Goal: Task Accomplishment & Management: Use online tool/utility

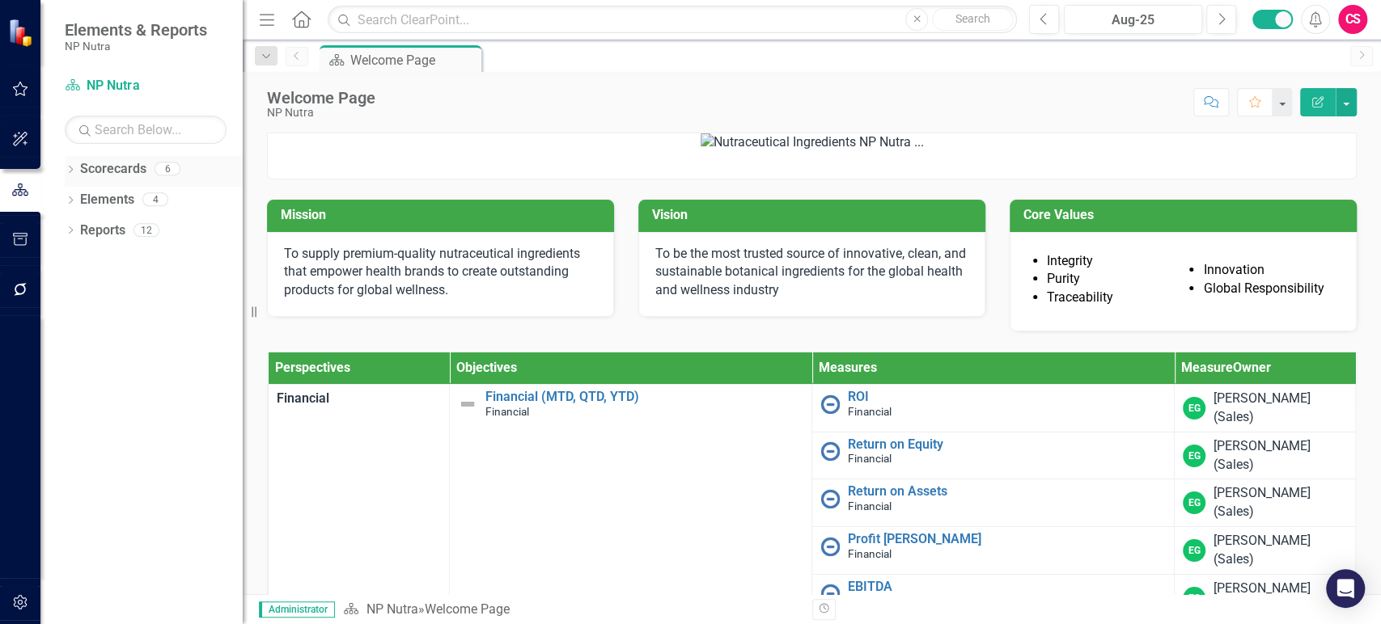
click at [68, 175] on icon "Dropdown" at bounding box center [70, 171] width 11 height 9
click at [79, 204] on div "Dropdown" at bounding box center [79, 200] width 12 height 14
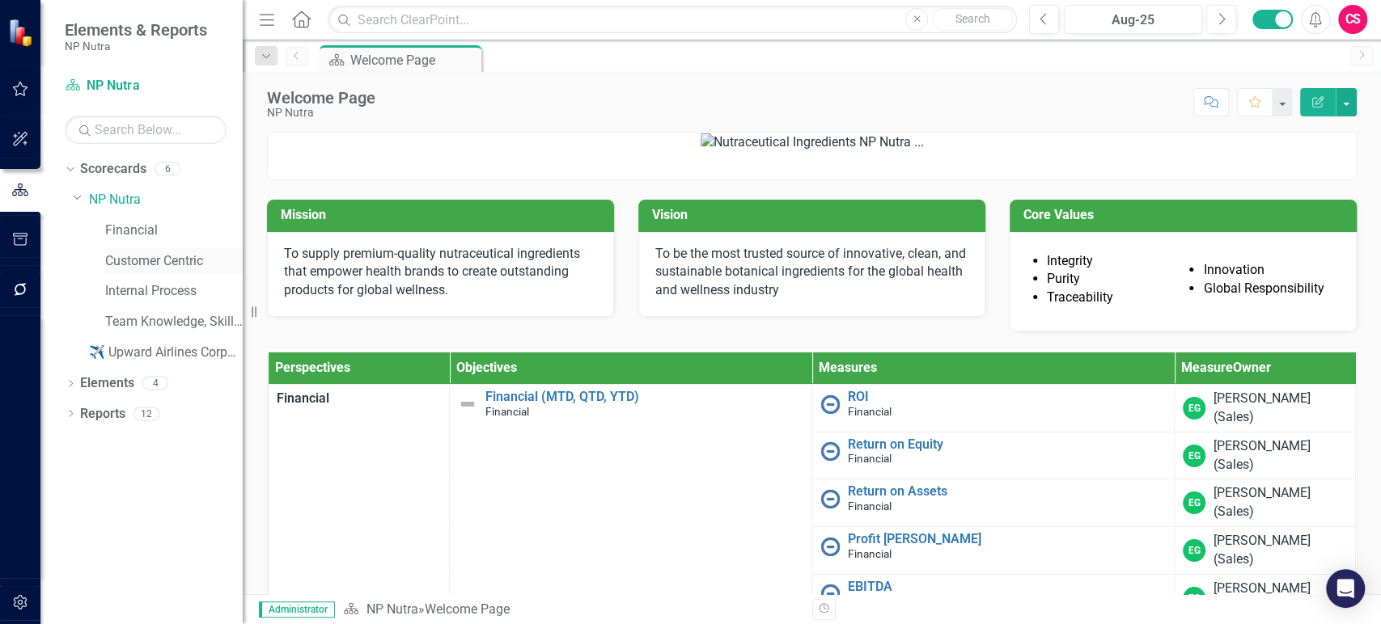
click at [125, 258] on link "Customer Centric" at bounding box center [174, 261] width 138 height 19
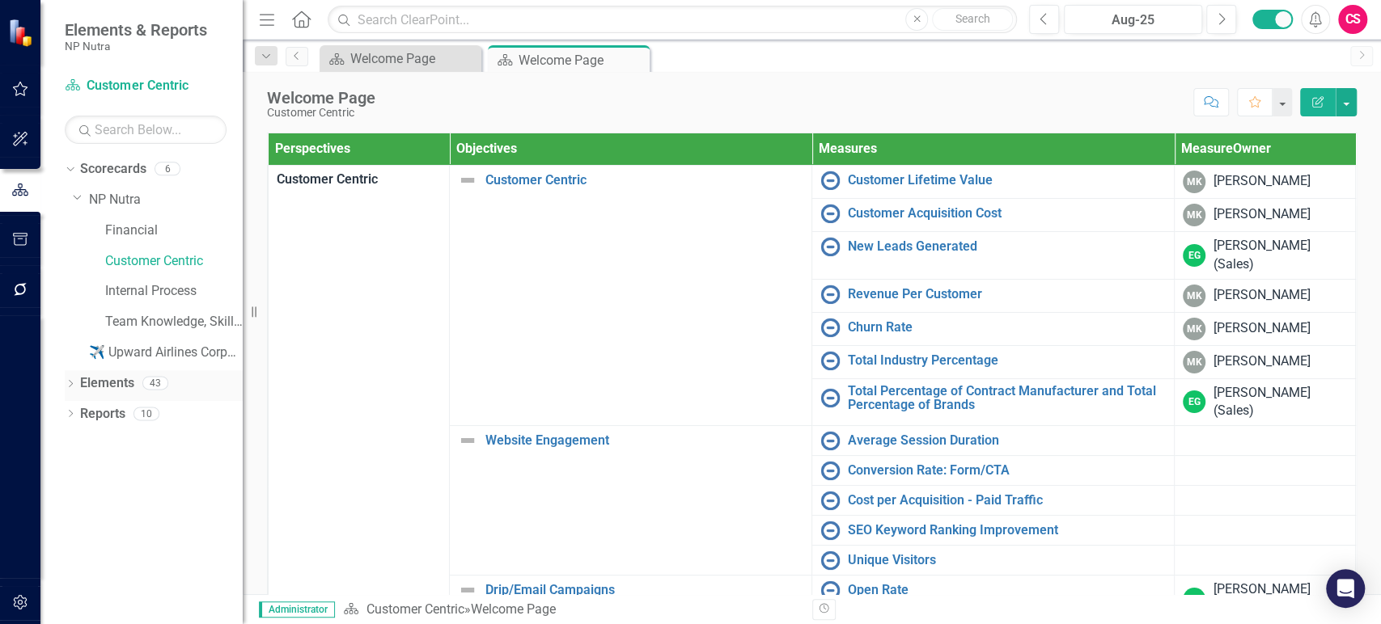
click at [94, 376] on link "Elements" at bounding box center [107, 384] width 54 height 19
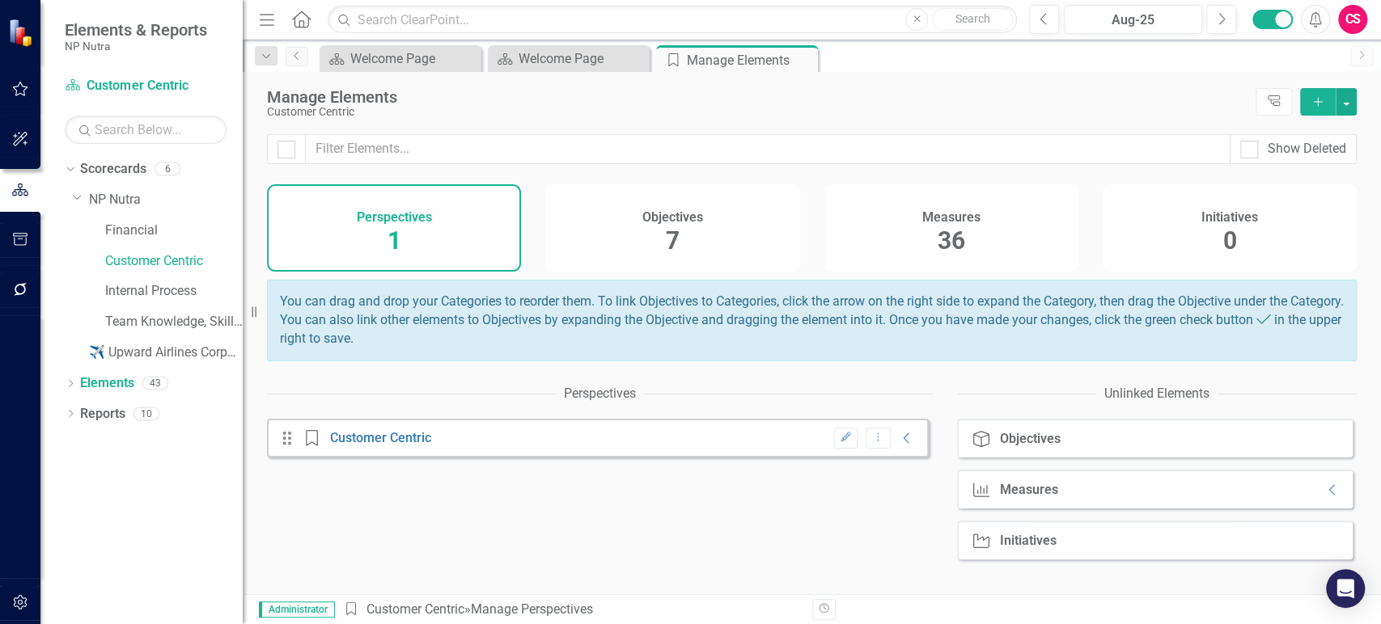
click at [906, 244] on div "Measures 36" at bounding box center [951, 227] width 254 height 87
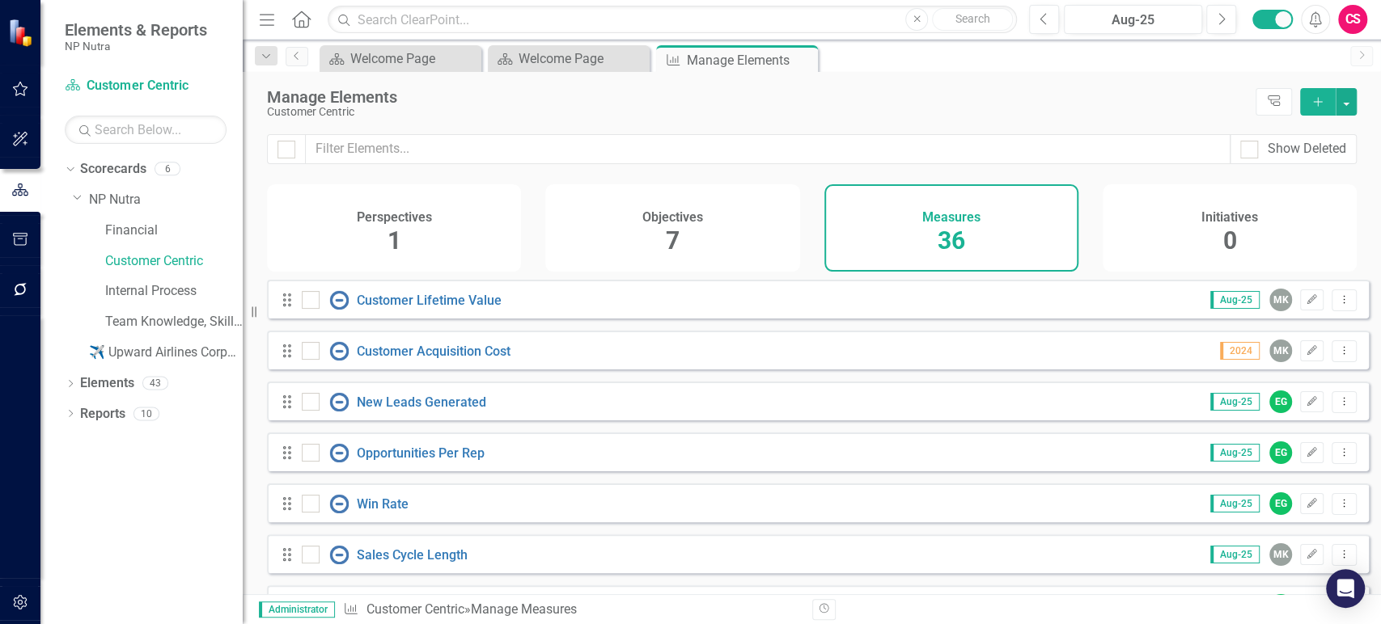
checkbox input "false"
click at [423, 410] on link "New Leads Generated" at bounding box center [421, 402] width 129 height 15
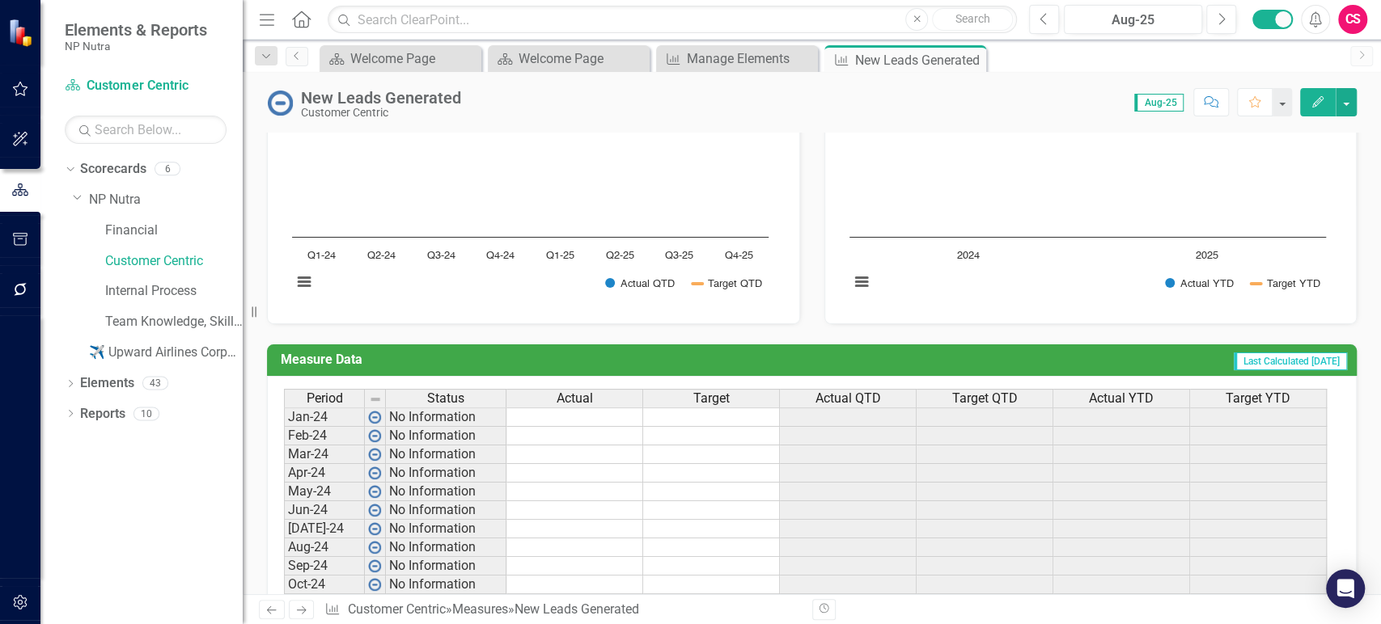
scroll to position [773, 0]
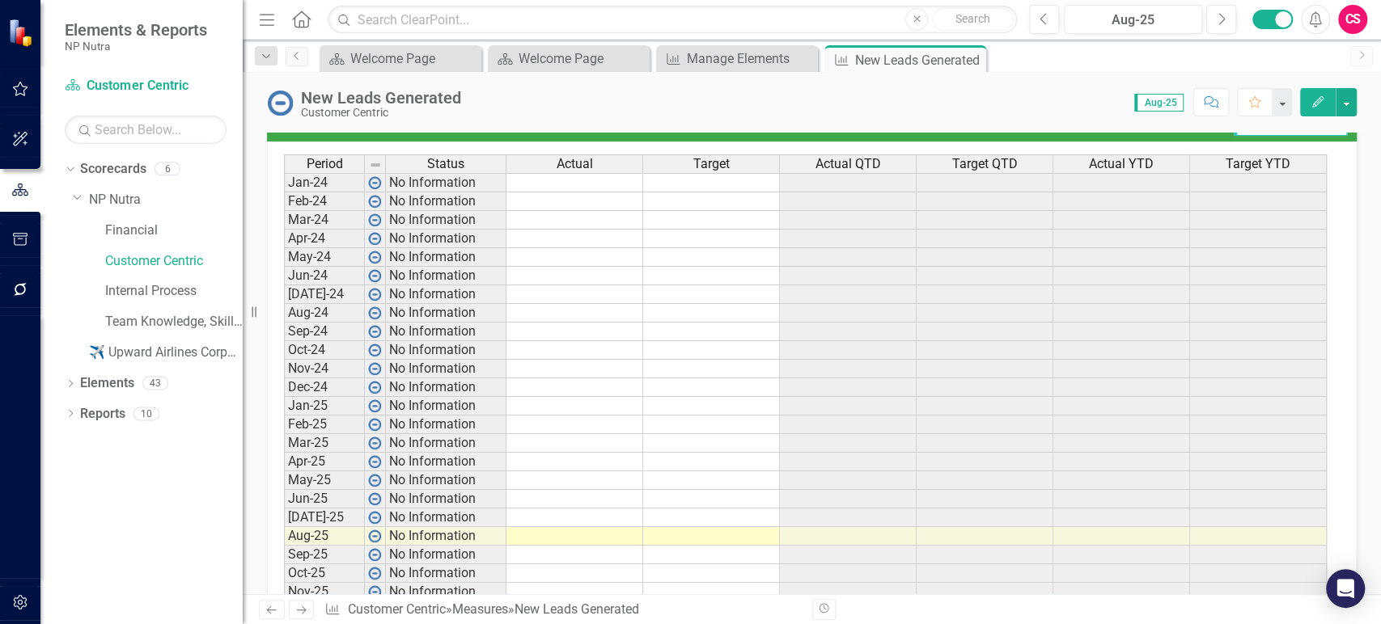
click at [551, 296] on td at bounding box center [574, 295] width 137 height 19
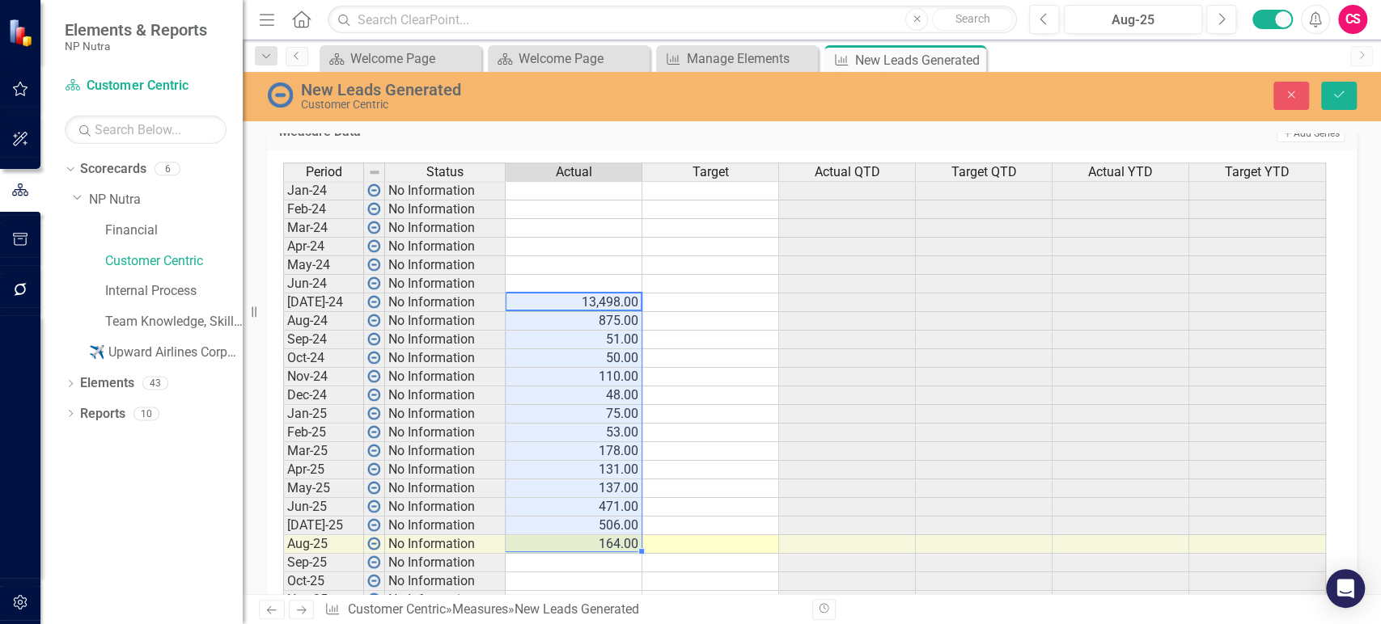
type textarea "13498"
click at [1338, 90] on icon "Save" at bounding box center [1338, 94] width 15 height 11
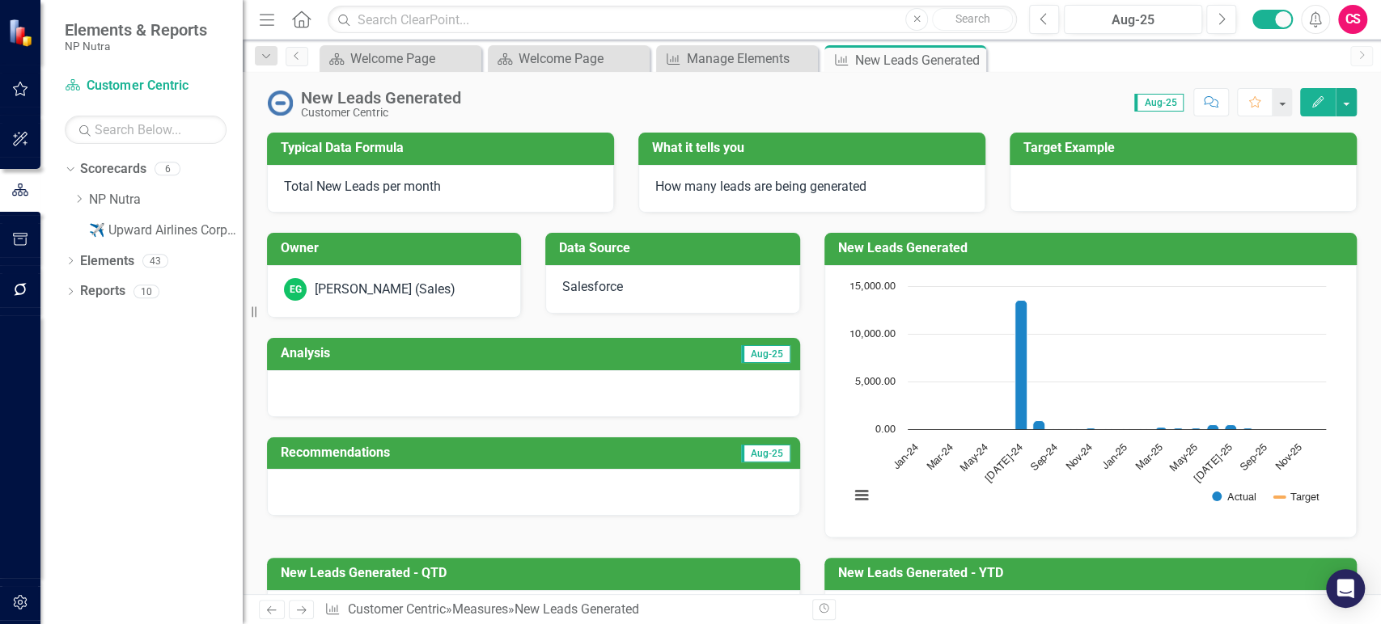
click at [306, 612] on icon "Next" at bounding box center [301, 610] width 14 height 11
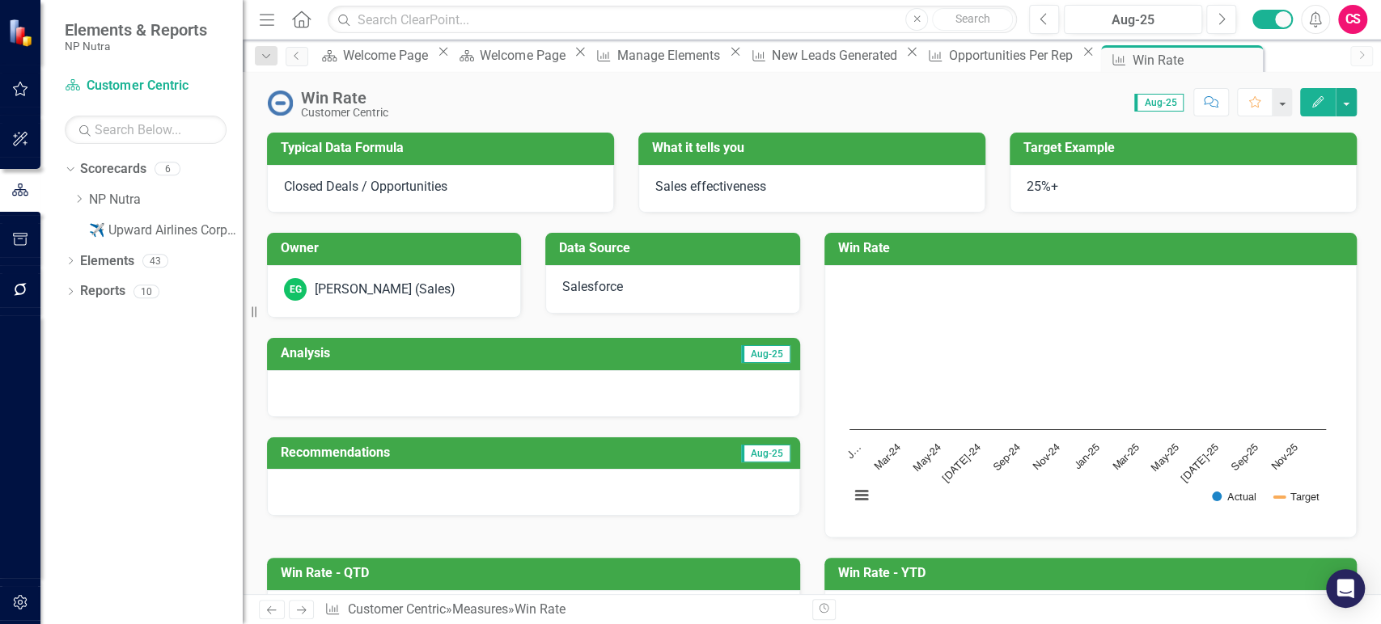
click at [306, 612] on icon "Next" at bounding box center [301, 610] width 14 height 11
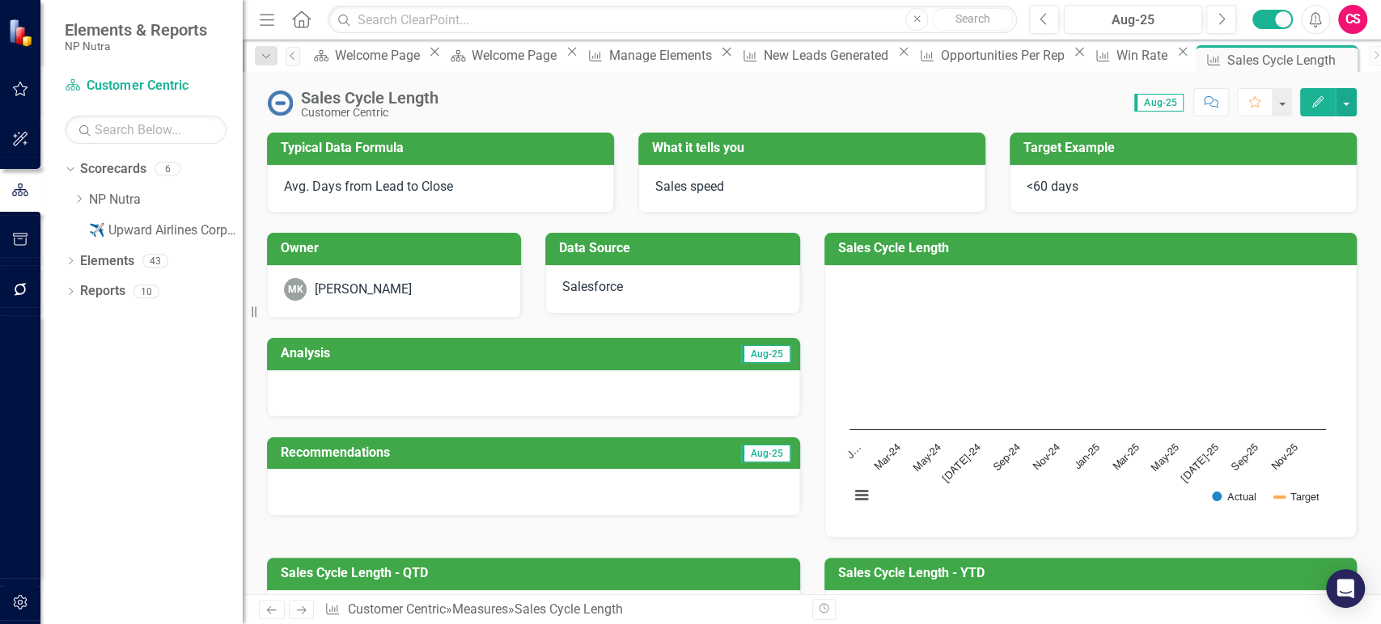
click at [306, 612] on icon "Next" at bounding box center [301, 610] width 14 height 11
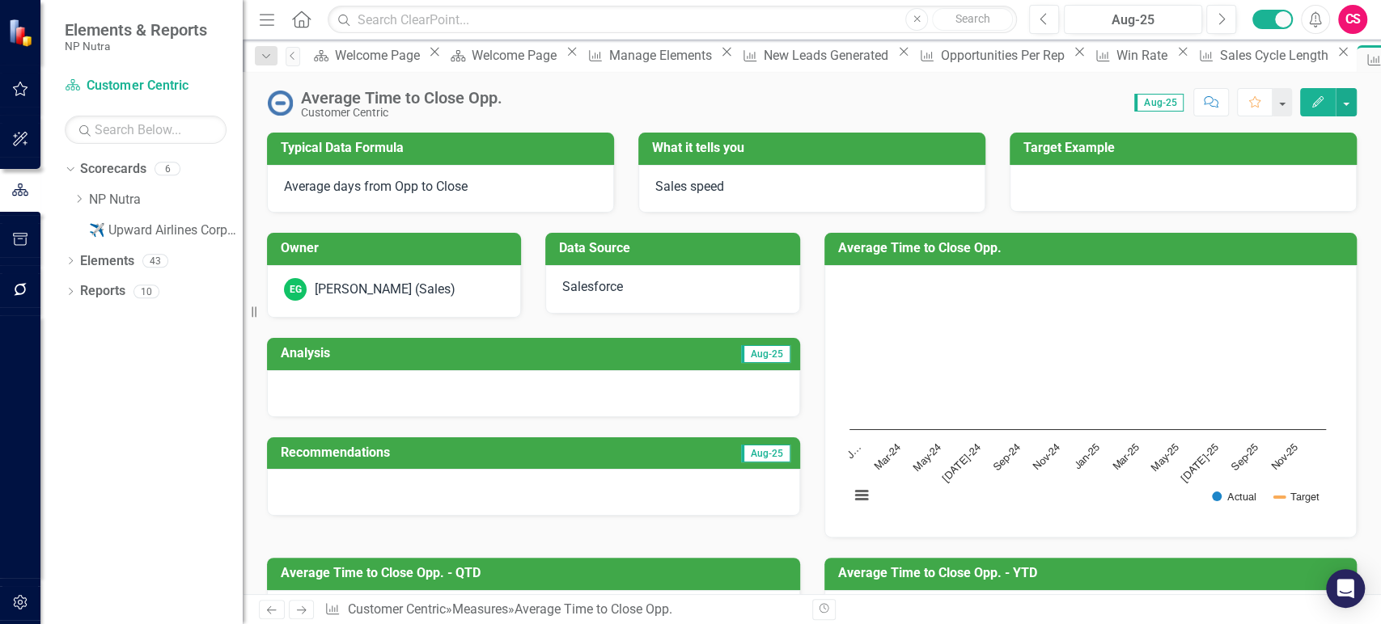
click at [306, 612] on icon "Next" at bounding box center [301, 610] width 14 height 11
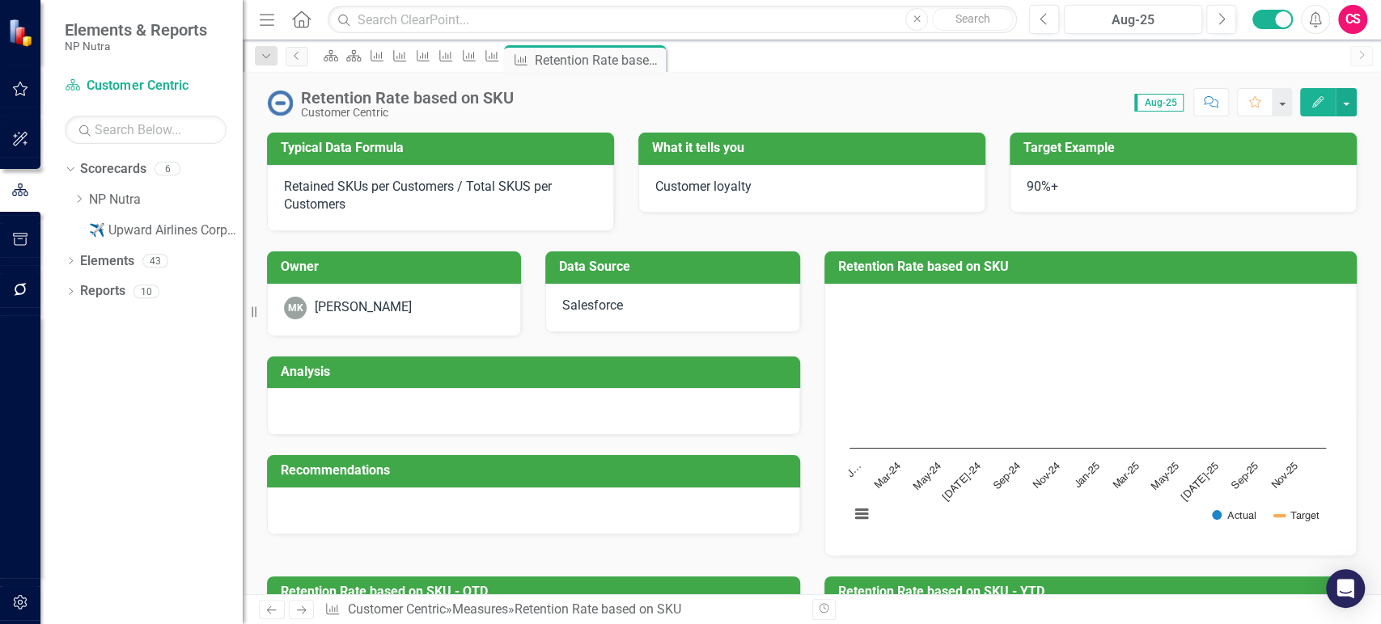
click at [306, 612] on icon "Next" at bounding box center [301, 610] width 14 height 11
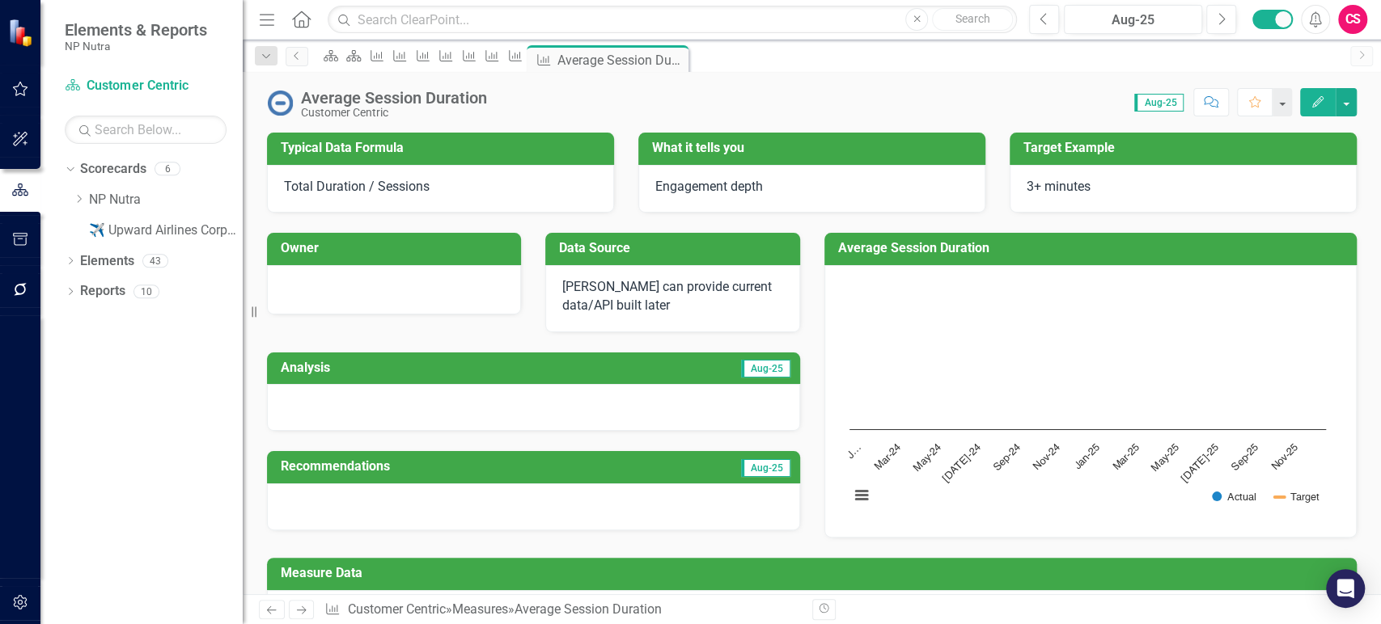
click at [306, 612] on icon "Next" at bounding box center [301, 610] width 14 height 11
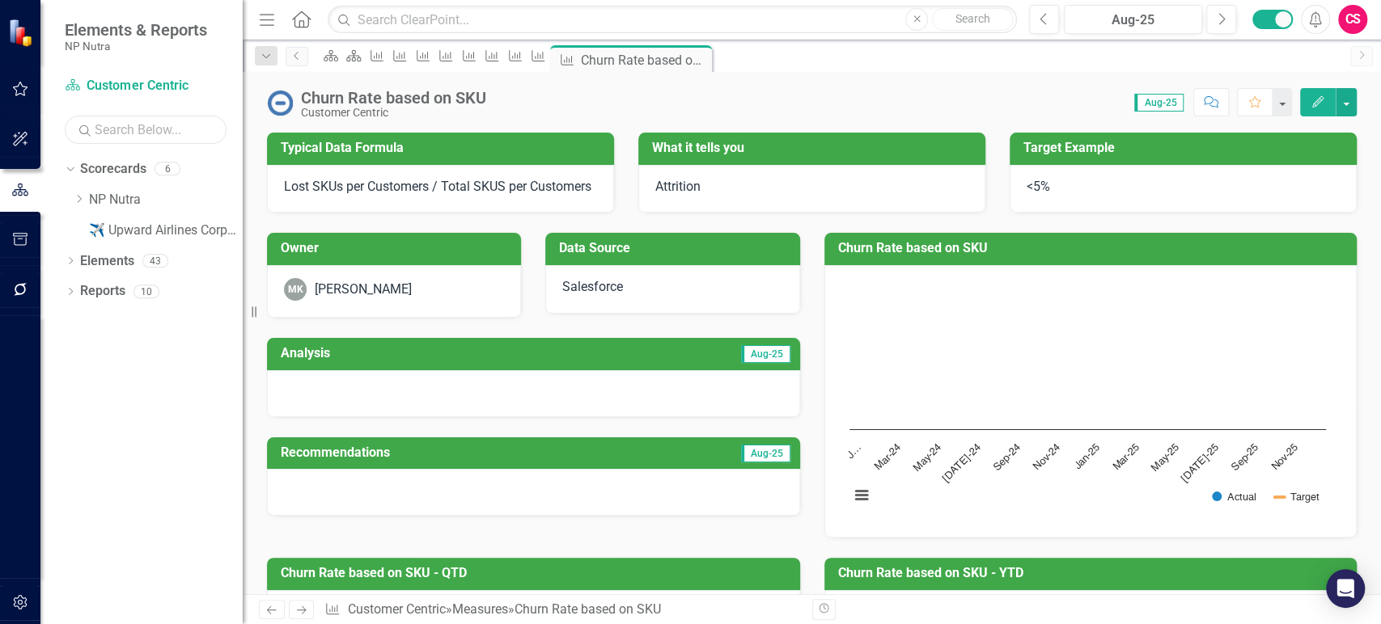
click at [144, 121] on input "text" at bounding box center [146, 130] width 162 height 28
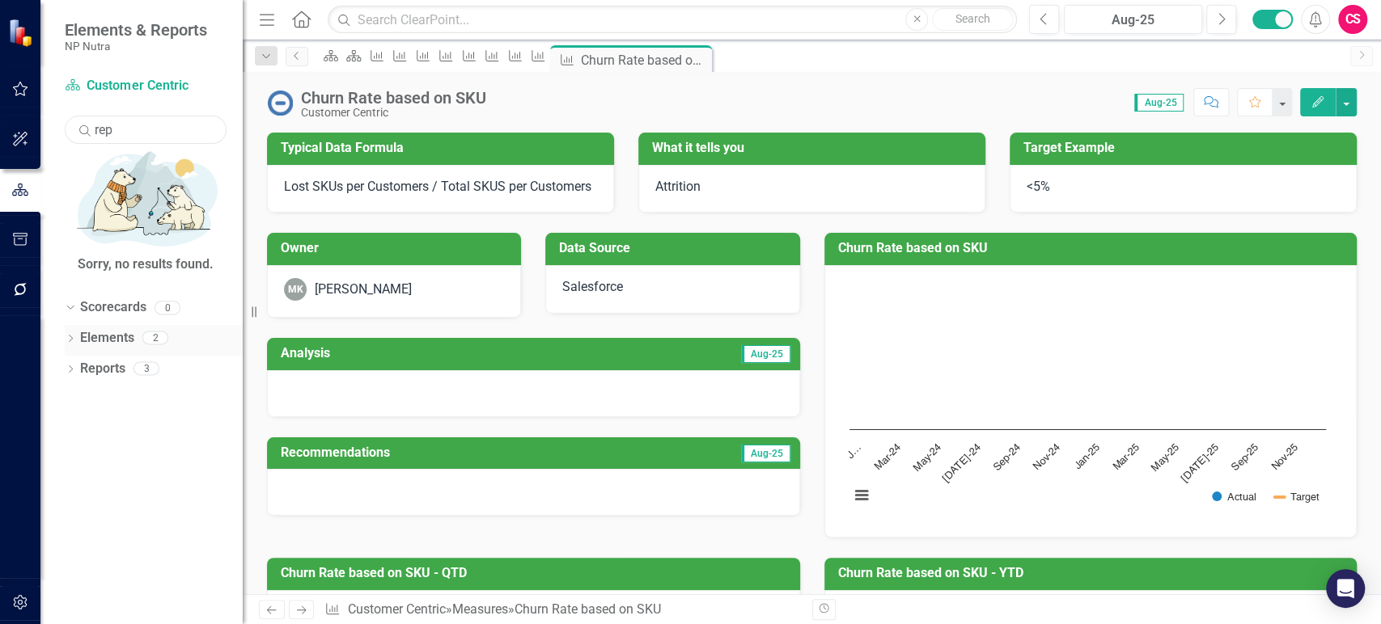
type input "rep"
click at [68, 336] on icon "Dropdown" at bounding box center [70, 340] width 11 height 9
click at [83, 396] on icon "Dropdown" at bounding box center [78, 400] width 11 height 9
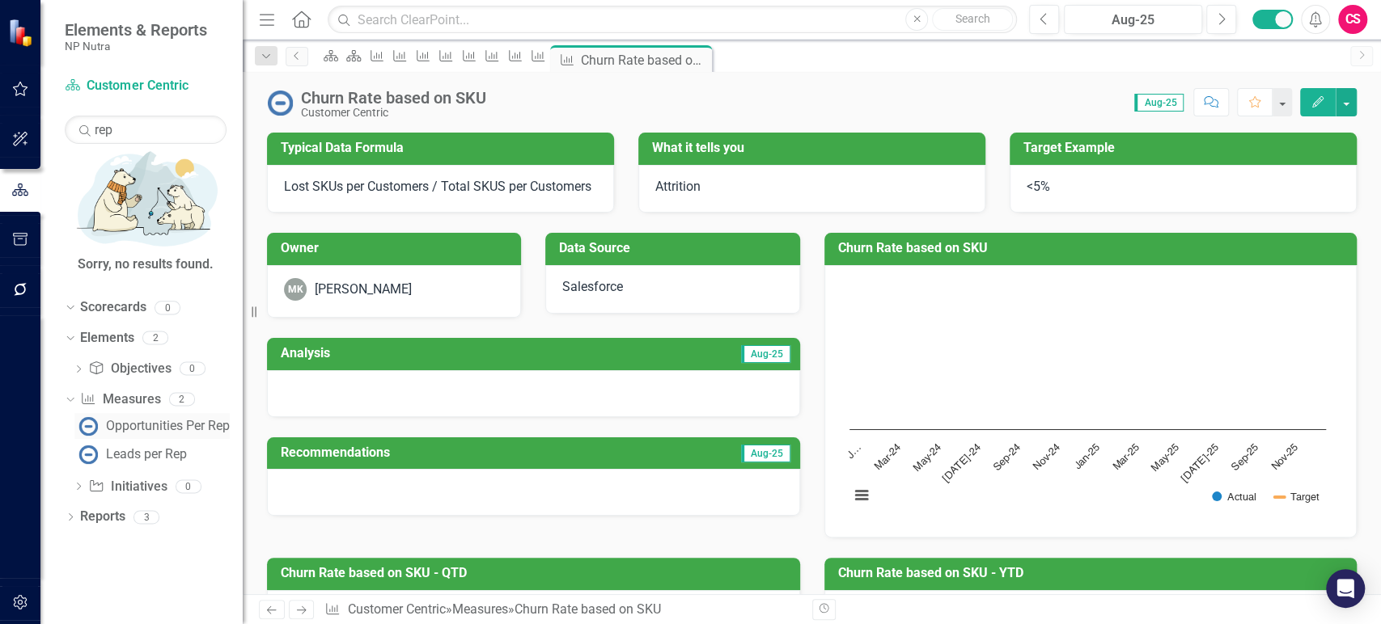
click at [180, 419] on div "Opportunities Per Rep" at bounding box center [168, 426] width 124 height 15
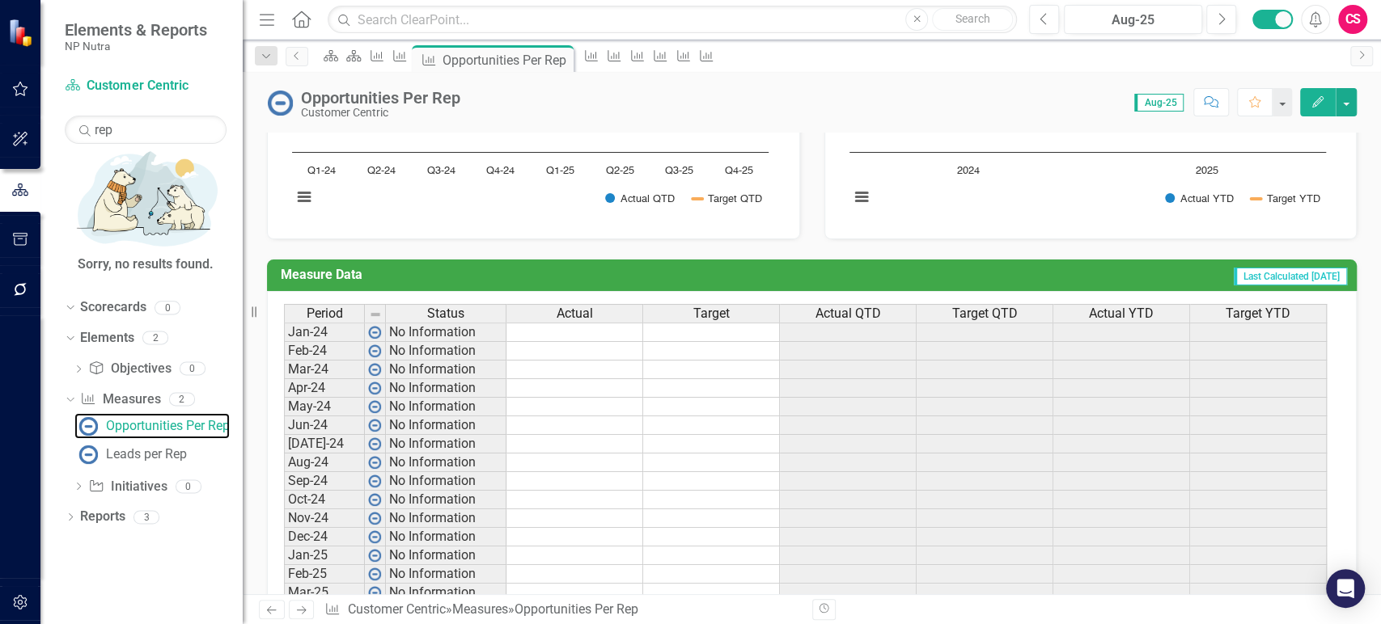
scroll to position [838, 0]
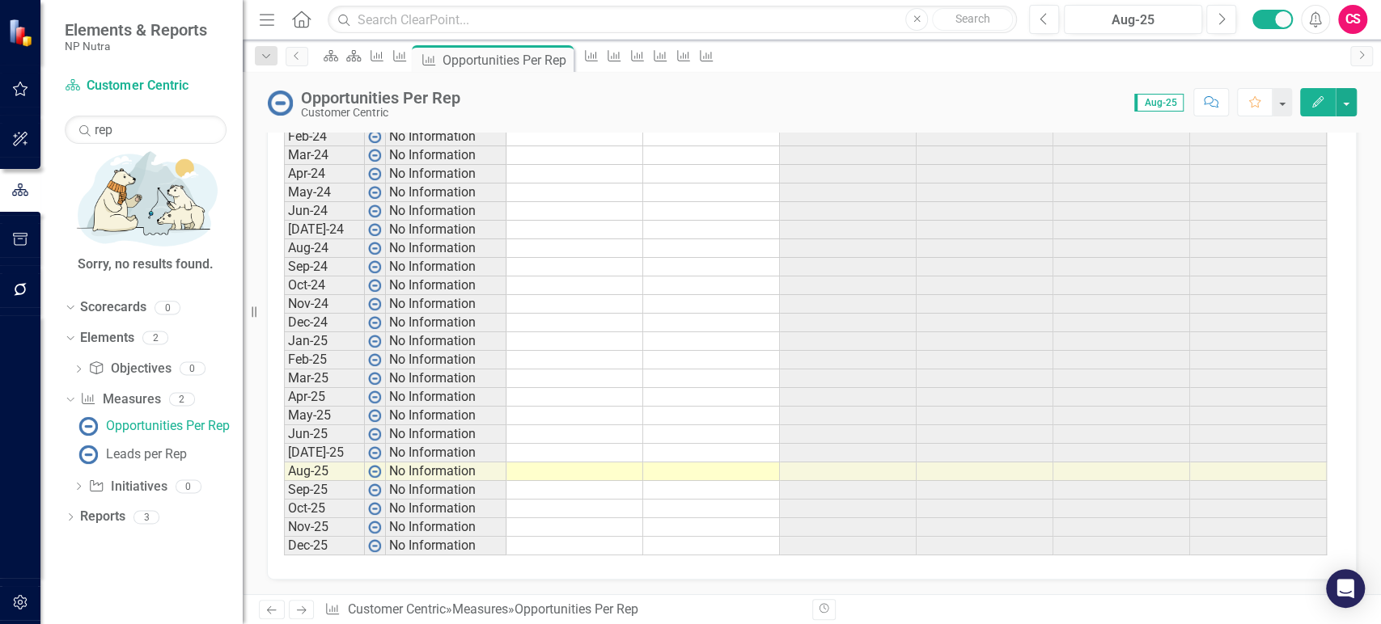
click at [540, 264] on td at bounding box center [574, 267] width 137 height 19
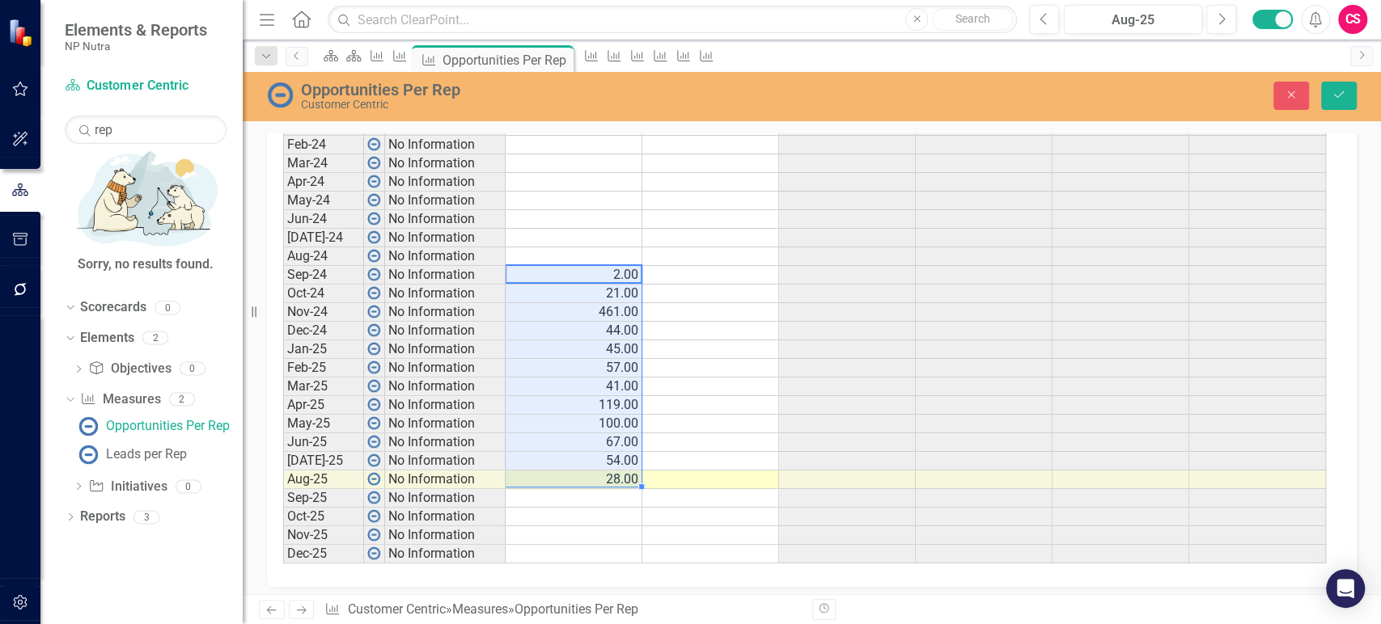
scroll to position [844, 0]
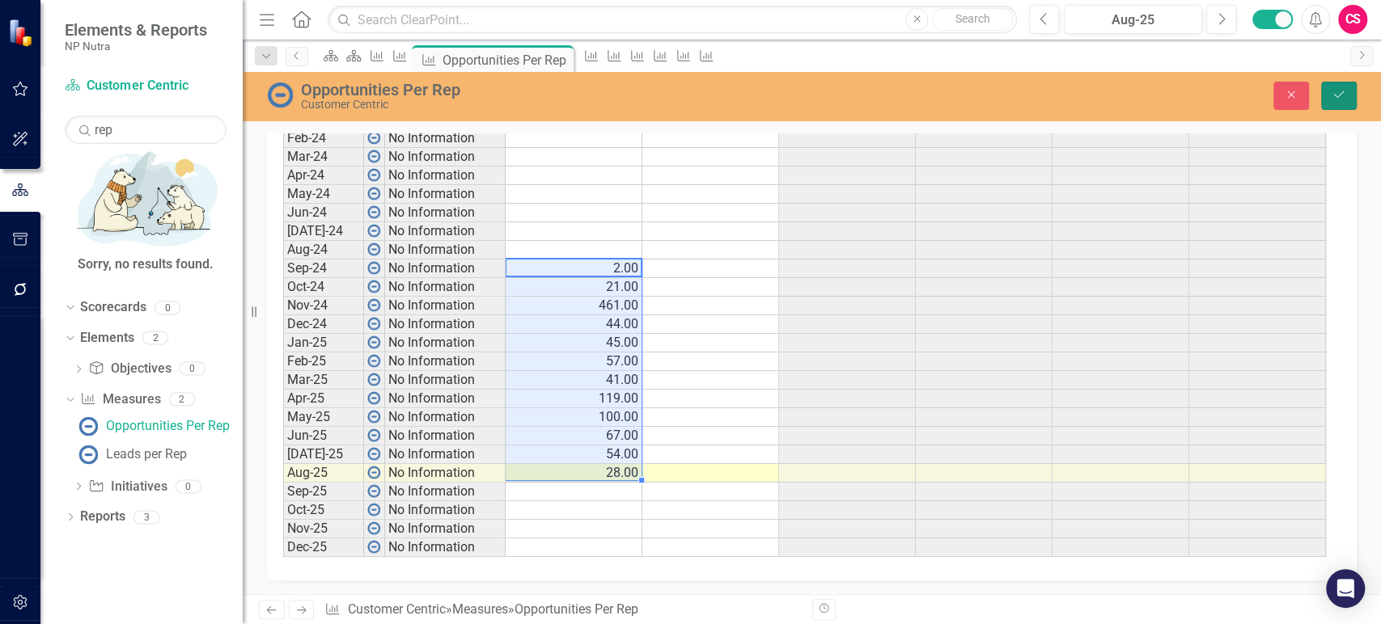
click at [1340, 98] on icon "Save" at bounding box center [1338, 94] width 15 height 11
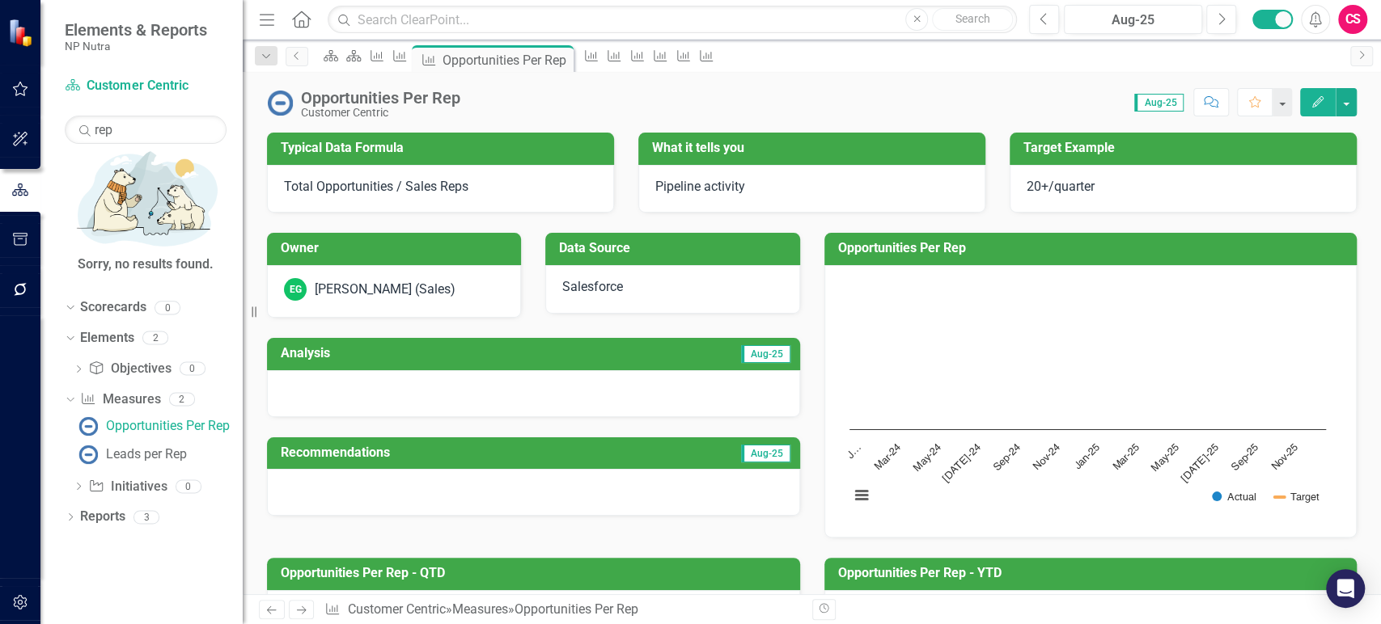
click at [303, 607] on icon at bounding box center [302, 611] width 10 height 8
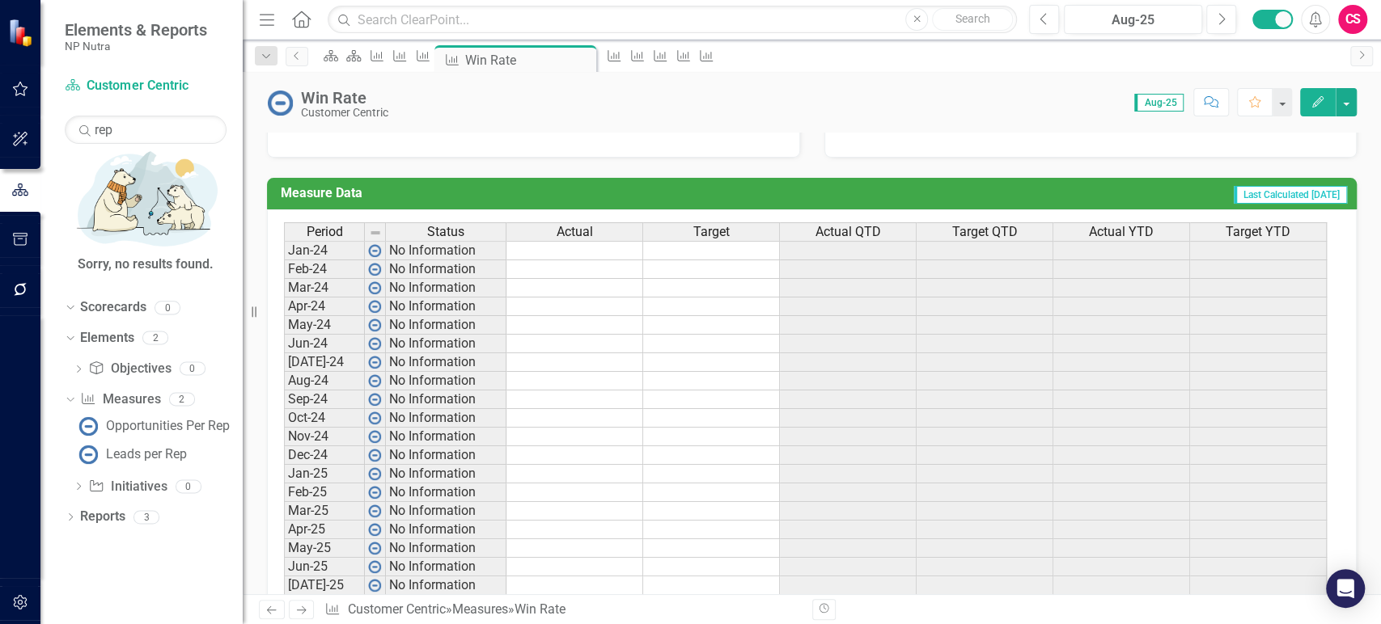
scroll to position [700, 0]
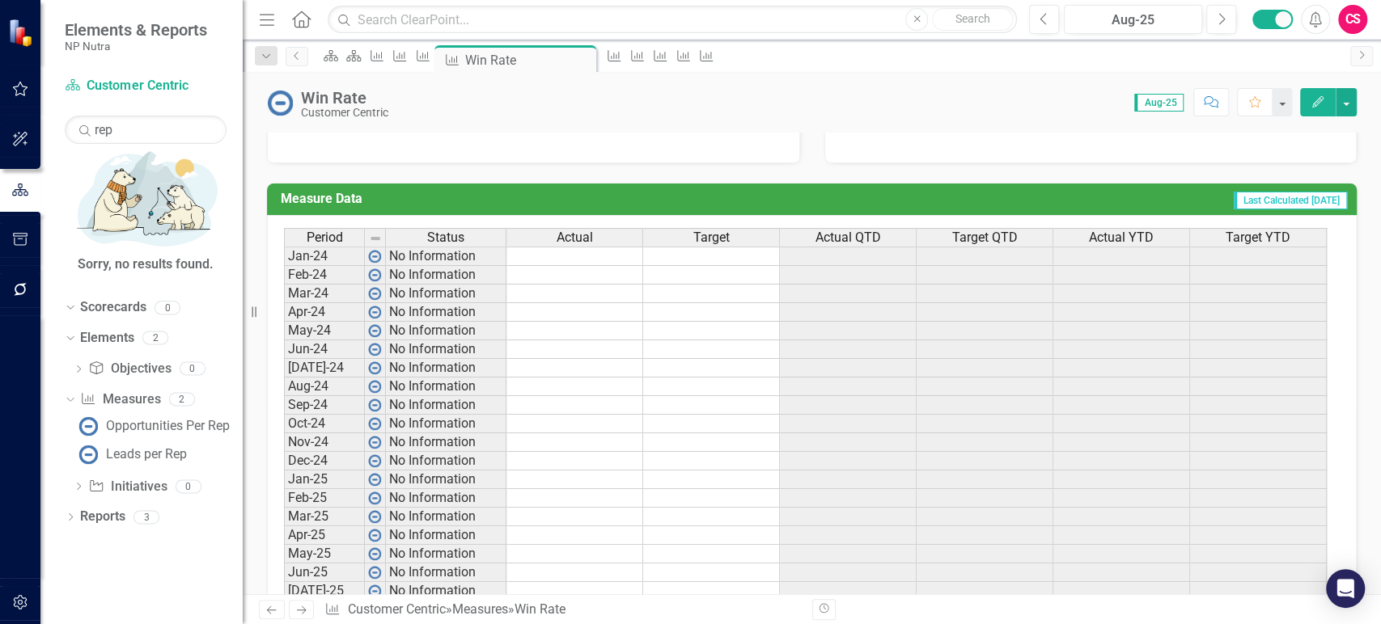
click at [543, 252] on td at bounding box center [574, 256] width 137 height 19
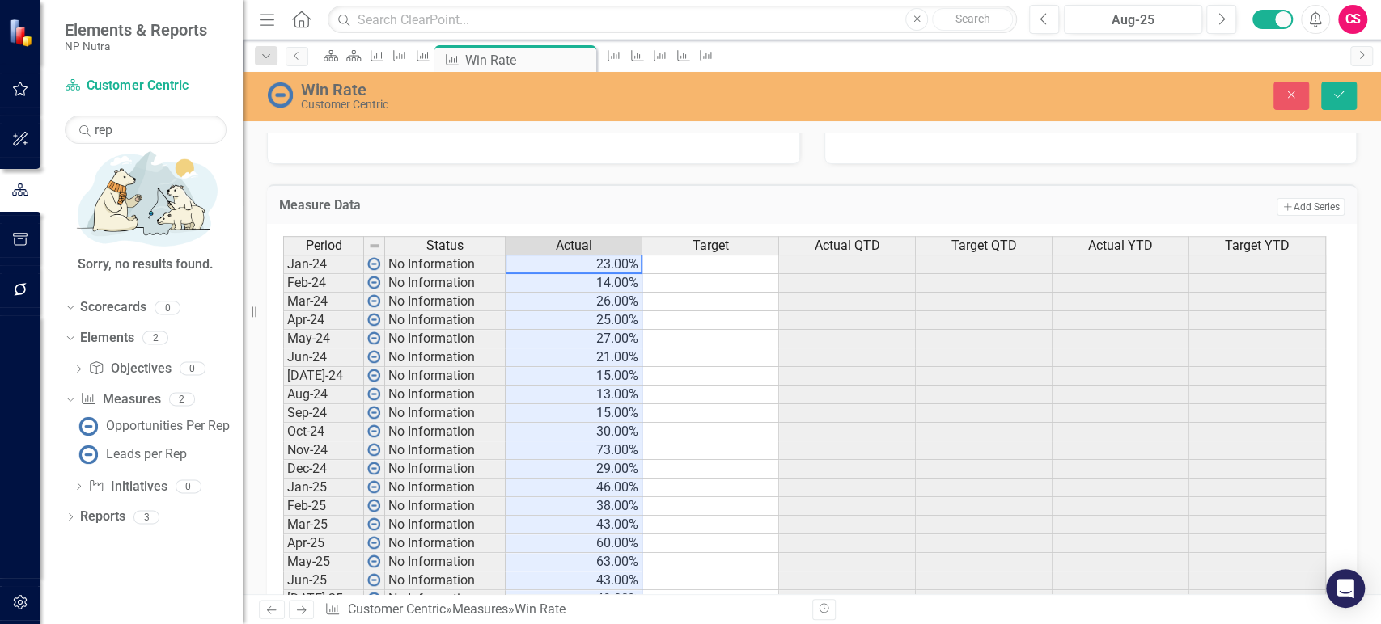
click at [679, 262] on td at bounding box center [710, 264] width 137 height 19
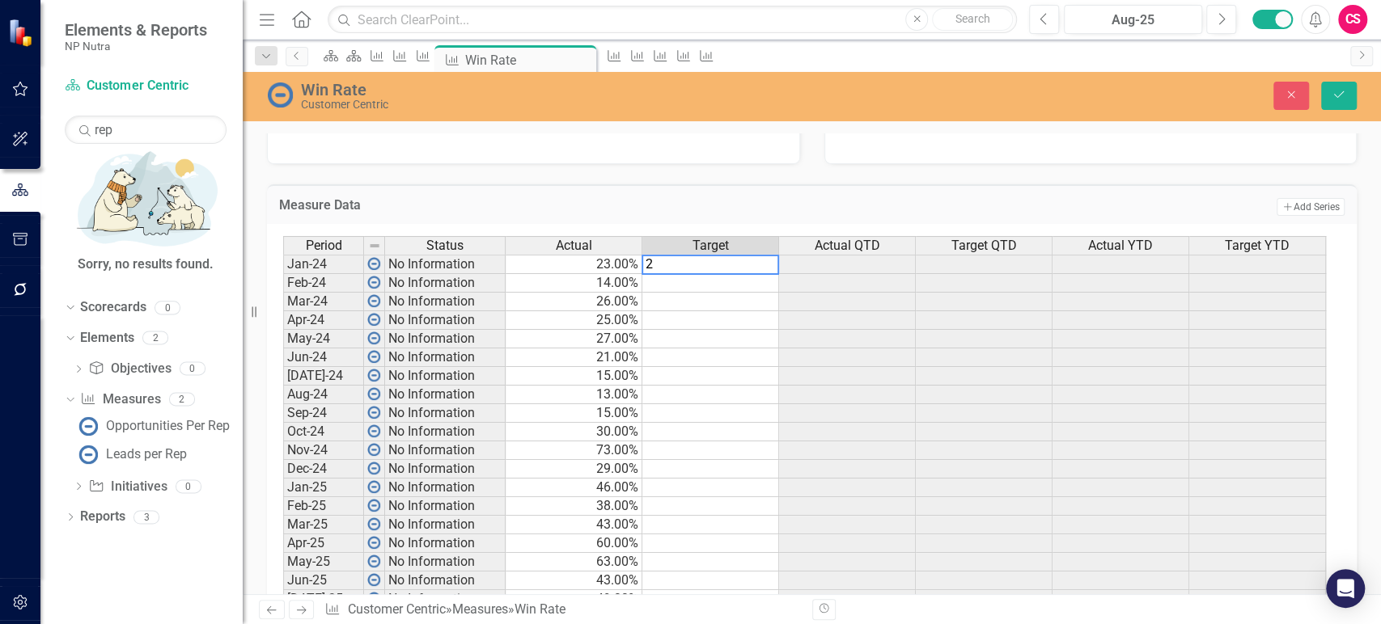
type textarea "25"
click at [727, 260] on td "25.00%" at bounding box center [710, 264] width 137 height 19
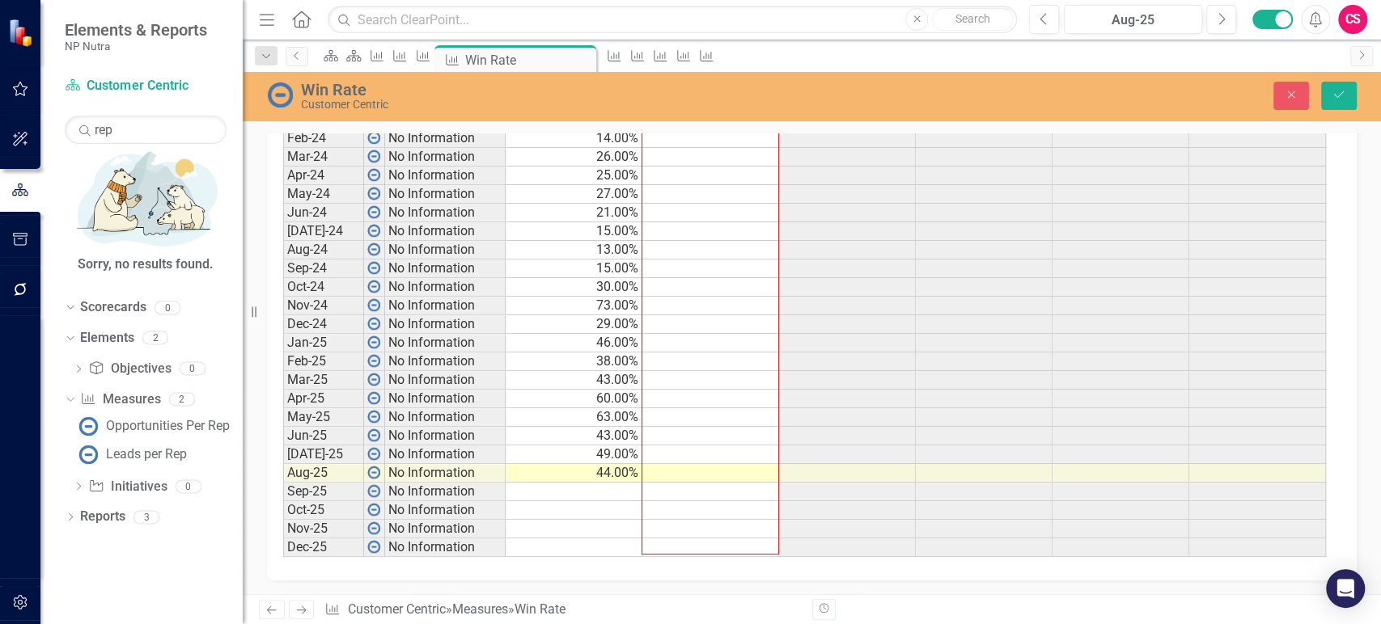
drag, startPoint x: 777, startPoint y: 273, endPoint x: 701, endPoint y: 540, distance: 276.5
click at [283, 540] on div "Period Status Actual Target Actual QTD Target QTD Actual YTD Target YTD Jan-24 …" at bounding box center [283, 324] width 0 height 466
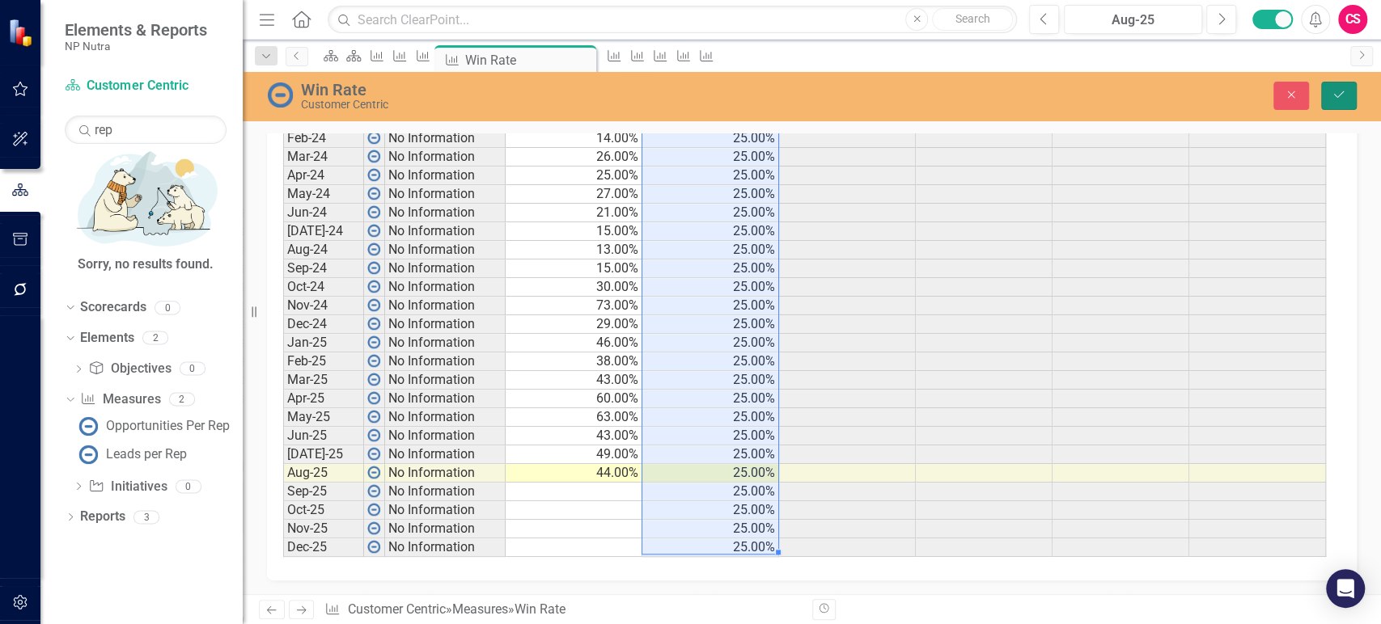
click at [1332, 95] on icon "Save" at bounding box center [1338, 94] width 15 height 11
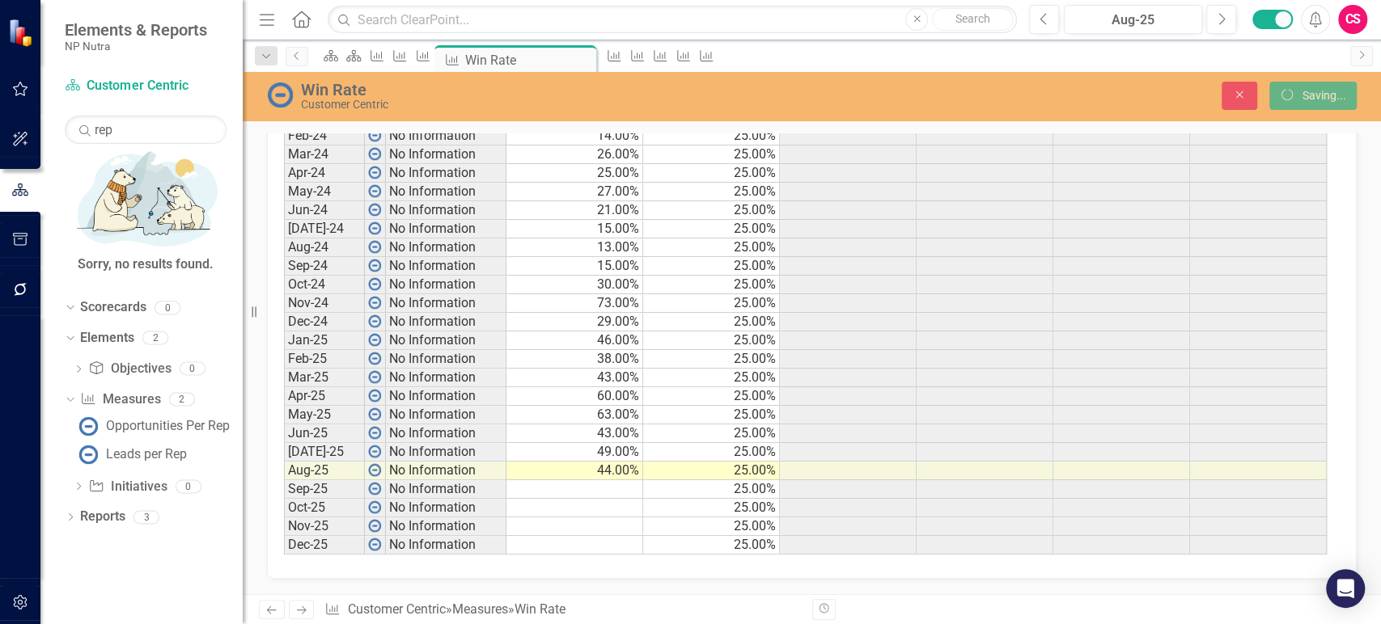
scroll to position [838, 0]
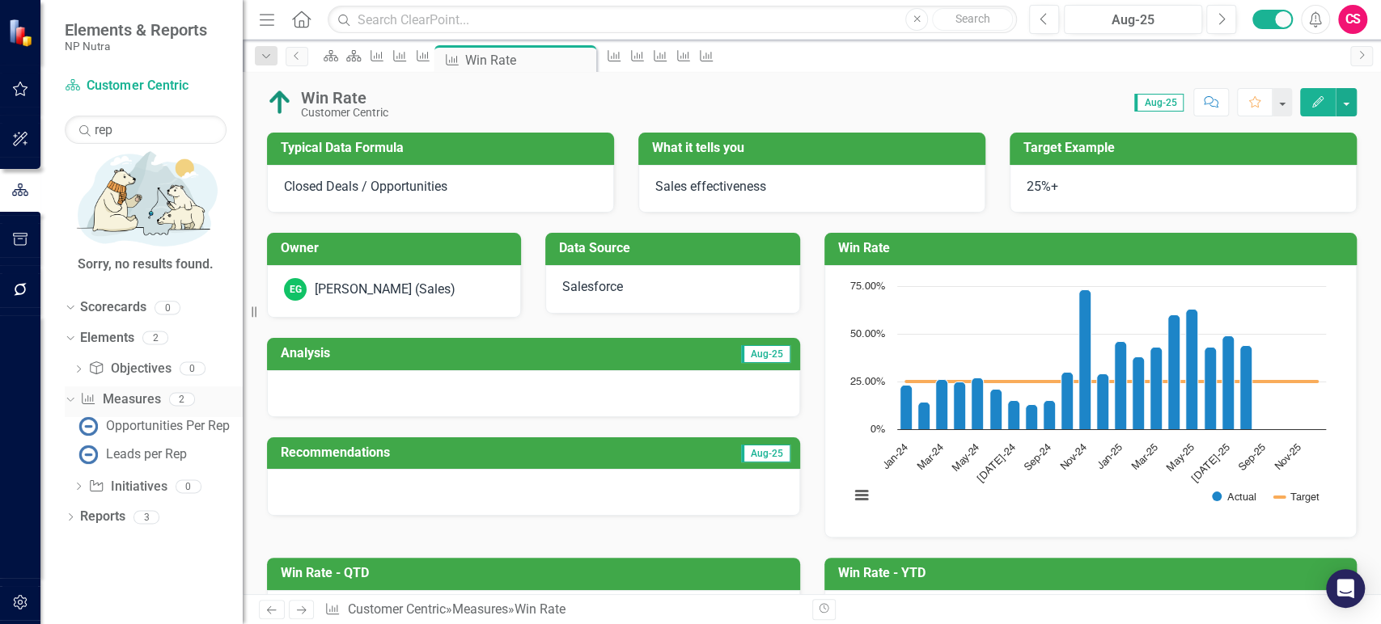
click at [131, 391] on link "Measure Measures" at bounding box center [120, 400] width 80 height 19
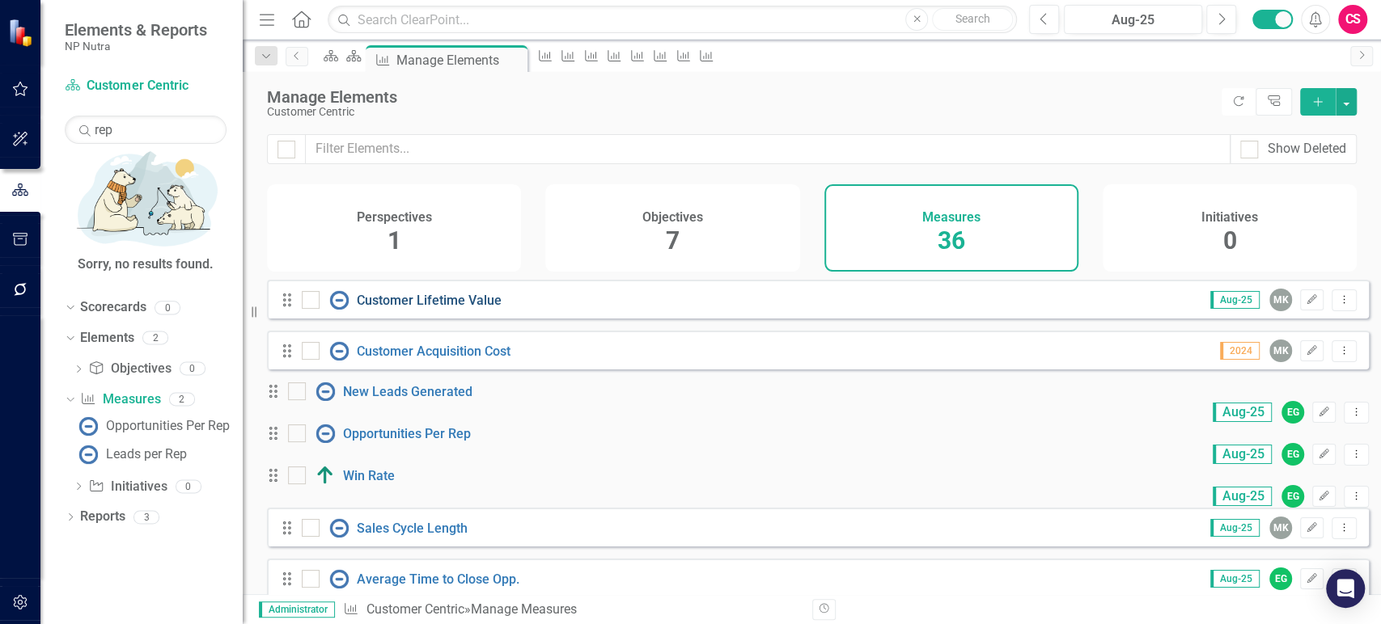
click at [421, 308] on link "Customer Lifetime Value" at bounding box center [429, 300] width 145 height 15
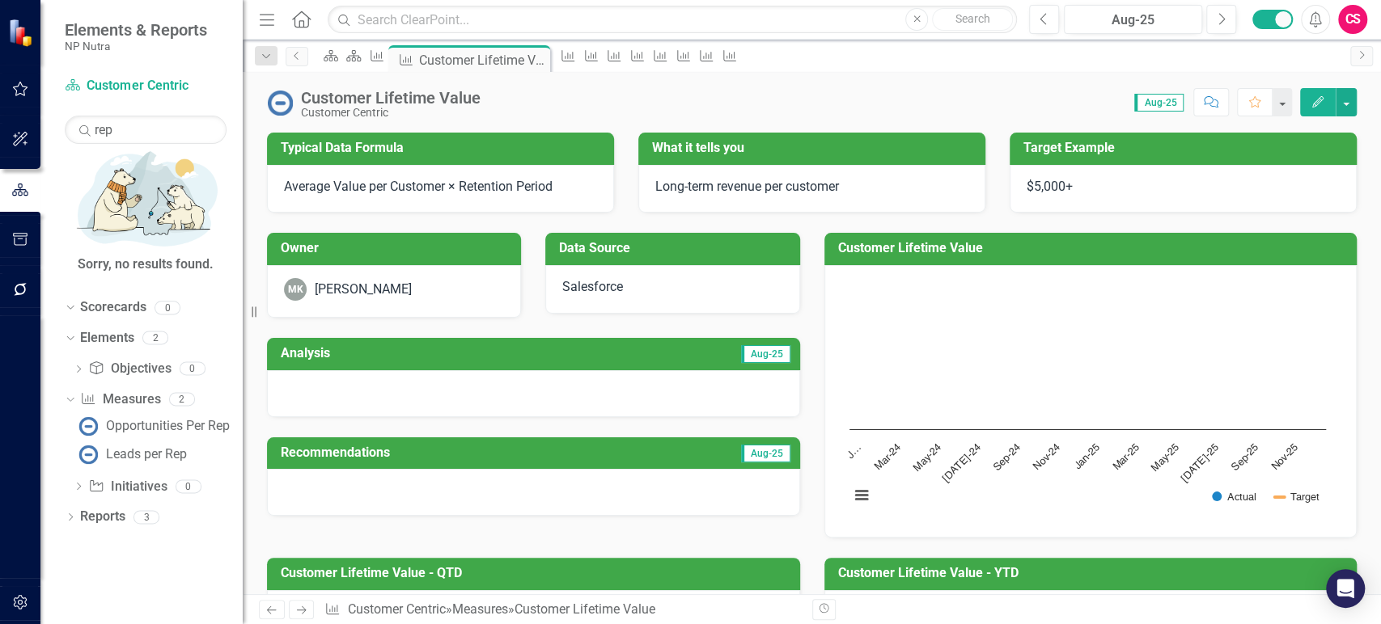
click at [64, 294] on div "Dropdown Scorecards 0 Dropdown Elements 2 Dropdown Objective Objectives 0 Dropd…" at bounding box center [141, 459] width 202 height 330
click at [66, 302] on icon "Dropdown" at bounding box center [68, 307] width 9 height 11
click at [102, 137] on input "rep" at bounding box center [146, 130] width 162 height 28
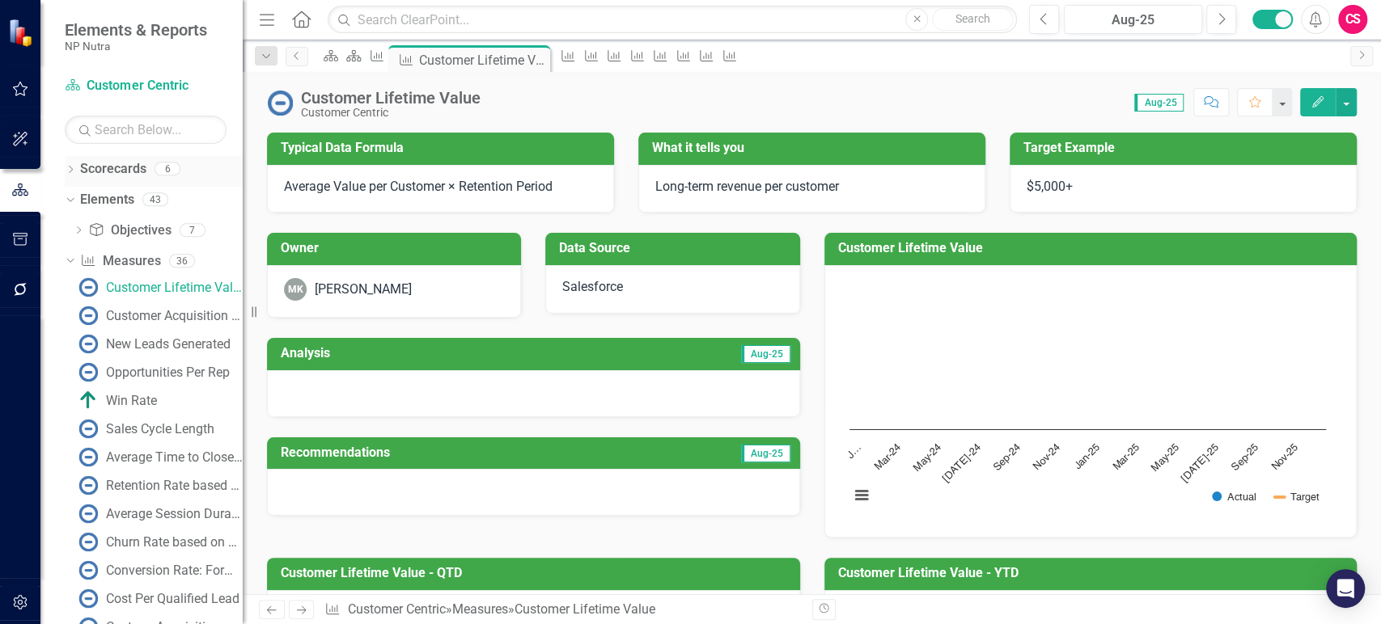
click at [66, 171] on icon "Dropdown" at bounding box center [70, 171] width 11 height 9
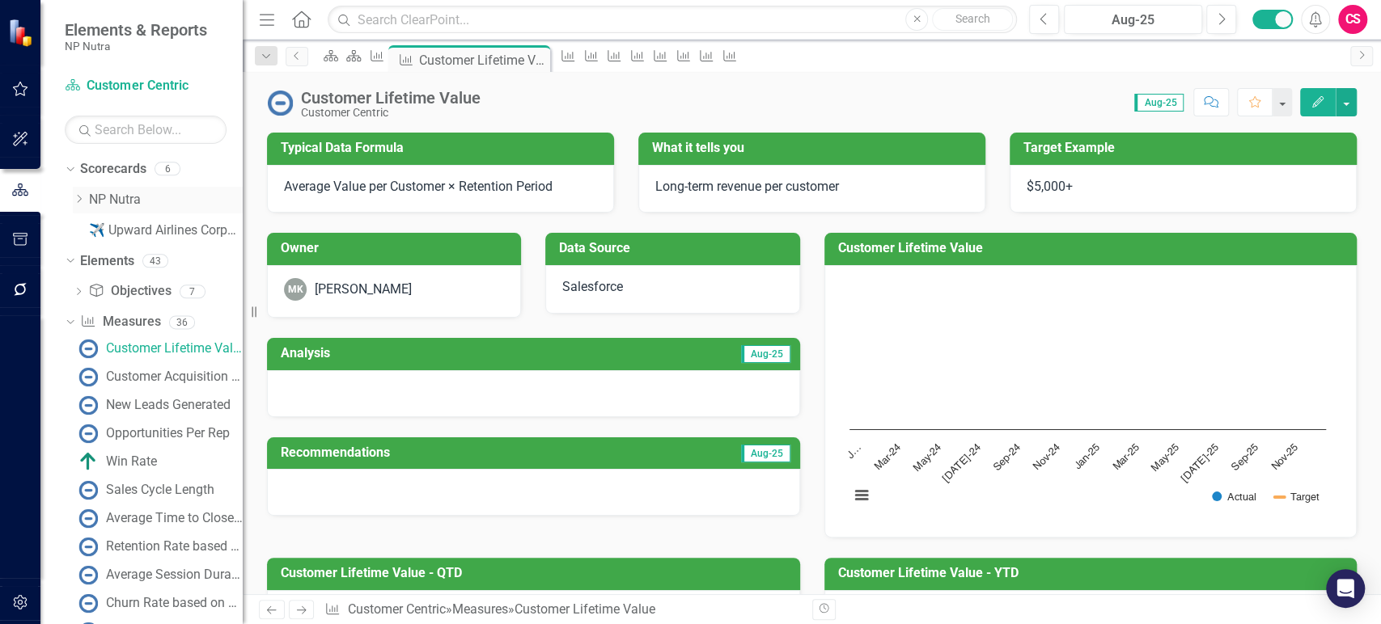
click at [79, 197] on icon at bounding box center [80, 199] width 4 height 8
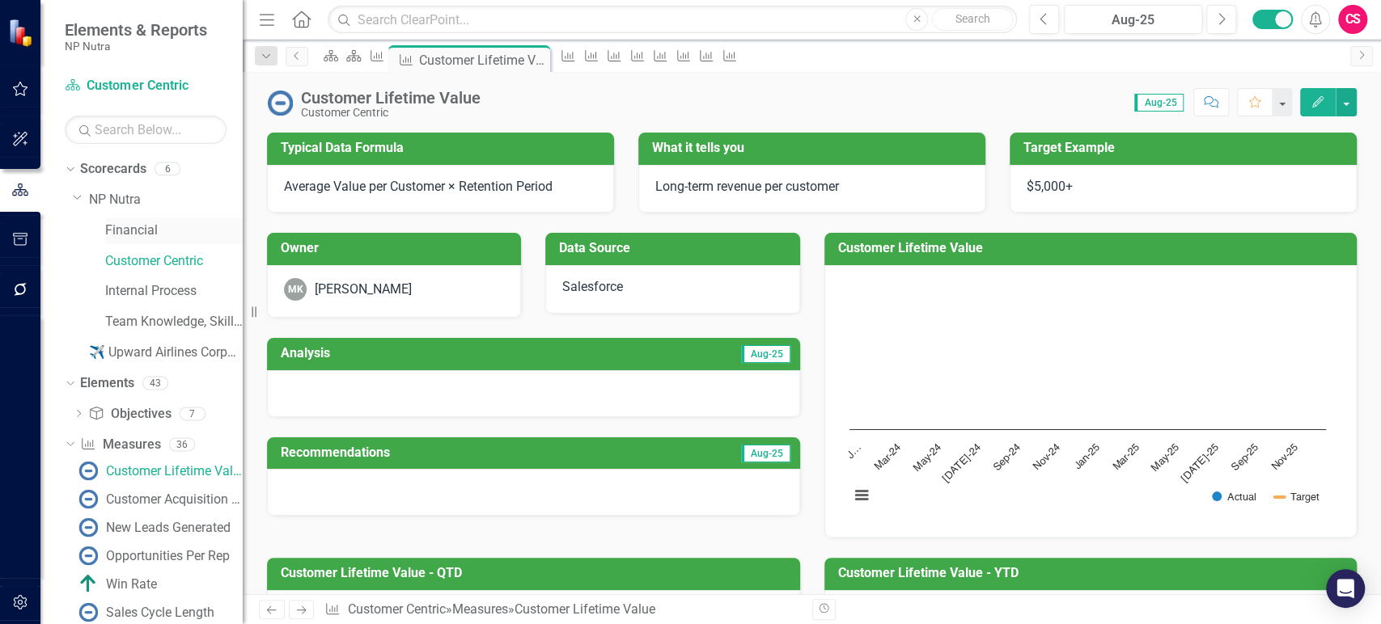
click at [144, 238] on link "Financial" at bounding box center [174, 231] width 138 height 19
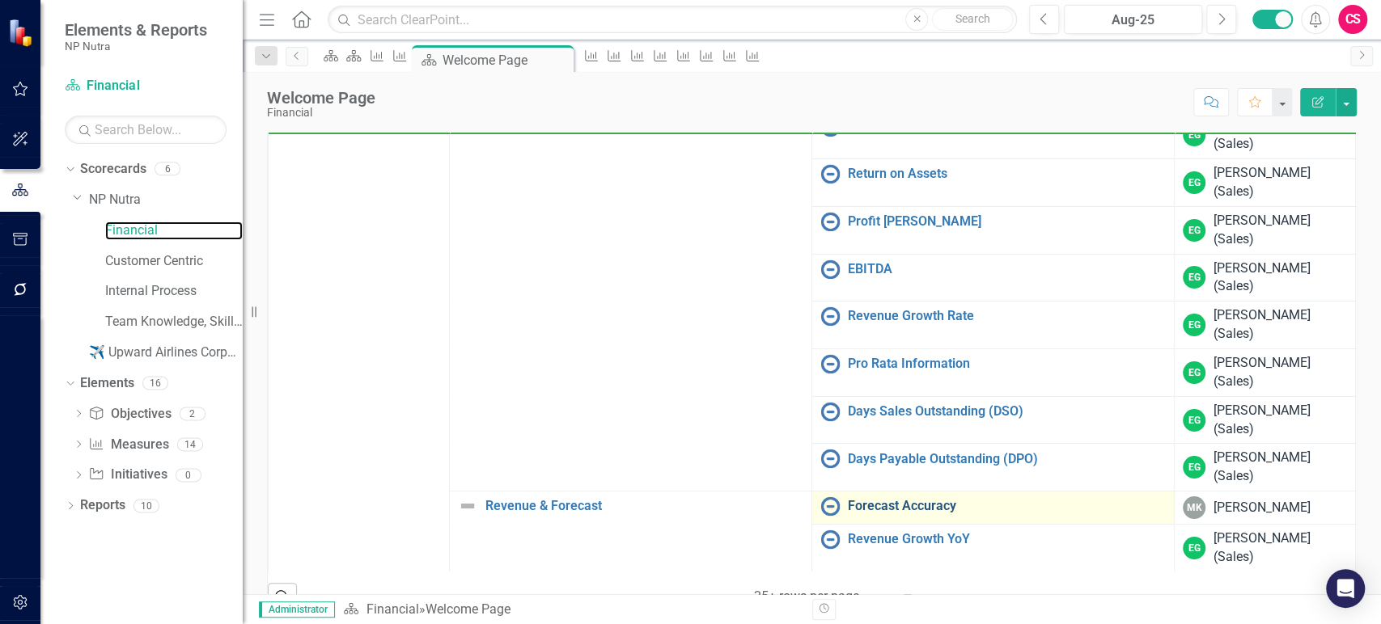
scroll to position [63, 0]
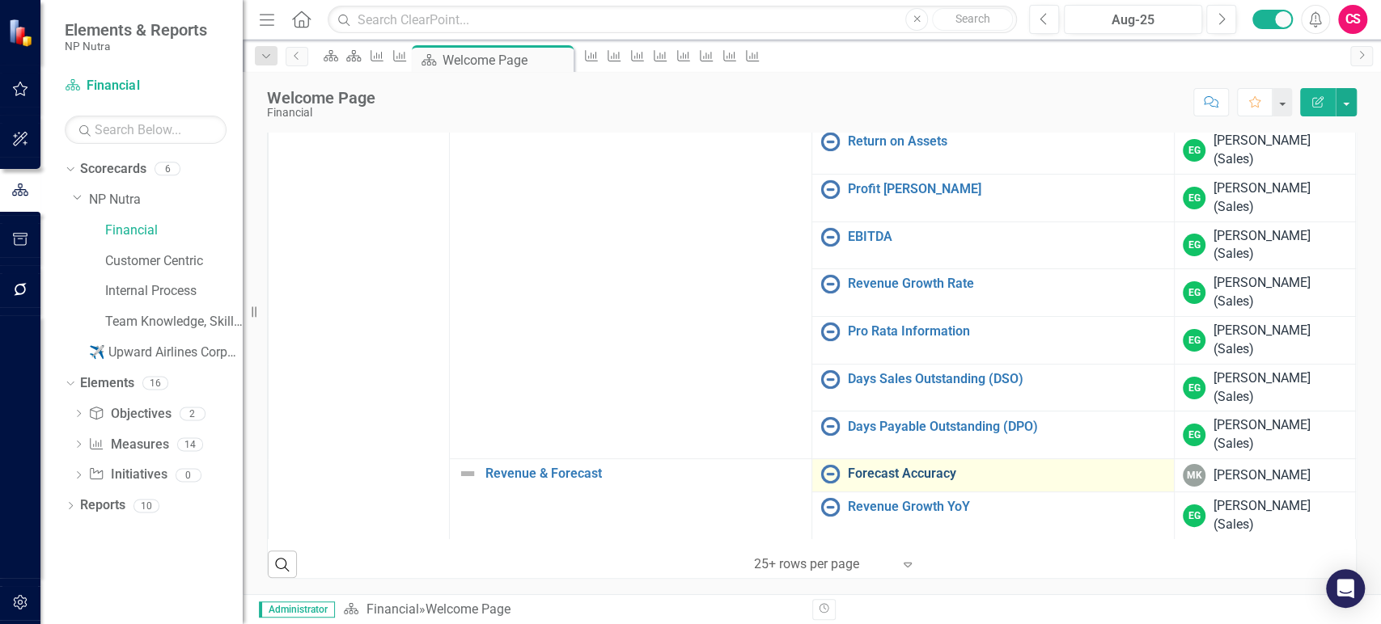
click at [891, 471] on link "Forecast Accuracy" at bounding box center [1007, 474] width 318 height 15
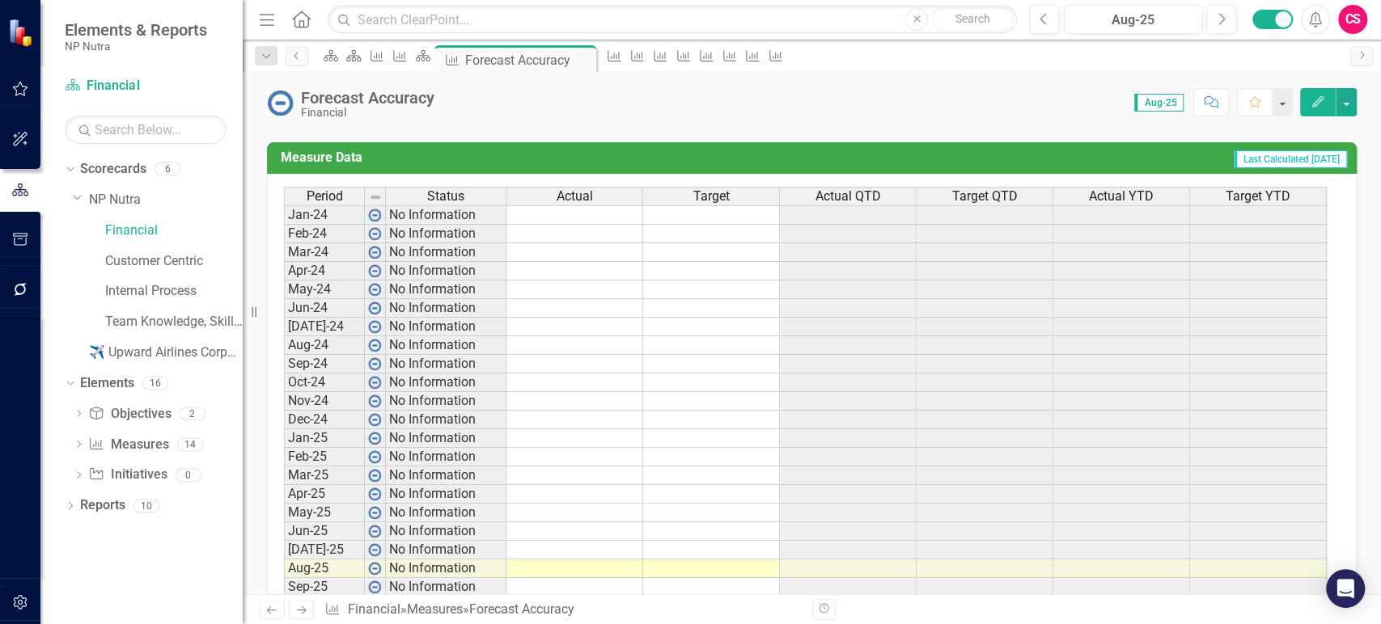
scroll to position [740, 0]
click at [730, 220] on td at bounding box center [711, 215] width 137 height 19
type textarea "90"
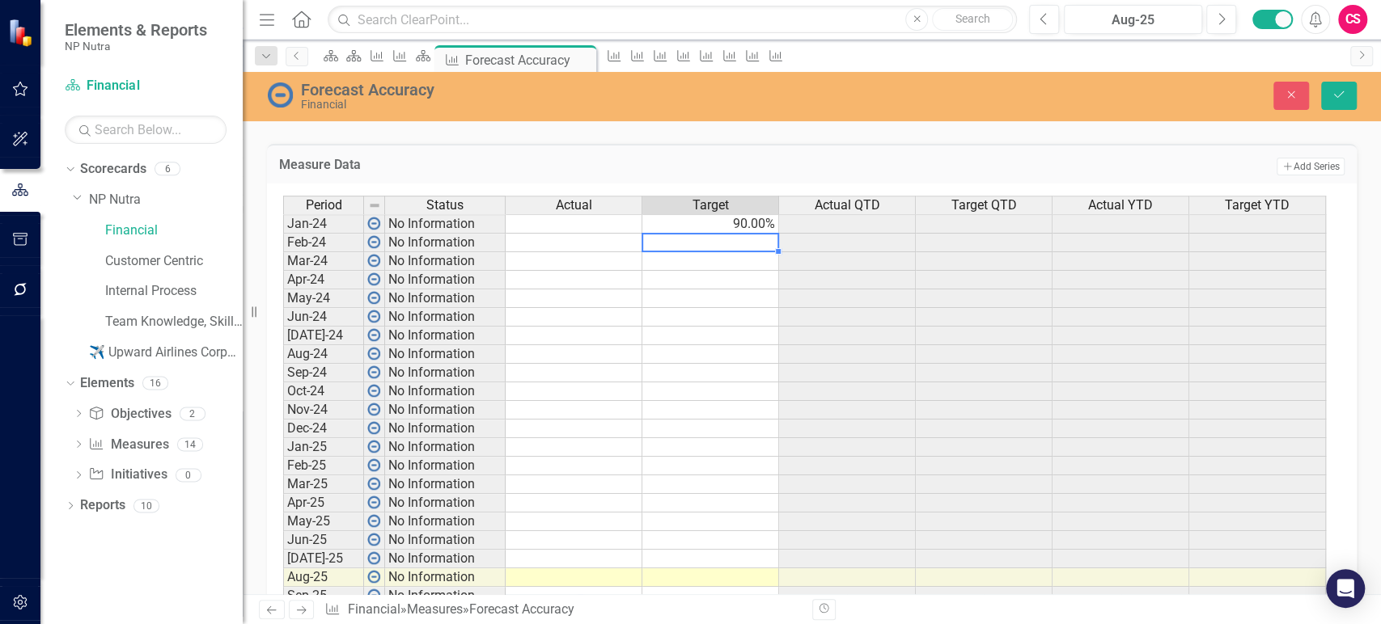
click at [762, 217] on td "90.00%" at bounding box center [710, 223] width 137 height 19
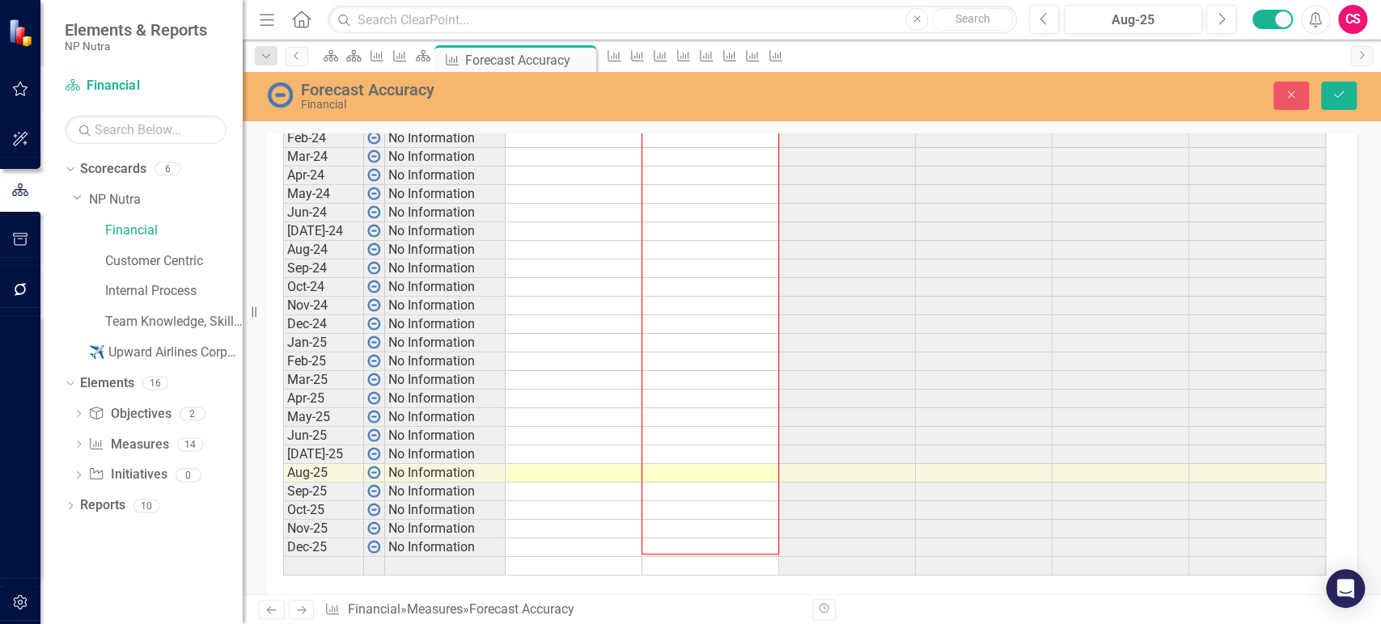
drag, startPoint x: 778, startPoint y: 231, endPoint x: 696, endPoint y: 544, distance: 323.7
click at [283, 544] on div "Period Status Actual Target Actual QTD Target QTD Actual YTD Target YTD Jan-24 …" at bounding box center [283, 333] width 0 height 485
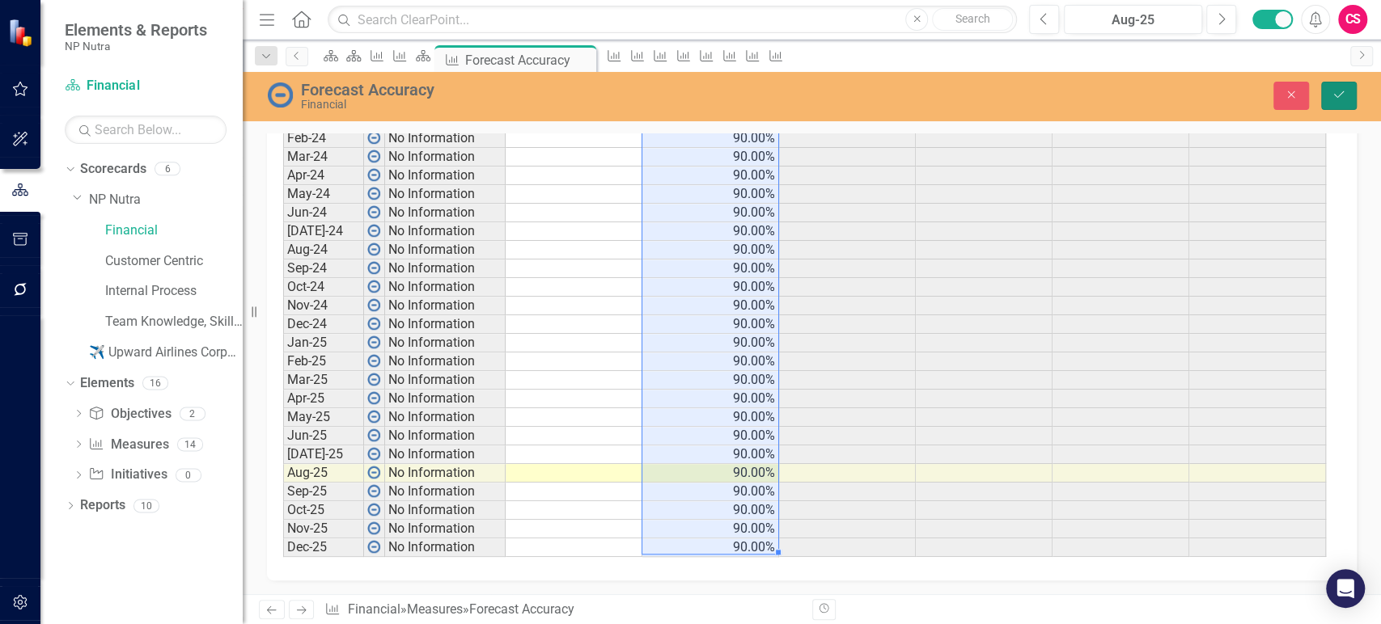
click at [1340, 92] on icon "Save" at bounding box center [1338, 94] width 15 height 11
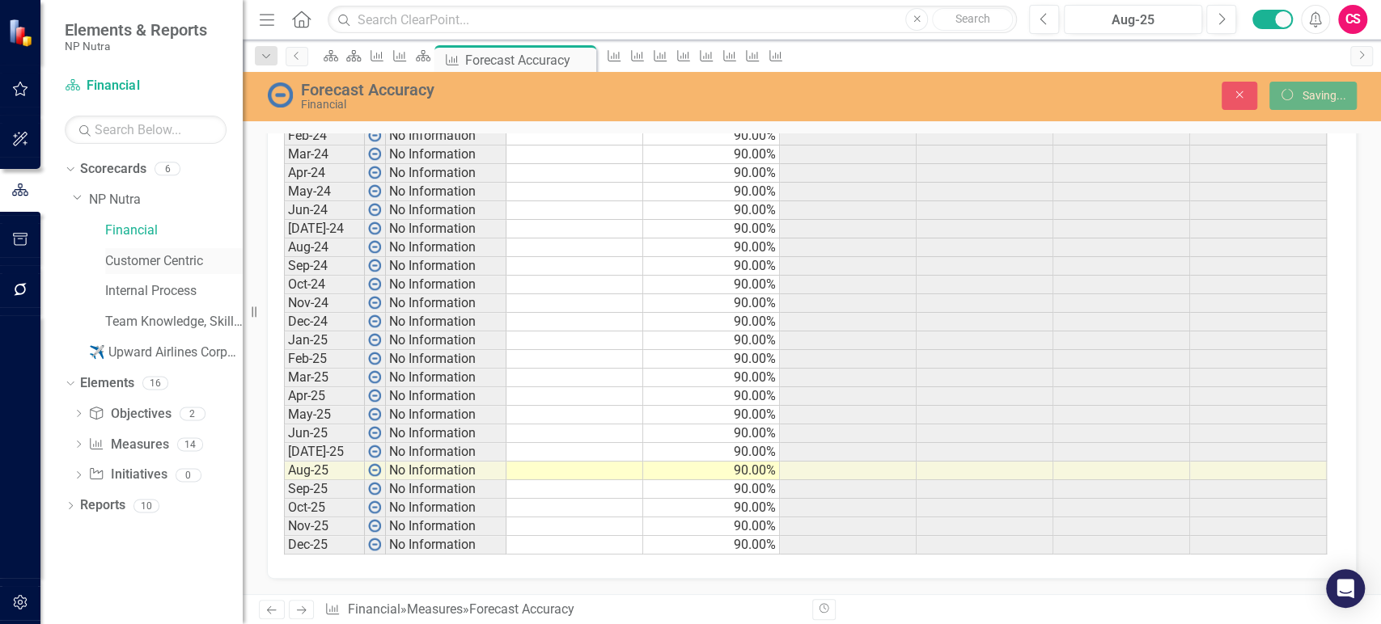
scroll to position [0, 0]
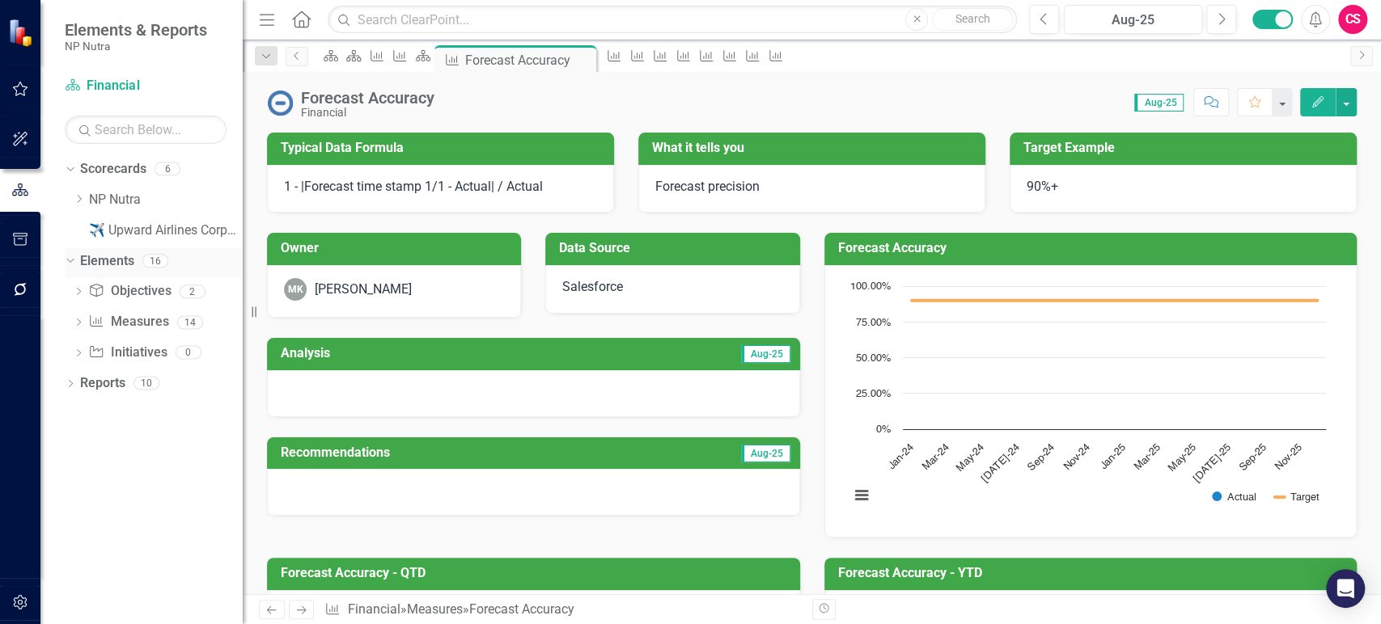
click at [167, 260] on div "16" at bounding box center [155, 261] width 26 height 14
click at [78, 199] on icon "Dropdown" at bounding box center [79, 199] width 12 height 10
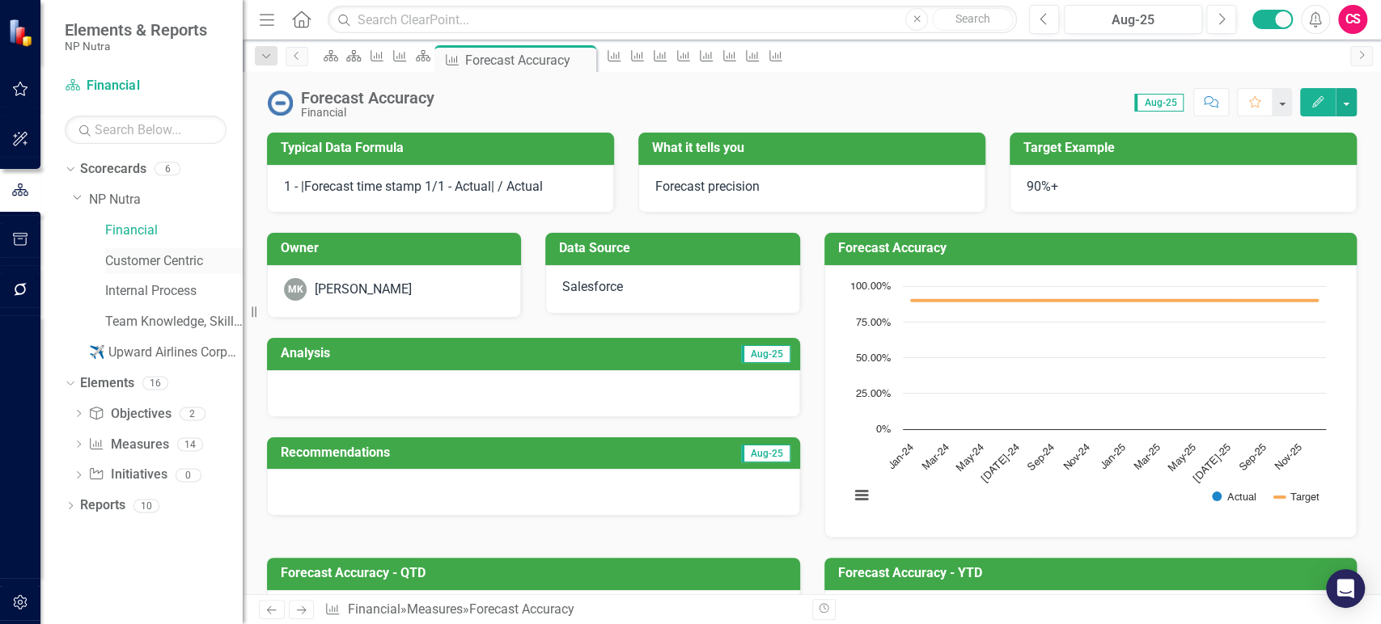
click at [123, 253] on link "Customer Centric" at bounding box center [174, 261] width 138 height 19
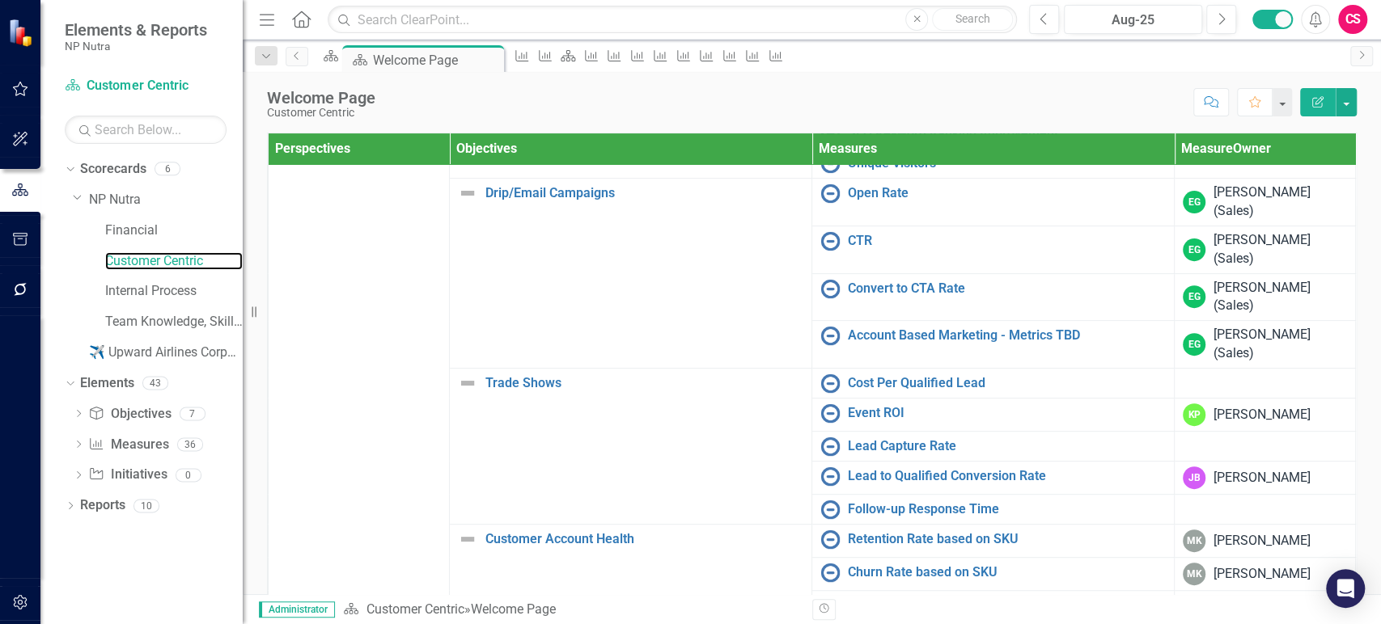
scroll to position [527, 0]
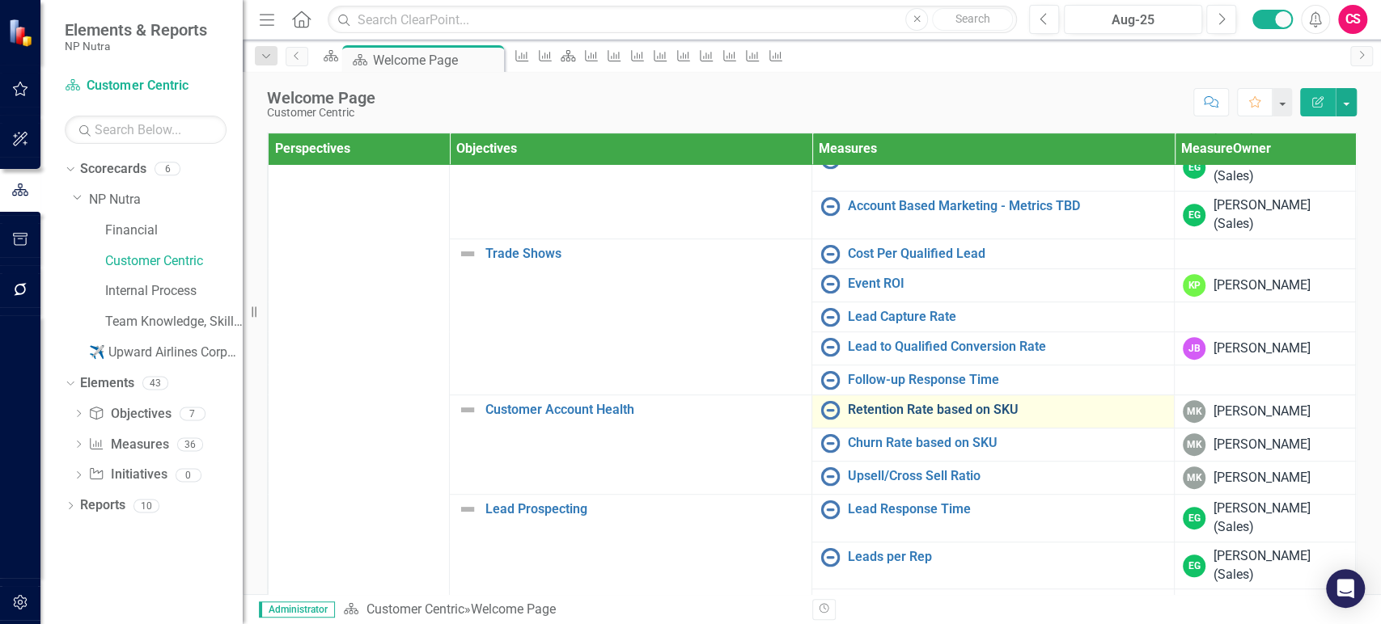
click at [901, 406] on link "Retention Rate based on SKU" at bounding box center [1007, 410] width 318 height 15
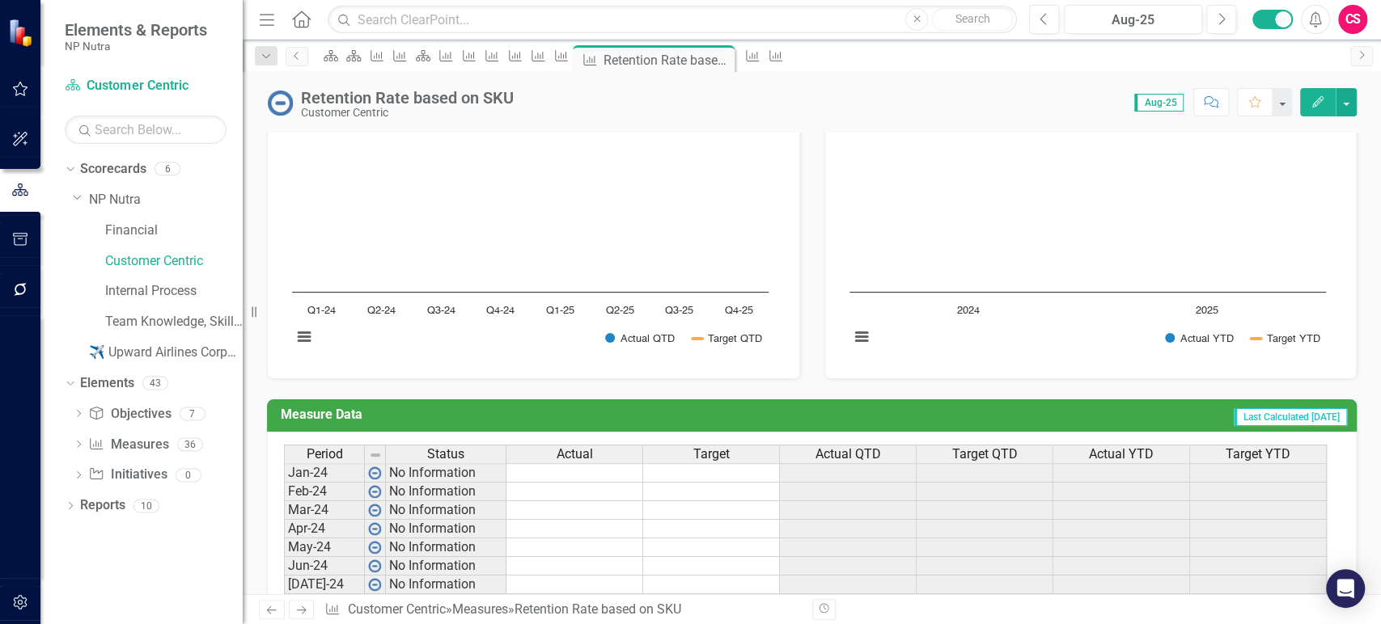
scroll to position [527, 0]
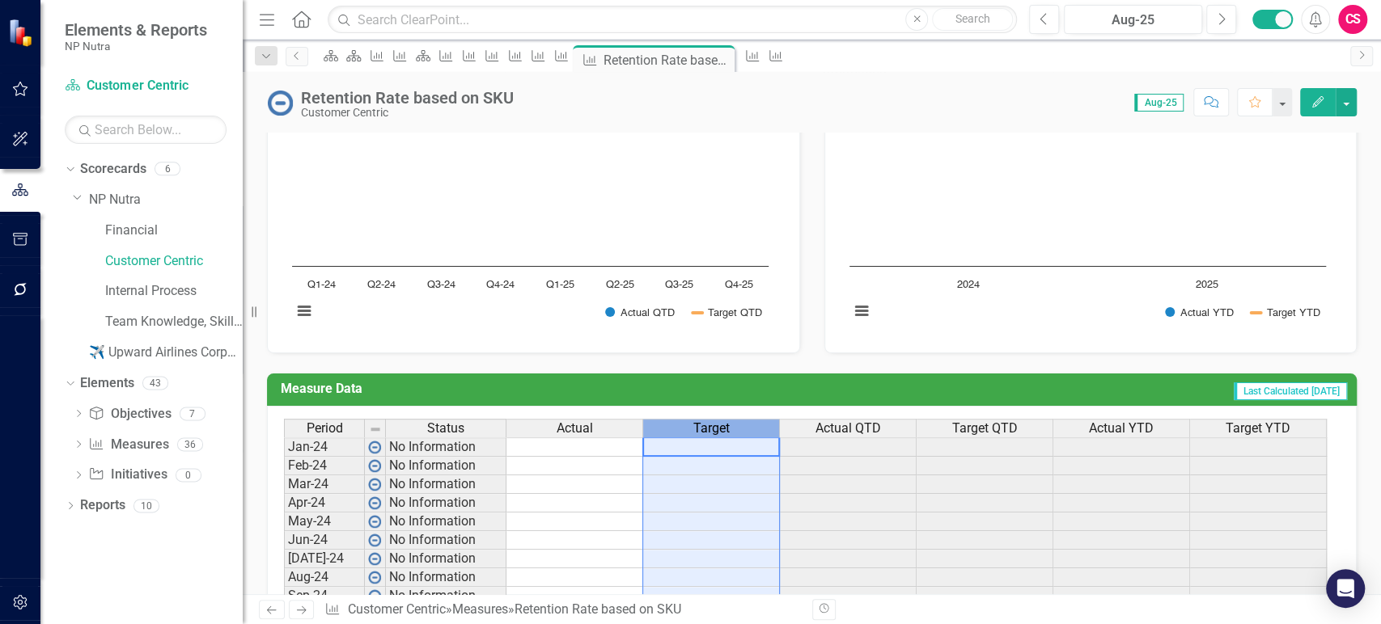
click at [726, 436] on th "Target" at bounding box center [711, 428] width 137 height 19
type textarea "90"
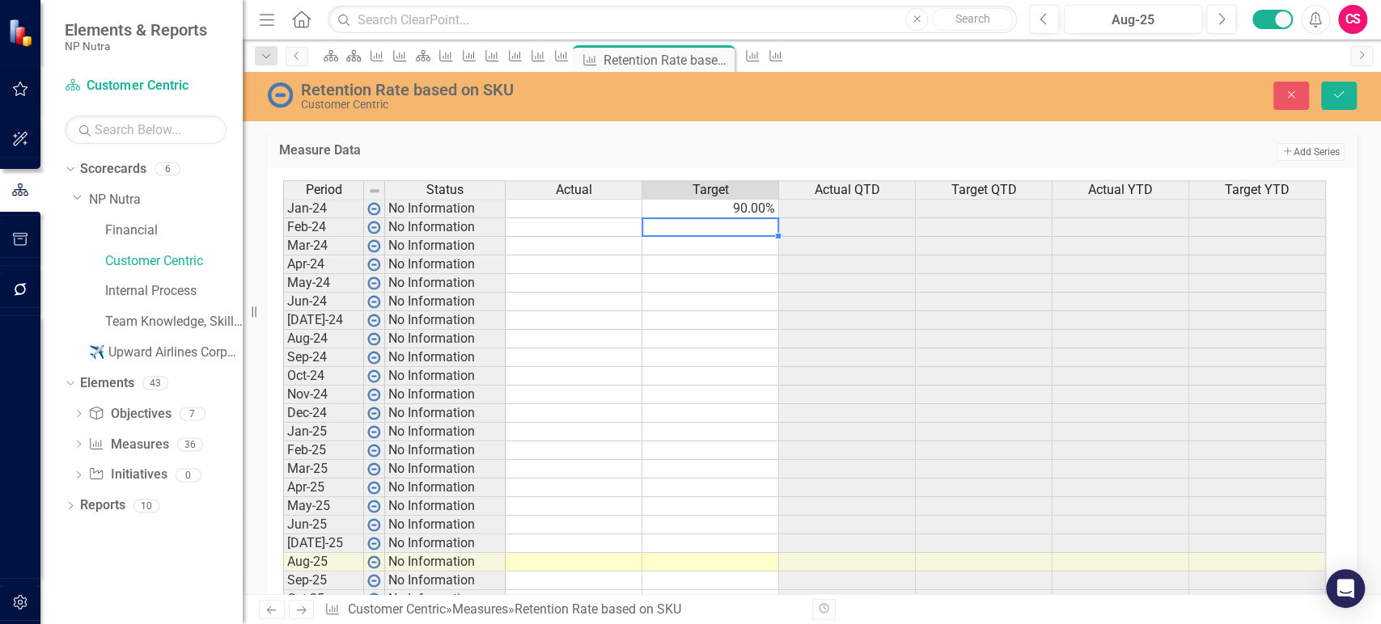
scroll to position [784, 0]
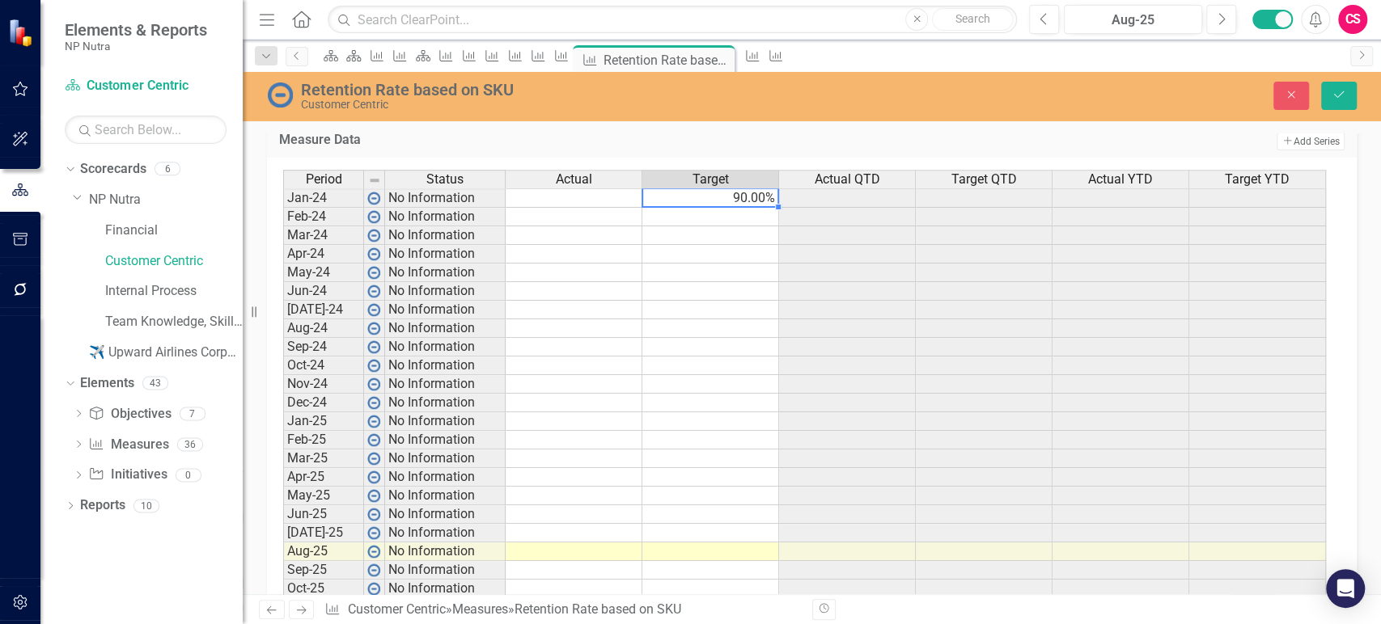
click at [761, 199] on td "90.00%" at bounding box center [710, 197] width 137 height 19
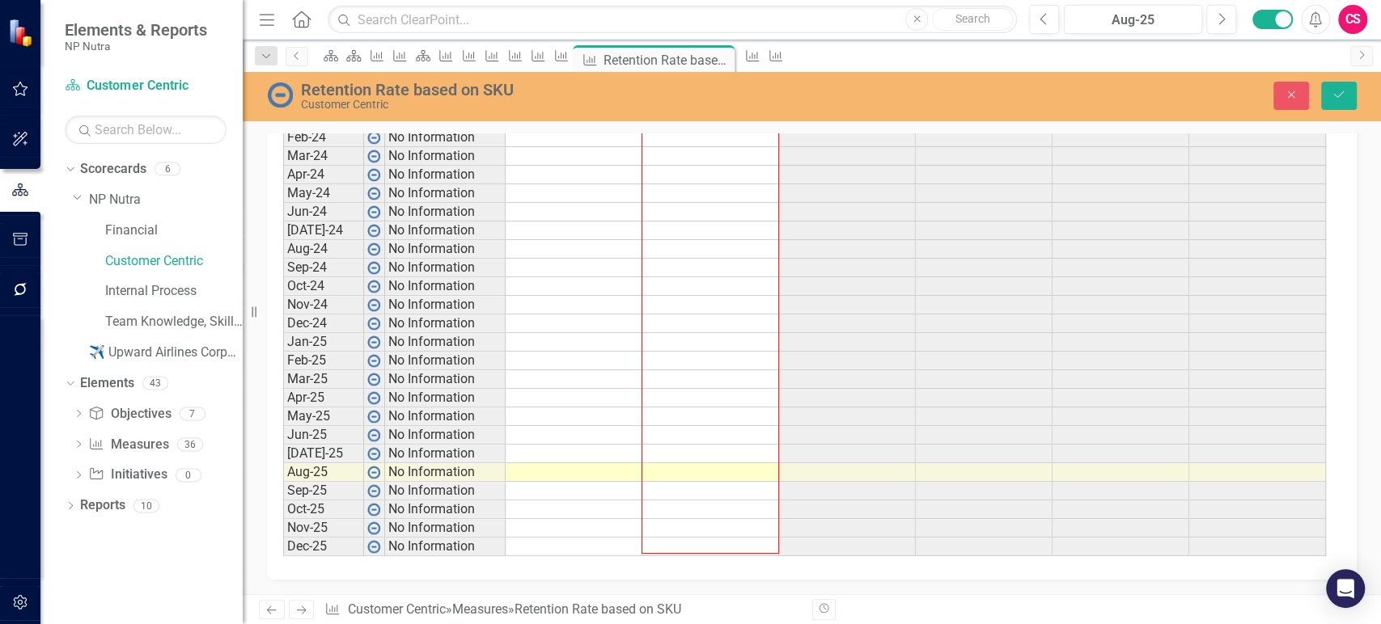
drag, startPoint x: 774, startPoint y: 205, endPoint x: 726, endPoint y: 540, distance: 339.2
click at [283, 540] on div "Period Status Actual Target Actual QTD Target QTD Actual YTD Target YTD Jan-24 …" at bounding box center [283, 324] width 0 height 466
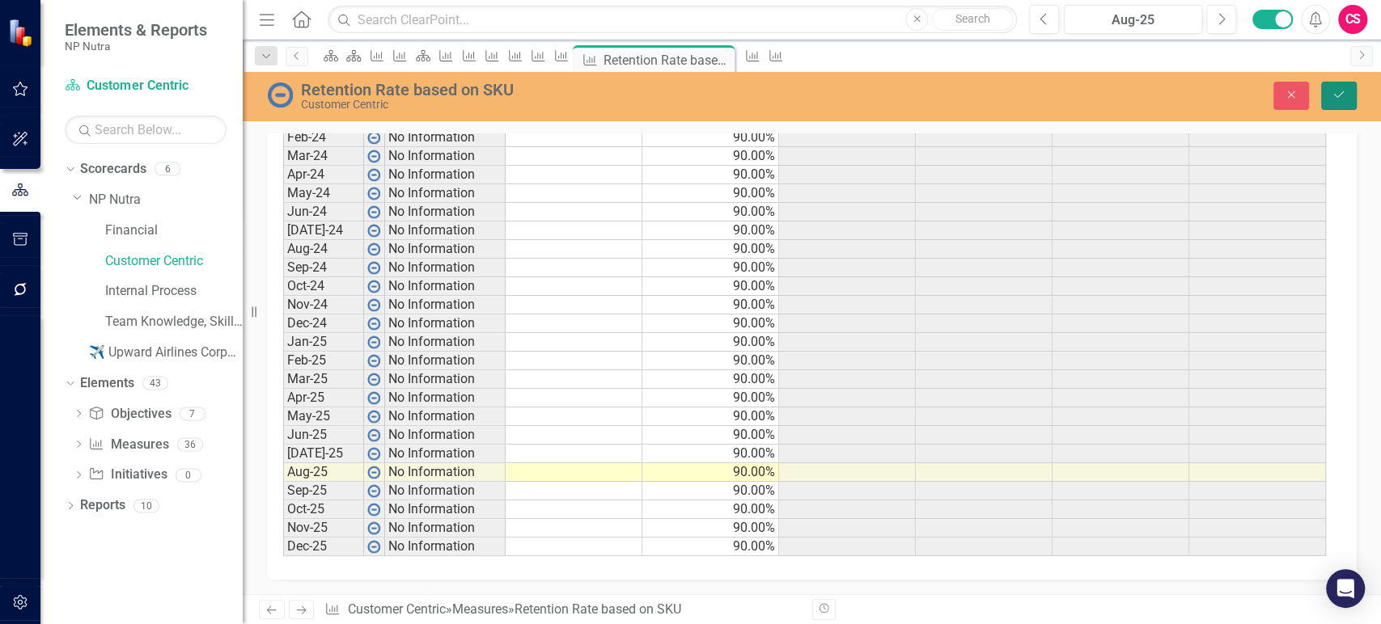
click at [1333, 99] on icon "Save" at bounding box center [1338, 94] width 15 height 11
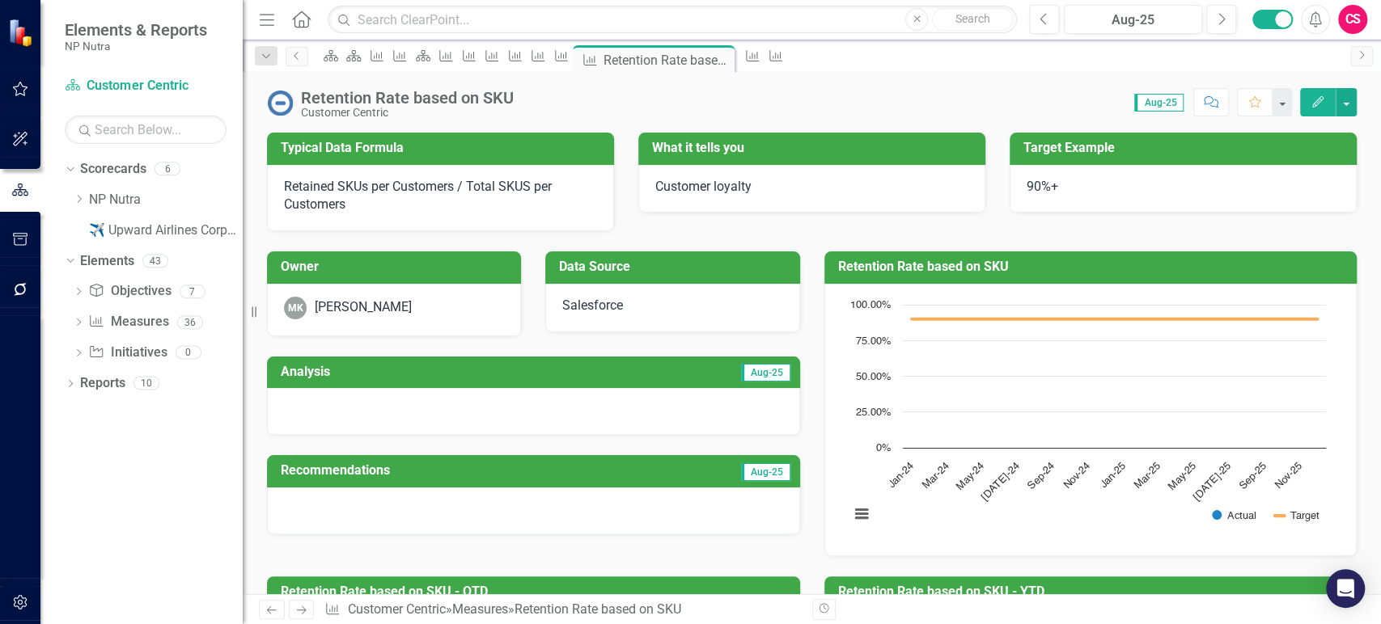
click at [304, 608] on icon "Next" at bounding box center [301, 610] width 14 height 11
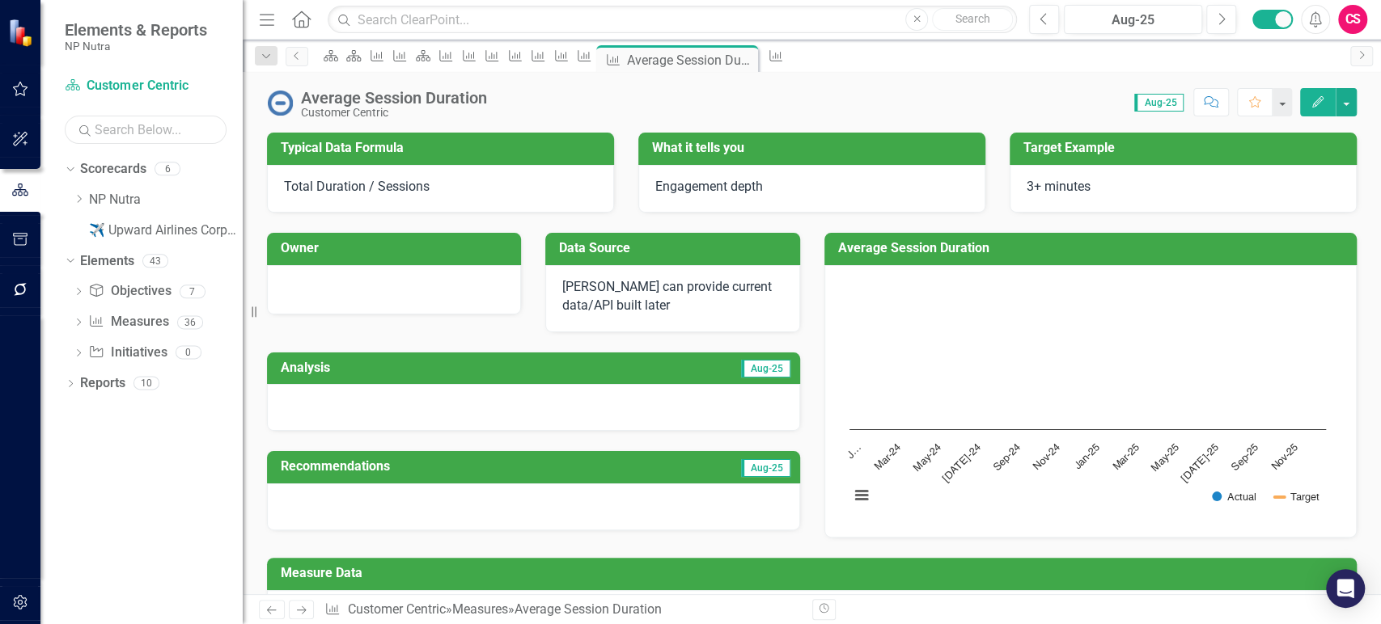
click at [188, 135] on input "text" at bounding box center [146, 130] width 162 height 28
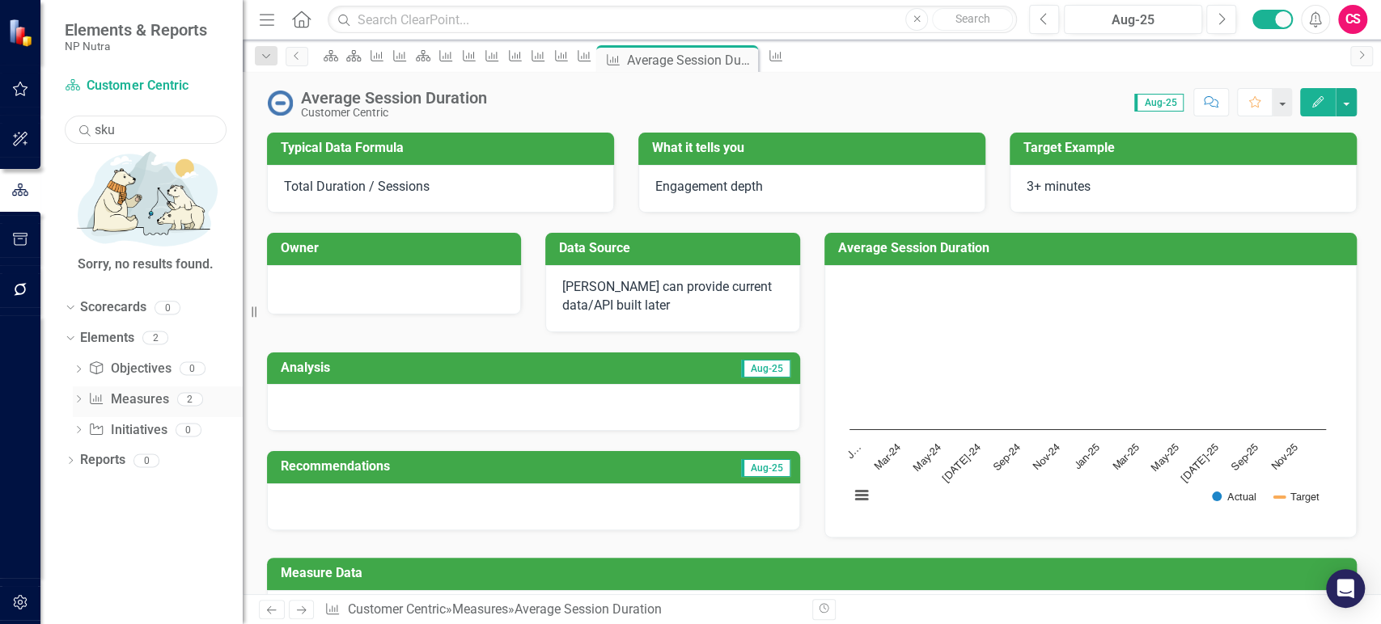
type input "sku"
click at [81, 396] on icon "Dropdown" at bounding box center [78, 400] width 11 height 9
click at [129, 447] on div "Churn Rate based on SKU" at bounding box center [174, 454] width 137 height 15
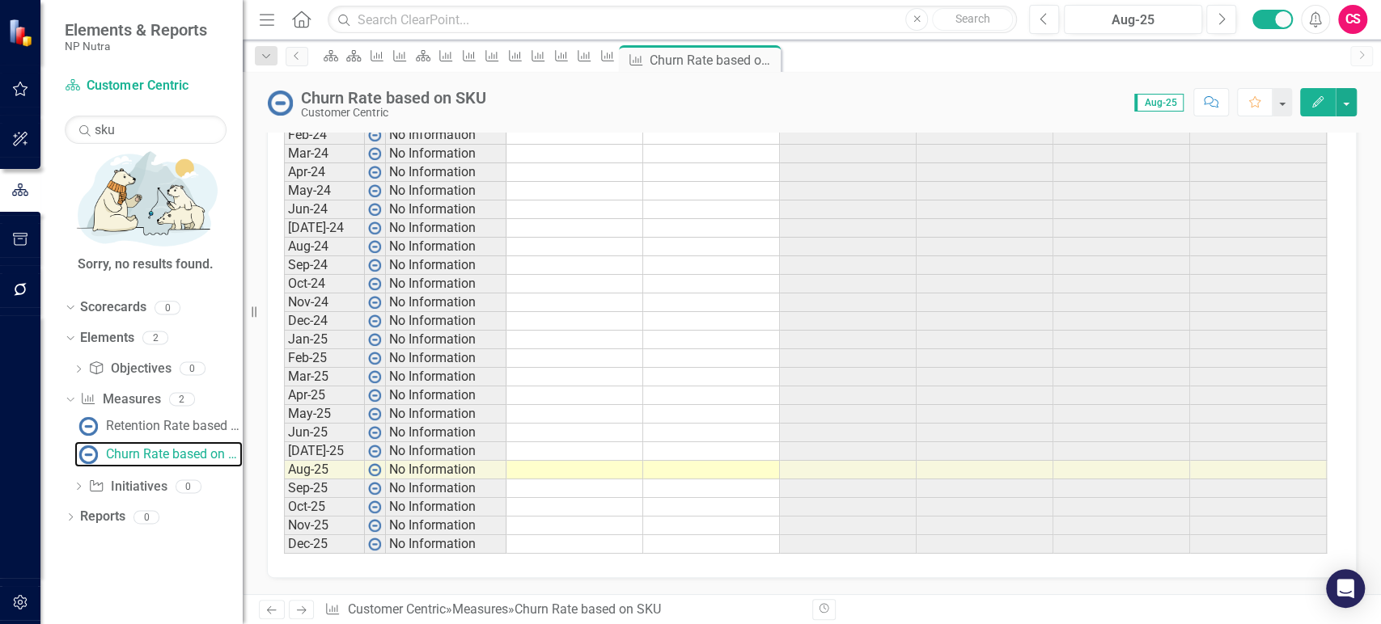
scroll to position [755, 0]
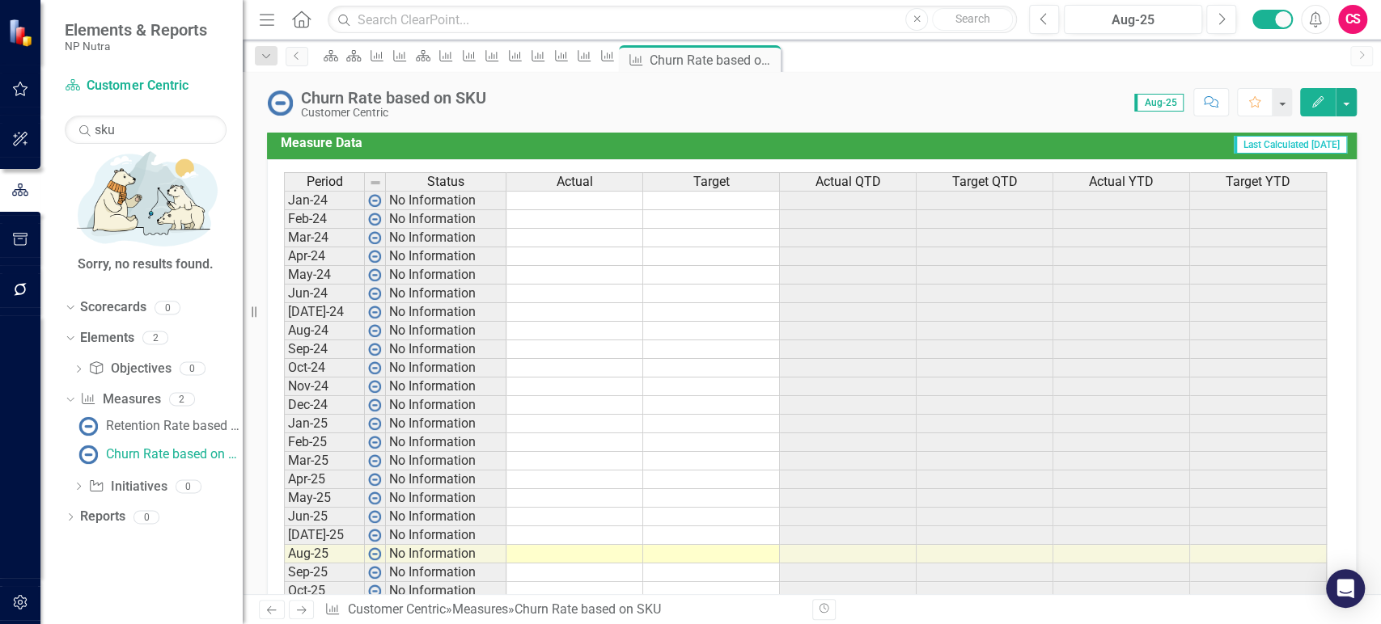
click at [717, 210] on td at bounding box center [711, 200] width 137 height 19
type textarea "5"
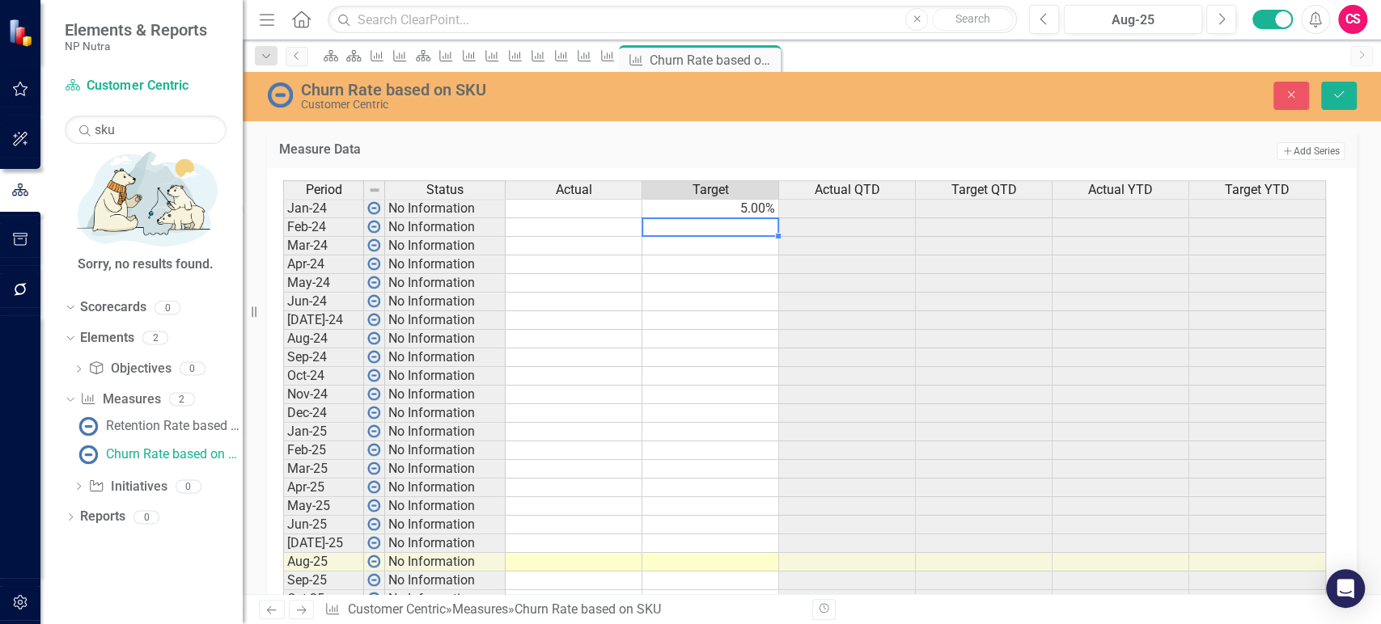
click at [764, 218] on td "5.00%" at bounding box center [710, 208] width 137 height 19
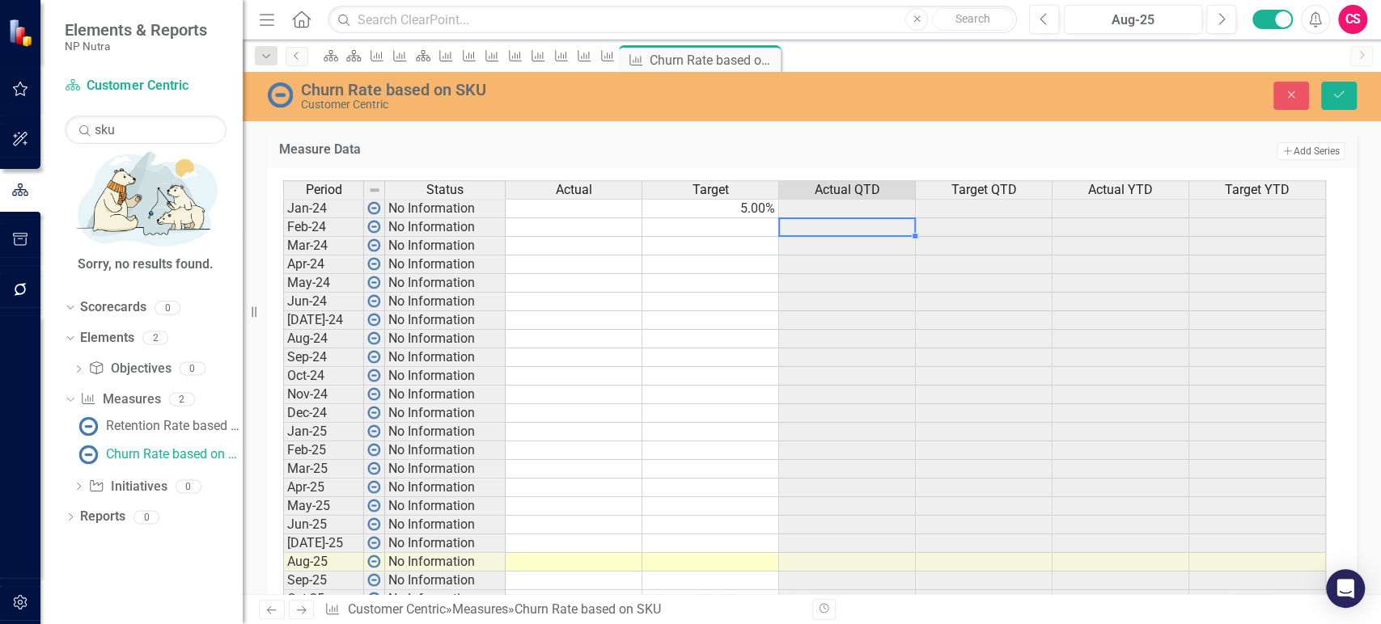
click at [283, 238] on div "Period Status Actual Target Actual QTD Target QTD Actual YTD Target YTD Jan-24 …" at bounding box center [283, 413] width 0 height 466
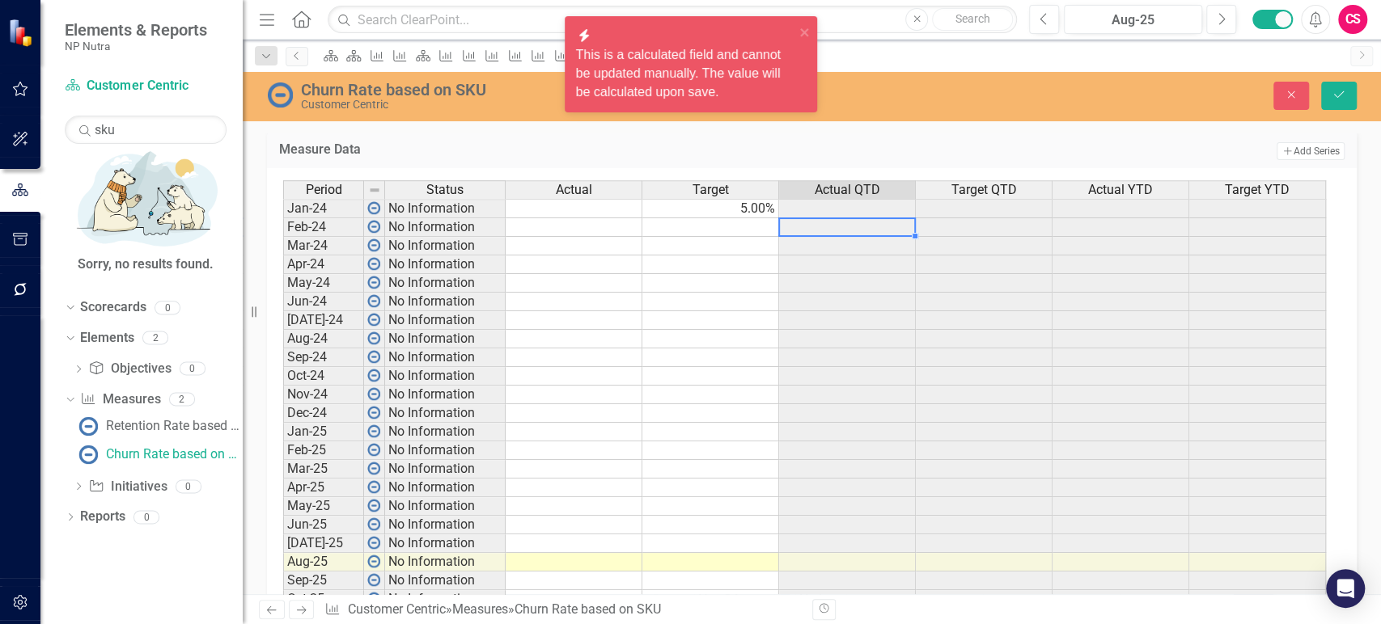
click at [765, 218] on td "5.00%" at bounding box center [710, 208] width 137 height 19
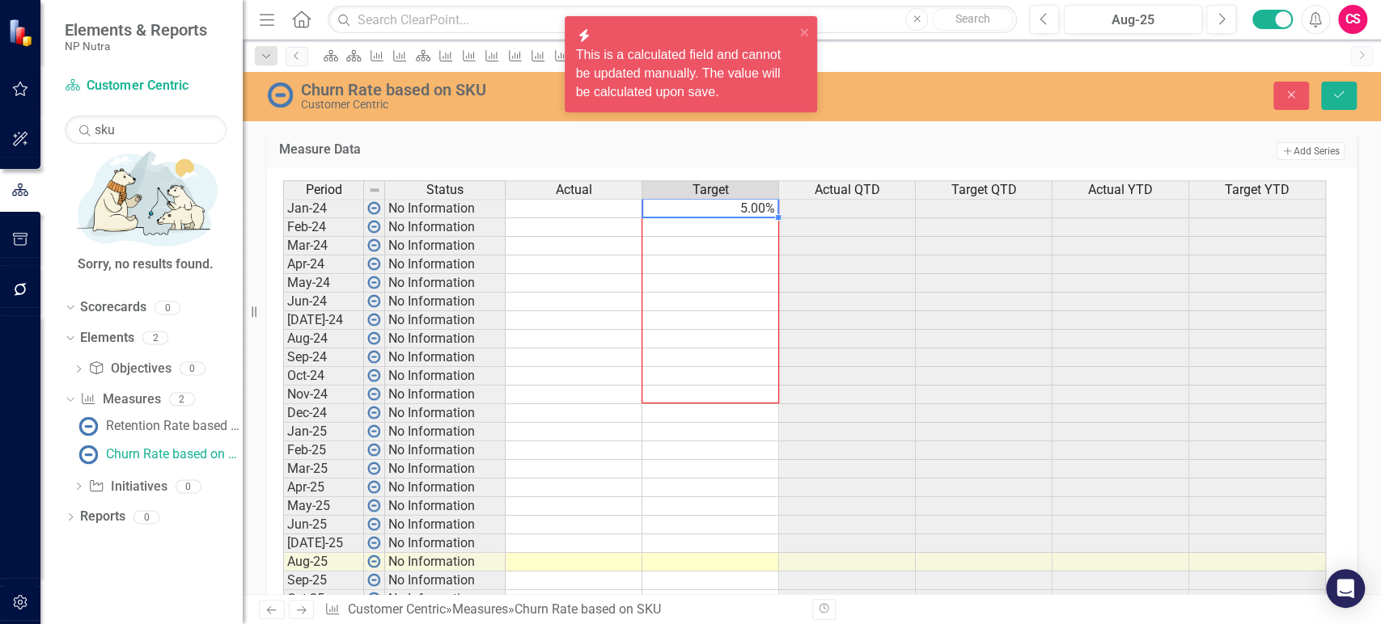
scroll to position [863, 0]
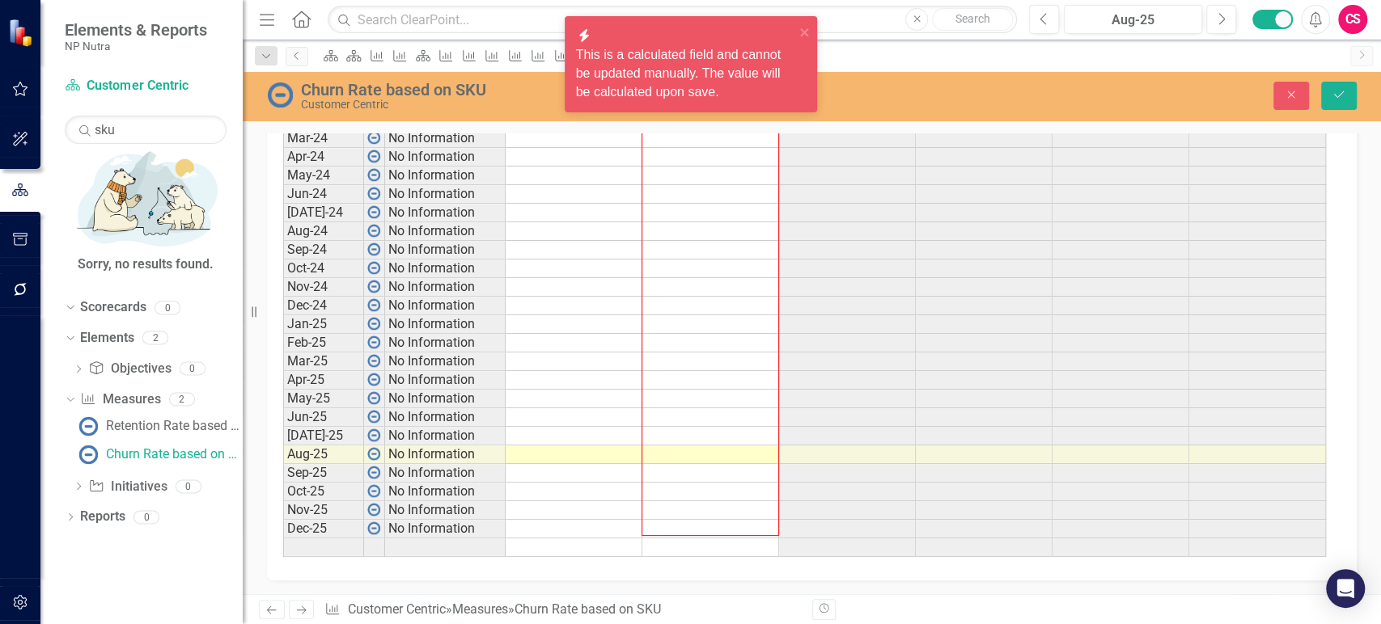
drag, startPoint x: 778, startPoint y: 236, endPoint x: 718, endPoint y: 537, distance: 306.8
click at [283, 537] on div "Period Status Actual Target Actual QTD Target QTD Actual YTD Target YTD Jan-24 …" at bounding box center [283, 315] width 0 height 485
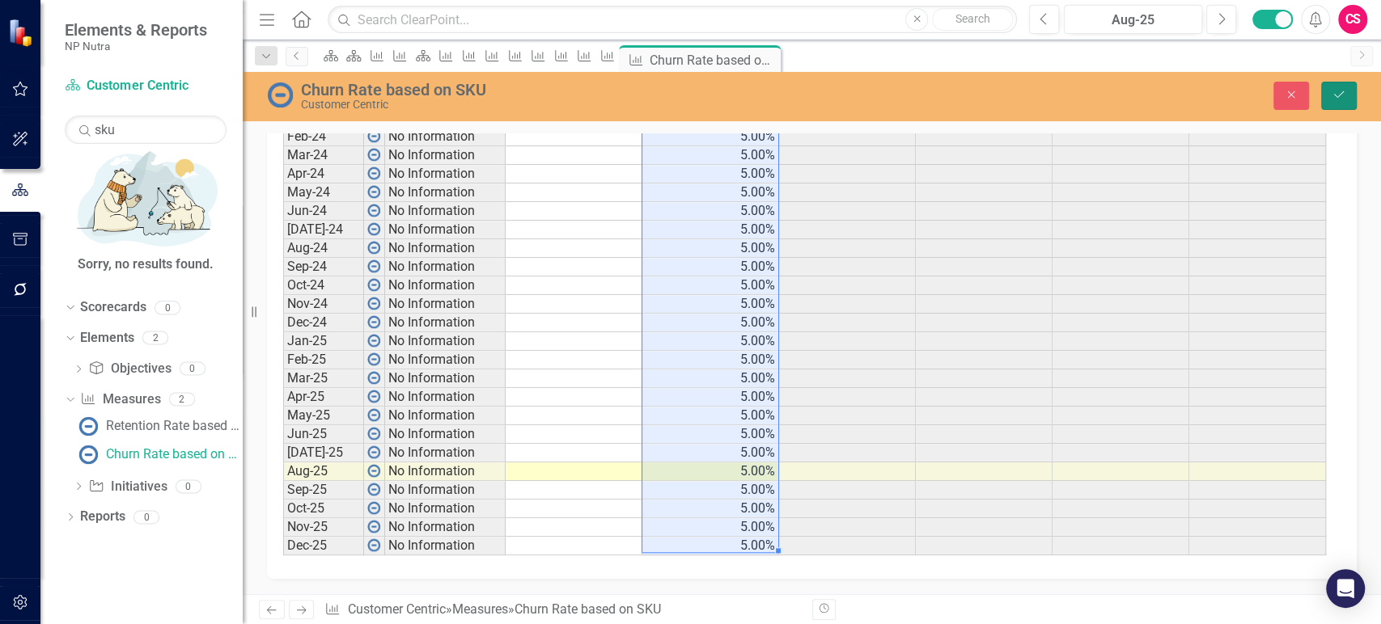
click at [1351, 101] on button "Save" at bounding box center [1339, 96] width 36 height 28
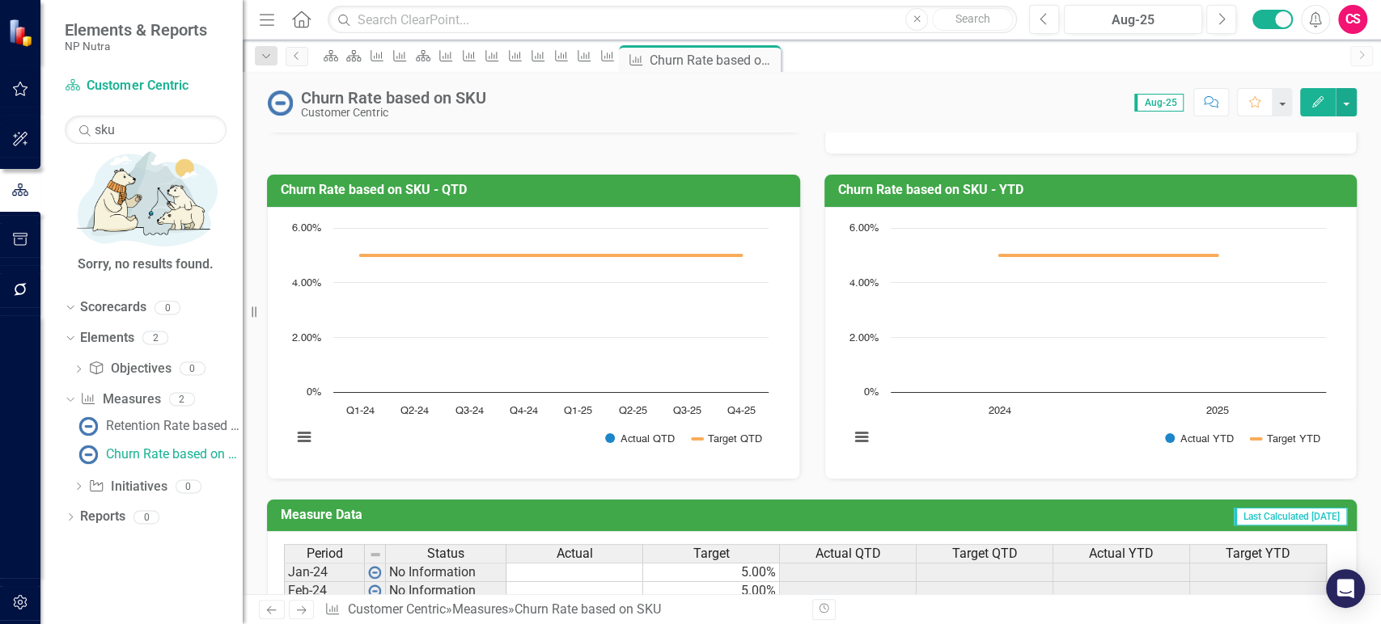
scroll to position [457, 0]
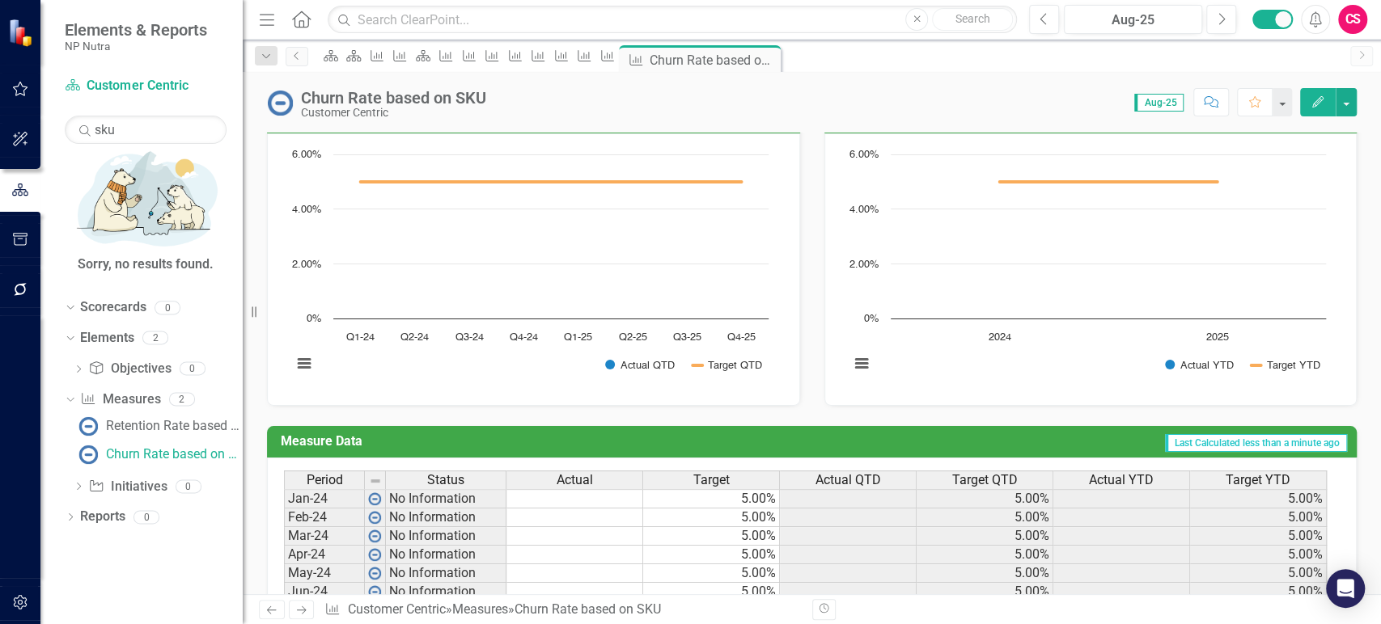
click at [589, 488] on span "Actual" at bounding box center [575, 480] width 36 height 15
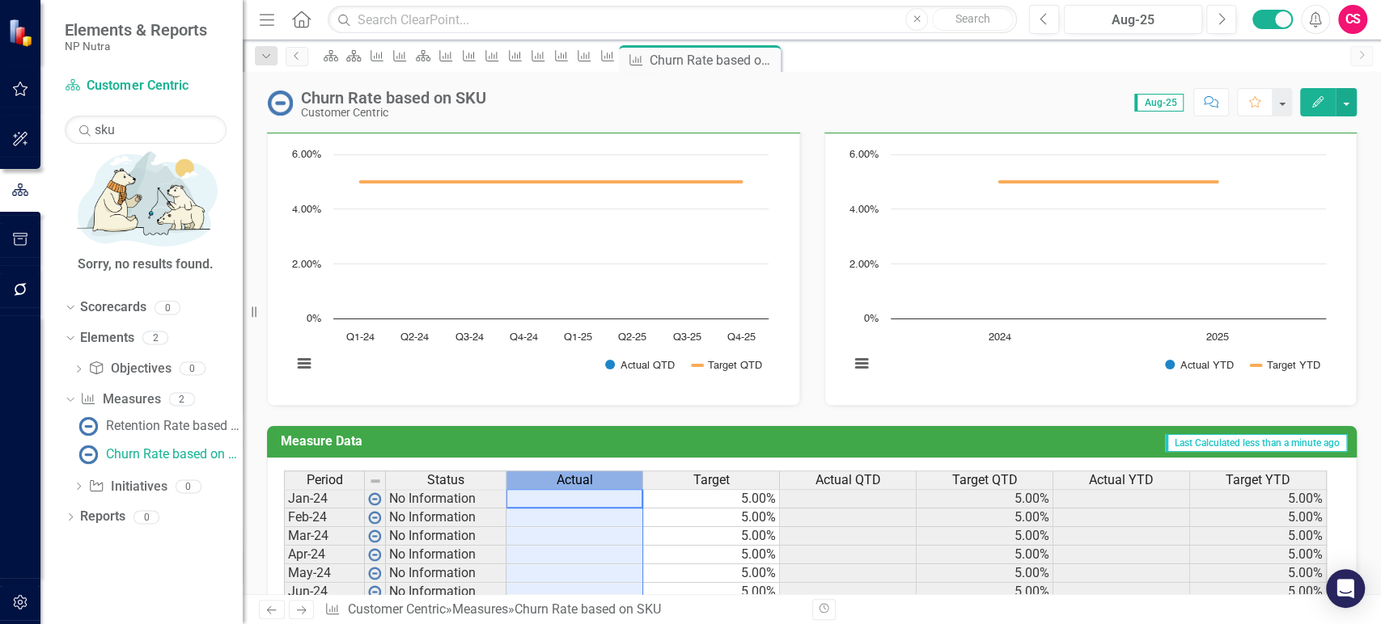
click at [589, 488] on span "Actual" at bounding box center [575, 480] width 36 height 15
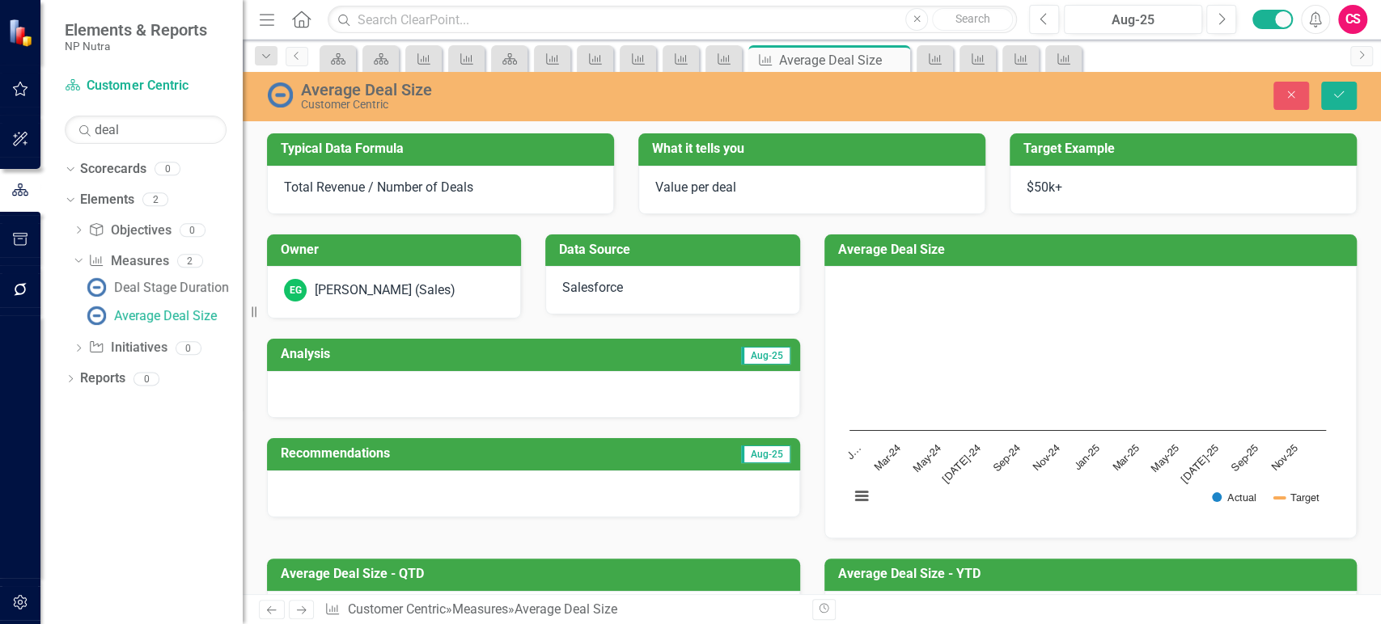
type textarea "50000"
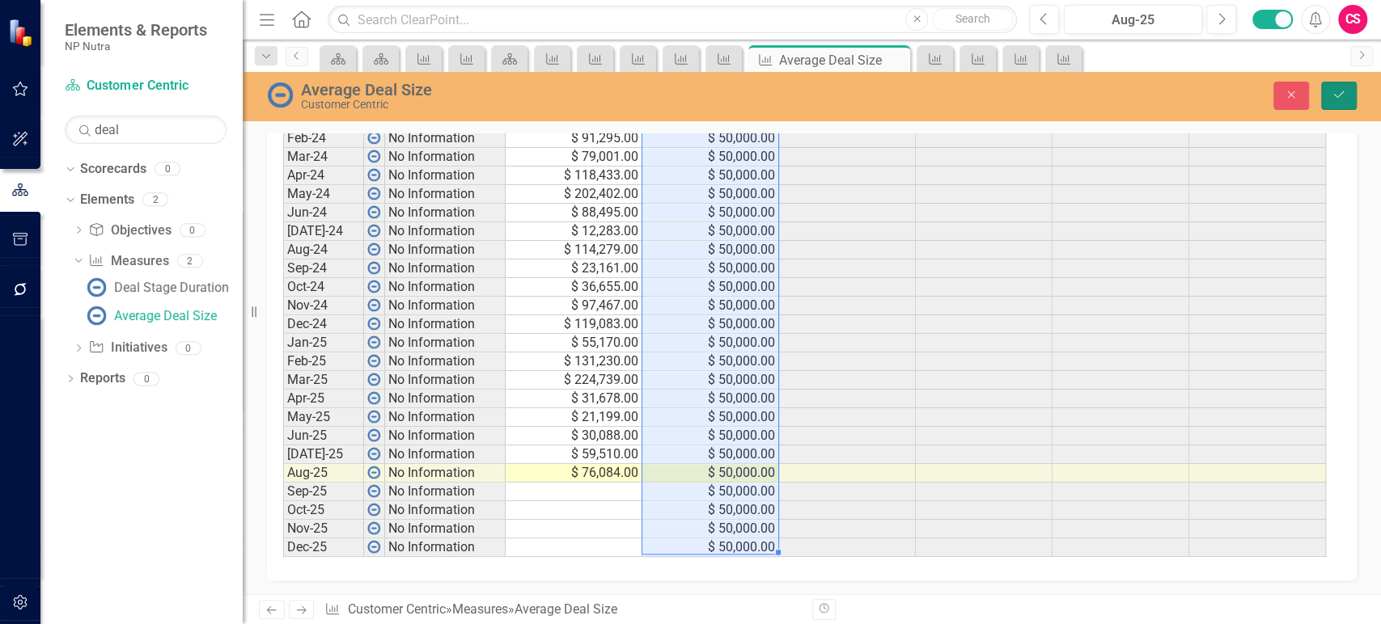
click at [1352, 107] on button "Save" at bounding box center [1339, 96] width 36 height 28
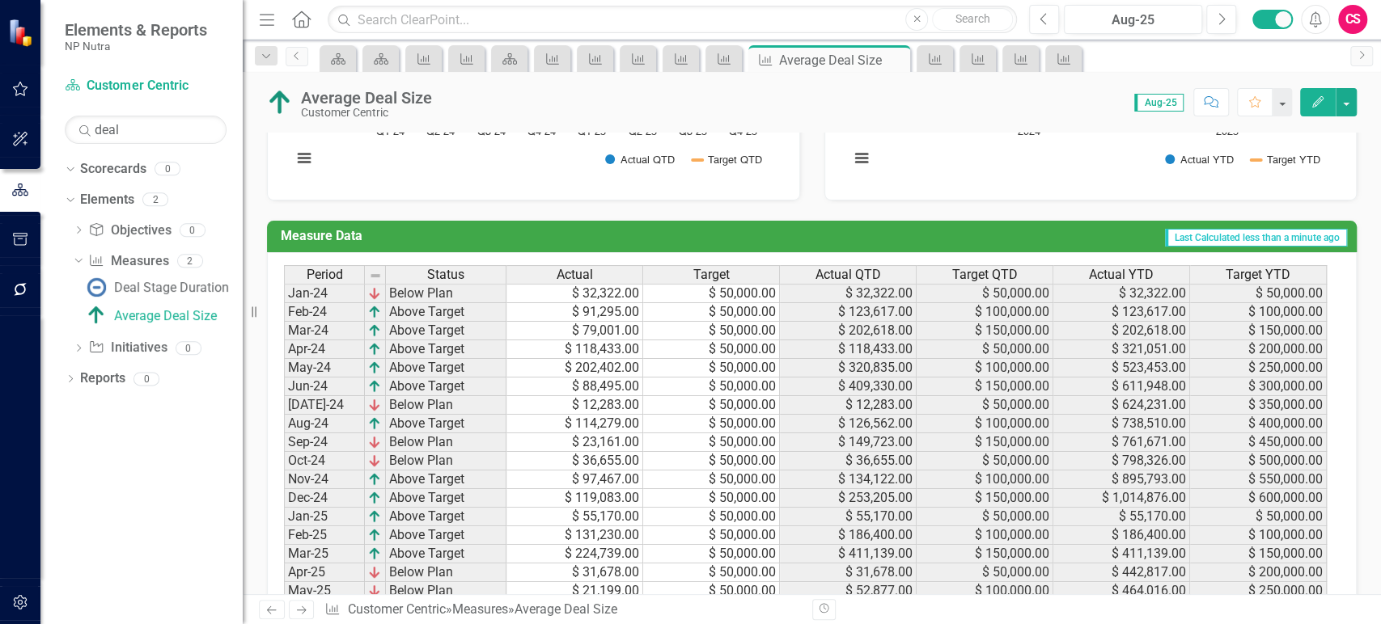
scroll to position [664, 0]
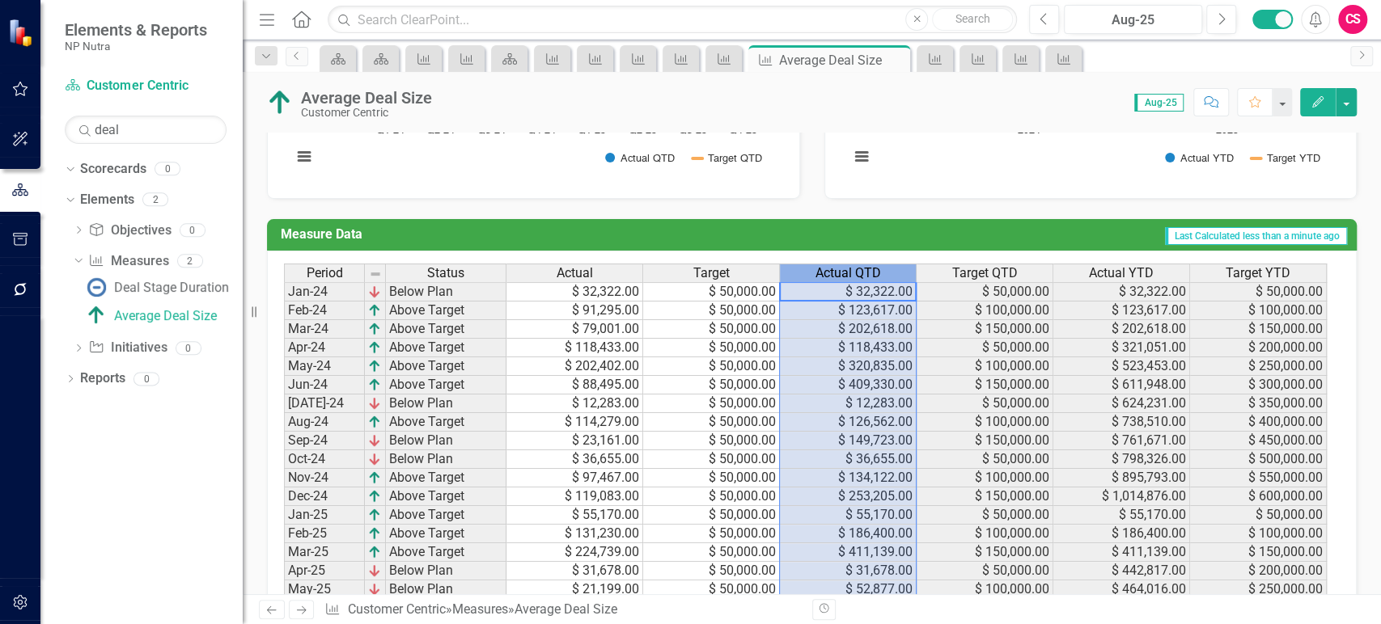
click at [904, 273] on div "Actual QTD" at bounding box center [848, 274] width 136 height 18
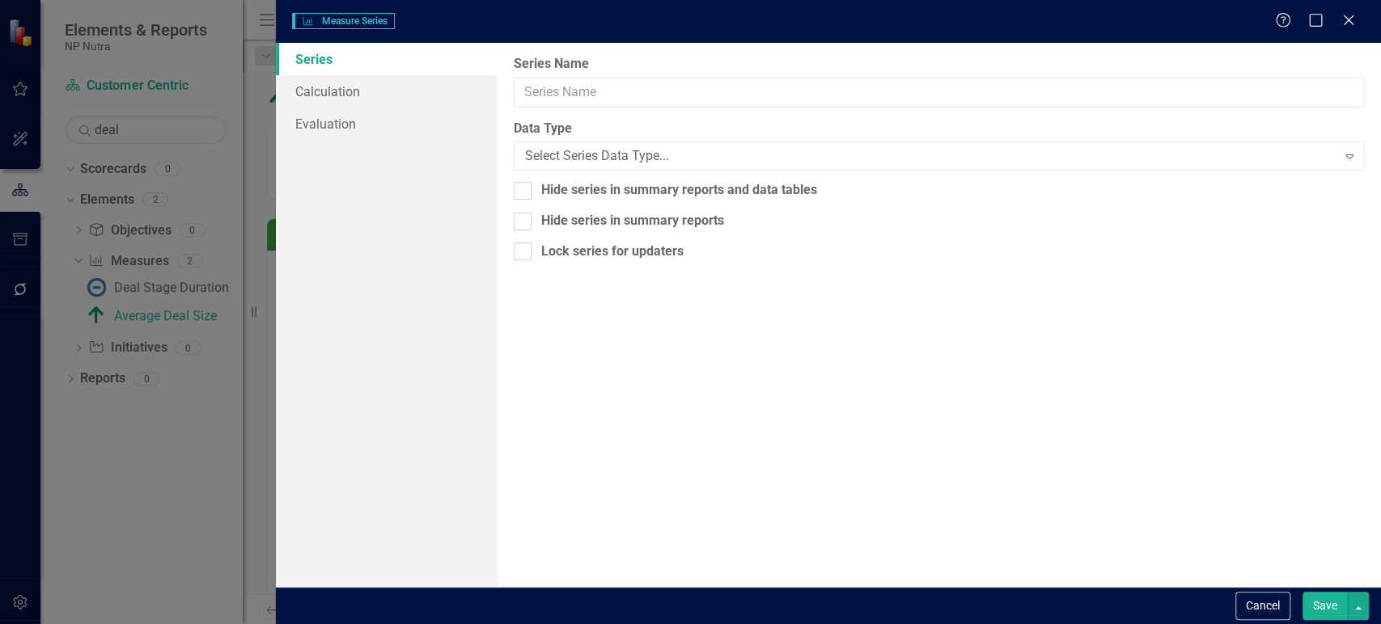
type input "Actual QTD"
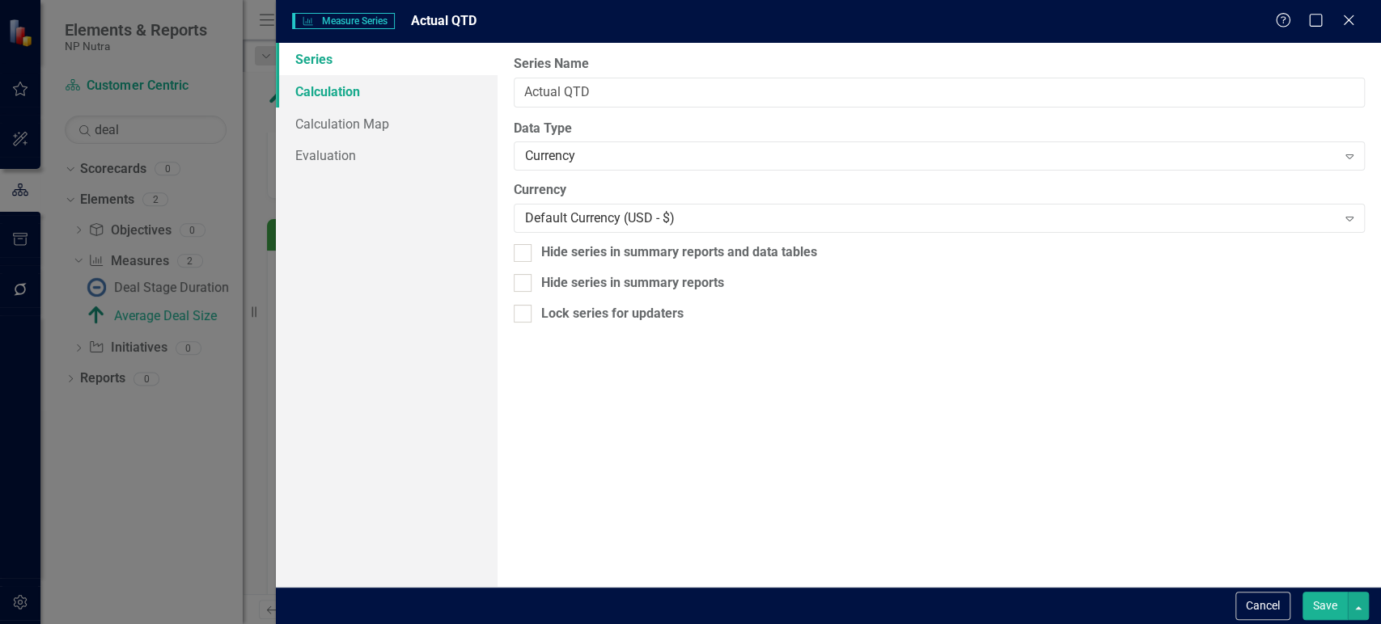
click at [389, 95] on link "Calculation" at bounding box center [386, 91] width 221 height 32
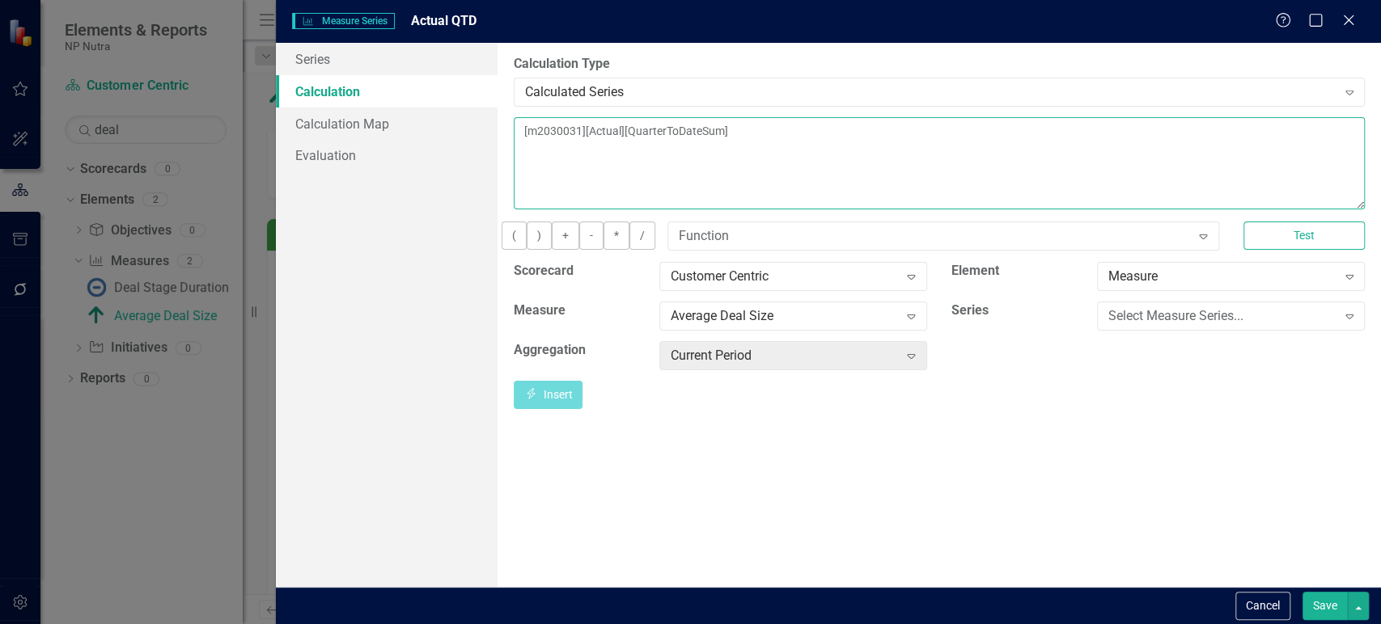
drag, startPoint x: 751, startPoint y: 129, endPoint x: 770, endPoint y: 130, distance: 19.4
click at [770, 130] on textarea "[m2030031][Actual][QuarterToDateSum]" at bounding box center [939, 163] width 851 height 92
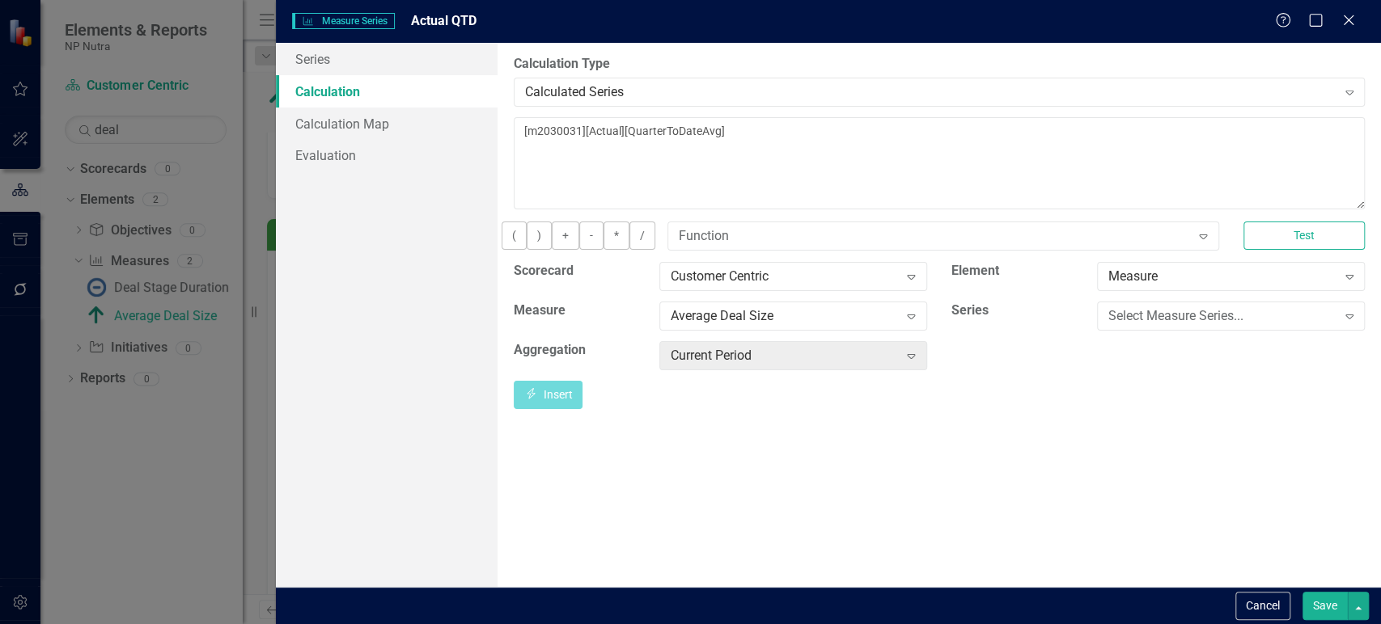
click at [1379, 251] on div "By default, series in ClearPoint are not calculated. So, if you leave the form …" at bounding box center [938, 315] width 883 height 544
click at [1325, 244] on button "Test" at bounding box center [1303, 236] width 121 height 28
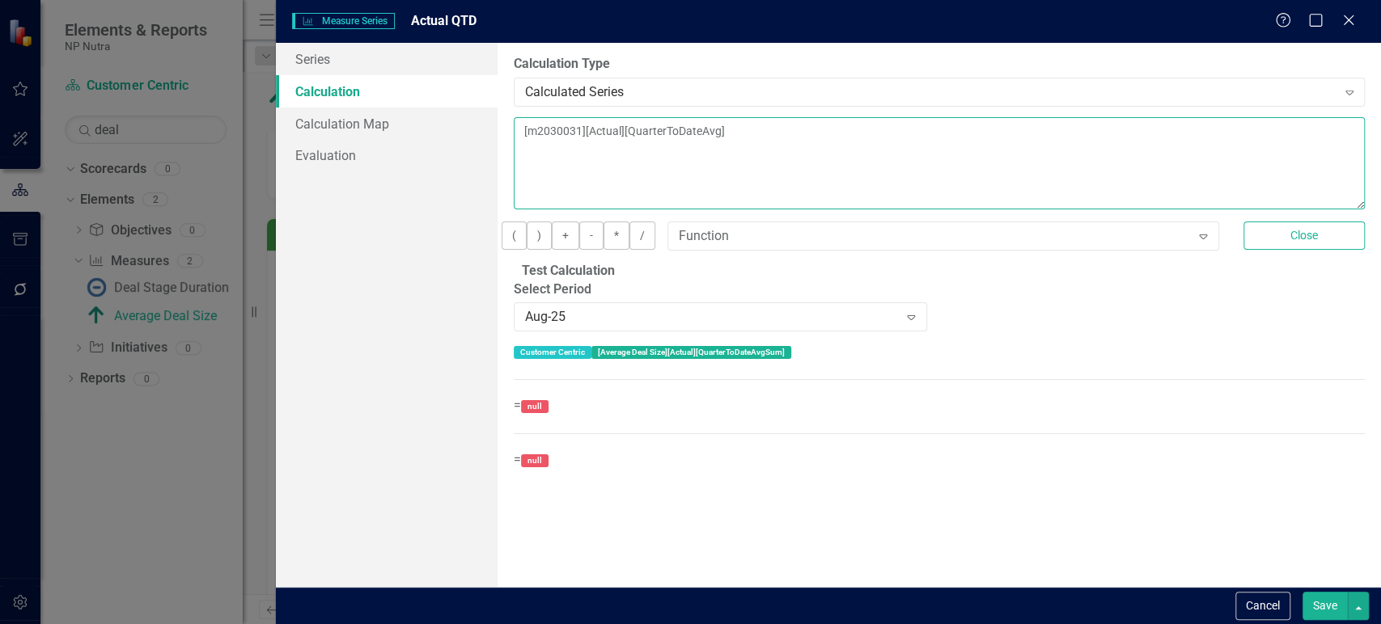
click at [768, 133] on textarea "[m2030031][Actual][QuarterToDateAvg]" at bounding box center [939, 163] width 851 height 92
click at [774, 133] on textarea "[m2030031][Actual][QuarterToDateAvg]" at bounding box center [939, 163] width 851 height 92
type textarea "[m2030031][Actual][QuarterToDateAvgerage]"
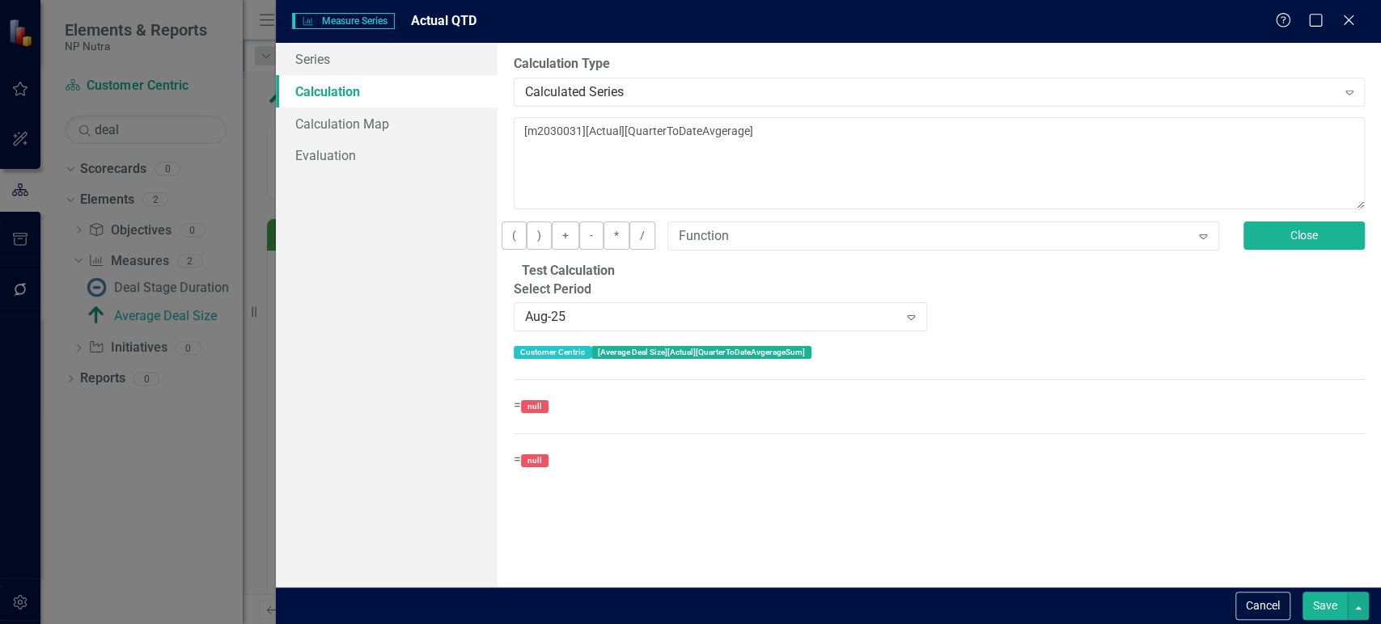
click at [1296, 243] on button "Close" at bounding box center [1303, 236] width 121 height 28
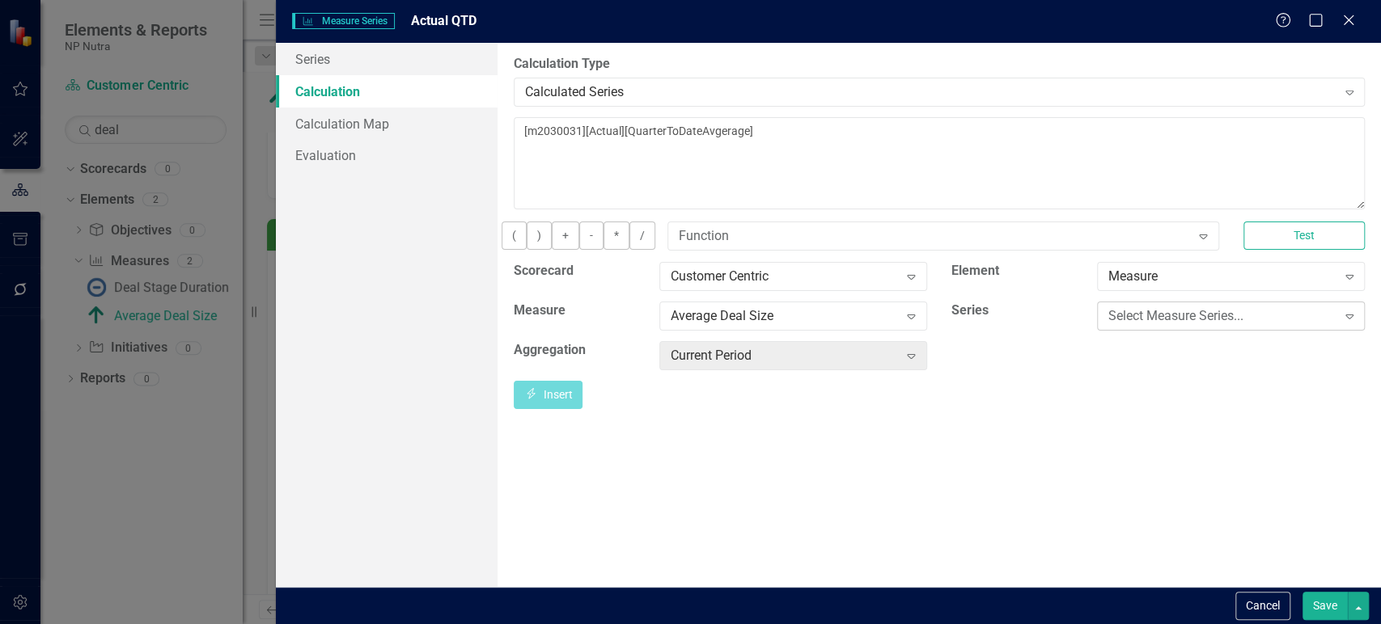
click at [1145, 325] on div "Select Measure Series..." at bounding box center [1221, 316] width 227 height 19
click at [883, 352] on div "Current Period Expand" at bounding box center [793, 355] width 268 height 29
type input "quar"
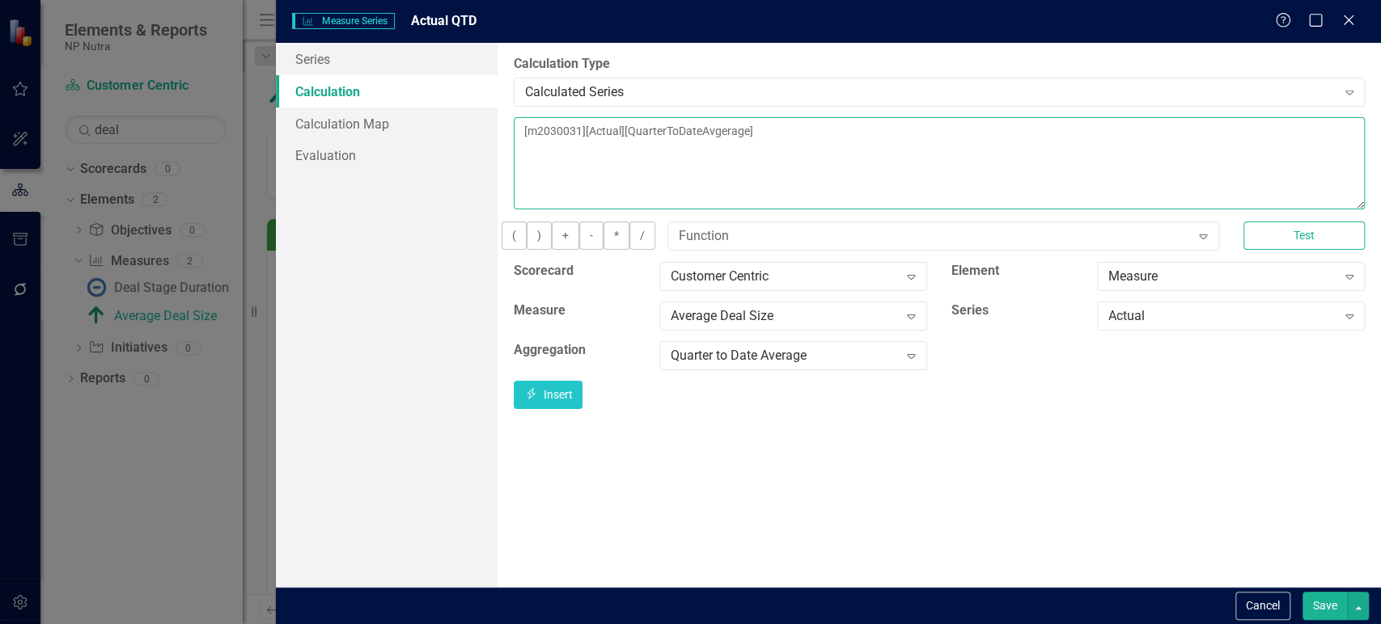
click at [935, 154] on textarea "[m2030031][Actual][QuarterToDateAvgerage]" at bounding box center [939, 163] width 851 height 92
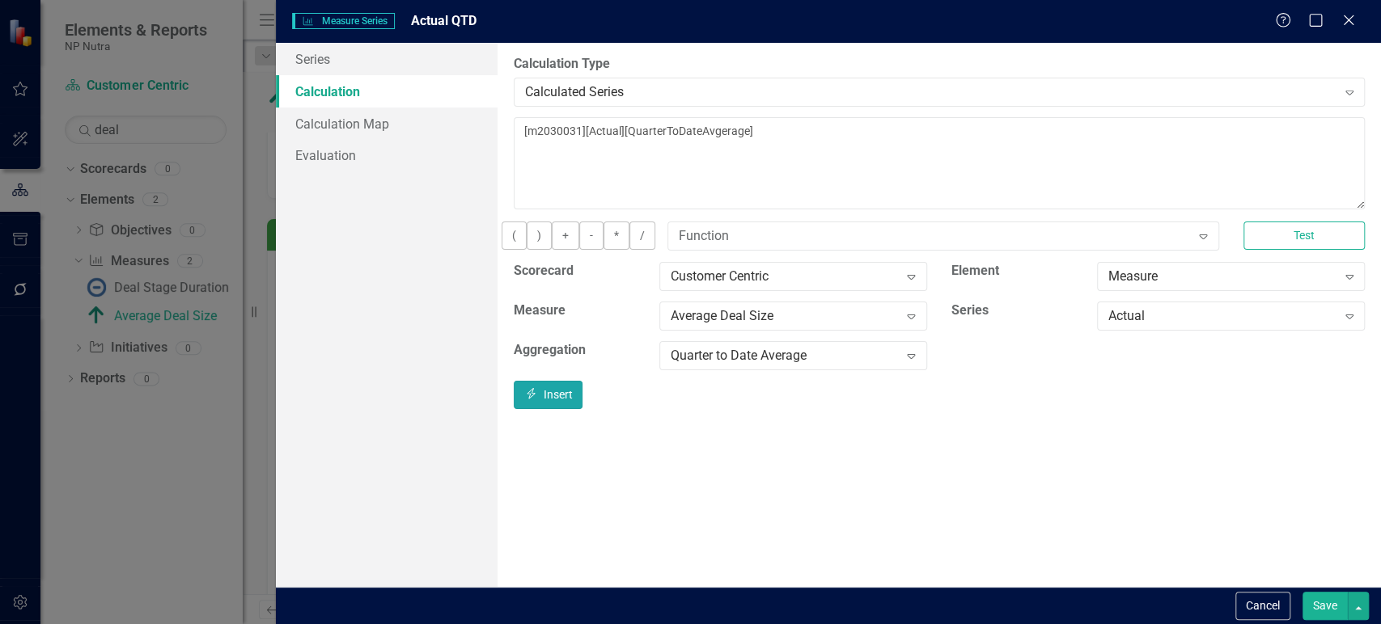
click at [583, 409] on button "Insert Insert" at bounding box center [549, 395] width 70 height 28
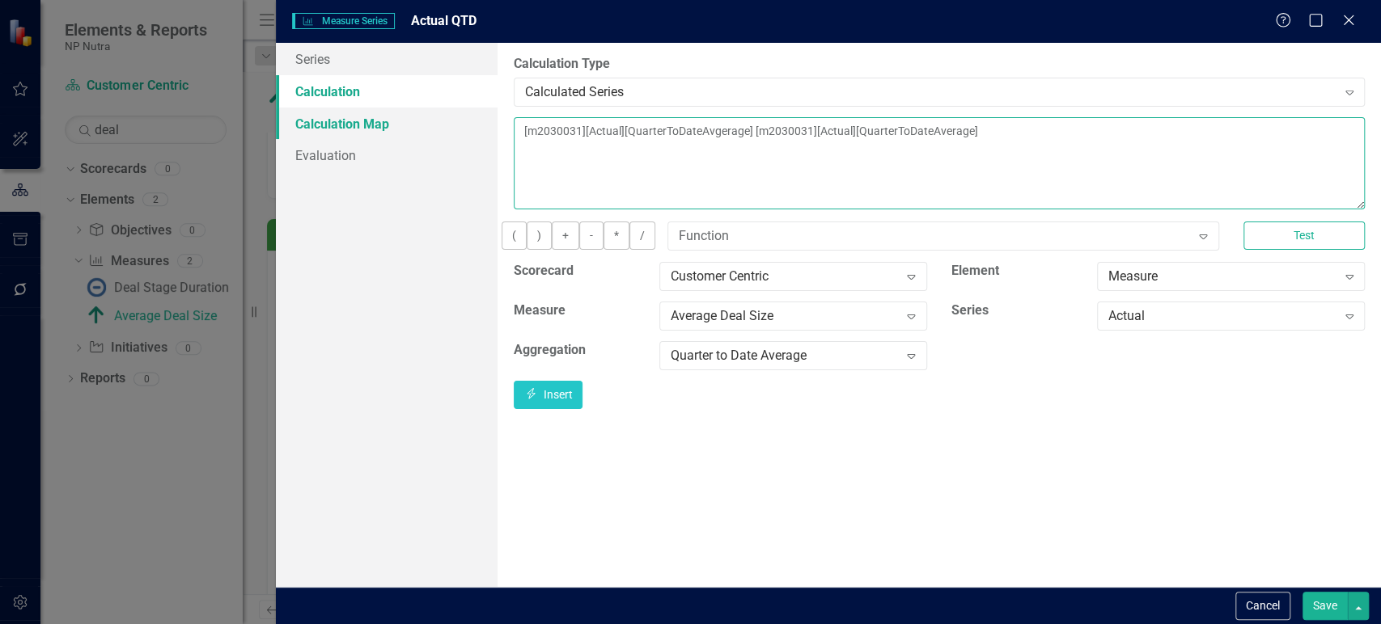
drag, startPoint x: 823, startPoint y: 131, endPoint x: 496, endPoint y: 115, distance: 328.0
click at [496, 115] on div "Series Calculation Calculation Map Evaluation From this page, you can edit the …" at bounding box center [828, 315] width 1105 height 544
click at [718, 134] on textarea "[m2030031][Actual][QuarterToDateAverage]" at bounding box center [939, 163] width 851 height 92
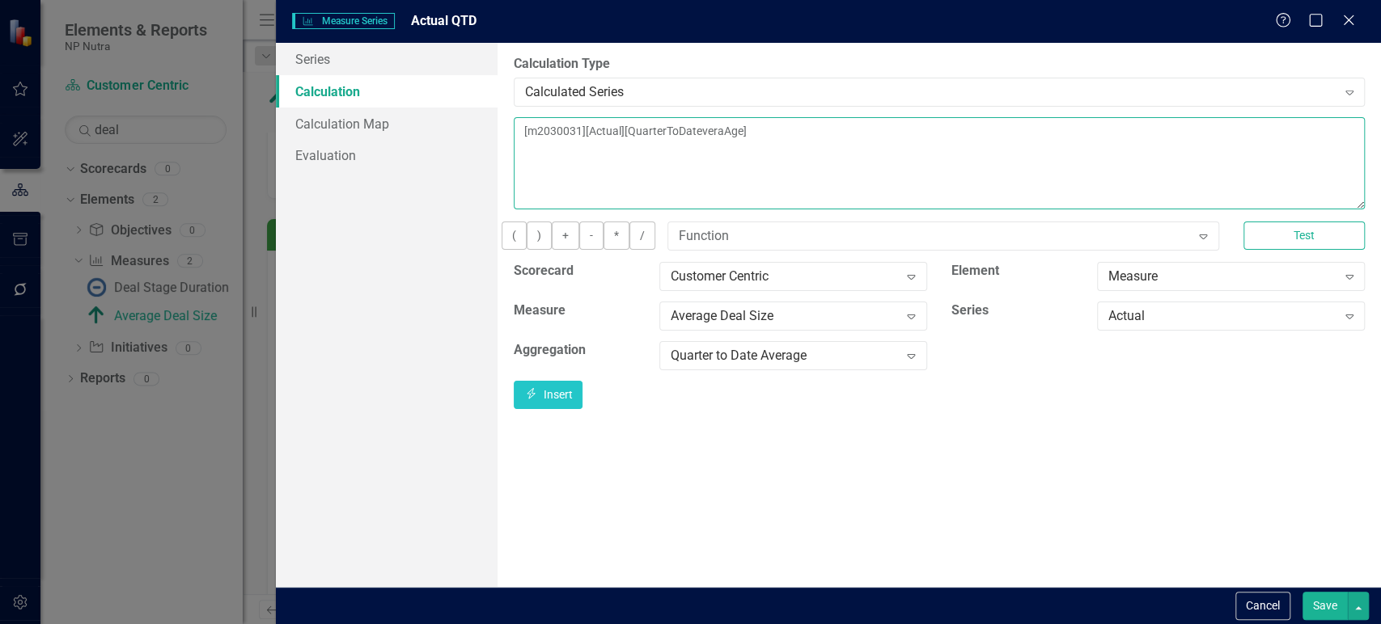
drag, startPoint x: 751, startPoint y: 132, endPoint x: 783, endPoint y: 134, distance: 31.6
click at [767, 135] on textarea "[m2030031][Actual][QuarterToDateAverage]" at bounding box center [939, 163] width 851 height 92
type textarea "[m2030031][Actual][QuarterToDateAverage]"
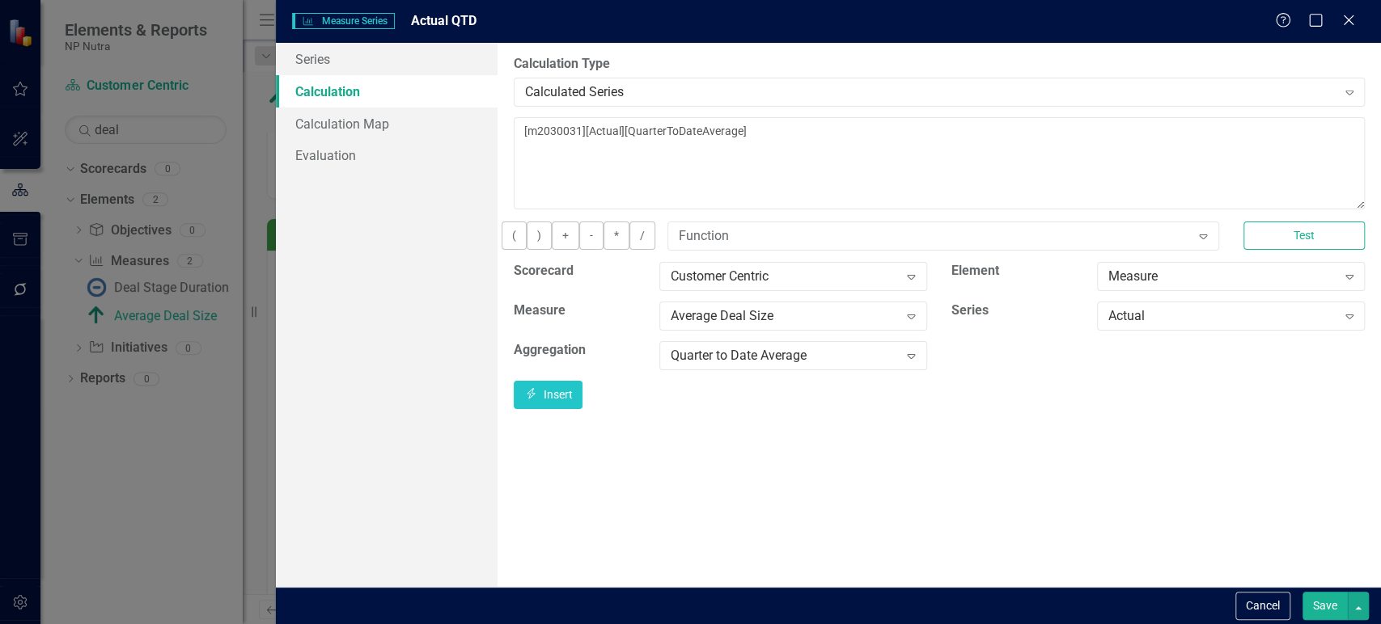
click at [1309, 593] on button "Save" at bounding box center [1324, 606] width 45 height 28
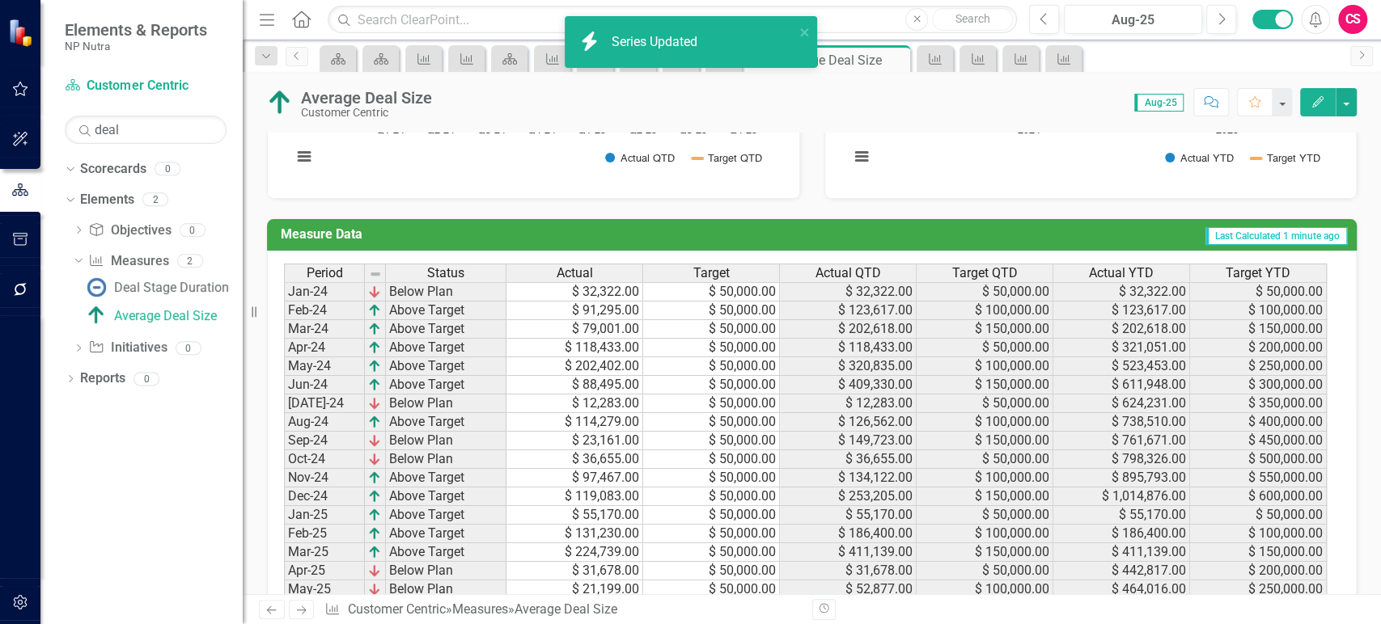
click at [967, 273] on span "Target QTD" at bounding box center [985, 273] width 66 height 15
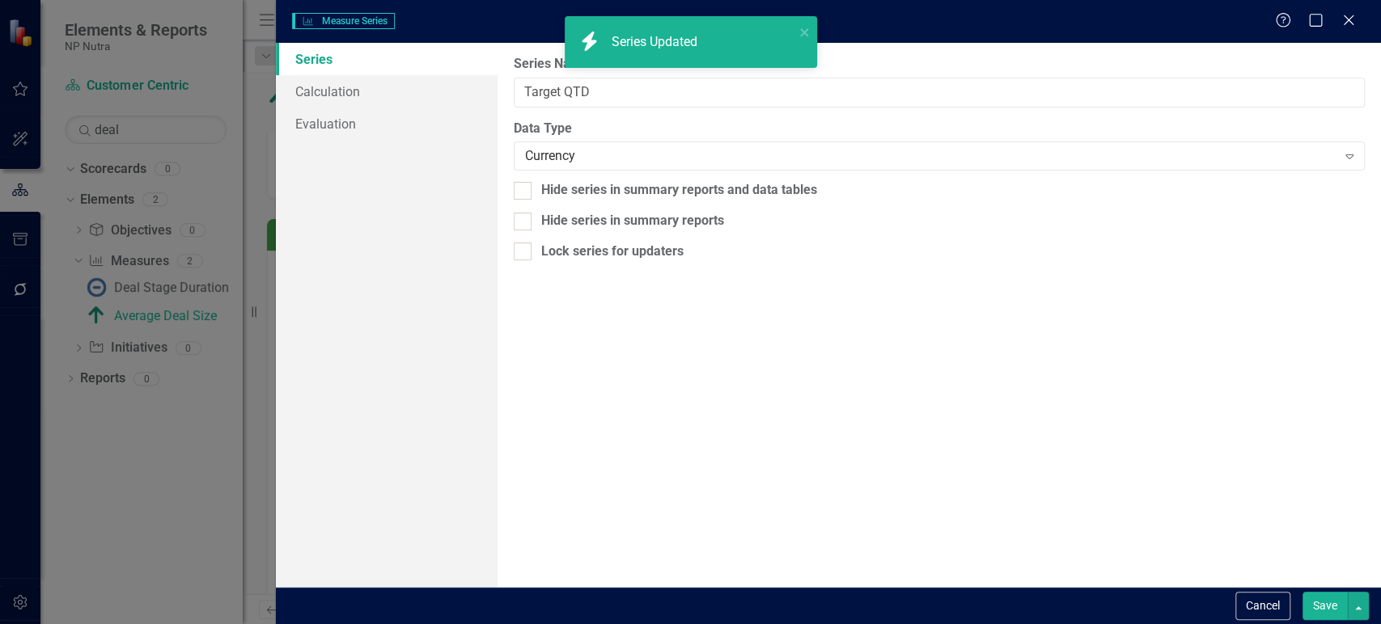
type input "Target QTD"
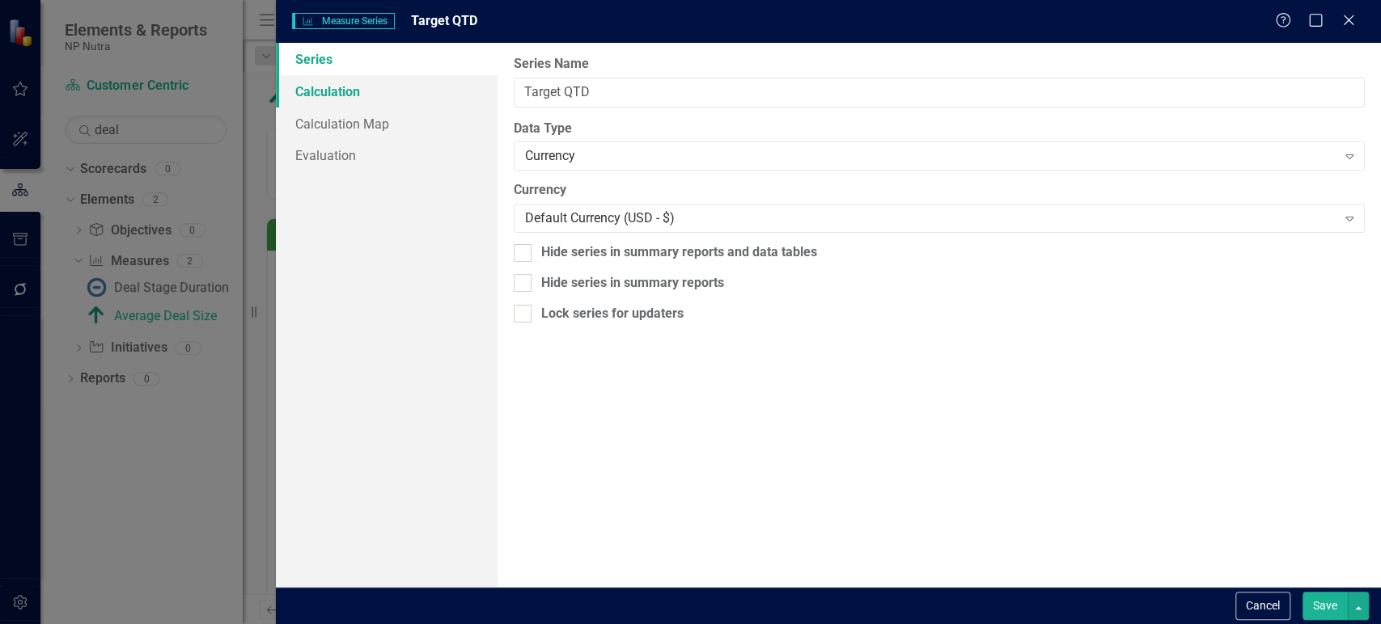
click at [431, 89] on link "Calculation" at bounding box center [386, 91] width 221 height 32
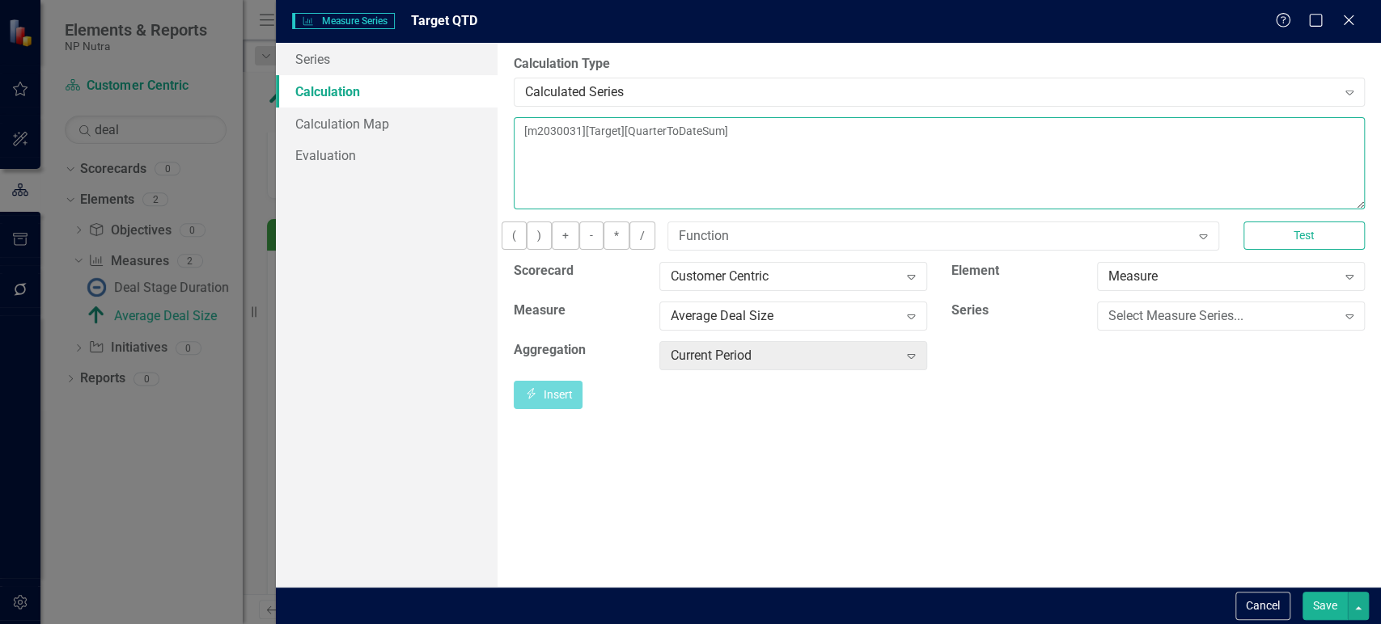
click at [709, 136] on textarea "[m2030031][Target][QuarterToDateSum]" at bounding box center [939, 163] width 851 height 92
paste textarea "Average"
type textarea "[m2030031][Target][QuarterToDateAverage]"
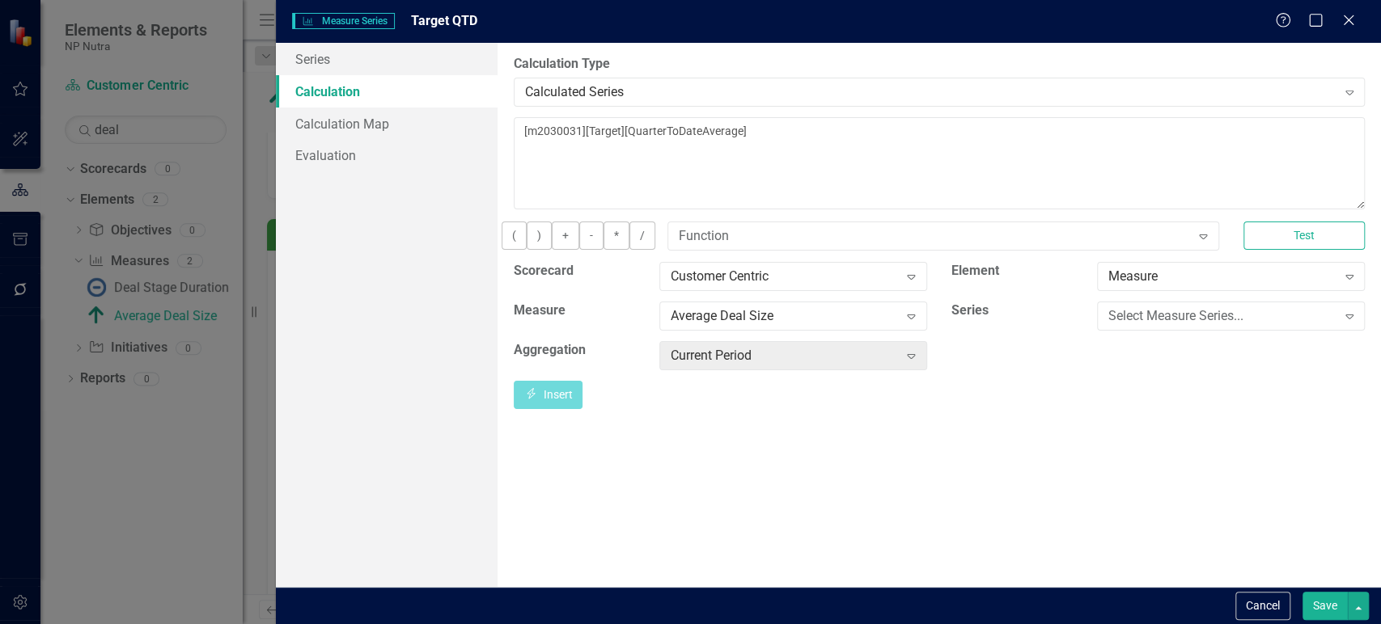
click at [1309, 601] on button "Save" at bounding box center [1324, 606] width 45 height 28
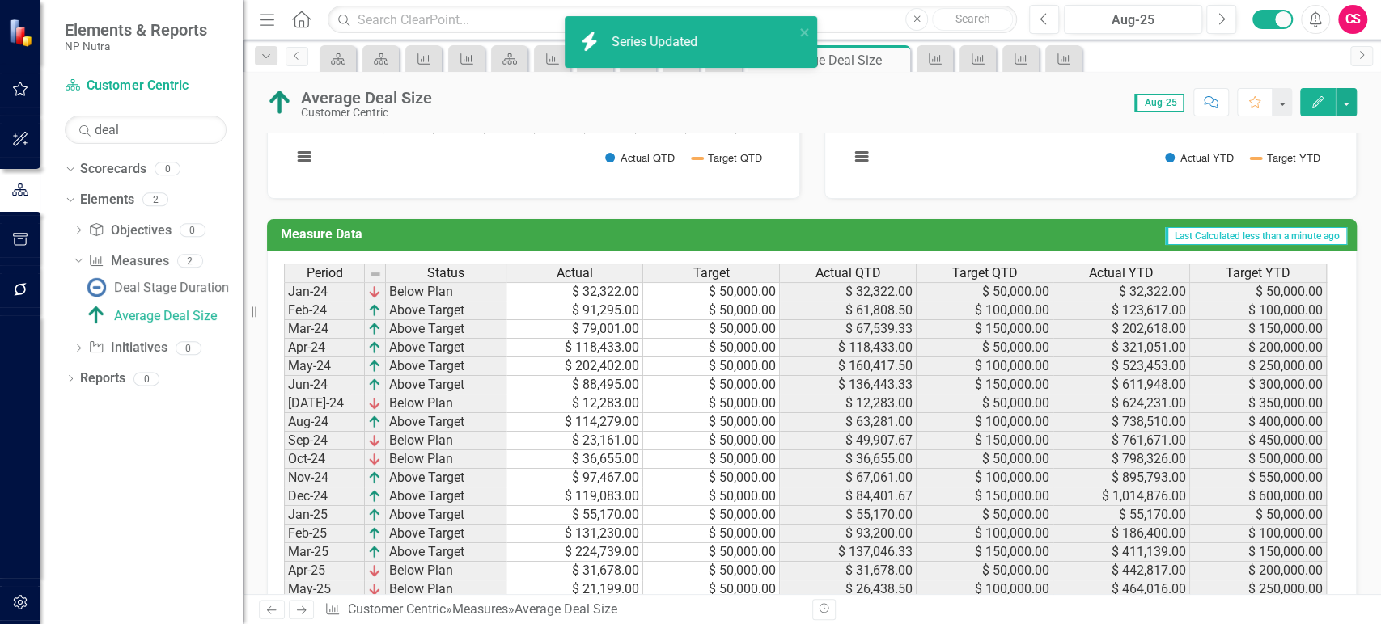
click at [1132, 278] on span "Actual YTD" at bounding box center [1121, 273] width 65 height 15
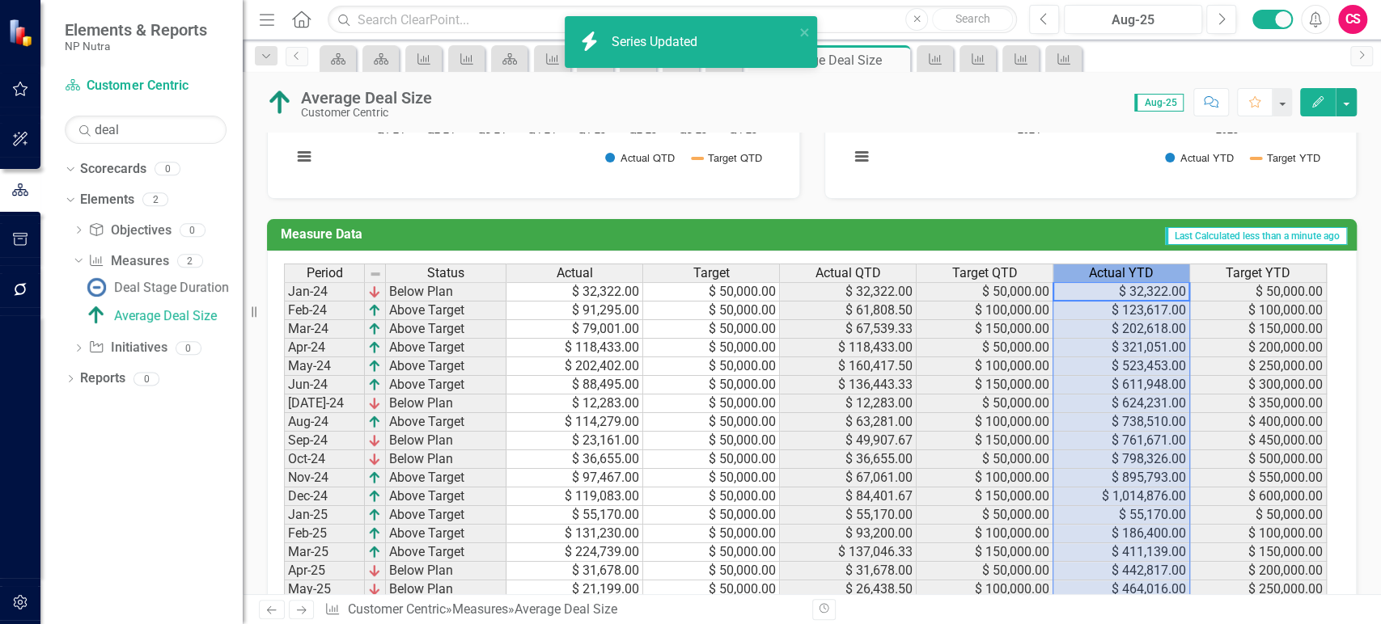
click at [1132, 278] on span "Actual YTD" at bounding box center [1121, 273] width 65 height 15
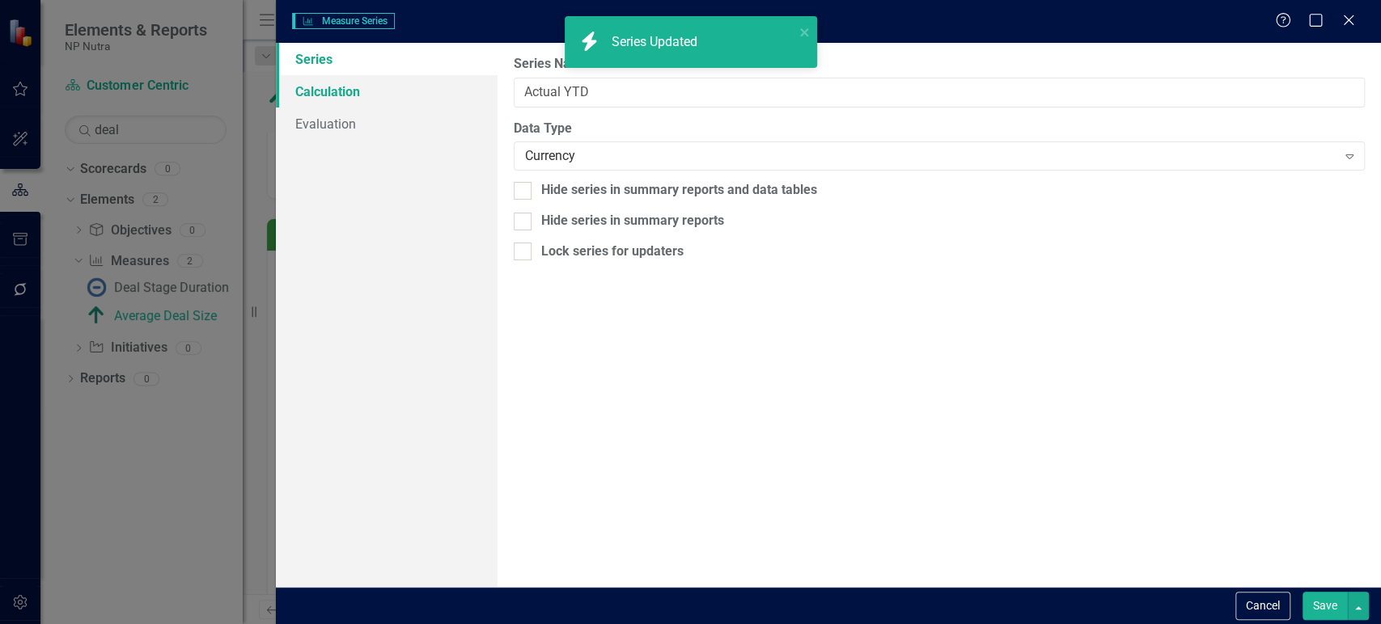
click at [440, 93] on link "Calculation" at bounding box center [386, 91] width 221 height 32
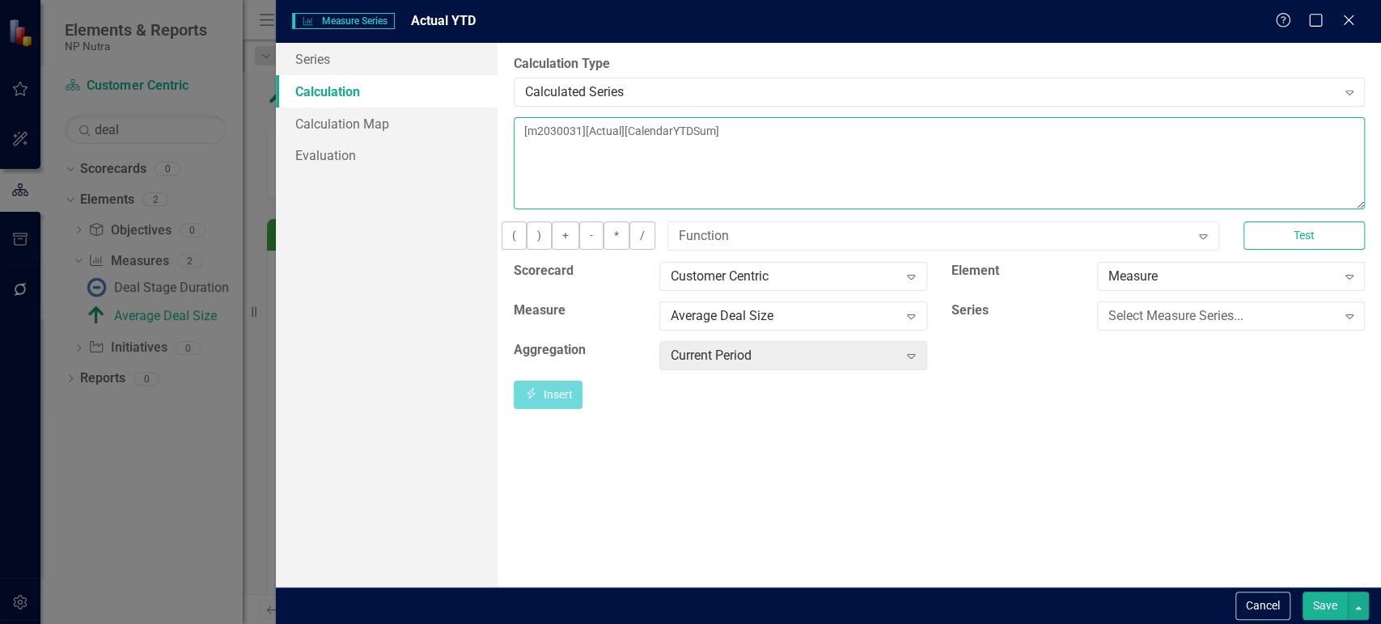
drag, startPoint x: 735, startPoint y: 132, endPoint x: 756, endPoint y: 132, distance: 21.0
click at [756, 132] on textarea "[m2030031][Actual][CalendarYTDSum]" at bounding box center [939, 163] width 851 height 92
click at [756, 132] on textarea "[m2030031][Actual][CalendarYTDAverage]" at bounding box center [939, 163] width 851 height 92
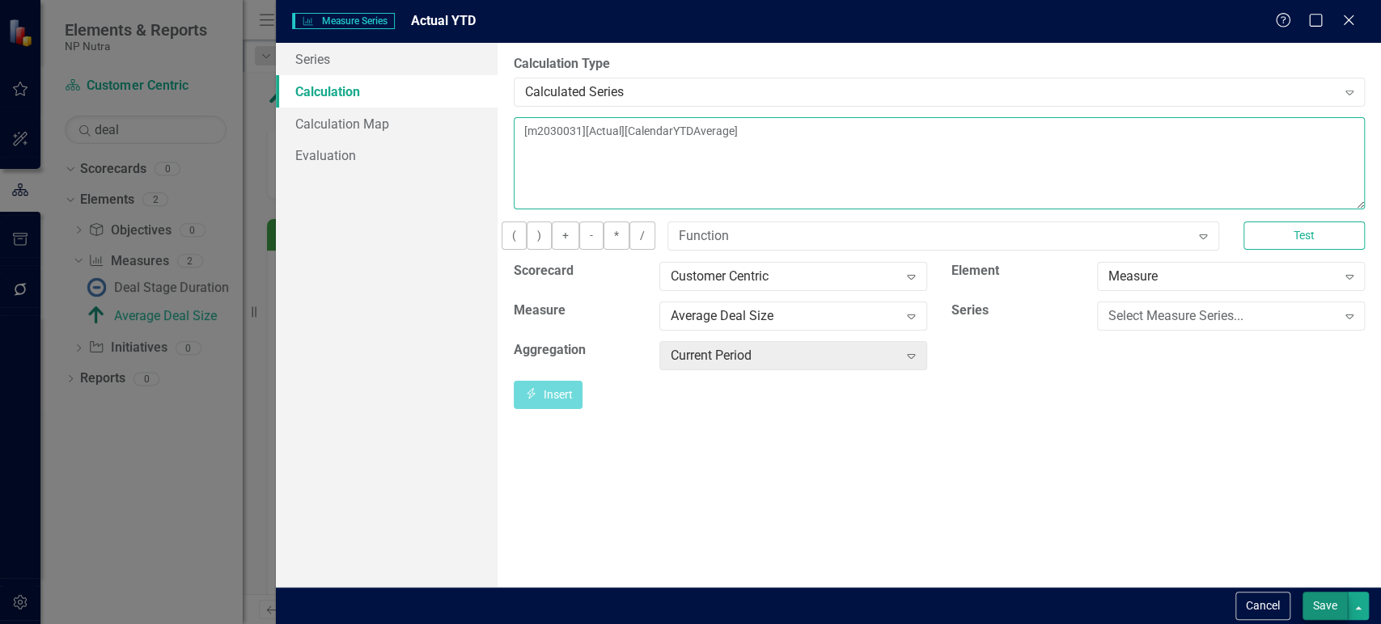
type textarea "[m2030031][Actual][CalendarYTDAverage]"
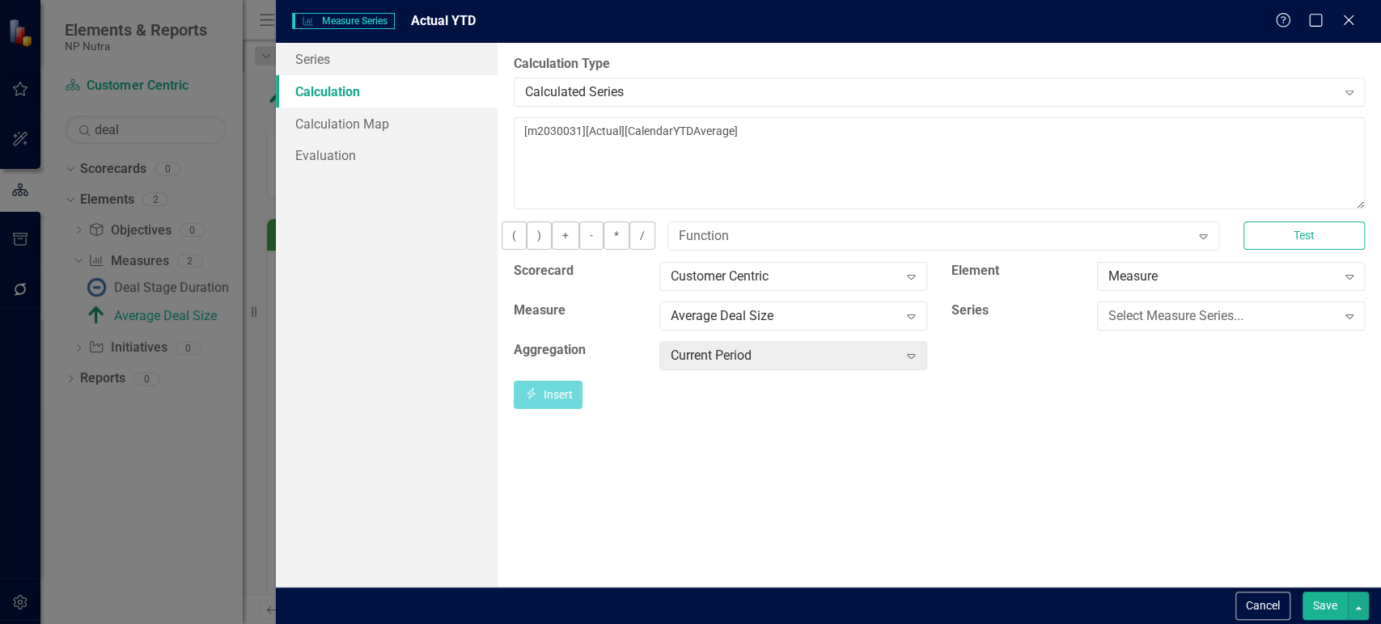
click at [1320, 601] on button "Save" at bounding box center [1324, 606] width 45 height 28
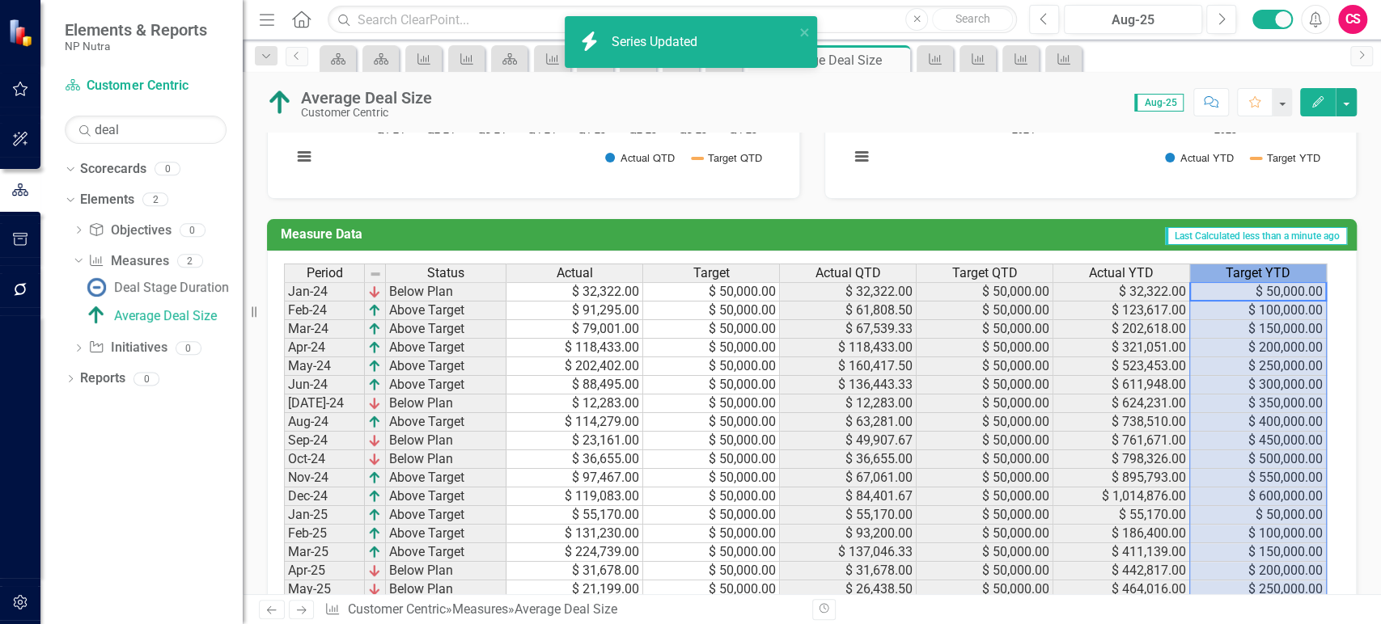
click at [1226, 277] on span "Target YTD" at bounding box center [1257, 273] width 65 height 15
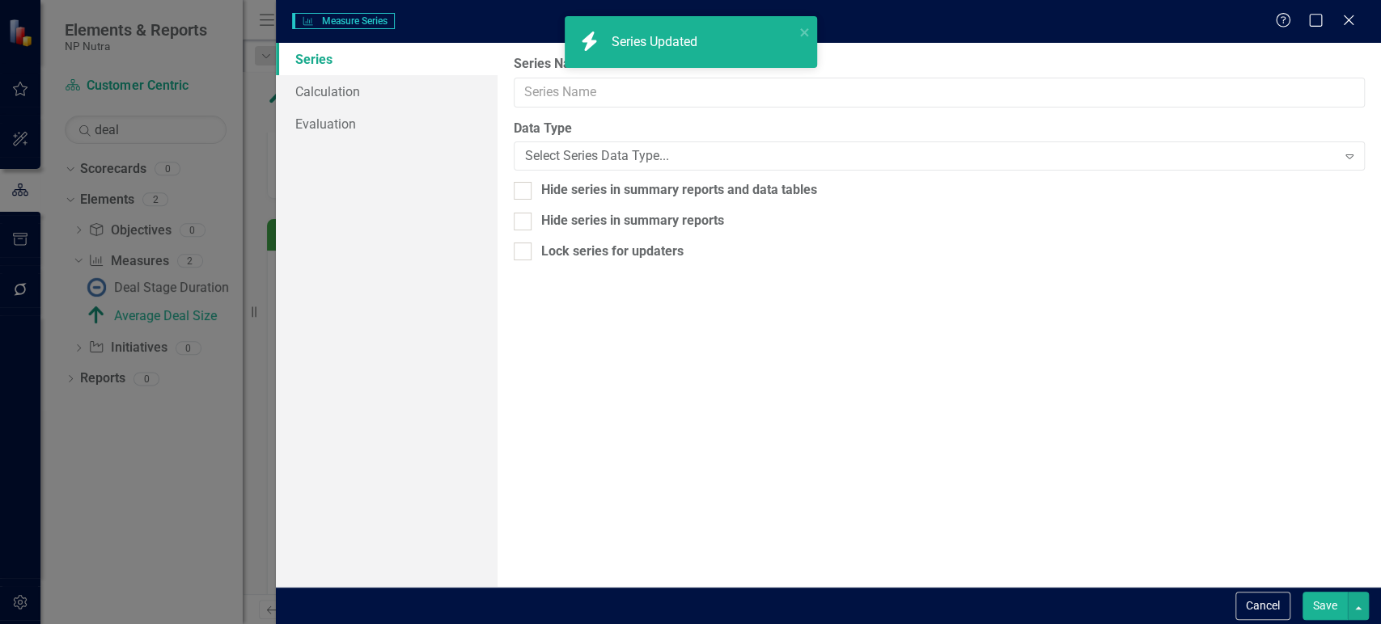
type input "Target YTD"
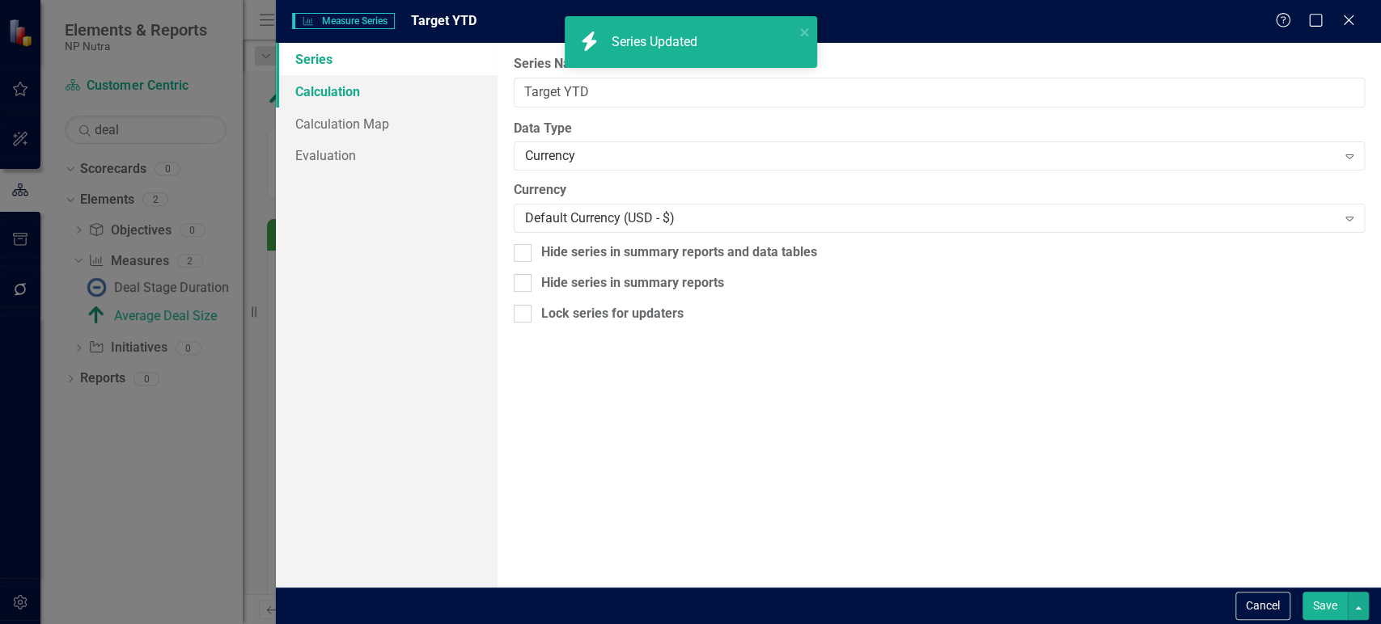
click at [449, 84] on link "Calculation" at bounding box center [386, 91] width 221 height 32
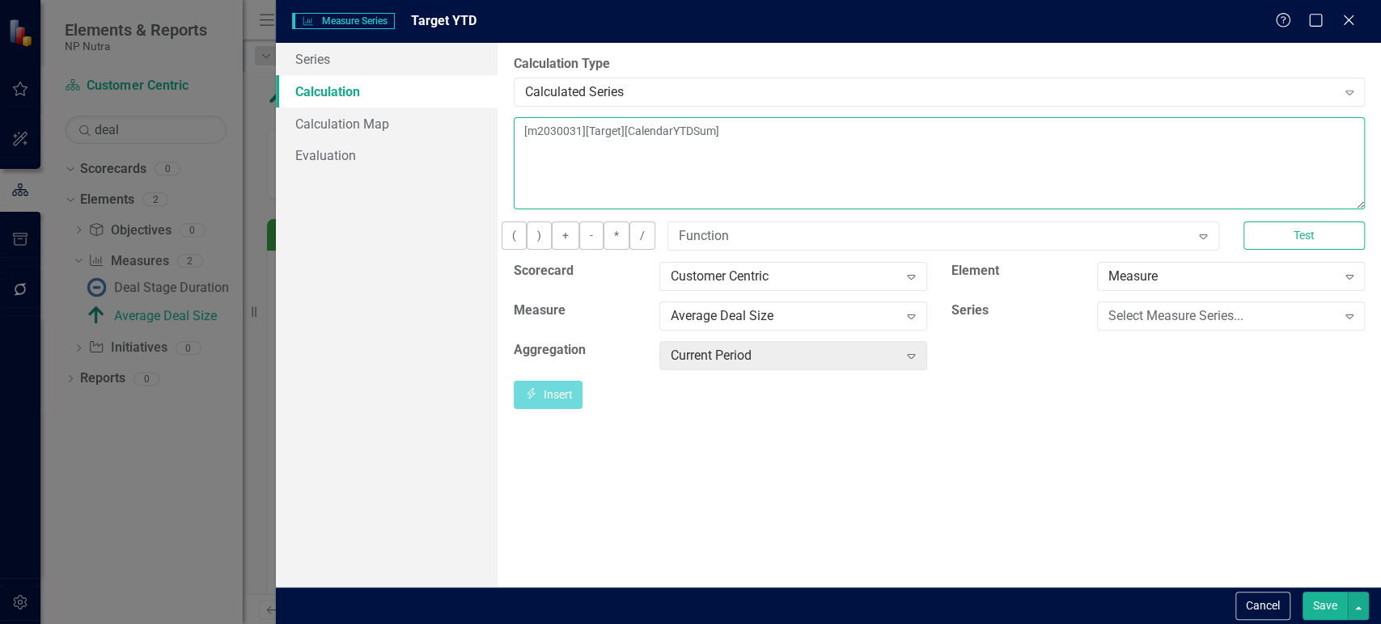
click at [703, 124] on textarea "[m2030031][Target][CalendarYTDSum]" at bounding box center [939, 163] width 851 height 92
paste textarea "CalendarYTDAverage"
type textarea "[m2030031][Target][CalendarYTDAverage]"
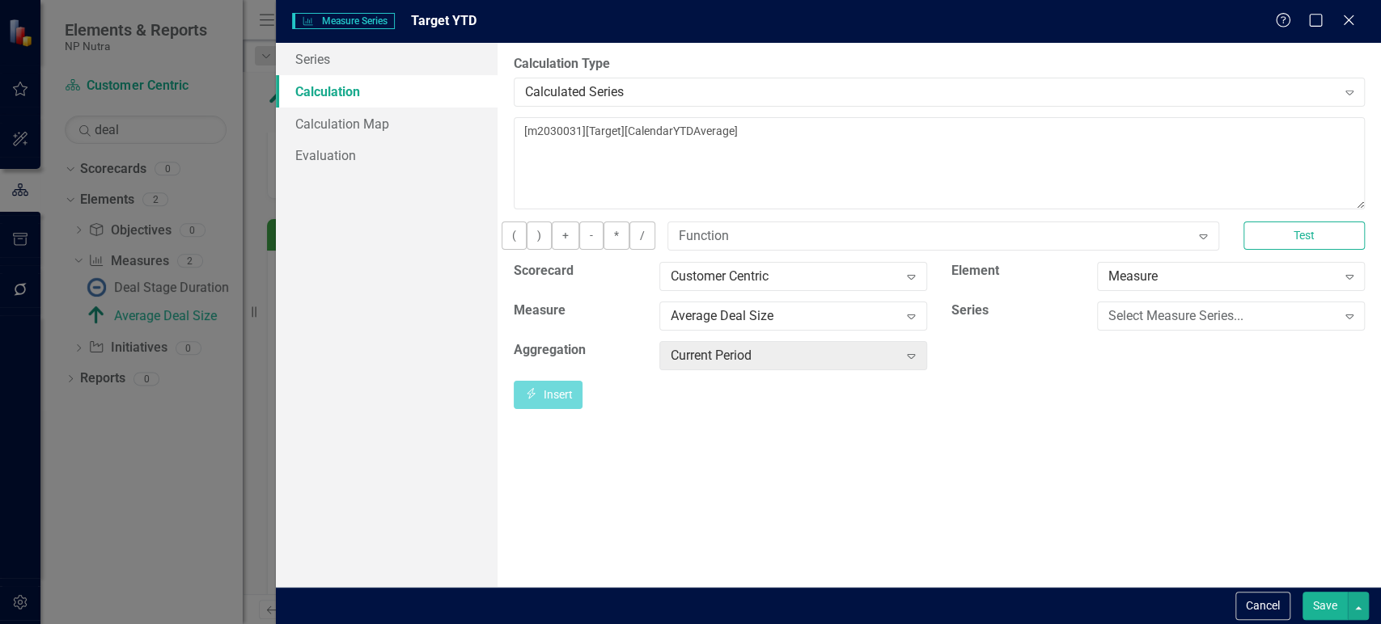
click at [1310, 609] on button "Save" at bounding box center [1324, 606] width 45 height 28
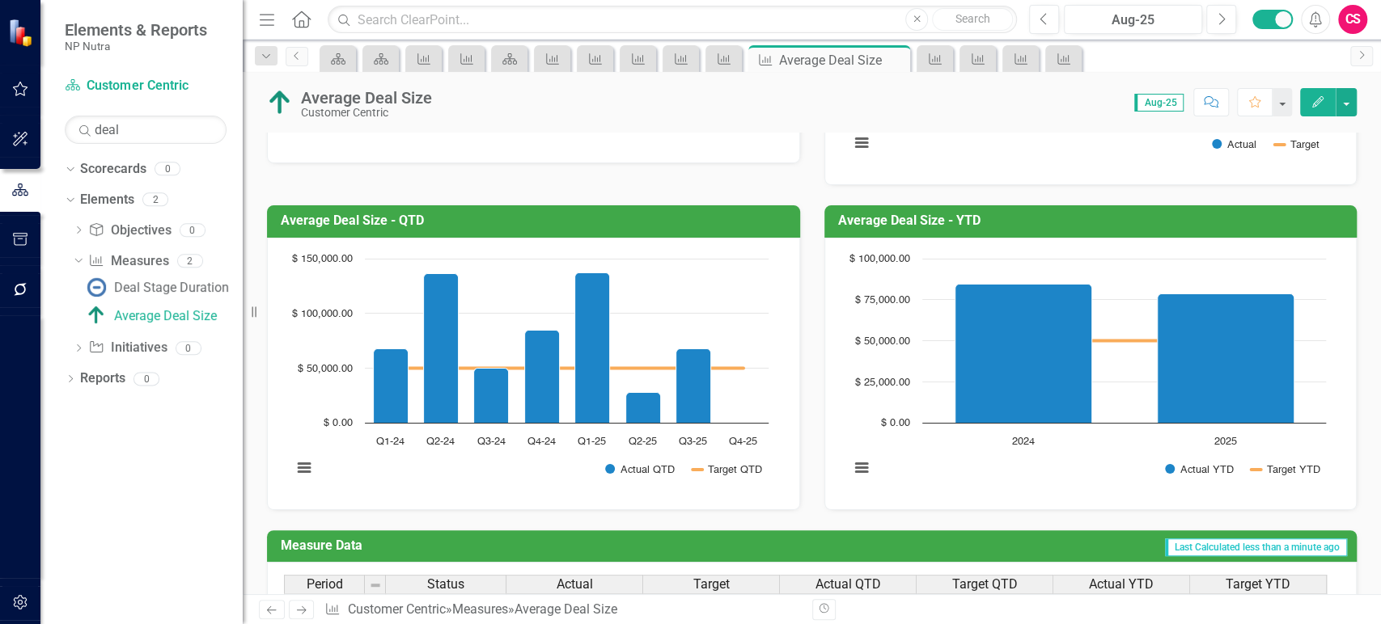
scroll to position [352, 0]
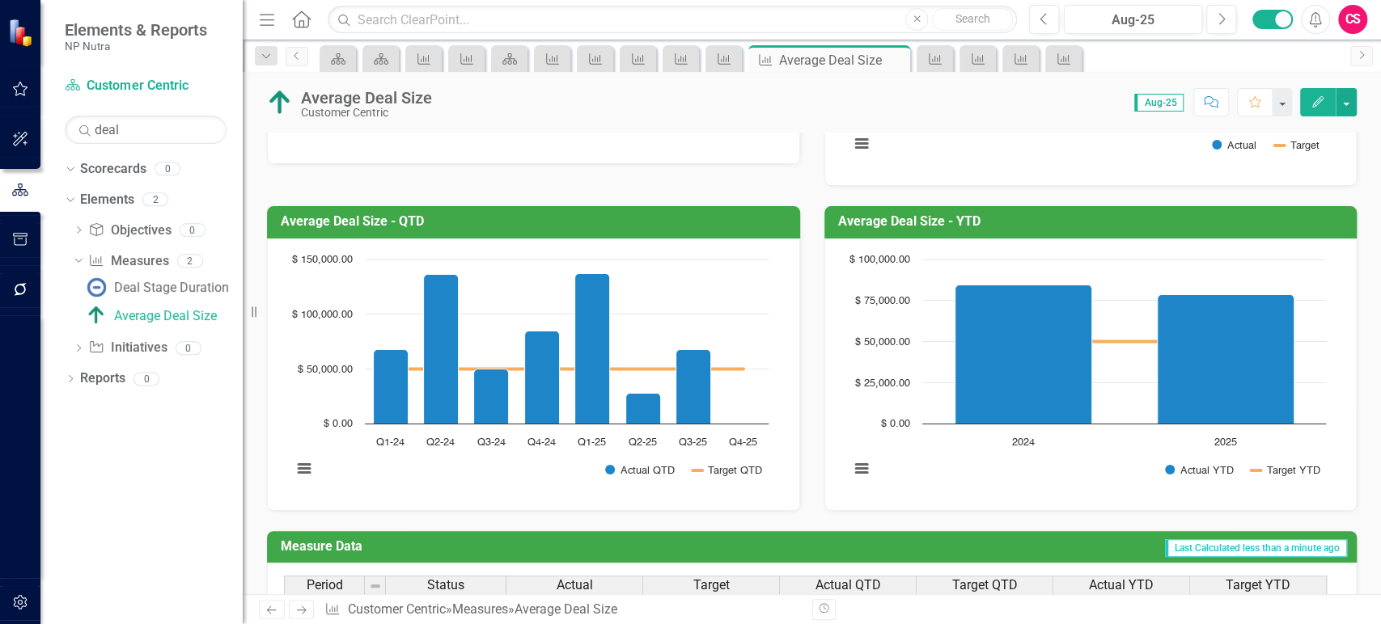
click at [168, 300] on div "Deal Stage Duration Average Deal Size" at bounding box center [158, 301] width 170 height 54
click at [168, 294] on link "Deal Stage Duration" at bounding box center [156, 287] width 146 height 26
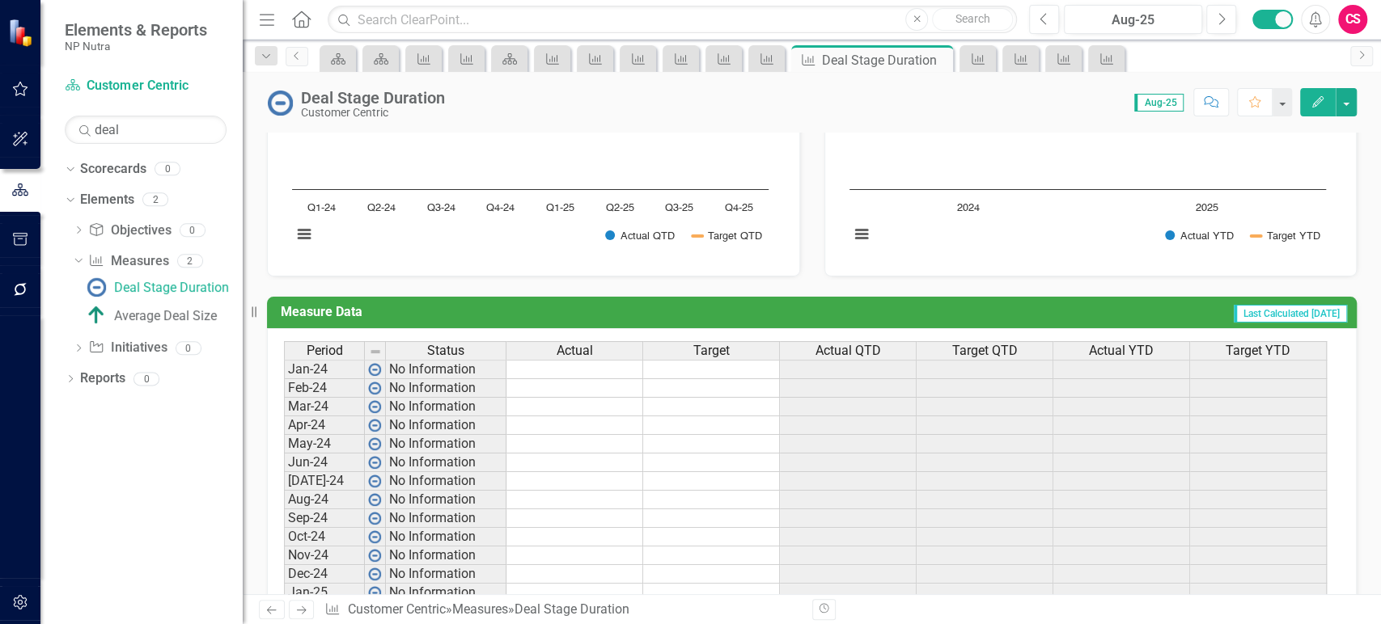
scroll to position [761, 0]
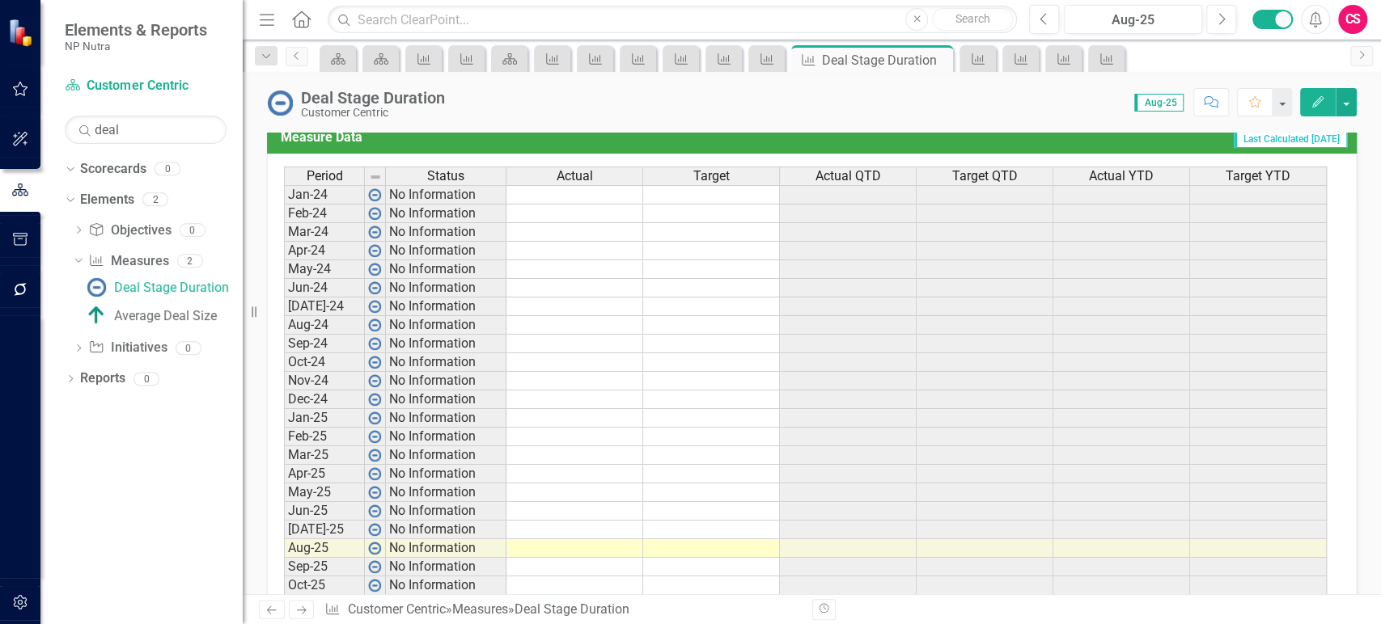
click at [686, 186] on div "Period Status Actual Target Actual QTD Target QTD Actual YTD Target YTD Jan-24 …" at bounding box center [805, 400] width 1043 height 466
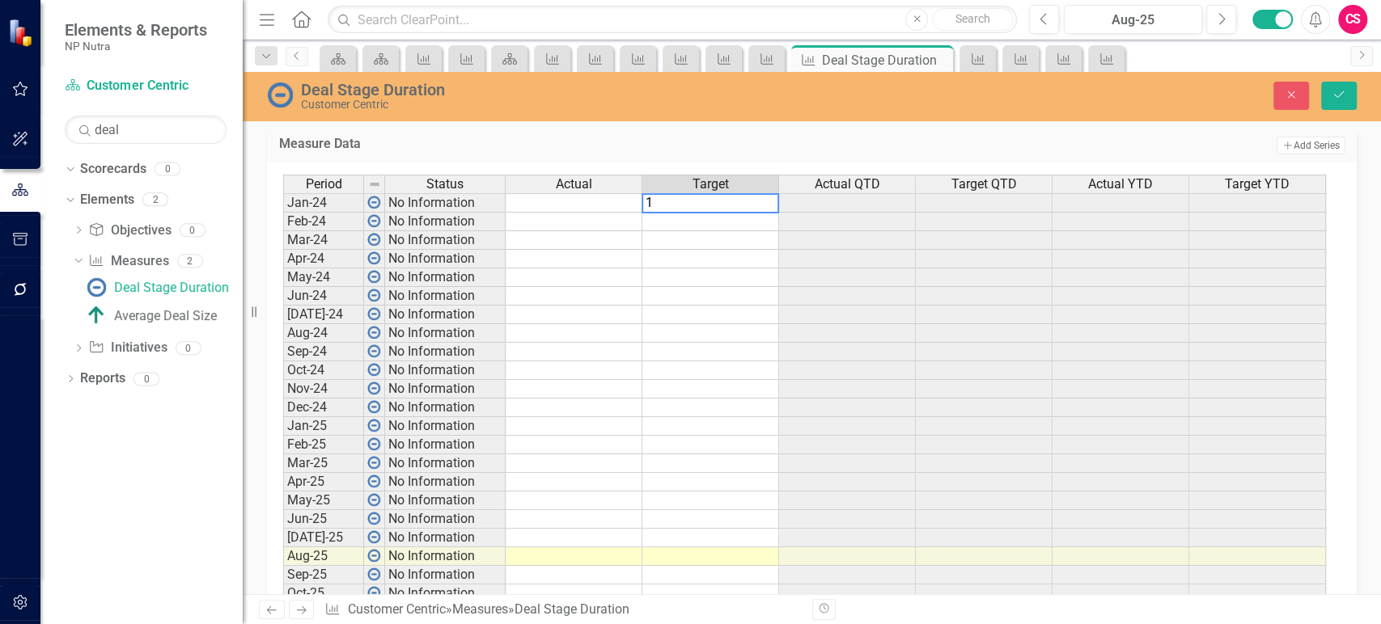
type textarea "15"
click at [707, 201] on td "15.00" at bounding box center [710, 202] width 137 height 19
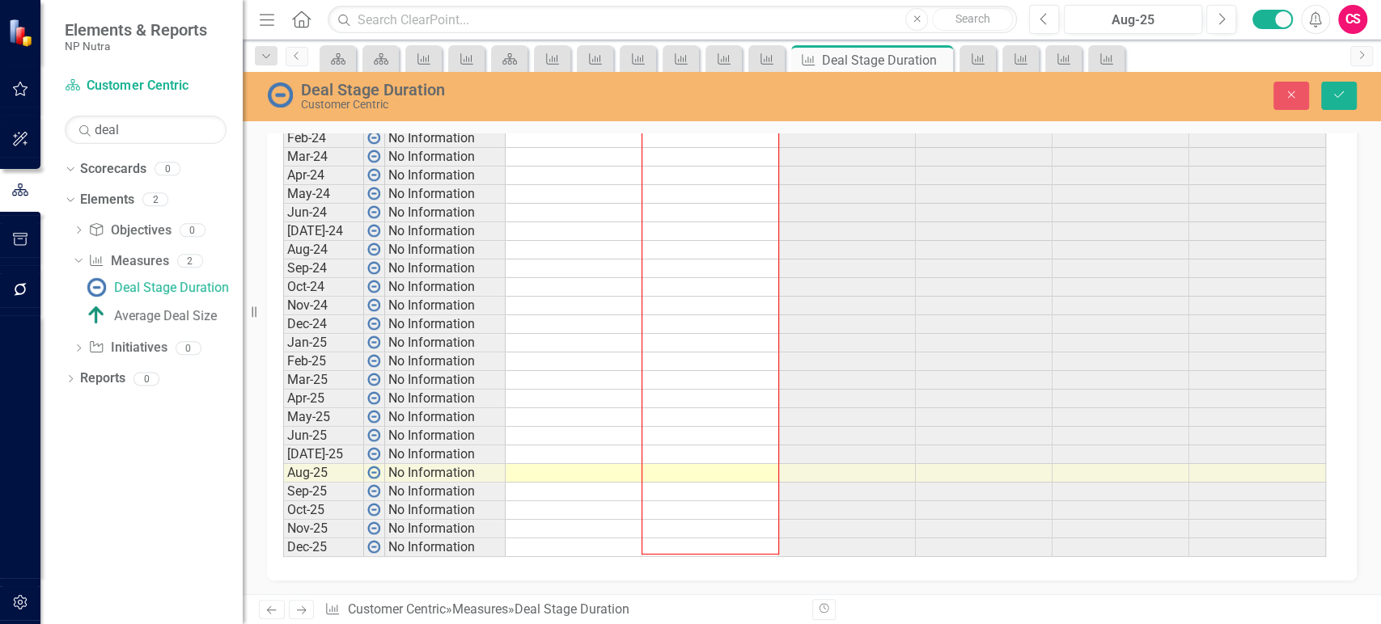
drag, startPoint x: 777, startPoint y: 211, endPoint x: 700, endPoint y: 546, distance: 343.4
click at [283, 546] on div "Period Status Actual Target Actual QTD Target QTD Actual YTD Target YTD Jan-24 …" at bounding box center [283, 324] width 0 height 466
type textarea "15"
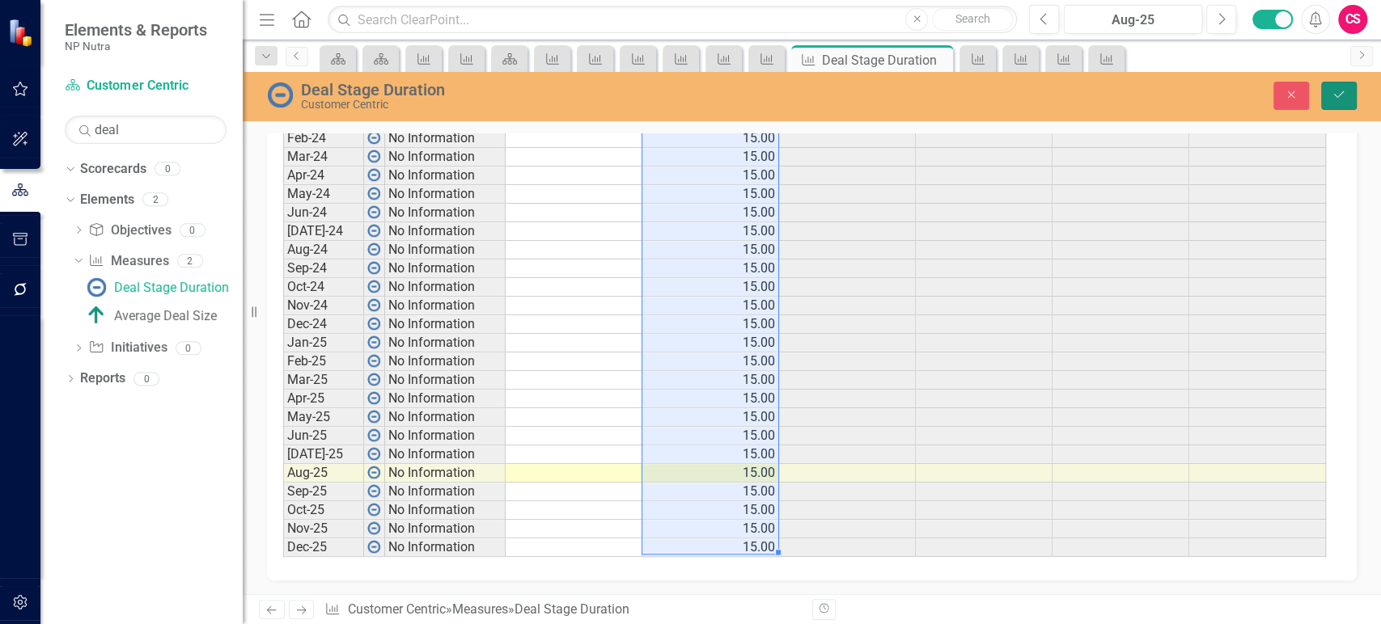
click at [1344, 98] on icon "Save" at bounding box center [1338, 94] width 15 height 11
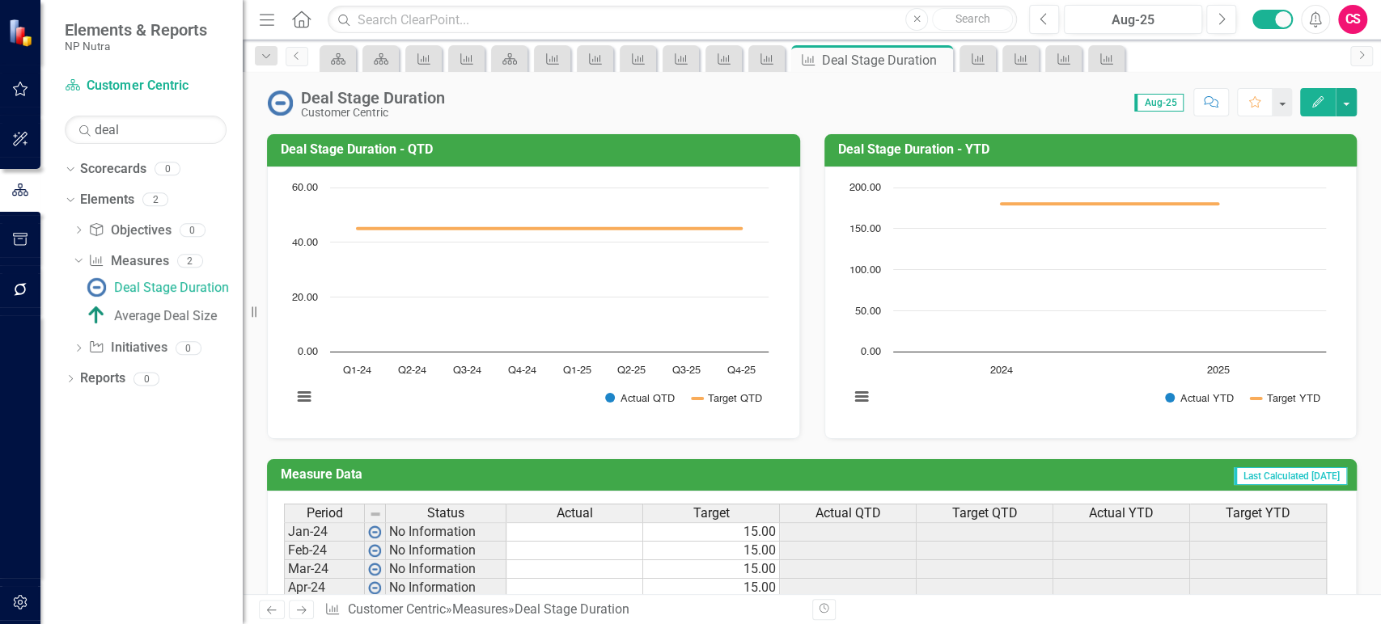
scroll to position [481, 0]
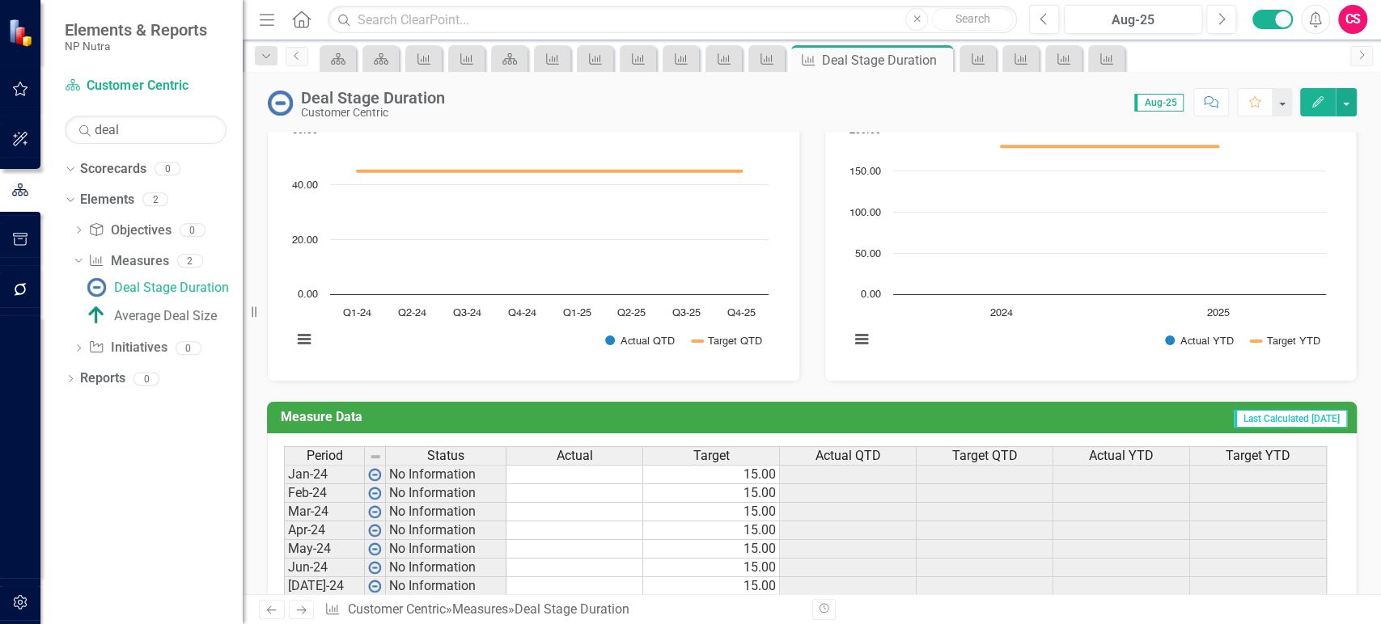
click at [565, 454] on span "Actual" at bounding box center [575, 456] width 36 height 15
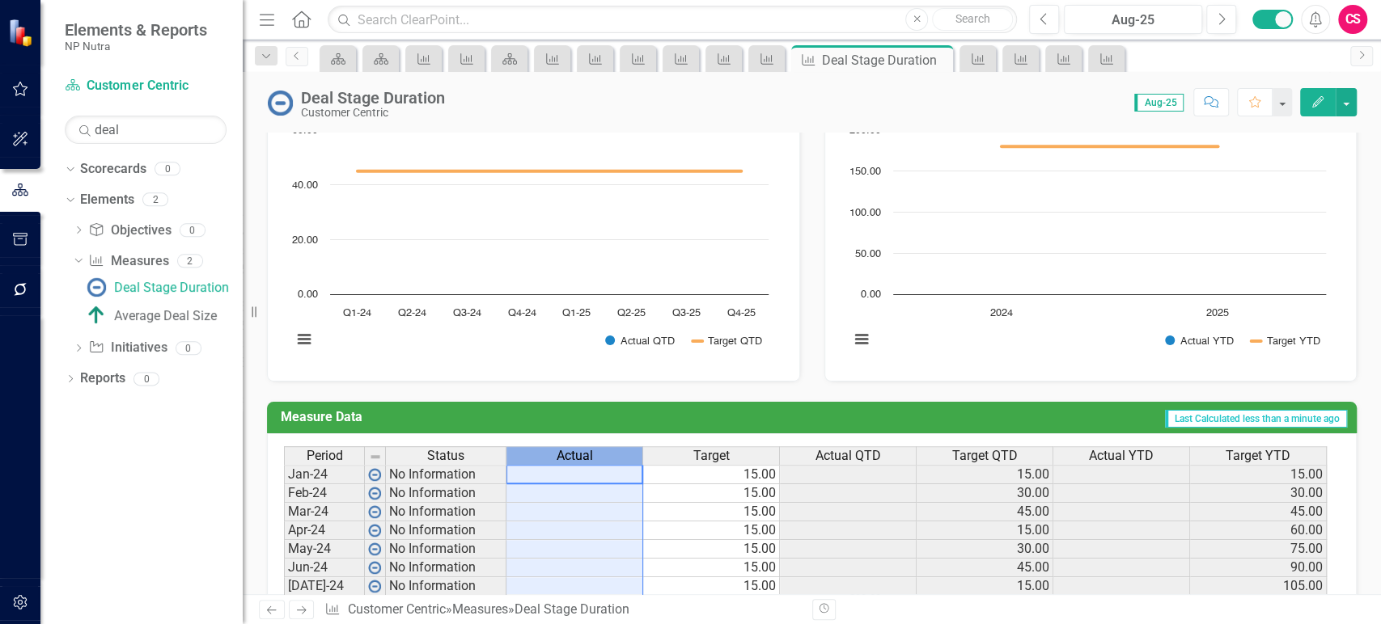
click at [565, 454] on span "Actual" at bounding box center [575, 456] width 36 height 15
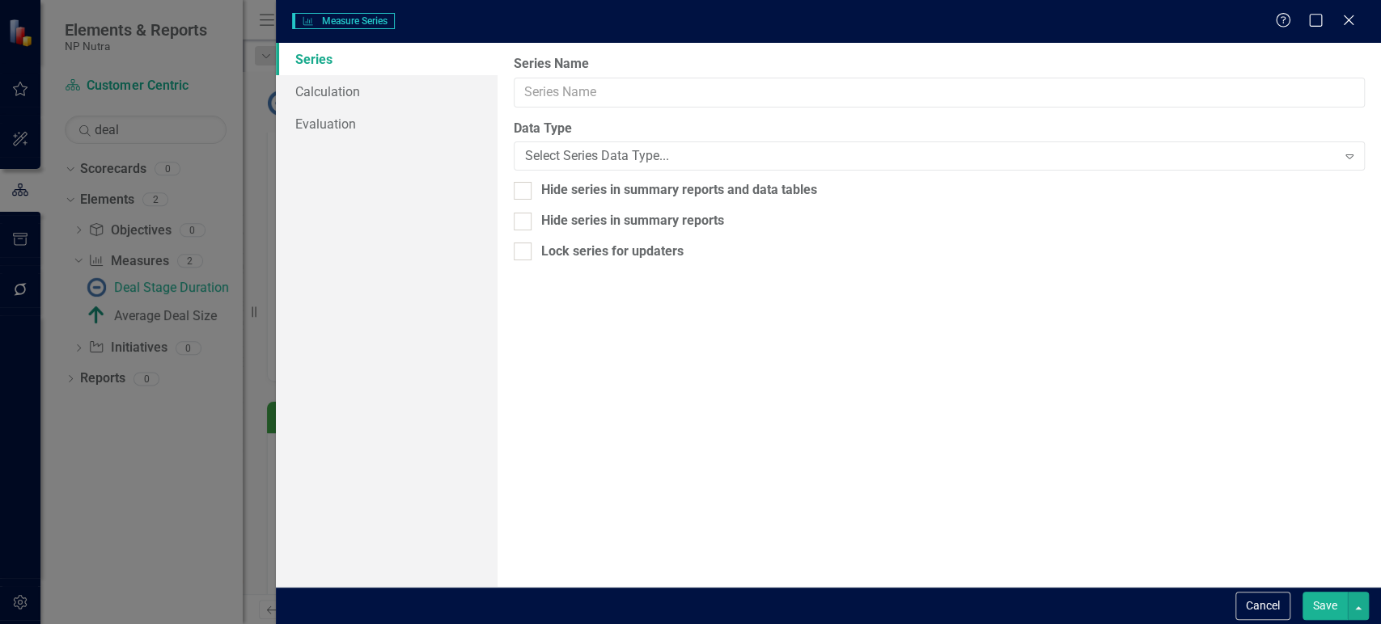
type input "Actual"
click at [380, 88] on link "Calculation" at bounding box center [386, 91] width 221 height 32
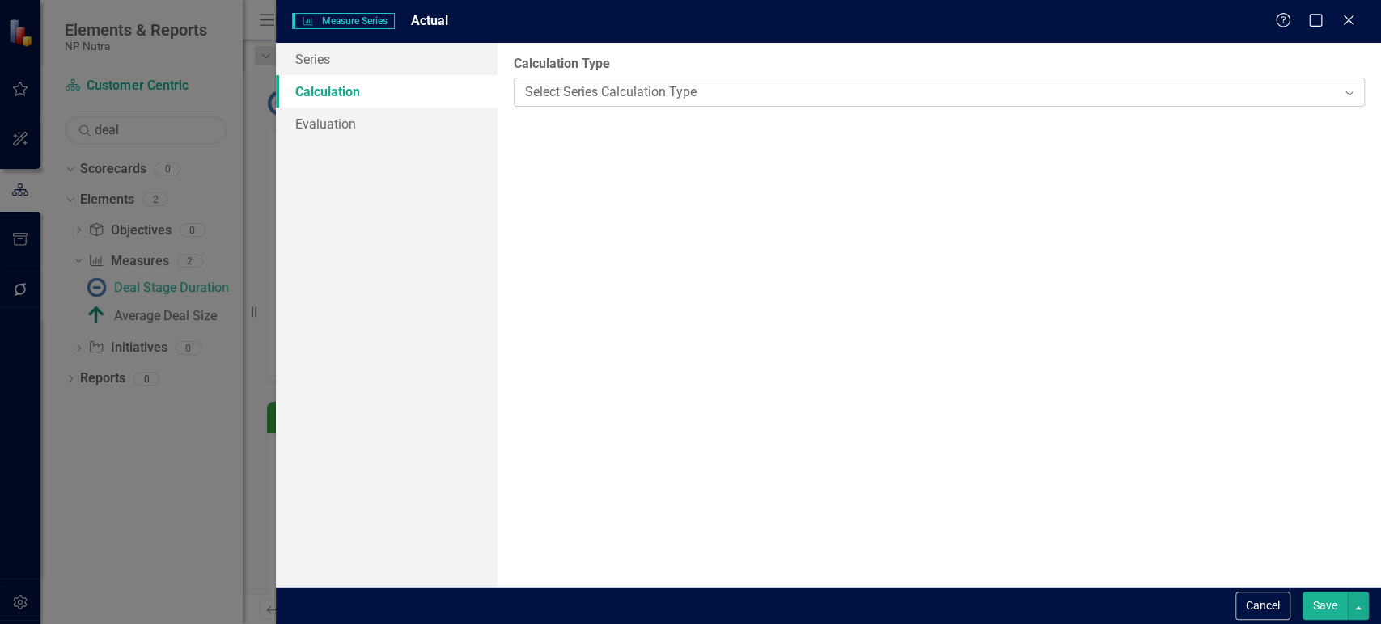
click at [585, 94] on div "Select Series Calculation Type" at bounding box center [930, 92] width 811 height 19
click at [395, 120] on link "Evaluation" at bounding box center [386, 124] width 221 height 32
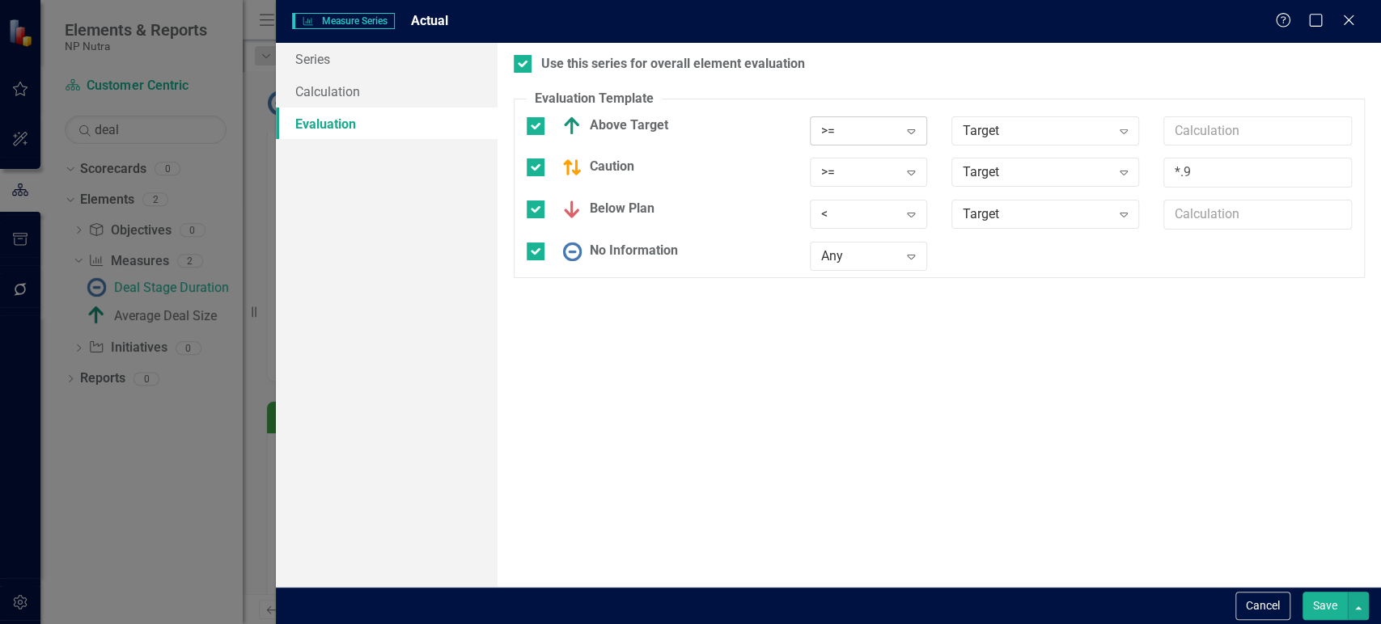
click at [879, 128] on div ">=" at bounding box center [860, 130] width 78 height 19
click at [845, 237] on div "<=" at bounding box center [877, 239] width 104 height 19
click at [859, 173] on div ">=" at bounding box center [860, 172] width 78 height 19
click at [854, 269] on div "<=" at bounding box center [873, 280] width 129 height 27
click at [863, 238] on div "< Expand" at bounding box center [869, 220] width 142 height 40
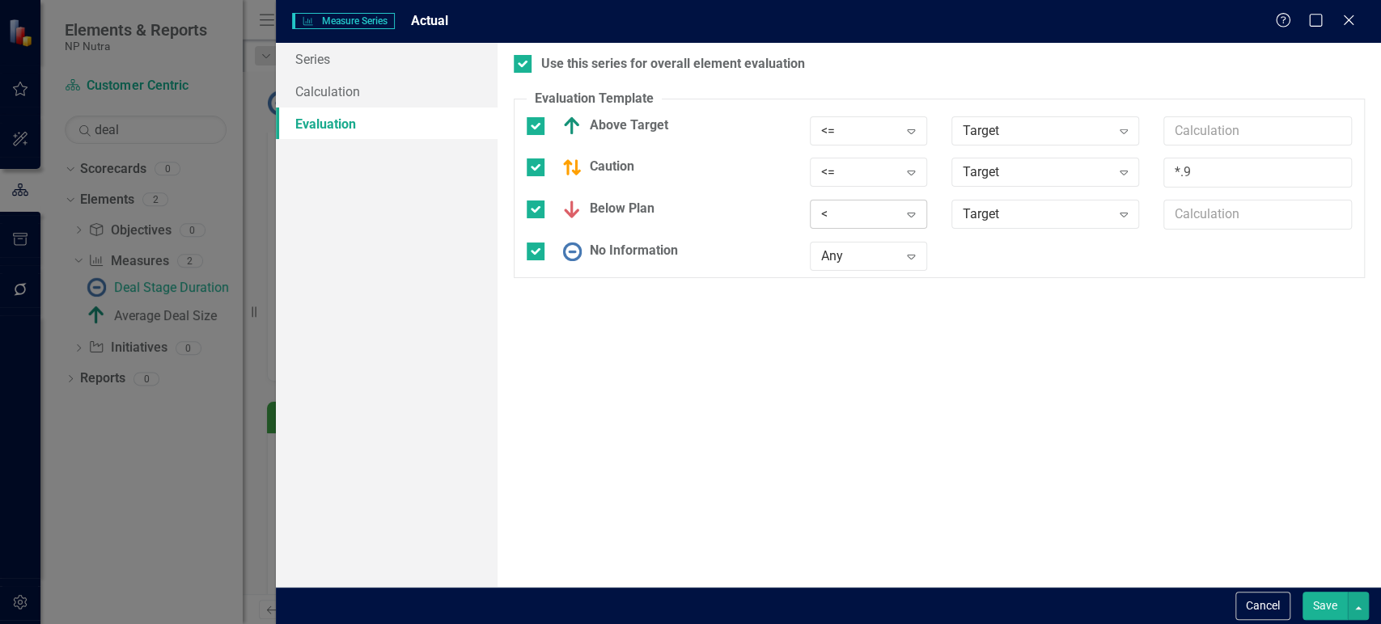
click at [866, 226] on div "< Expand" at bounding box center [868, 214] width 117 height 29
click at [859, 238] on div ">" at bounding box center [877, 242] width 104 height 19
click at [1179, 176] on input "*.9" at bounding box center [1257, 173] width 188 height 30
type input "*1.1"
click at [1331, 613] on button "Save" at bounding box center [1324, 606] width 45 height 28
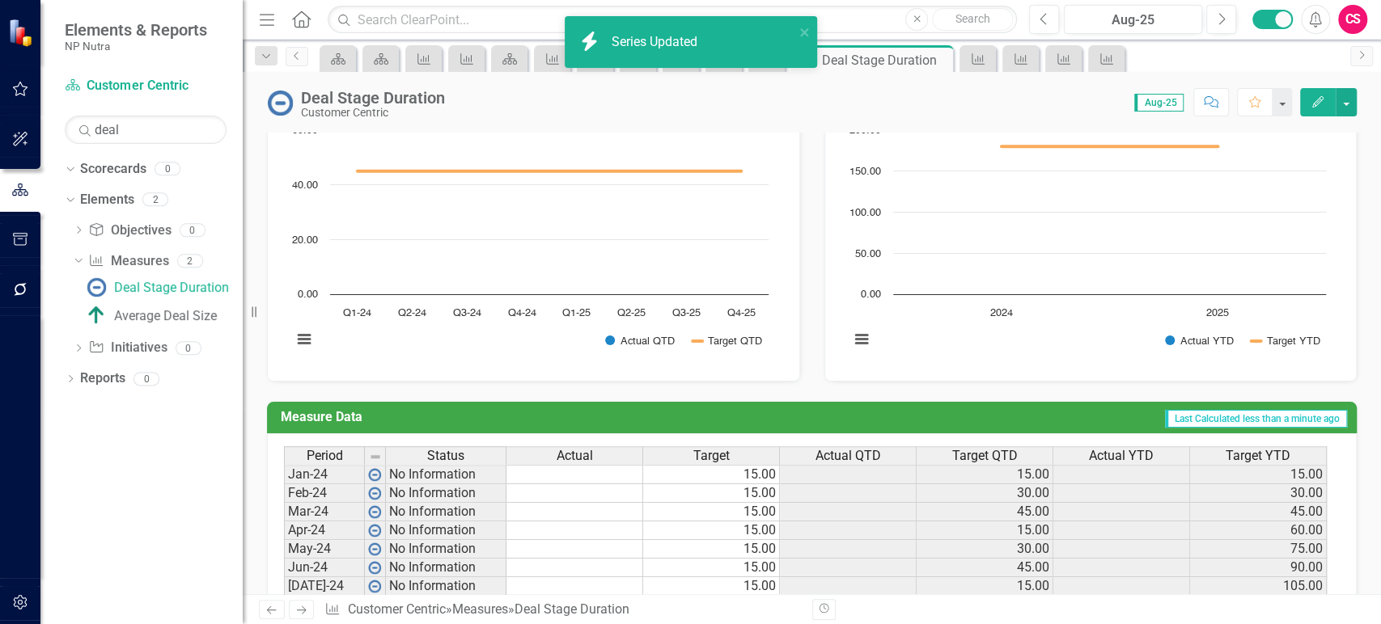
scroll to position [751, 0]
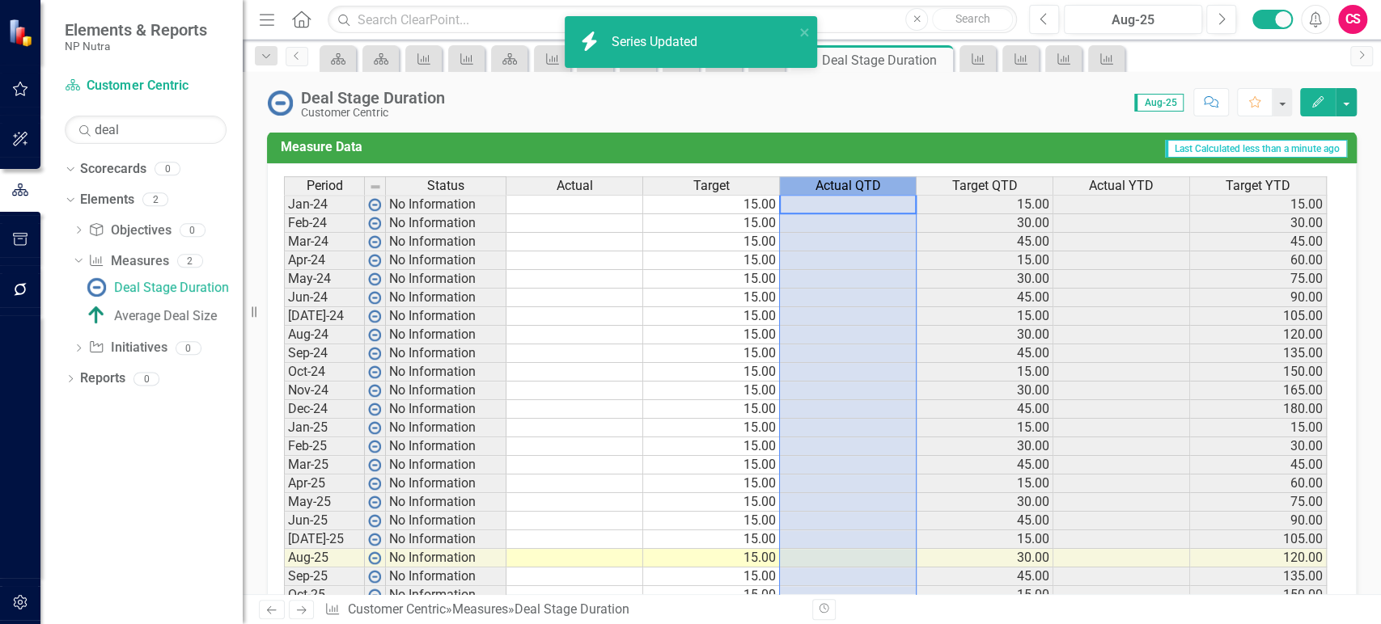
click at [870, 184] on span "Actual QTD" at bounding box center [848, 186] width 66 height 15
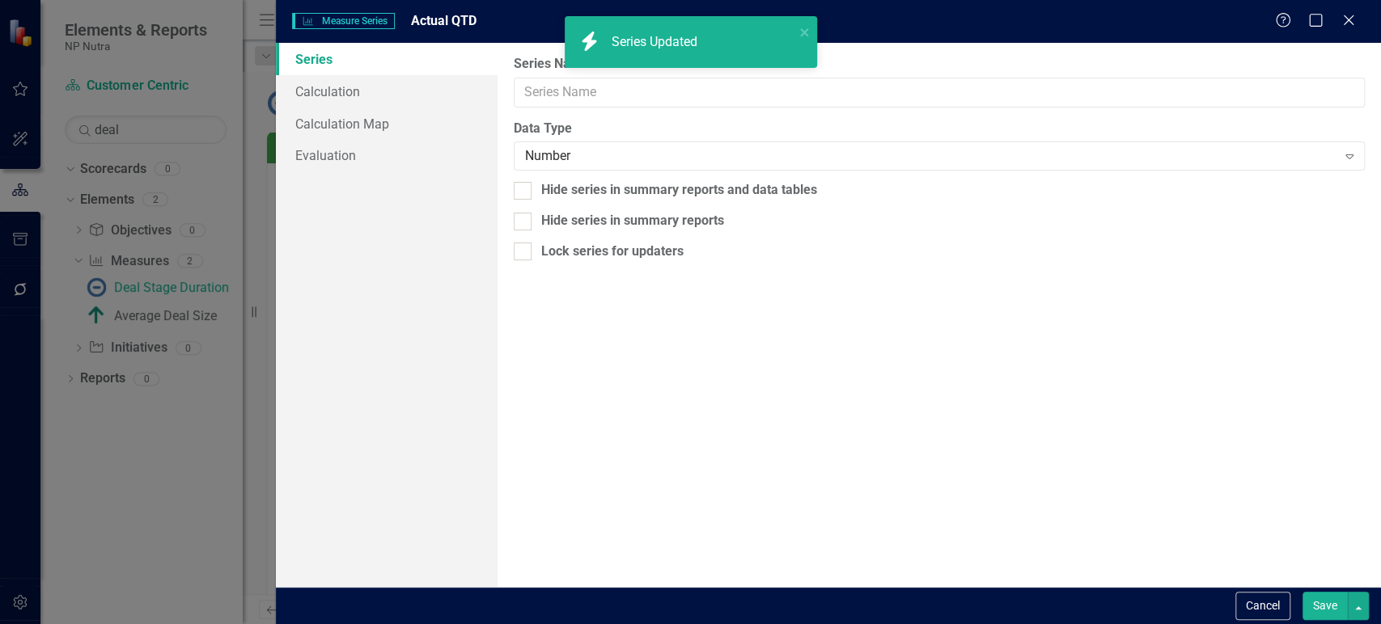
type input "Actual QTD"
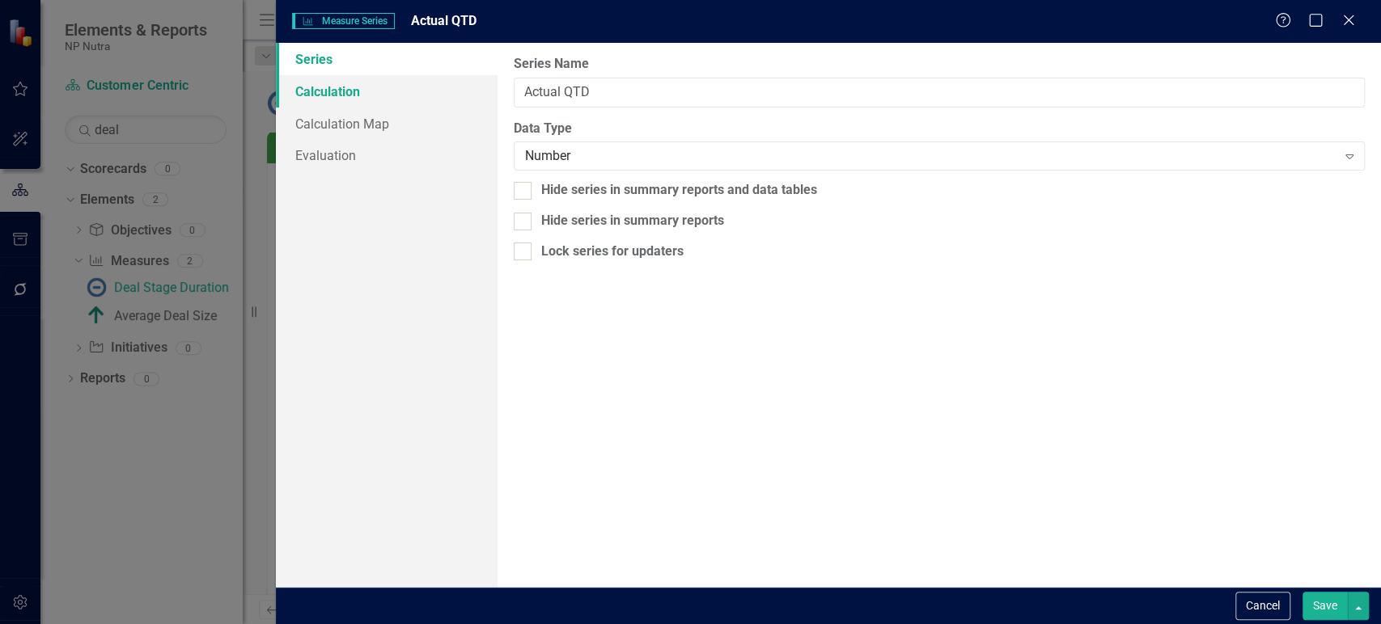
click at [359, 88] on link "Calculation" at bounding box center [386, 91] width 221 height 32
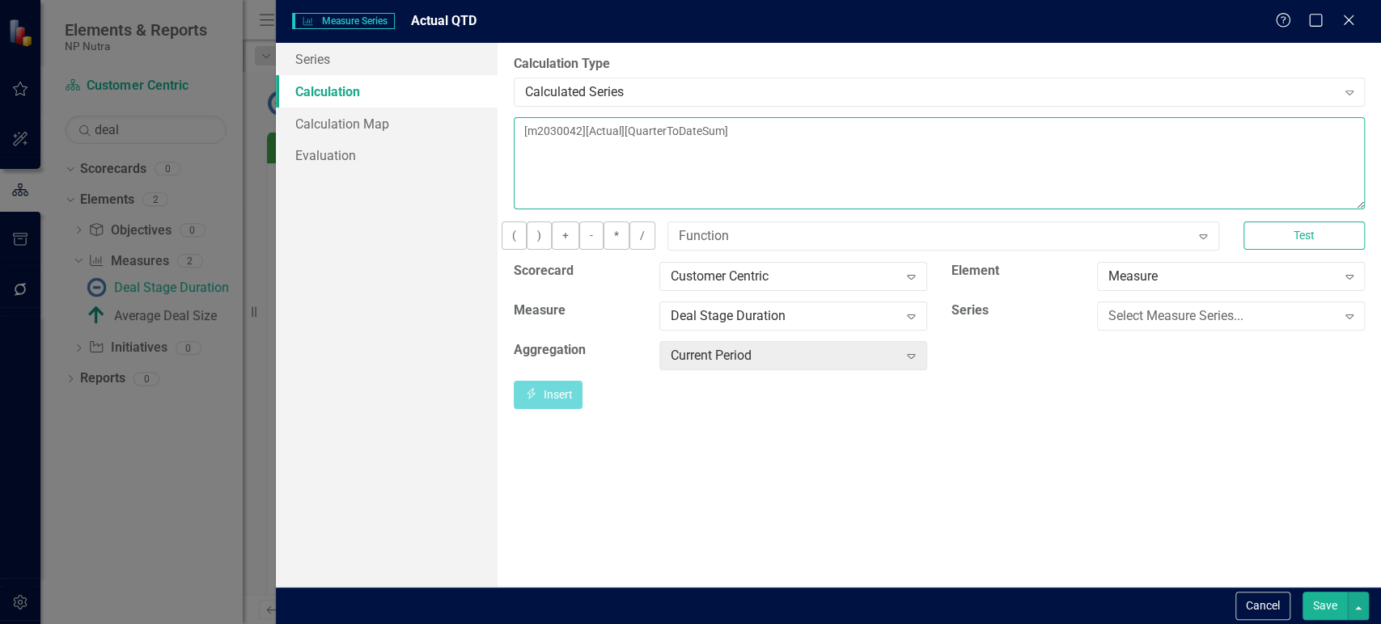
drag, startPoint x: 751, startPoint y: 128, endPoint x: 770, endPoint y: 128, distance: 19.4
click at [770, 128] on textarea "[m2030042][Actual][QuarterToDateSum]" at bounding box center [939, 163] width 851 height 92
click at [768, 129] on textarea "[m2030042][Actual][QuarterToDateAverage]" at bounding box center [939, 163] width 851 height 92
type textarea "[m2030042][Actual][QuarterToDateAverage]"
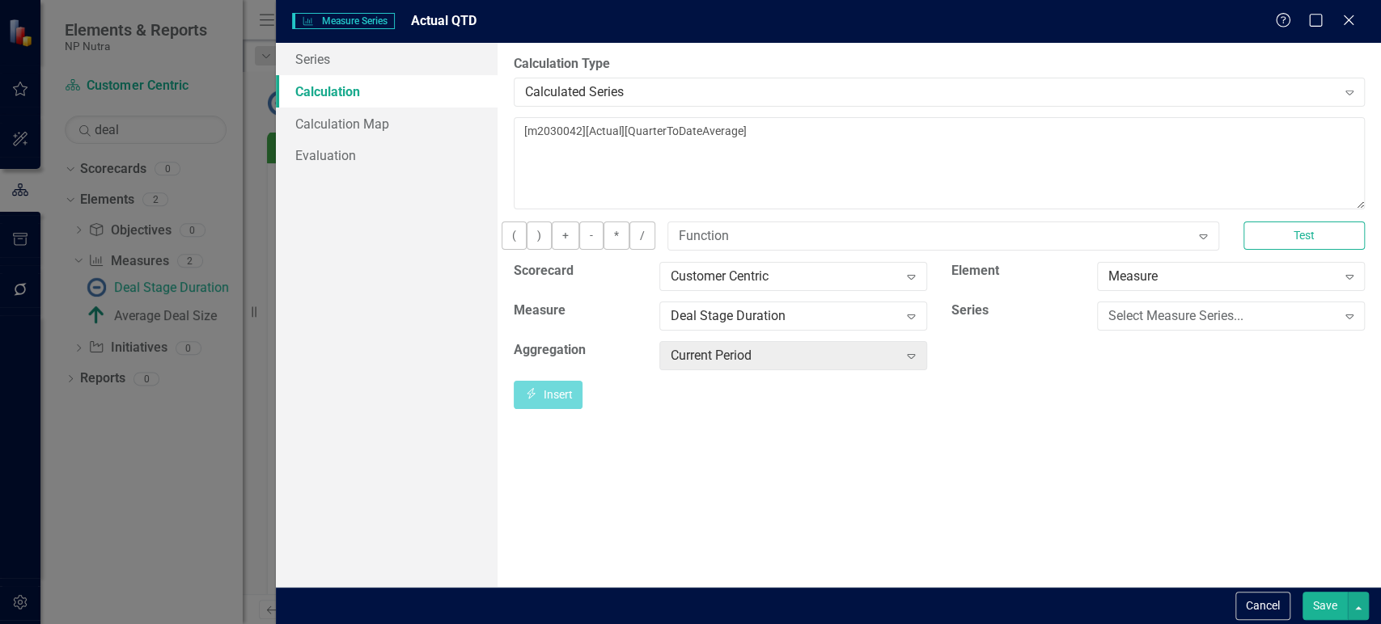
click at [1322, 611] on button "Save" at bounding box center [1324, 606] width 45 height 28
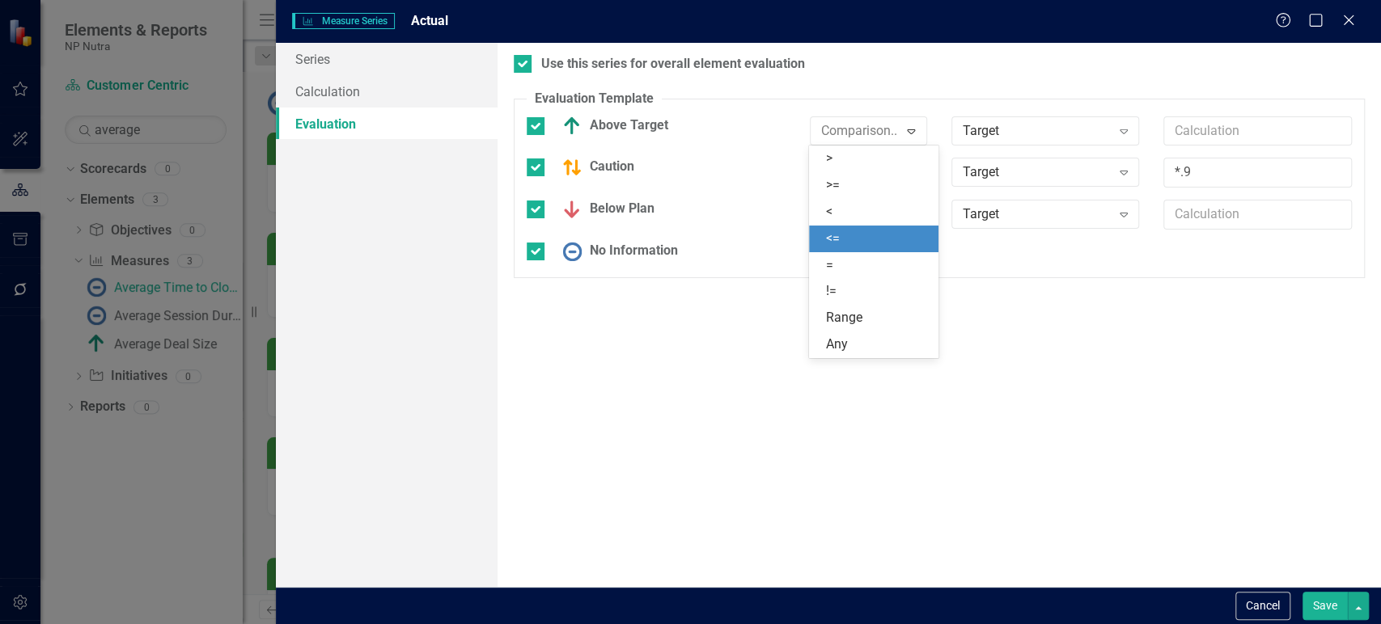
scroll to position [747, 0]
click at [849, 238] on div "<=" at bounding box center [877, 239] width 104 height 19
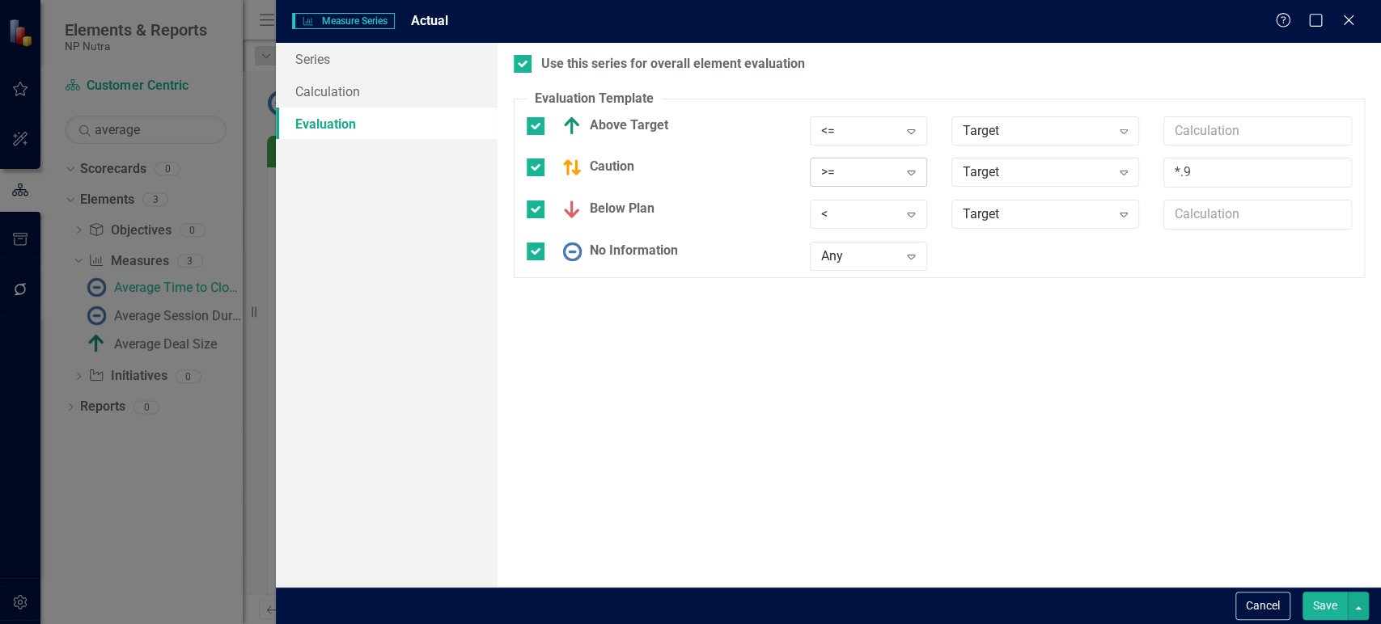
click at [874, 171] on div ">=" at bounding box center [860, 172] width 78 height 19
click at [852, 290] on div "<=" at bounding box center [877, 280] width 104 height 19
click at [872, 208] on div "<" at bounding box center [860, 214] width 78 height 19
click at [857, 251] on div ">" at bounding box center [877, 242] width 104 height 19
click at [1221, 163] on input "*.9" at bounding box center [1257, 173] width 188 height 30
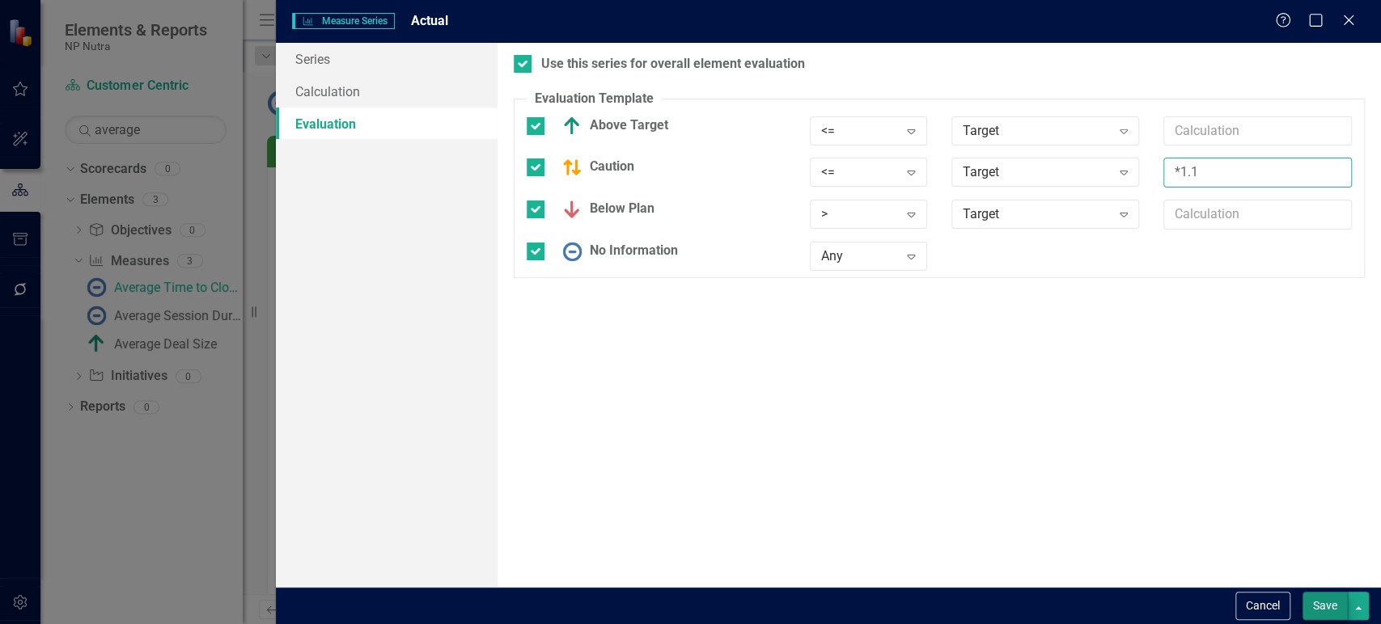
type input "*1.1"
click at [1323, 607] on button "Save" at bounding box center [1324, 606] width 45 height 28
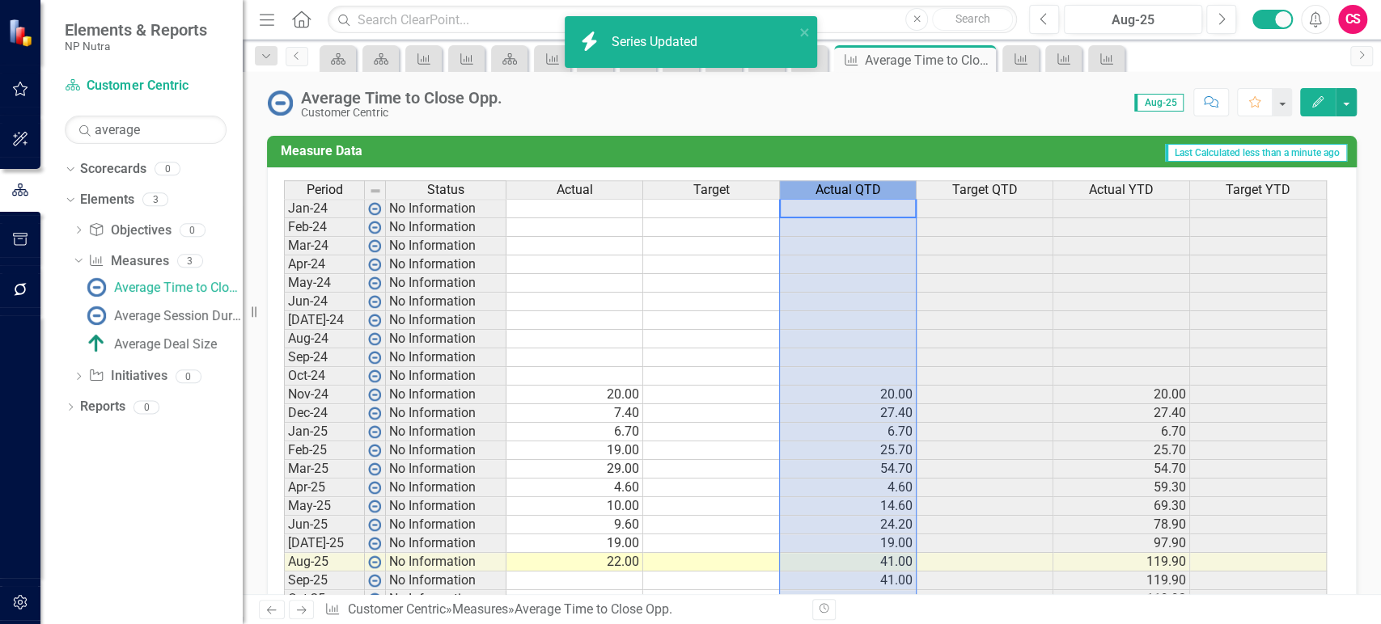
click at [833, 193] on span "Actual QTD" at bounding box center [848, 190] width 66 height 15
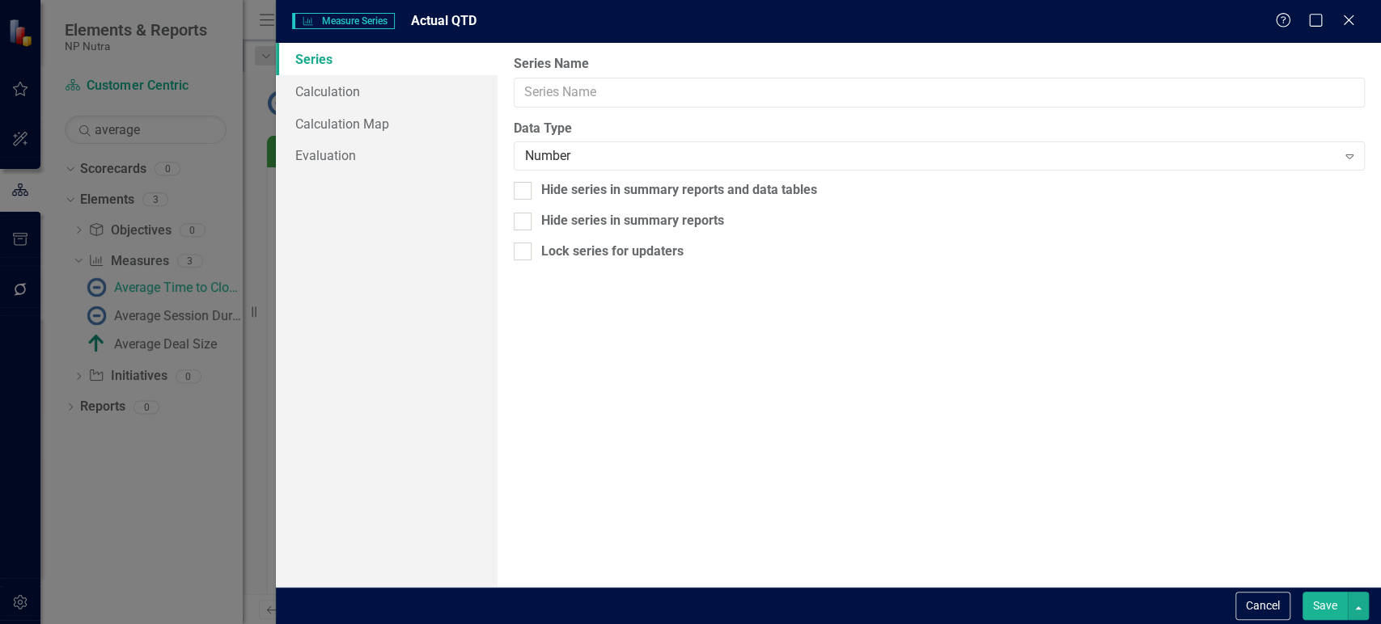
type input "Actual QTD"
click at [397, 90] on link "Calculation" at bounding box center [386, 91] width 221 height 32
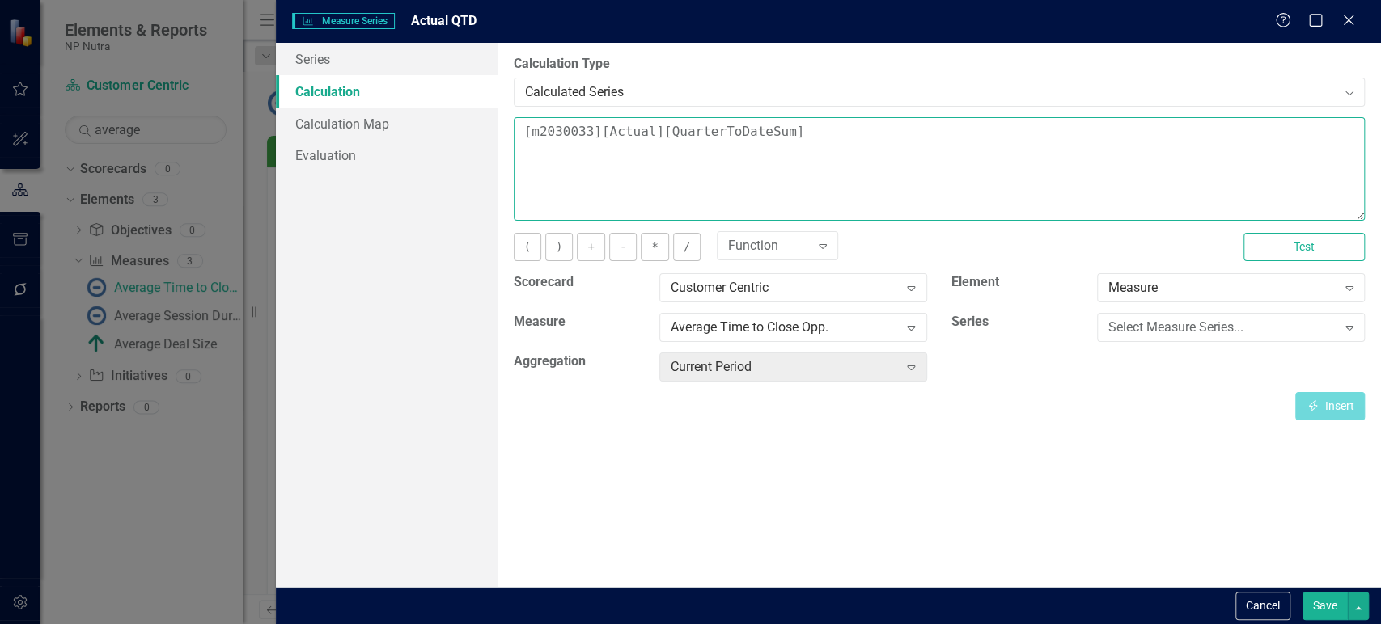
drag, startPoint x: 747, startPoint y: 131, endPoint x: 771, endPoint y: 134, distance: 23.7
click at [771, 134] on textarea "[m2030033][Actual][QuarterToDateSum]" at bounding box center [939, 169] width 851 height 104
click at [771, 134] on textarea "[m2030033][Actual][QuarterToDateAverage]" at bounding box center [939, 169] width 851 height 104
type textarea "[m2030033][Actual][QuarterToDateAverage]"
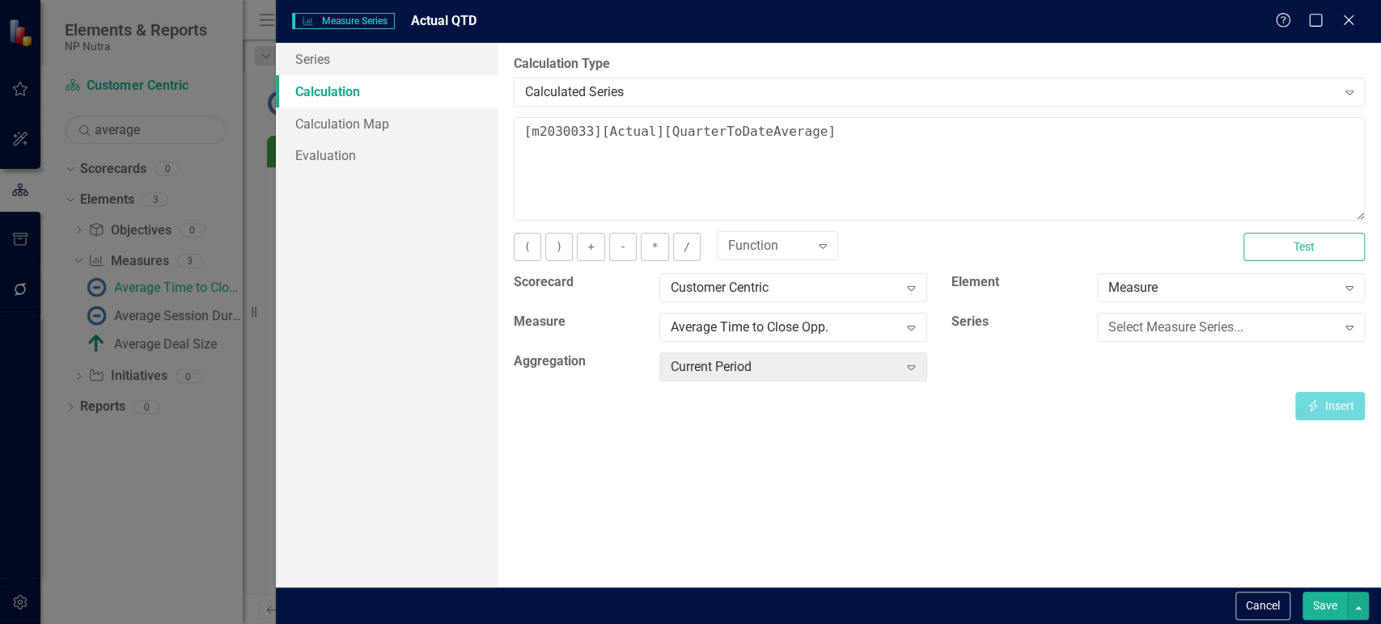
click at [1316, 599] on button "Save" at bounding box center [1324, 606] width 45 height 28
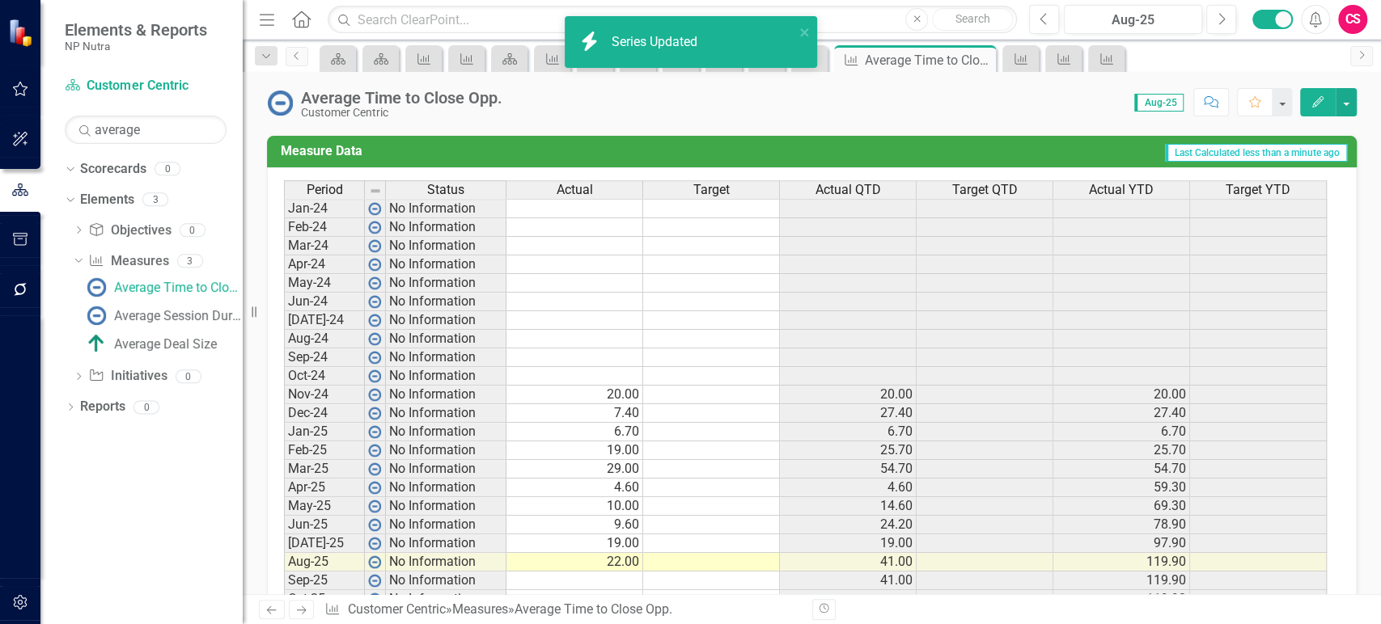
click at [1008, 186] on span "Target QTD" at bounding box center [985, 190] width 66 height 15
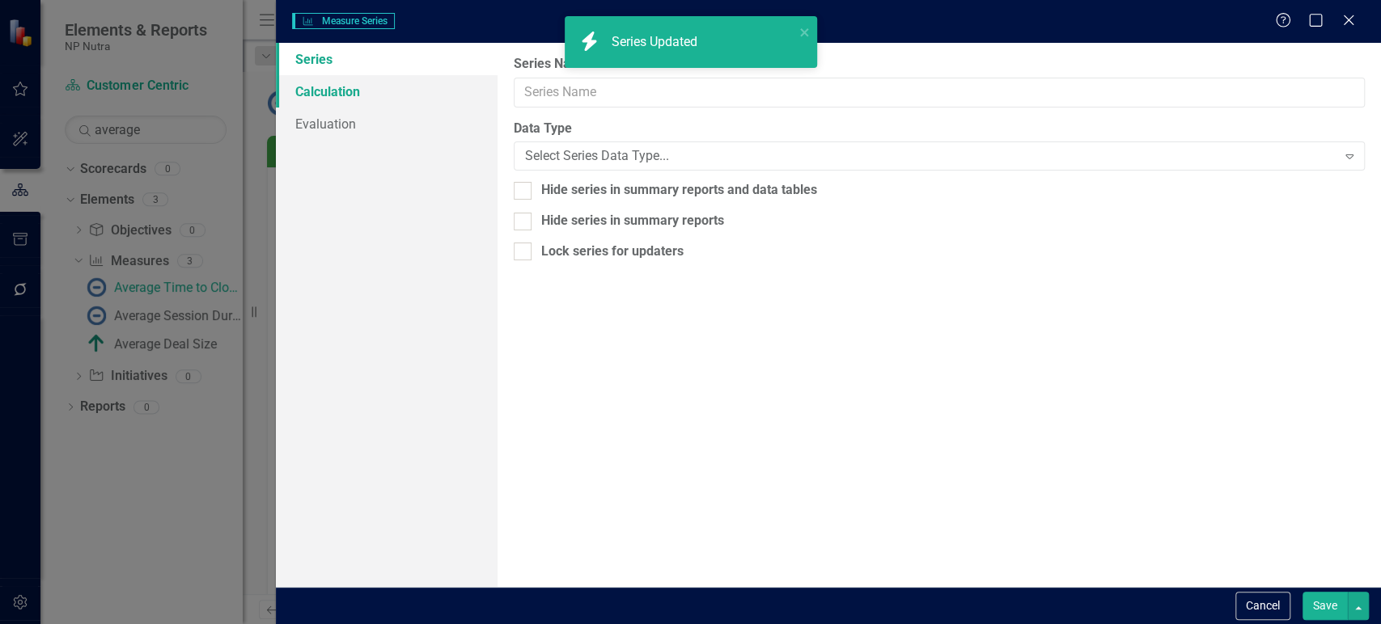
type input "Target QTD"
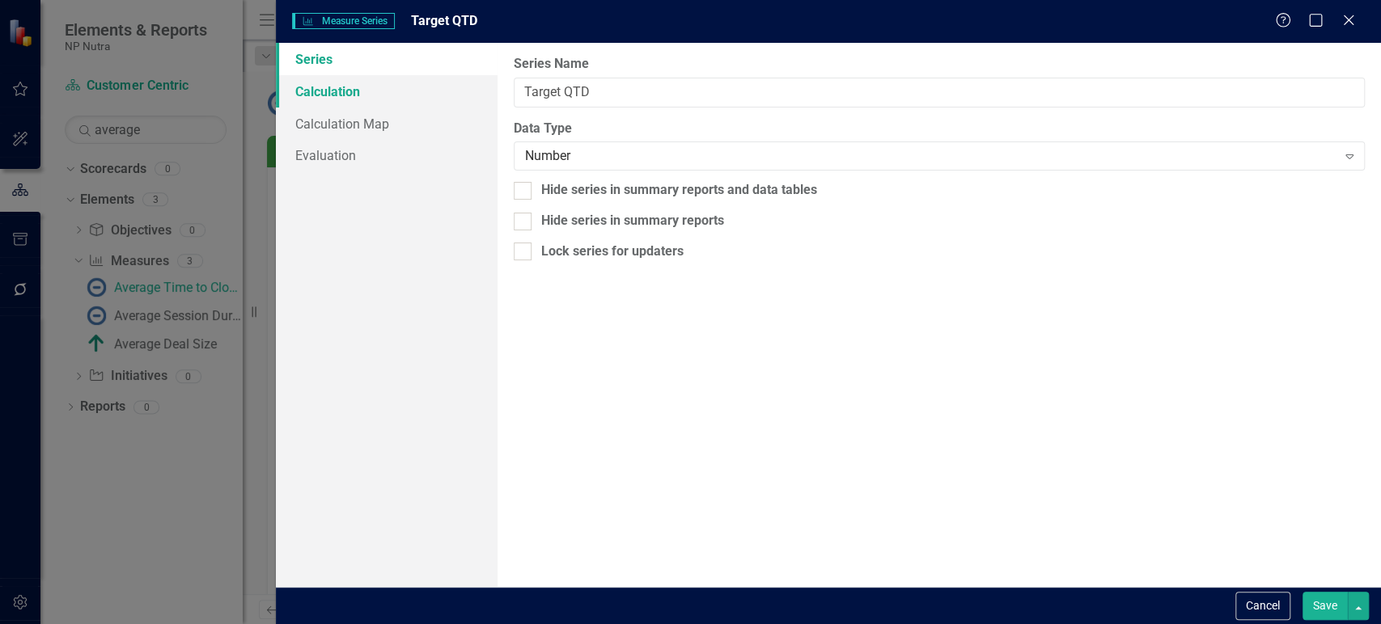
click at [430, 89] on link "Calculation" at bounding box center [386, 91] width 221 height 32
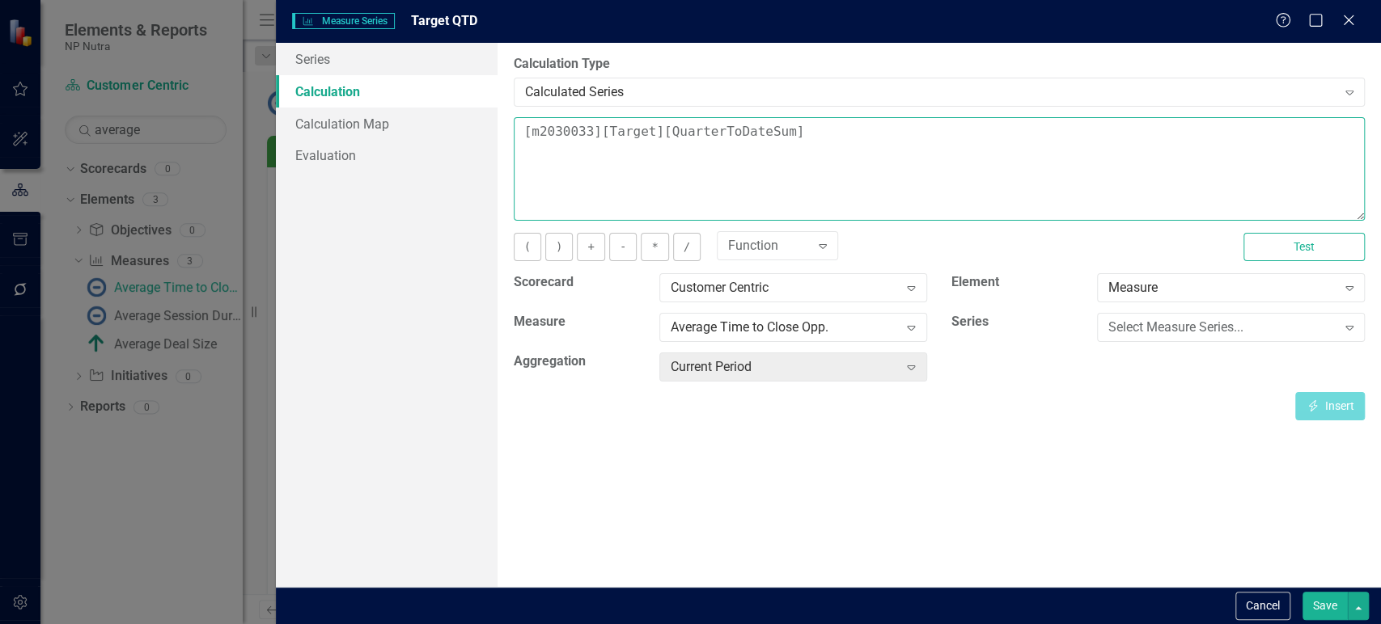
click at [723, 134] on textarea "[m2030033][Target][QuarterToDateSum]" at bounding box center [939, 169] width 851 height 104
paste textarea "Average"
type textarea "[m2030033][Target][QuarterToDateAverage]"
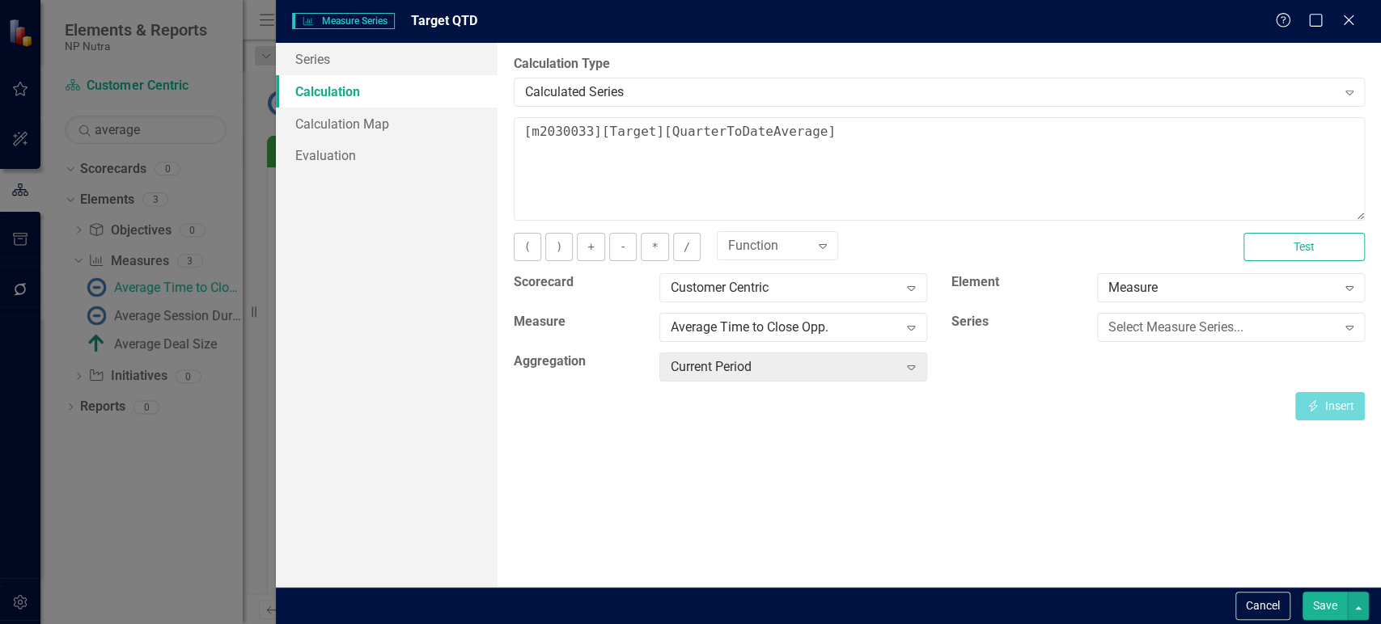
click at [1327, 608] on button "Save" at bounding box center [1324, 606] width 45 height 28
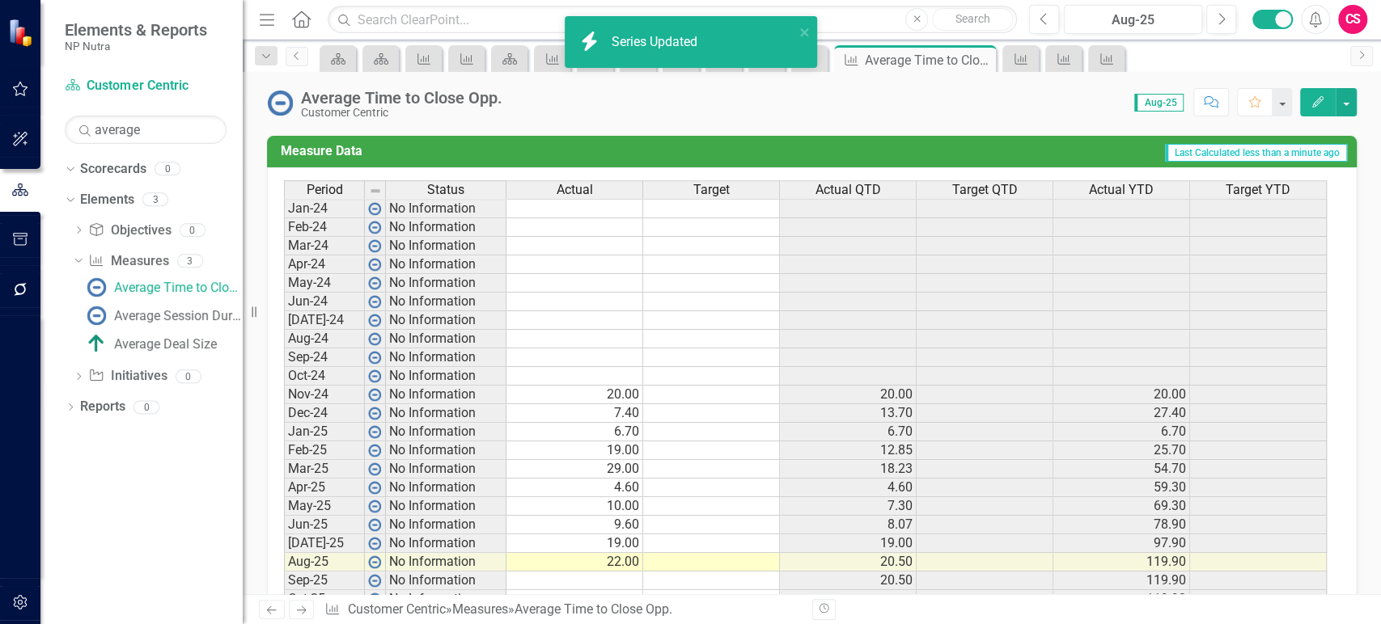
click at [1070, 191] on div "Actual YTD" at bounding box center [1121, 190] width 136 height 18
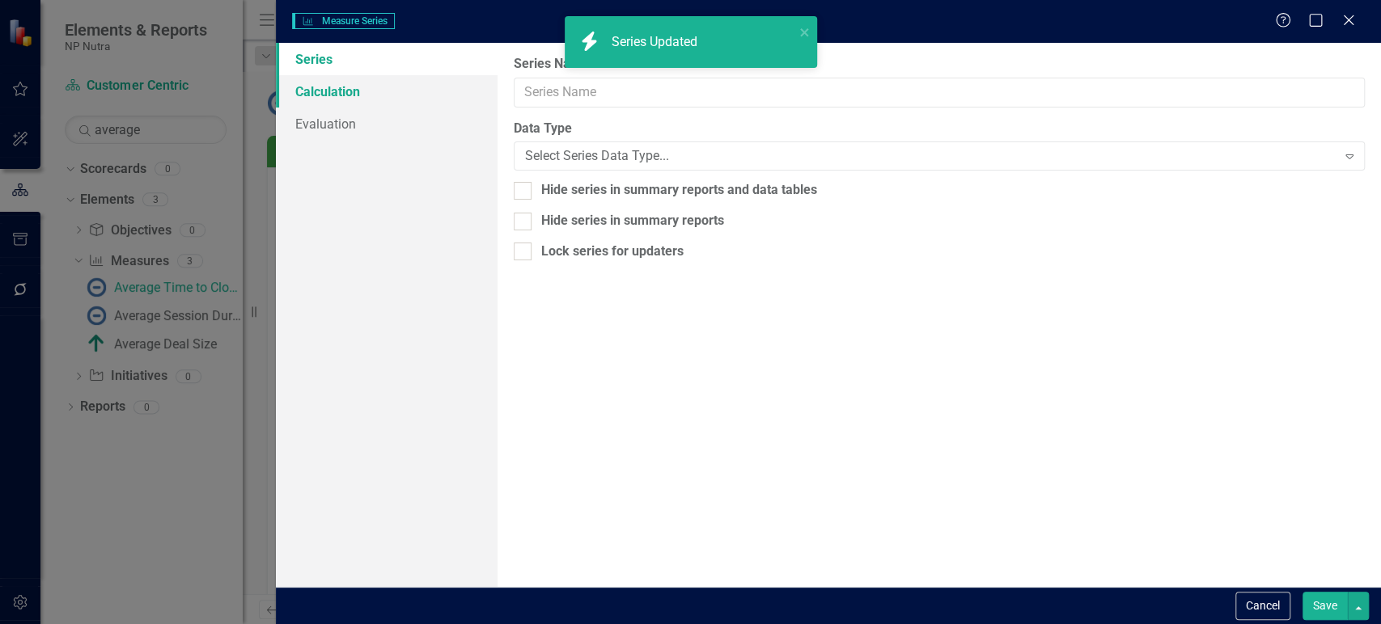
type input "Actual YTD"
click at [380, 79] on link "Calculation" at bounding box center [386, 91] width 221 height 32
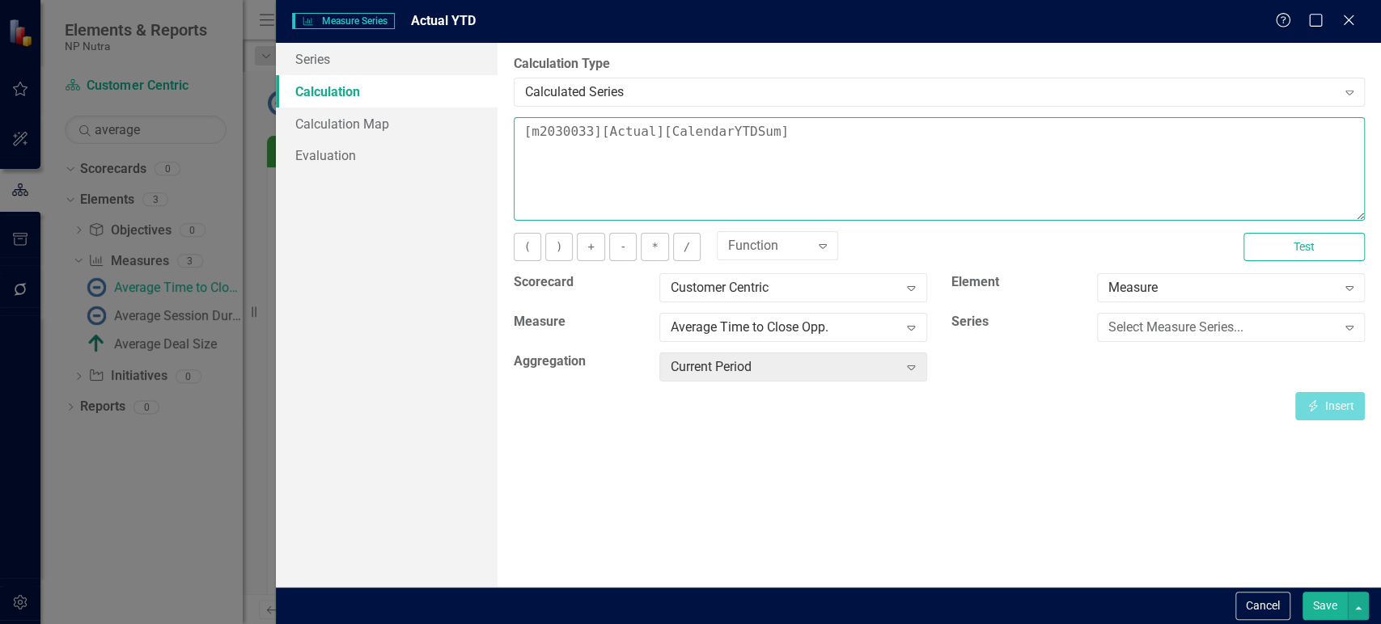
drag, startPoint x: 757, startPoint y: 136, endPoint x: 738, endPoint y: 132, distance: 19.8
click at [738, 132] on textarea "[m2030033][Actual][CalendarYTDSum]" at bounding box center [939, 169] width 851 height 104
click at [749, 146] on textarea "[m2030033][Actual][CalendarYTDAverage]" at bounding box center [939, 169] width 851 height 104
click at [749, 129] on textarea "[m2030033][Actual][CalendarYTDAverage]" at bounding box center [939, 169] width 851 height 104
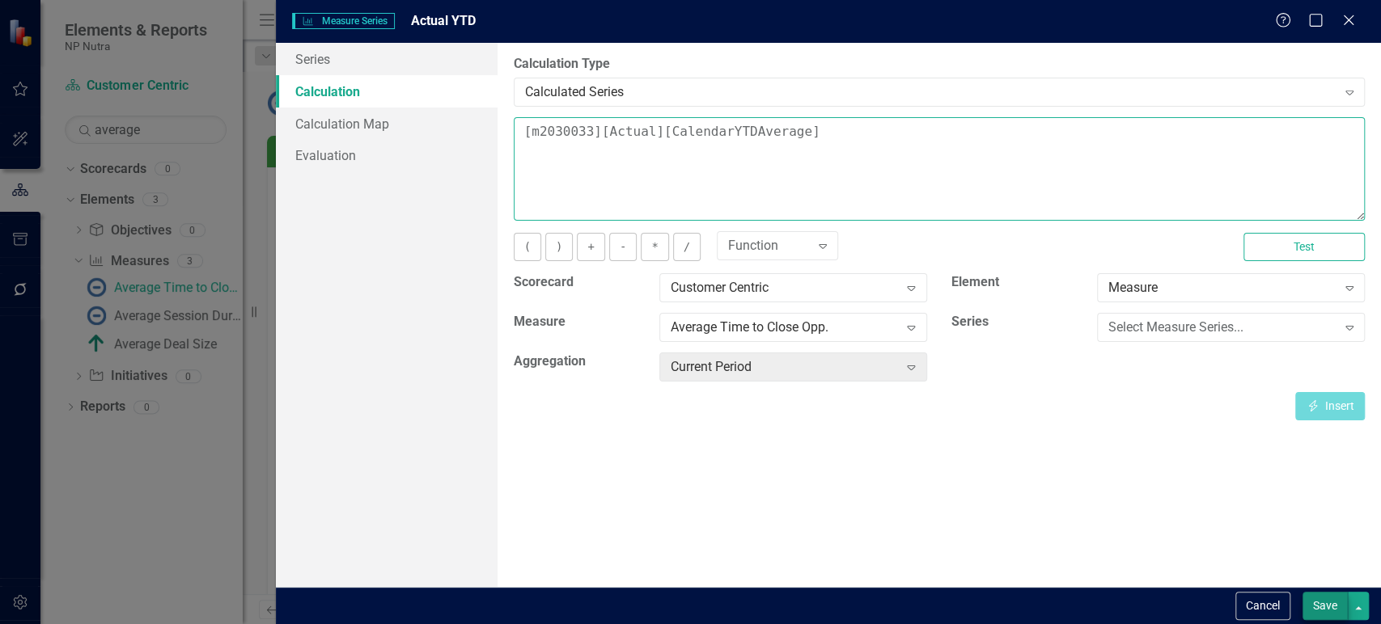
type textarea "[m2030033][Actual][CalendarYTDAverage]"
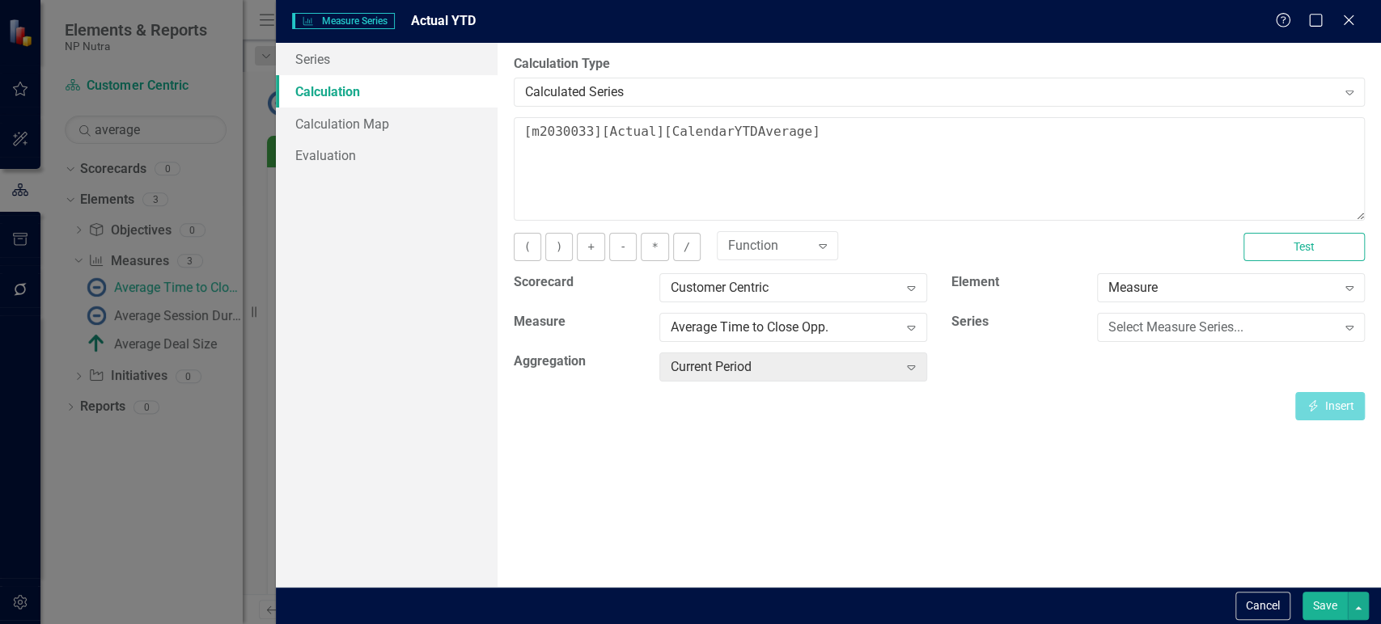
click at [1337, 619] on button "Save" at bounding box center [1324, 606] width 45 height 28
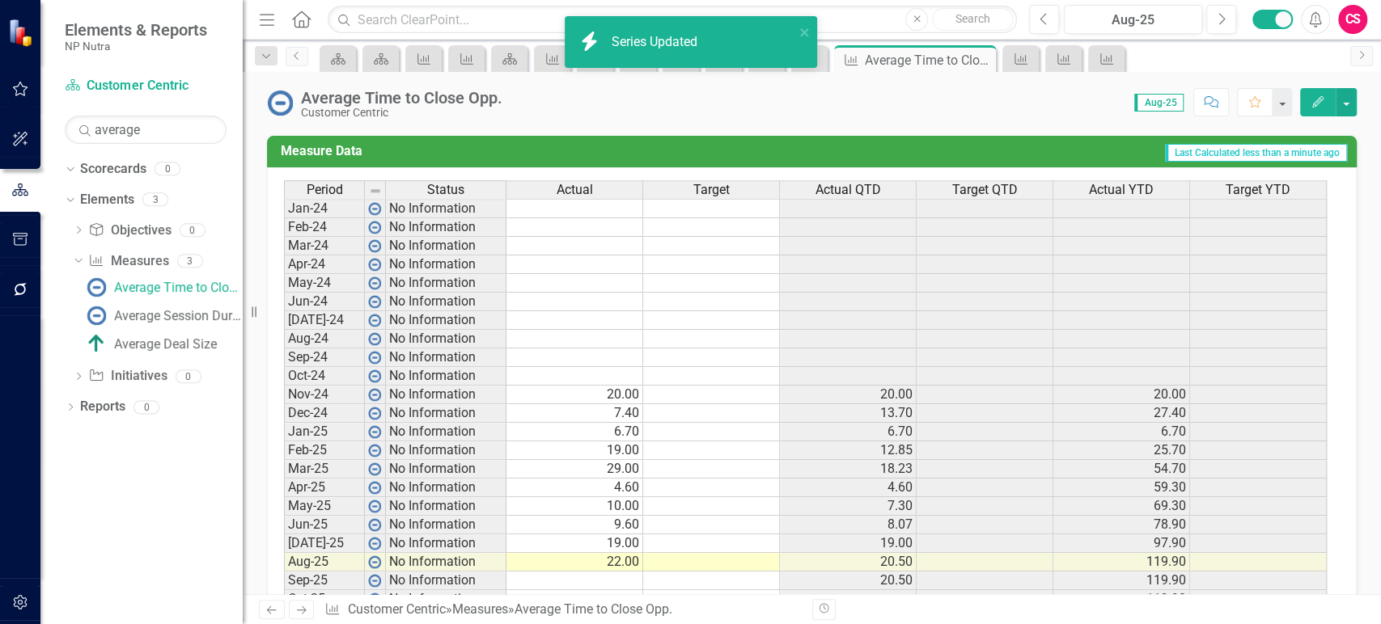
click at [1225, 199] on div "Period Status Actual Target Actual QTD Target QTD Actual YTD Target YTD" at bounding box center [805, 190] width 1043 height 21
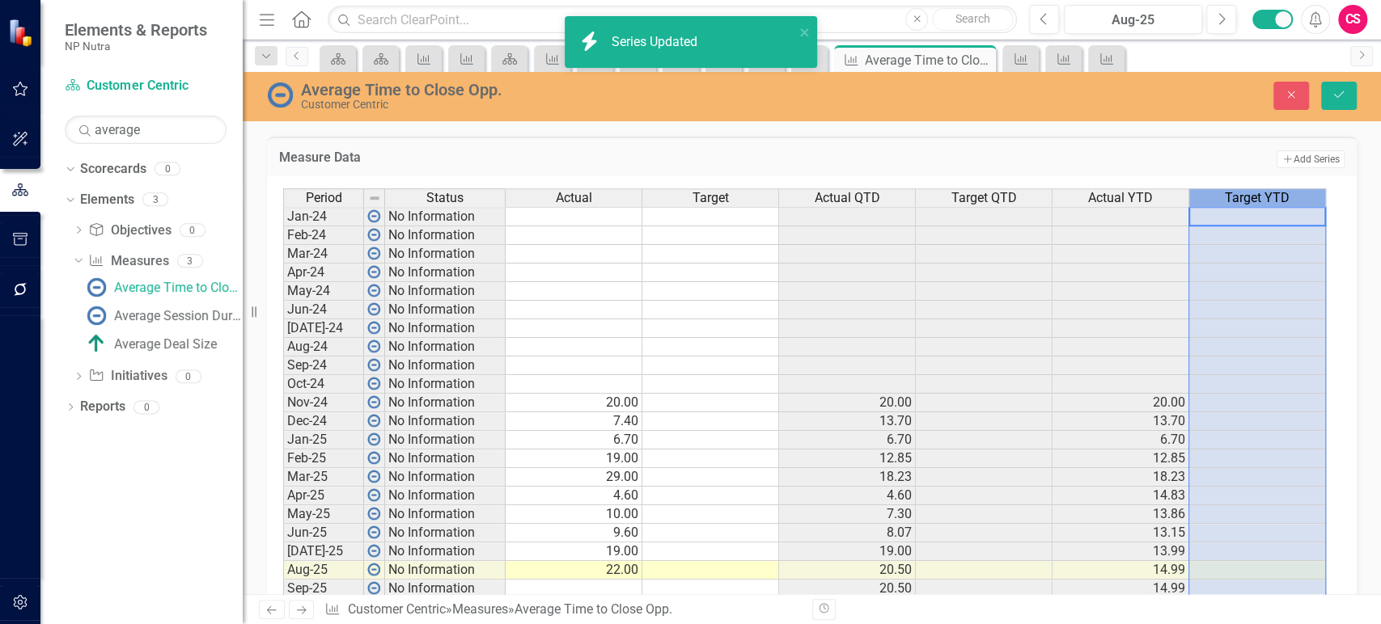
click at [1224, 197] on div "Target YTD" at bounding box center [1257, 198] width 136 height 18
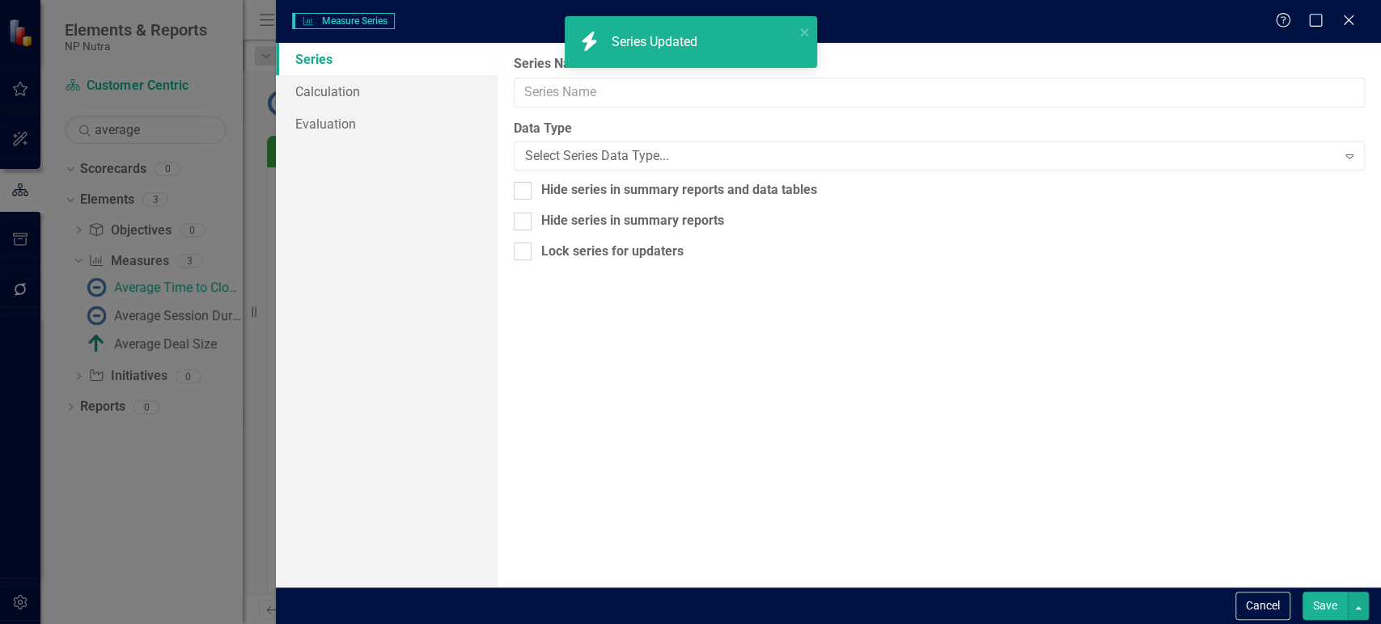
type input "Target YTD"
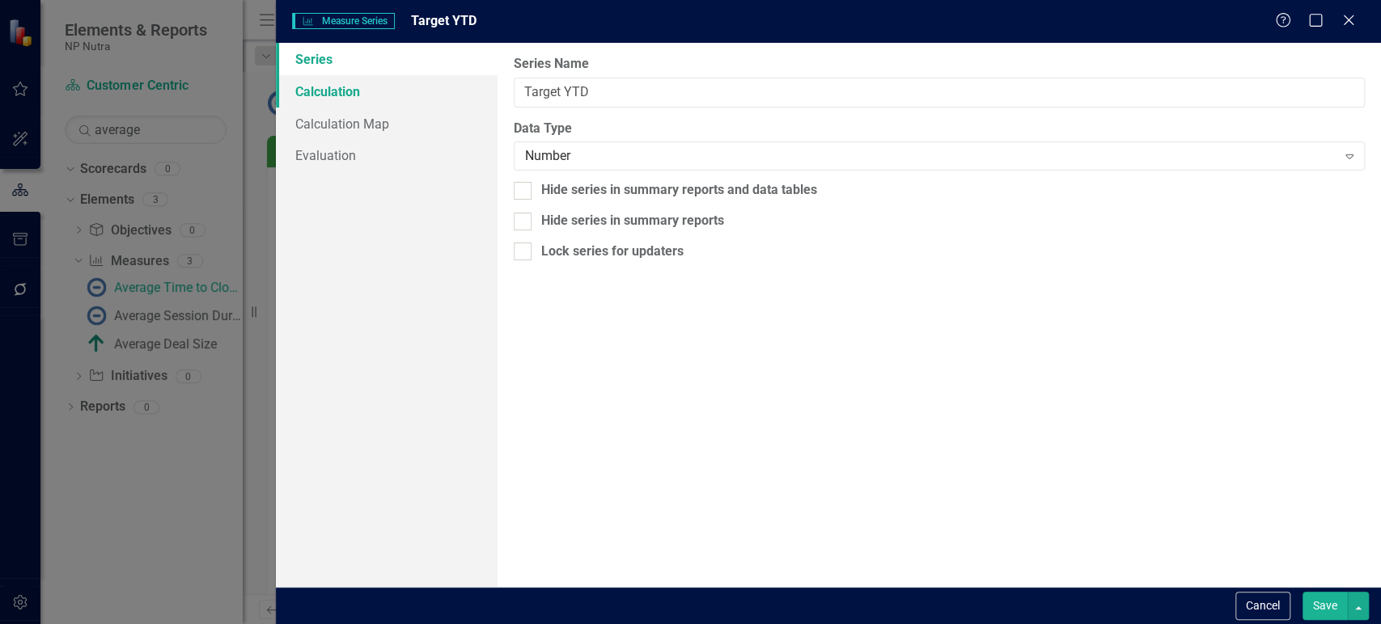
click at [453, 87] on link "Calculation" at bounding box center [386, 91] width 221 height 32
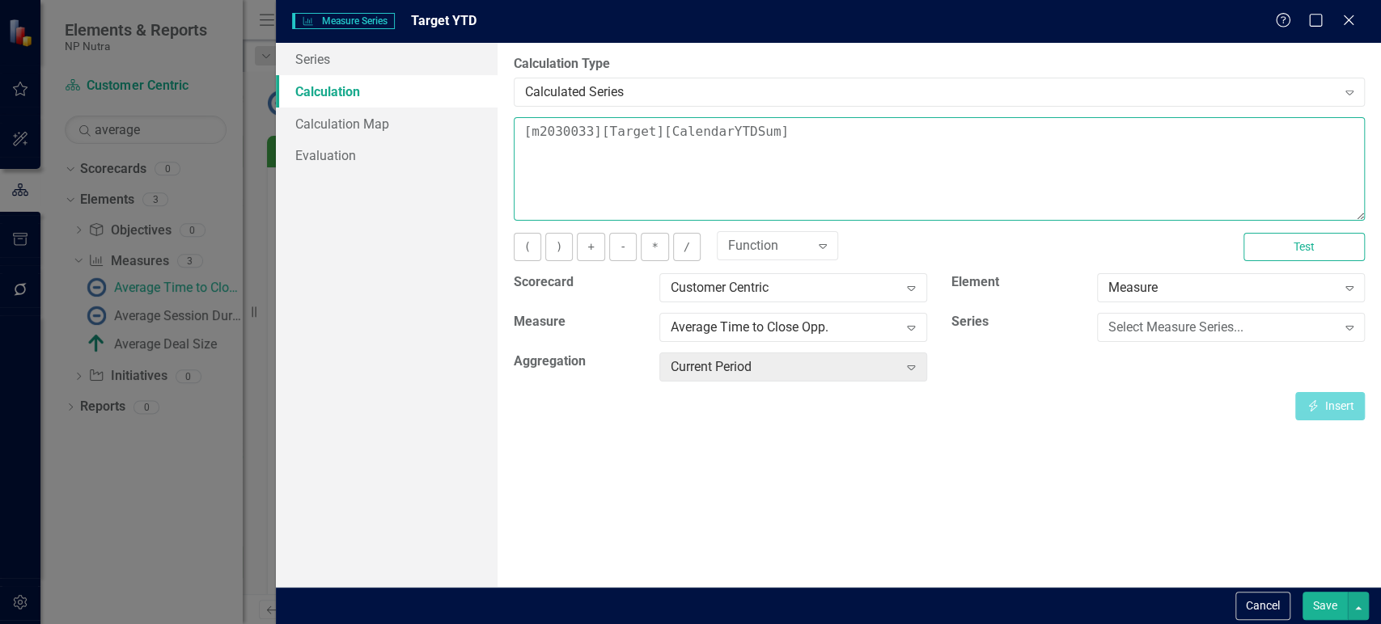
click at [731, 127] on textarea "[m2030033][Target][CalendarYTDSum]" at bounding box center [939, 169] width 851 height 104
paste textarea "Average"
type textarea "[m2030033][Target][CalendarYTDAverage]"
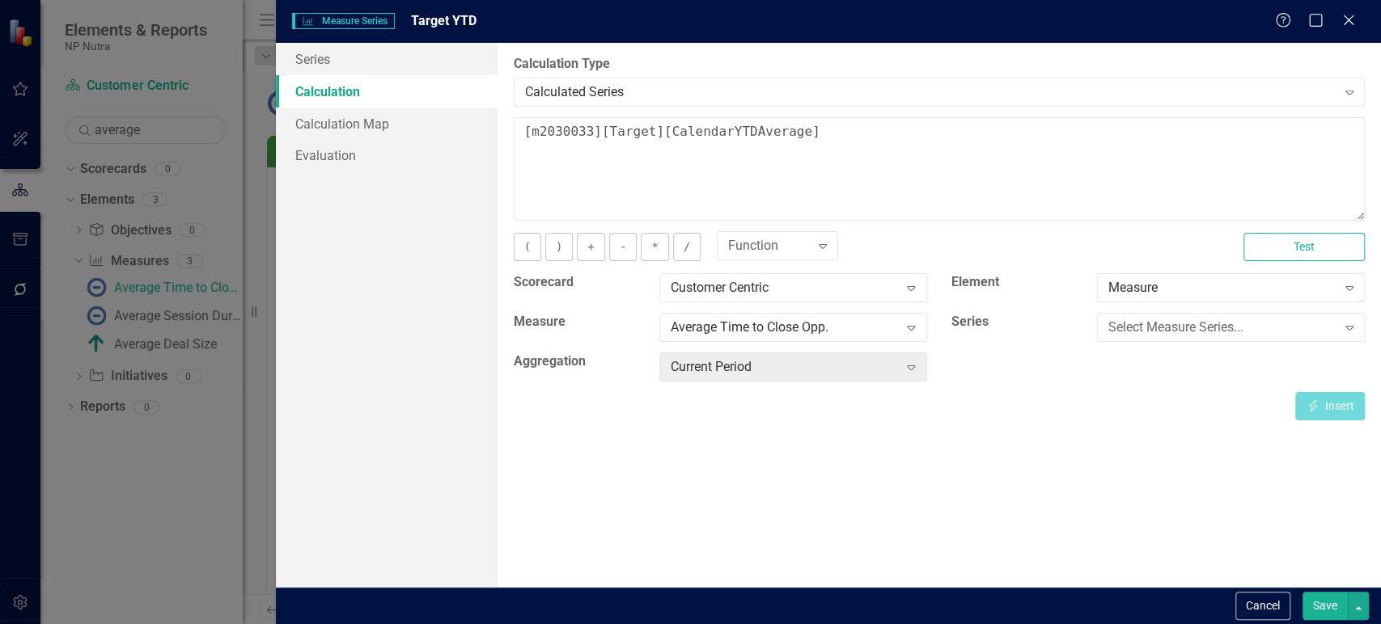
click at [1320, 608] on button "Save" at bounding box center [1324, 606] width 45 height 28
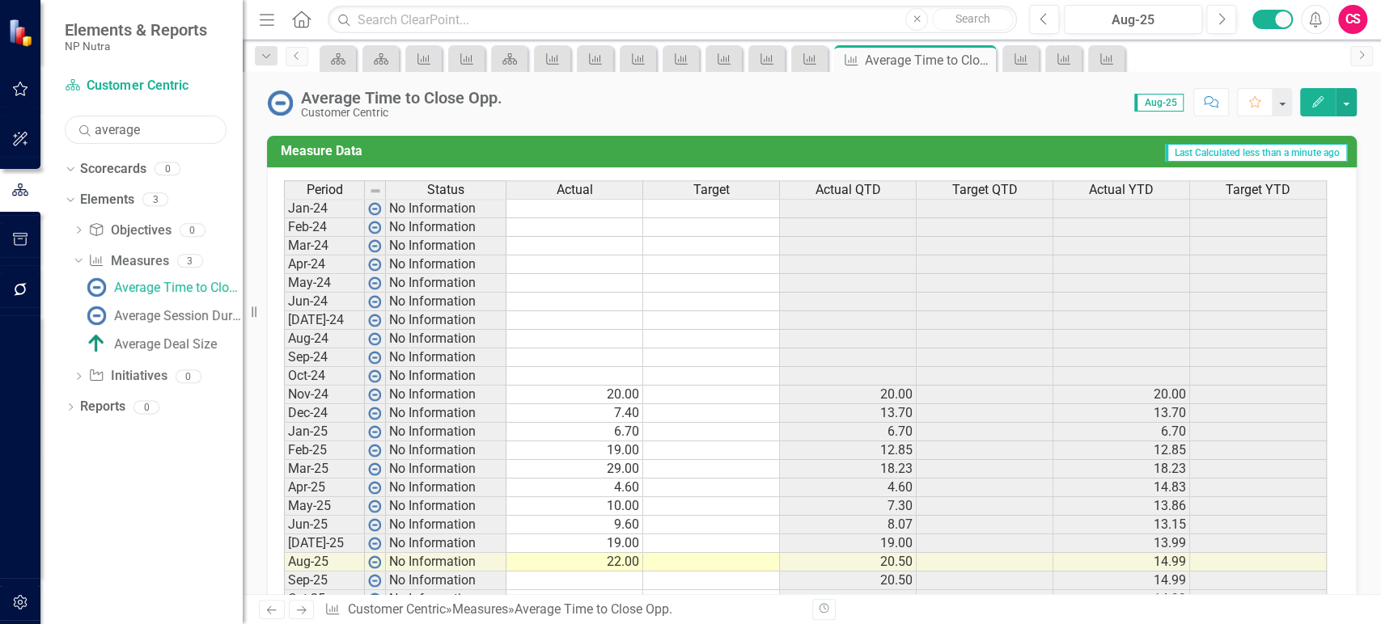
click at [151, 135] on input "average" at bounding box center [146, 130] width 162 height 28
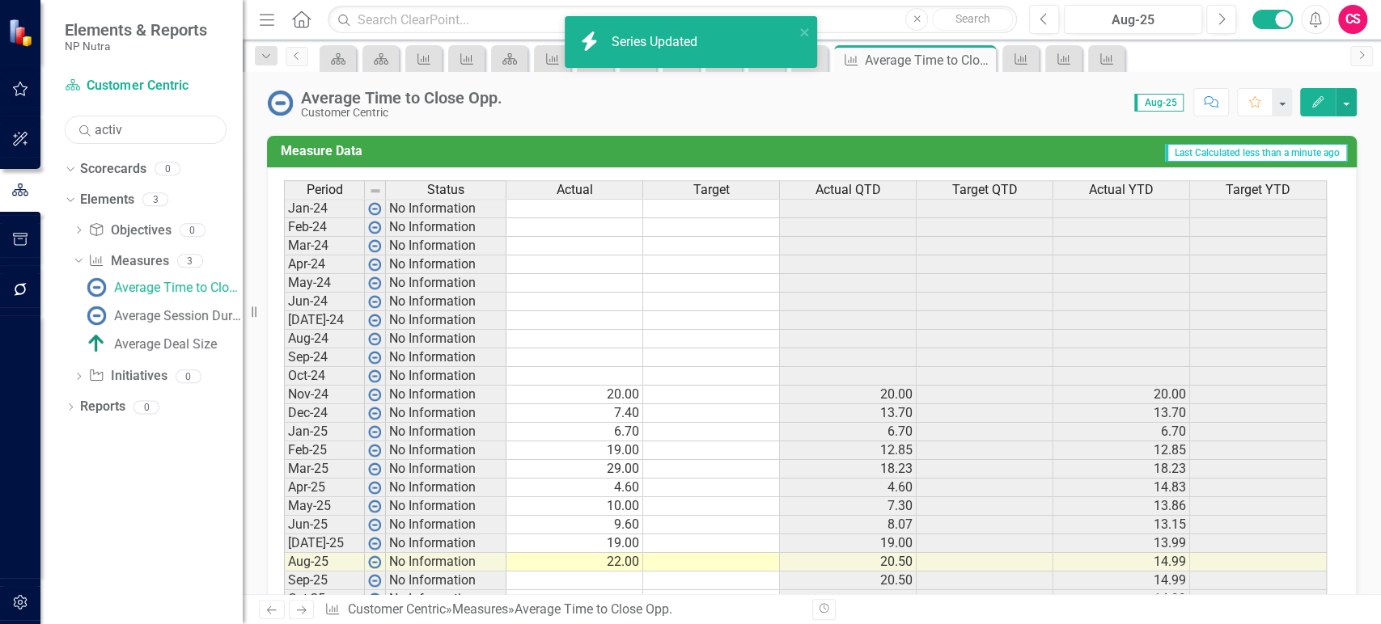
type input "active"
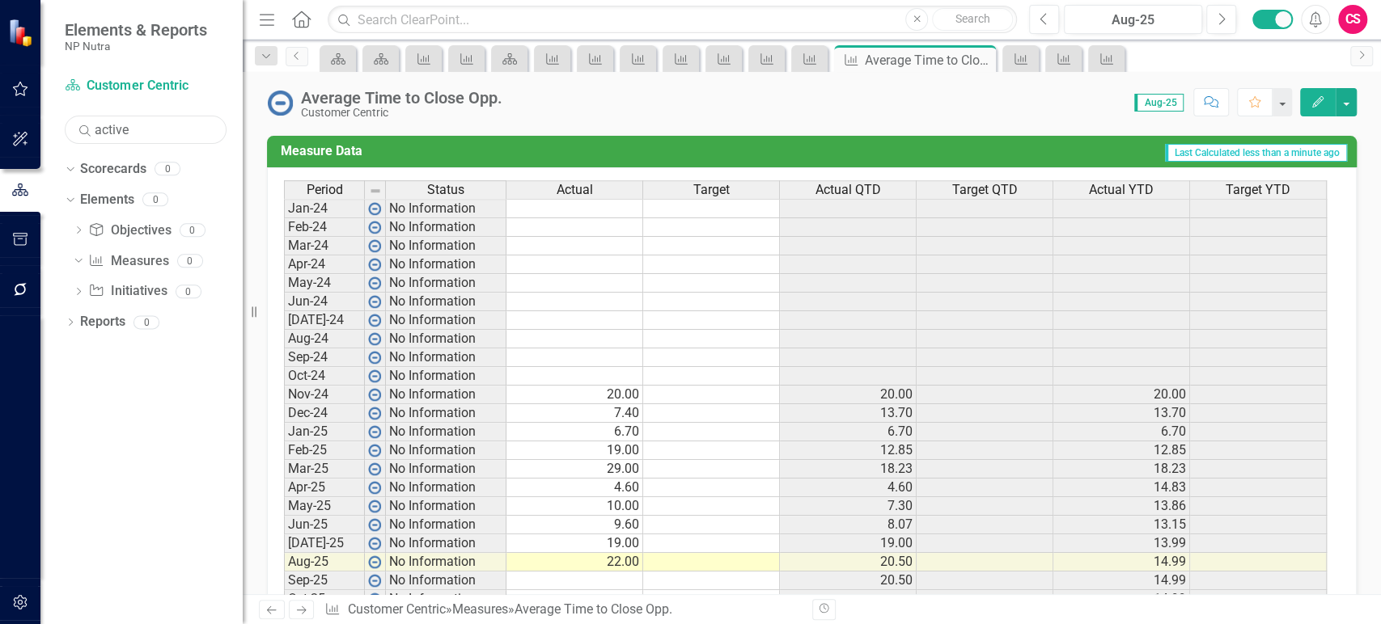
click at [137, 133] on input "active" at bounding box center [146, 130] width 162 height 28
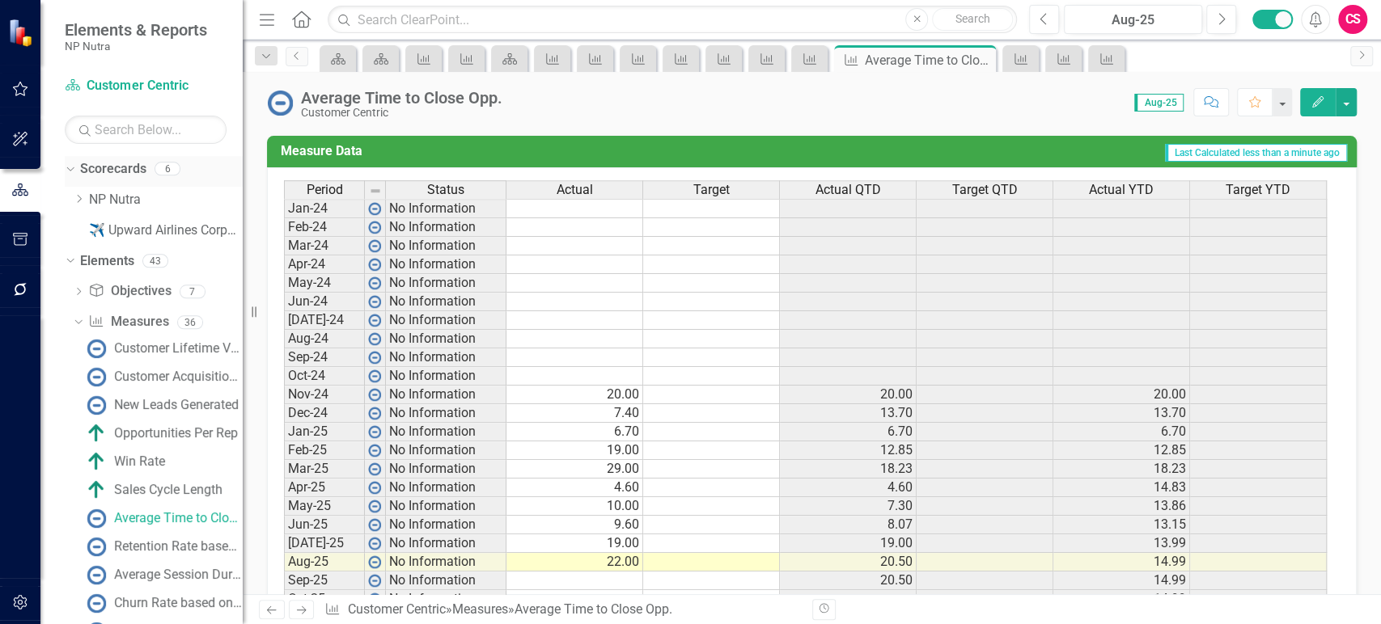
click at [71, 170] on icon "Dropdown" at bounding box center [68, 168] width 9 height 11
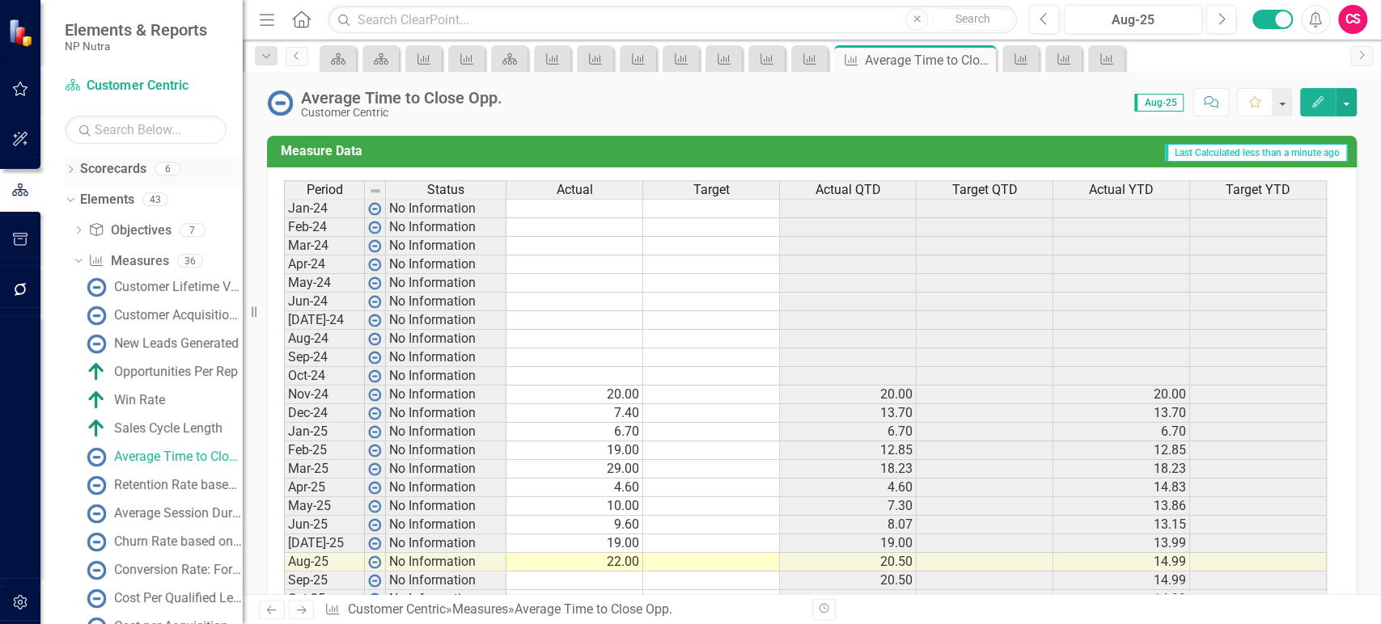
click at [71, 170] on icon at bounding box center [71, 169] width 4 height 7
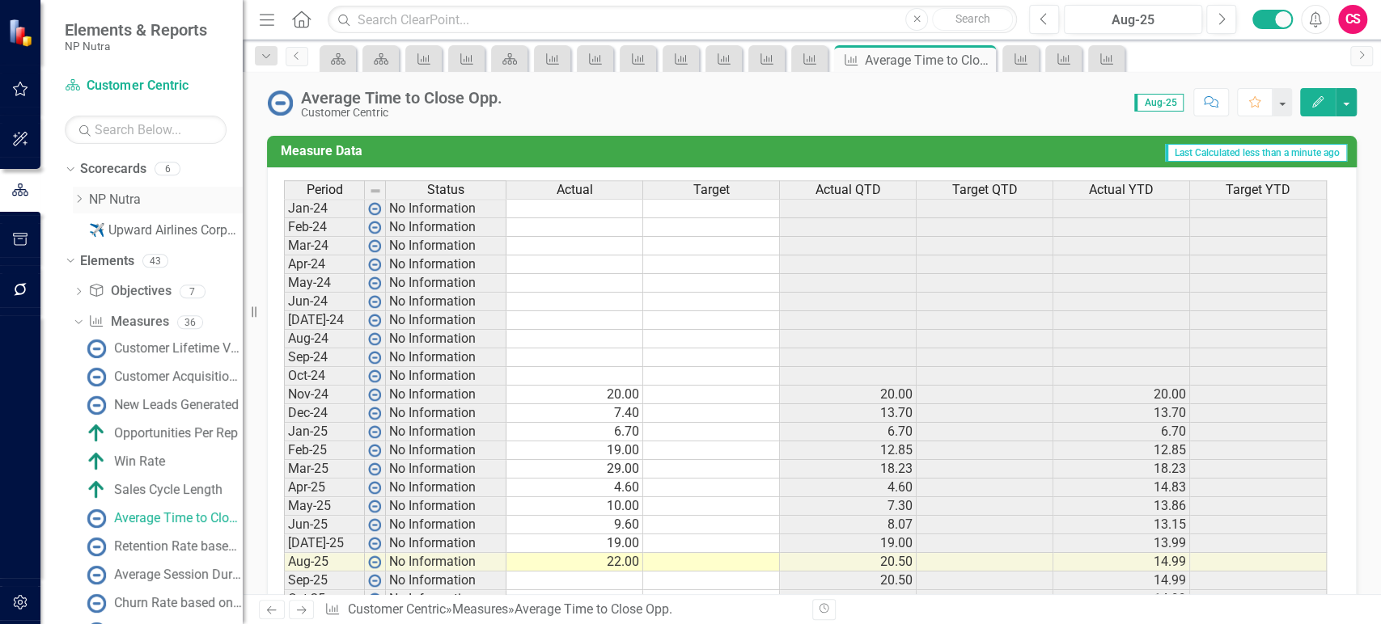
click at [80, 201] on icon "Dropdown" at bounding box center [79, 199] width 12 height 10
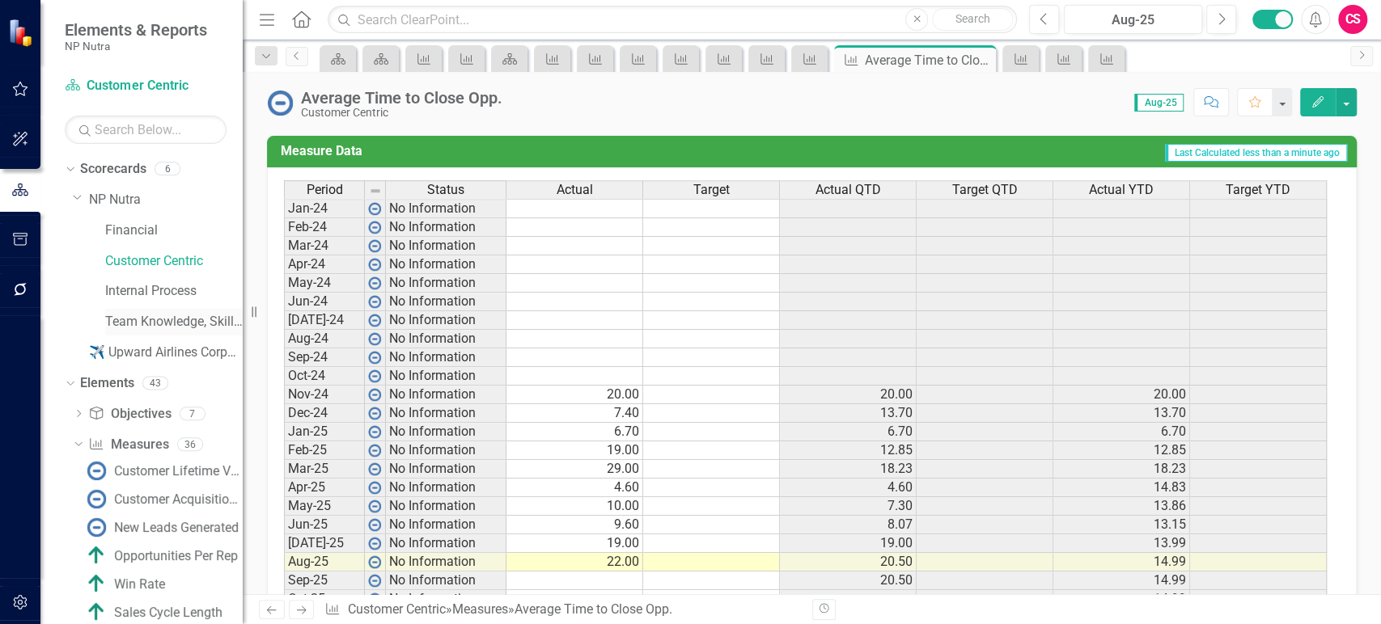
click at [146, 317] on link "Team Knowledge, Skills and Ability" at bounding box center [174, 322] width 138 height 19
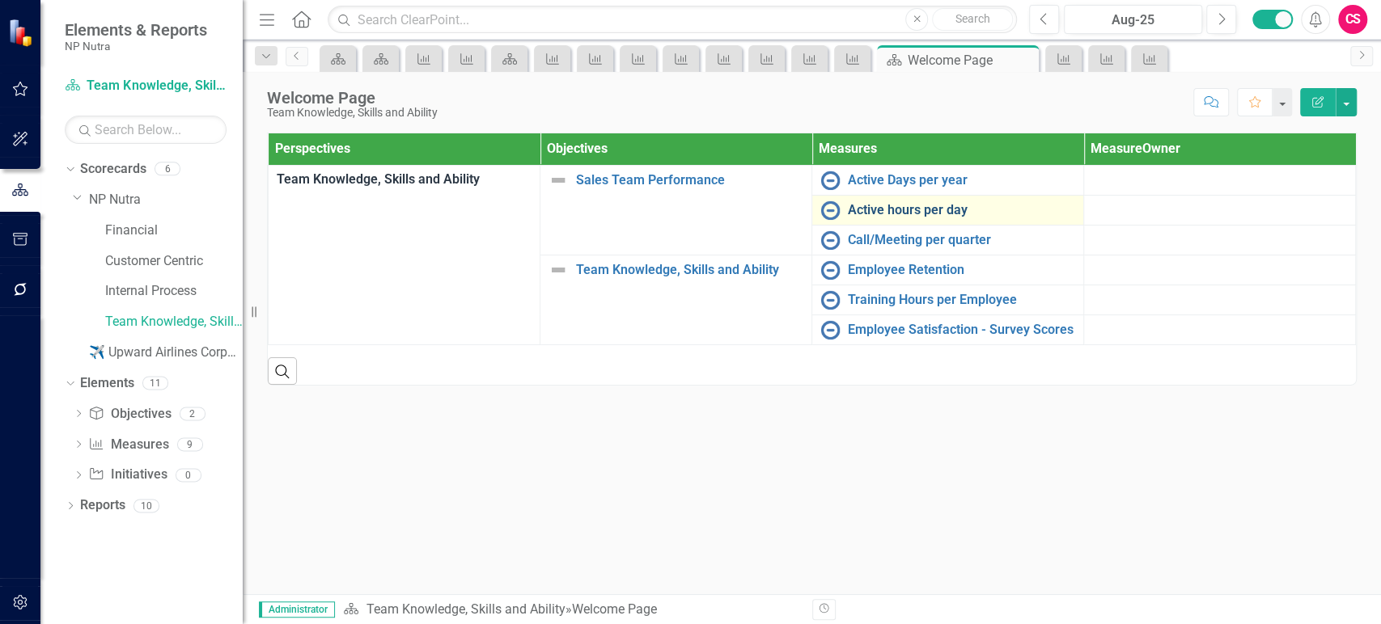
click at [888, 212] on link "Active hours per day" at bounding box center [961, 210] width 227 height 15
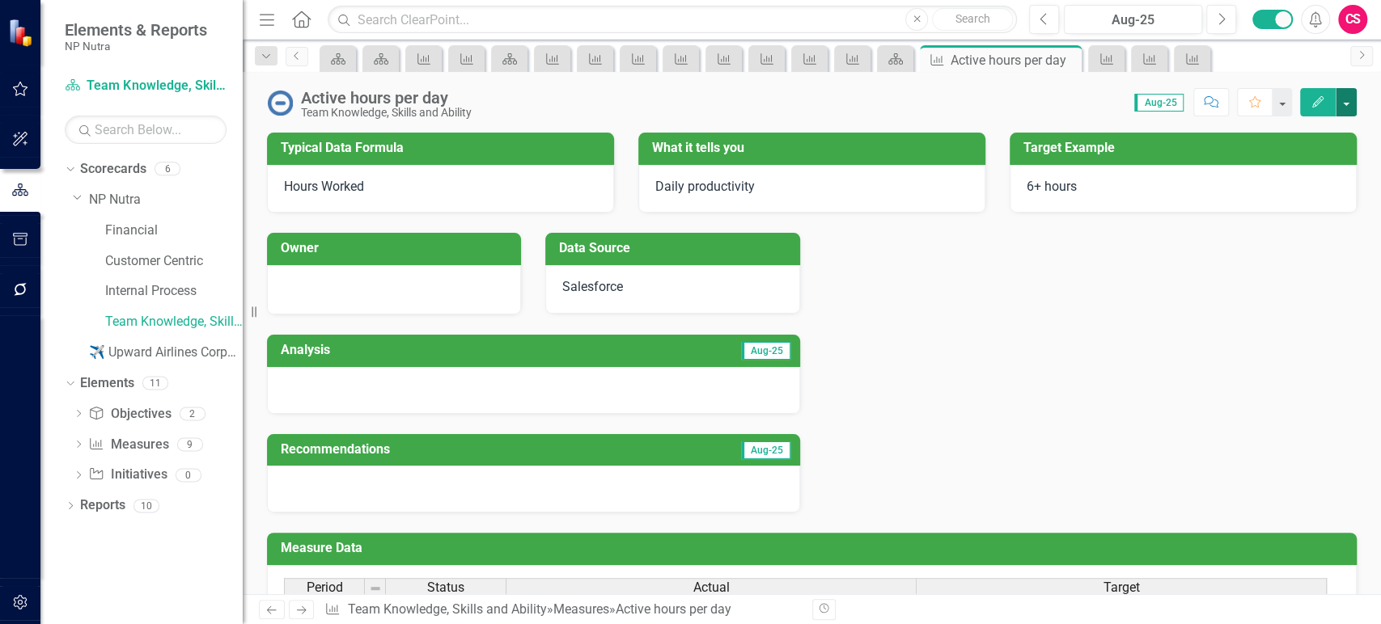
click at [1343, 104] on button "button" at bounding box center [1345, 102] width 21 height 28
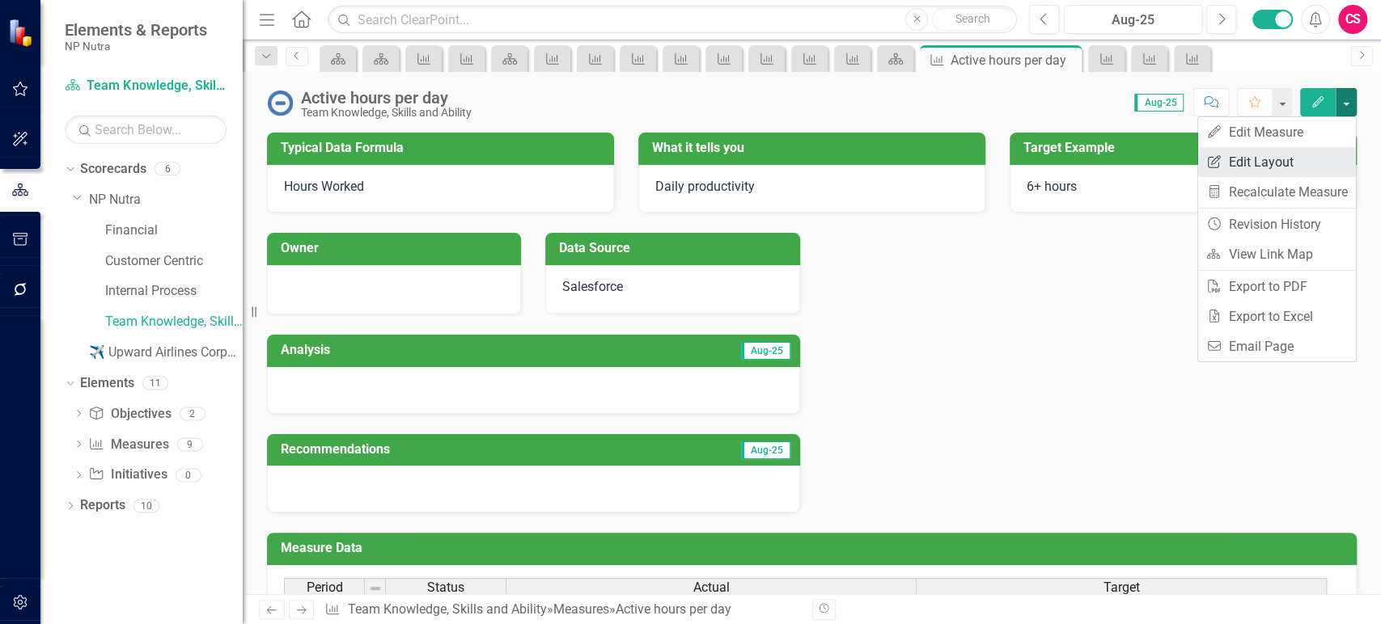
click at [1300, 154] on link "Edit Report Edit Layout" at bounding box center [1277, 162] width 158 height 30
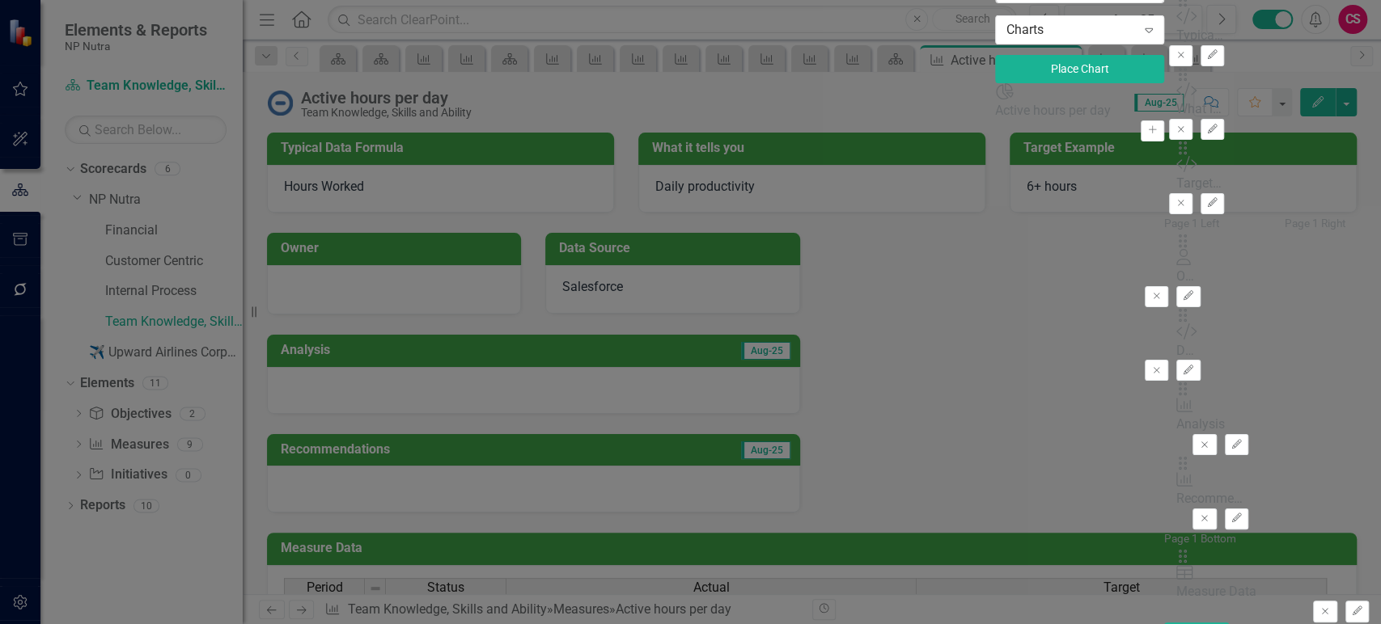
click at [1146, 135] on icon "Add" at bounding box center [1152, 130] width 12 height 10
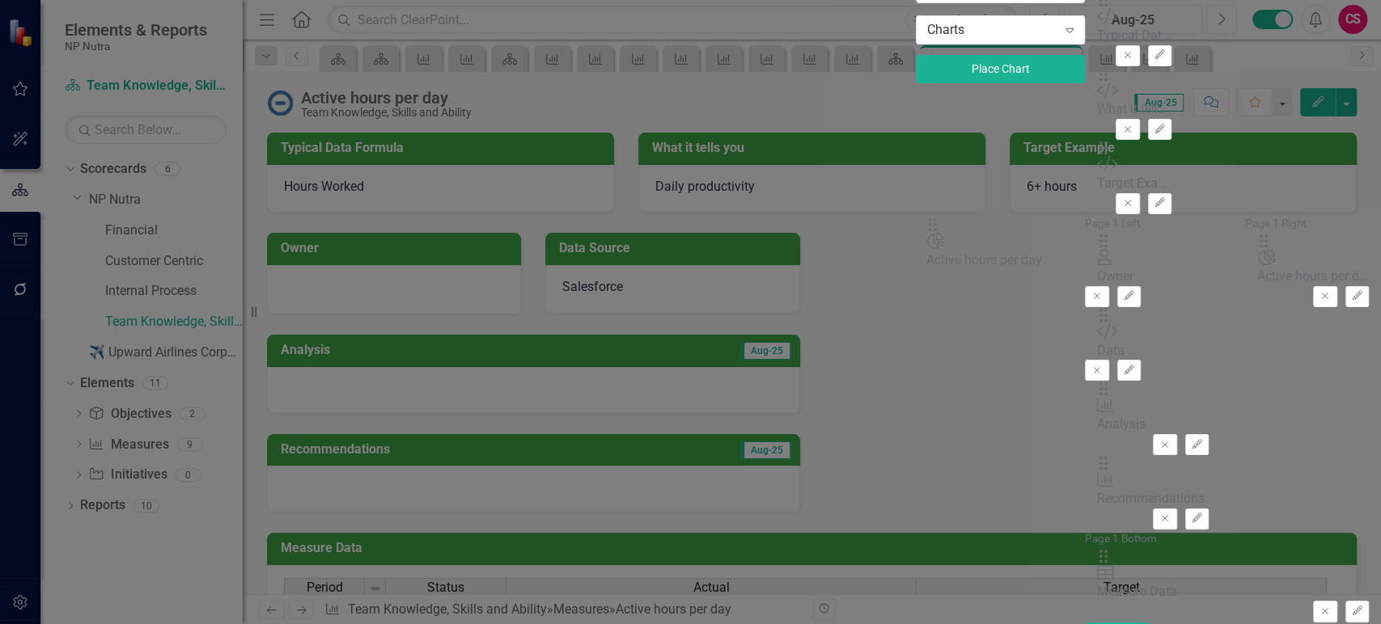
drag, startPoint x: 598, startPoint y: 150, endPoint x: 962, endPoint y: 230, distance: 372.7
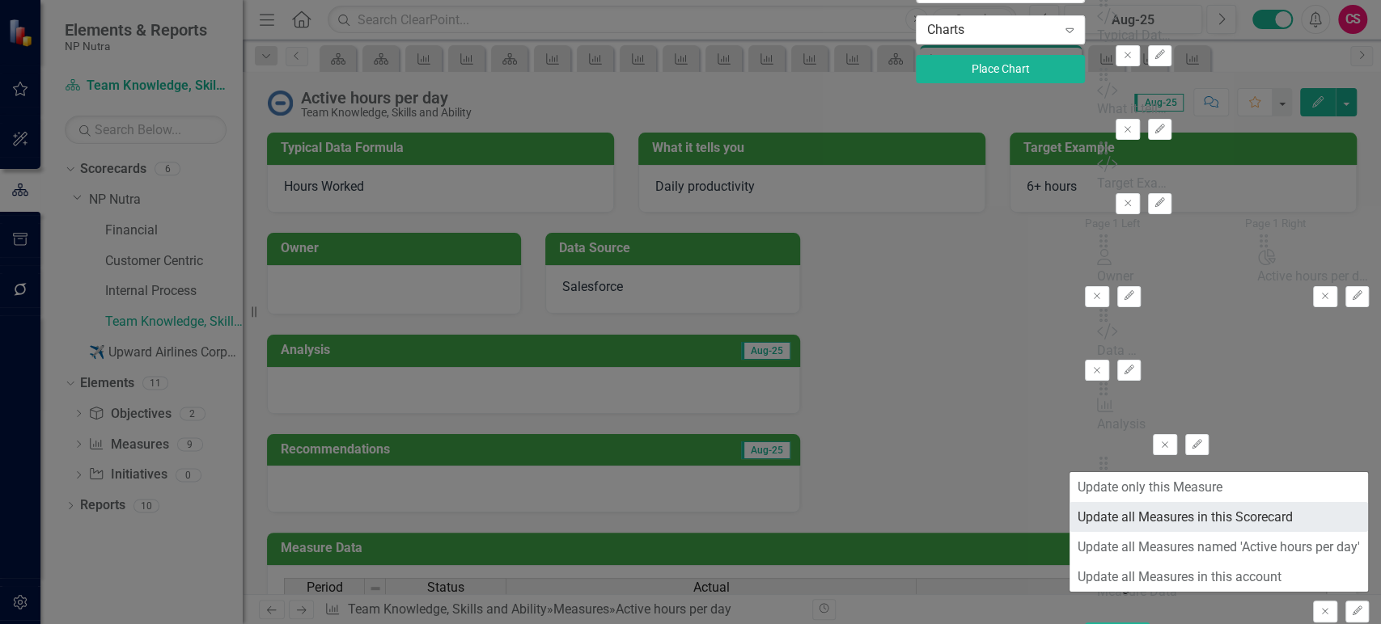
click at [1217, 522] on link "Update all Measures in this Scorecard" at bounding box center [1218, 517] width 298 height 30
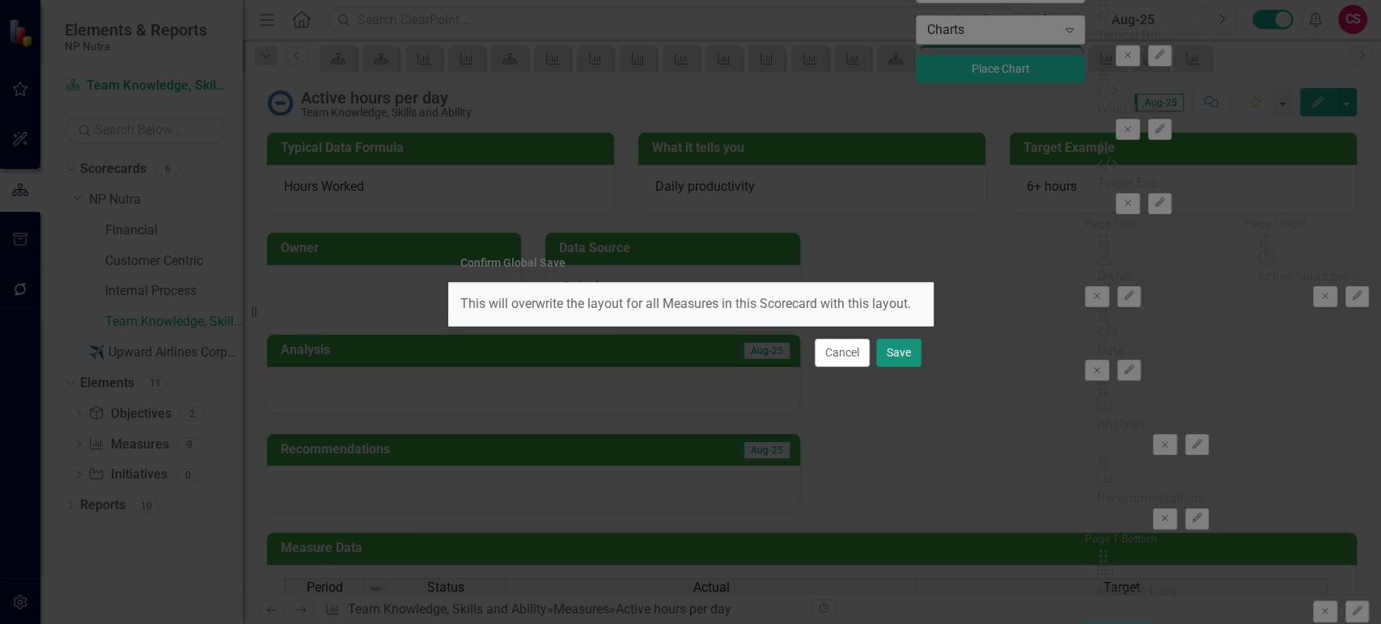
click at [892, 340] on button "Save" at bounding box center [898, 353] width 45 height 28
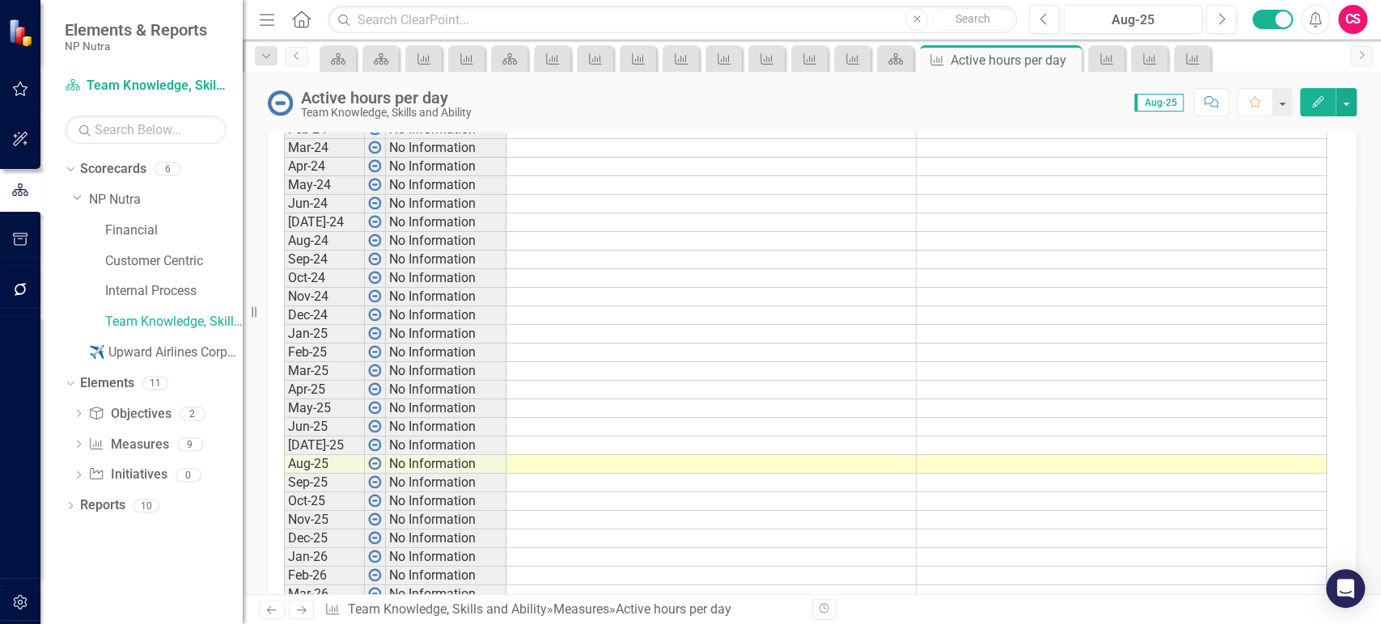
scroll to position [1032, 0]
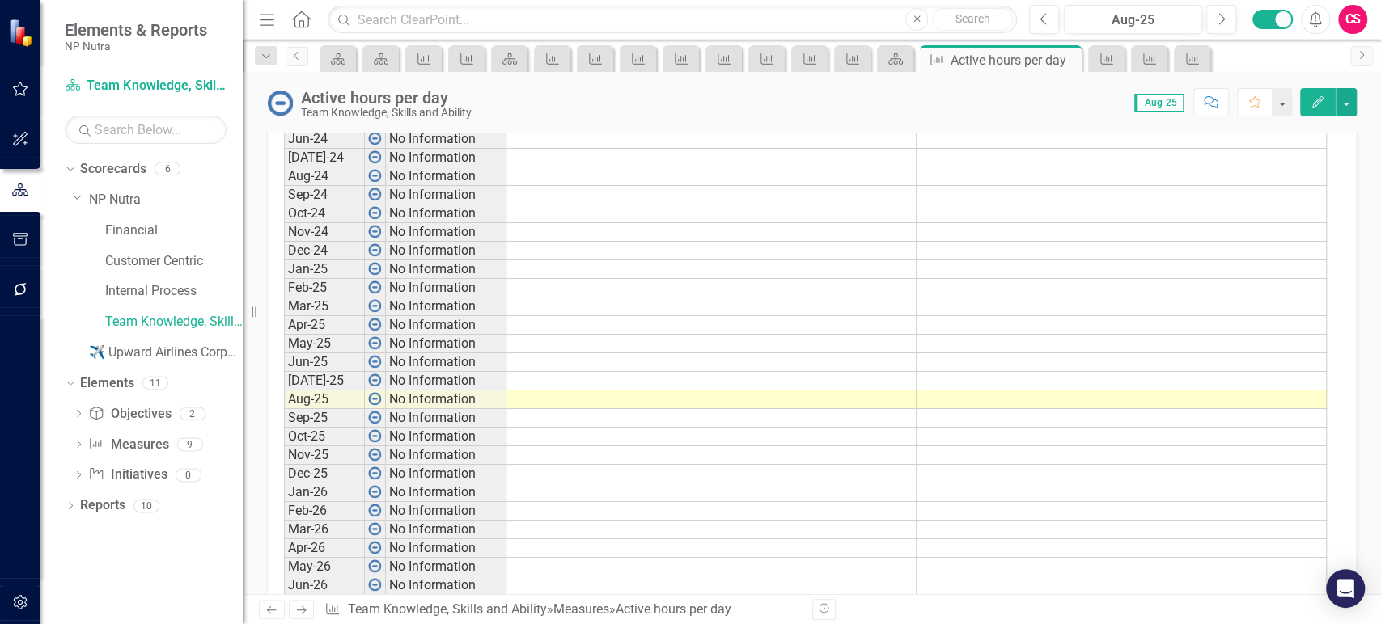
click at [950, 279] on td at bounding box center [1121, 288] width 410 height 19
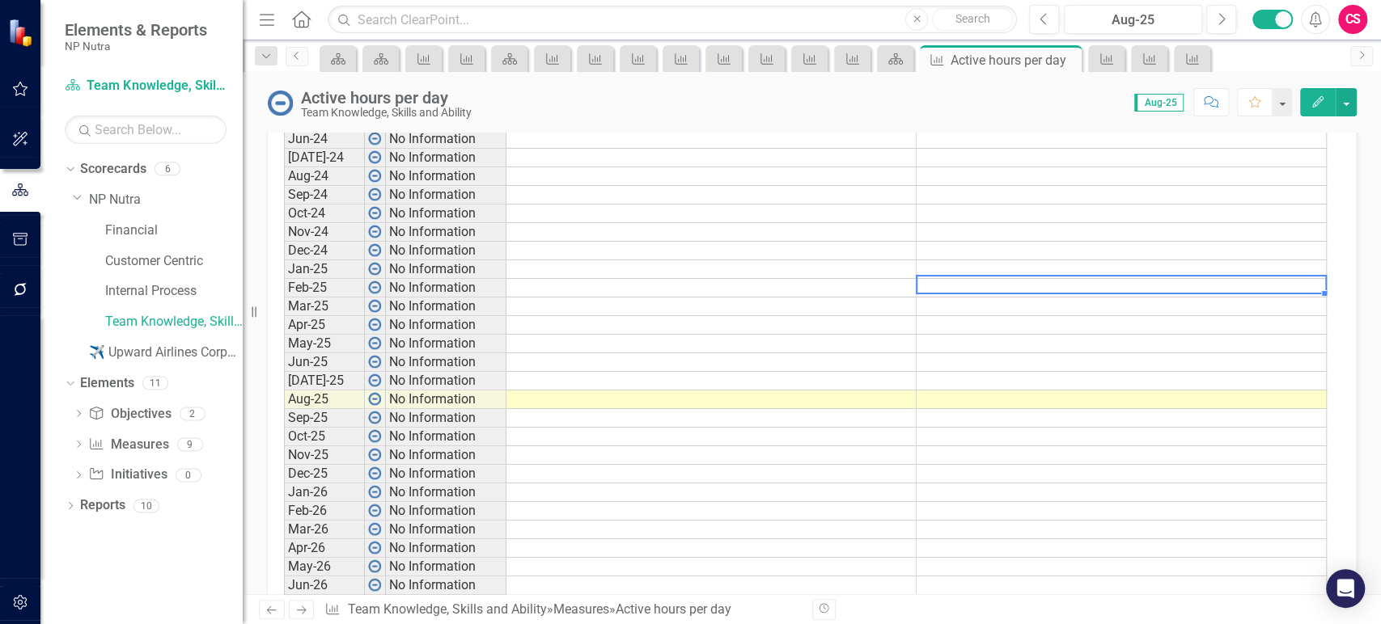
click at [949, 275] on div at bounding box center [1121, 276] width 410 height 2
click at [924, 263] on td at bounding box center [1121, 269] width 410 height 19
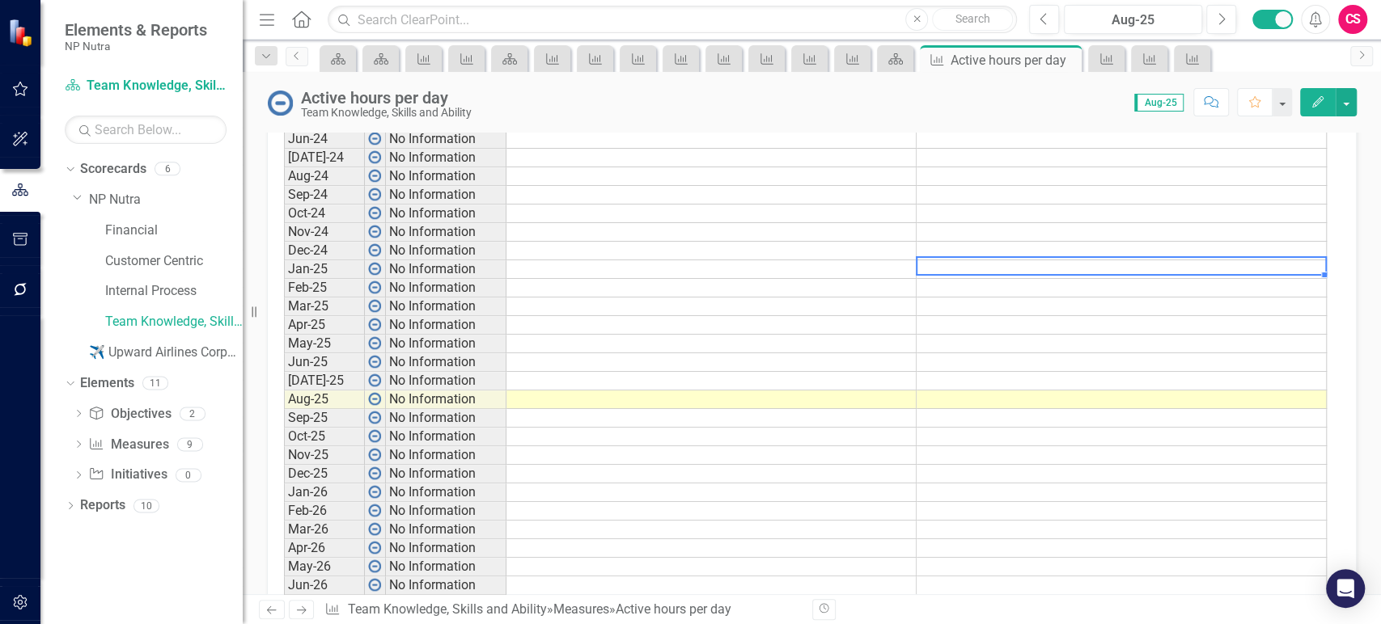
type textarea "6"
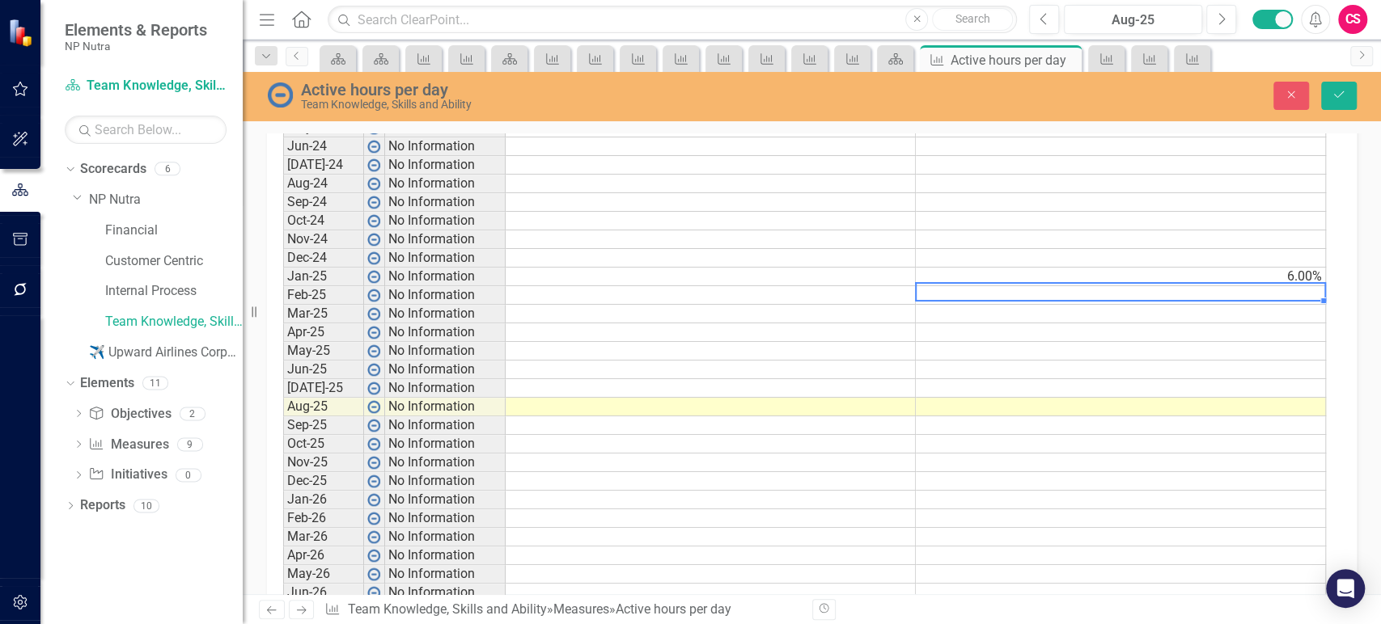
scroll to position [1039, 0]
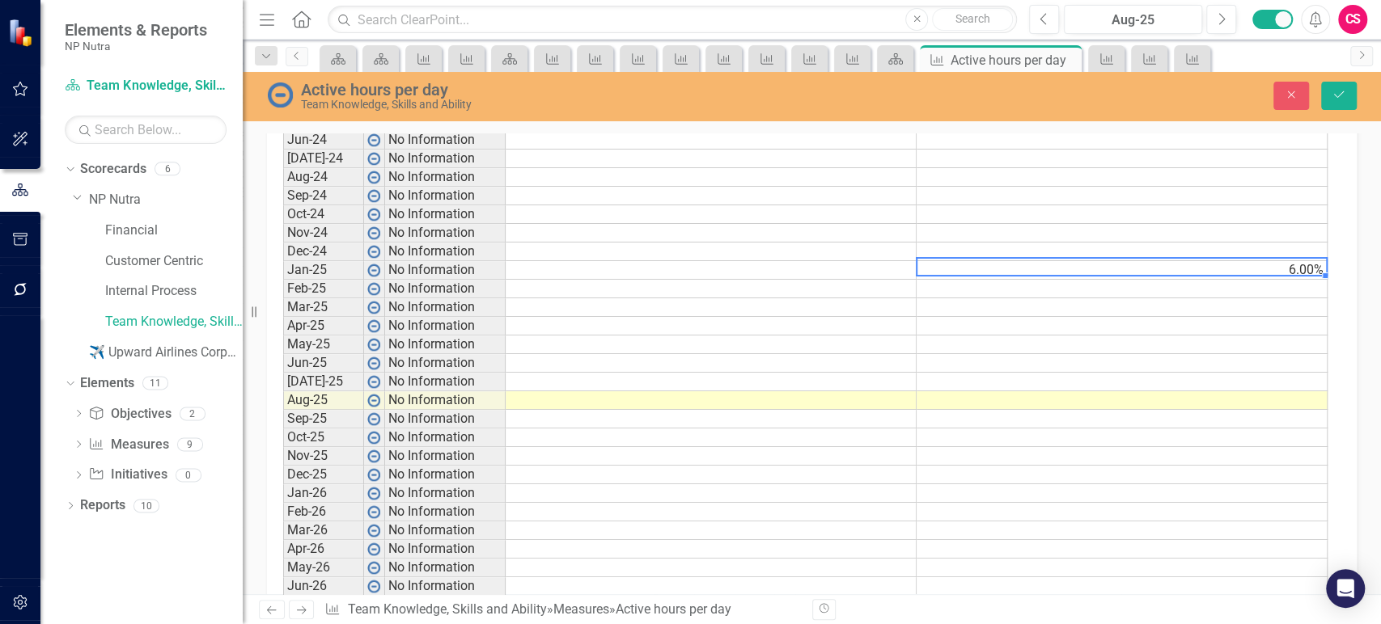
click at [1306, 261] on td "6.00%" at bounding box center [1121, 270] width 411 height 19
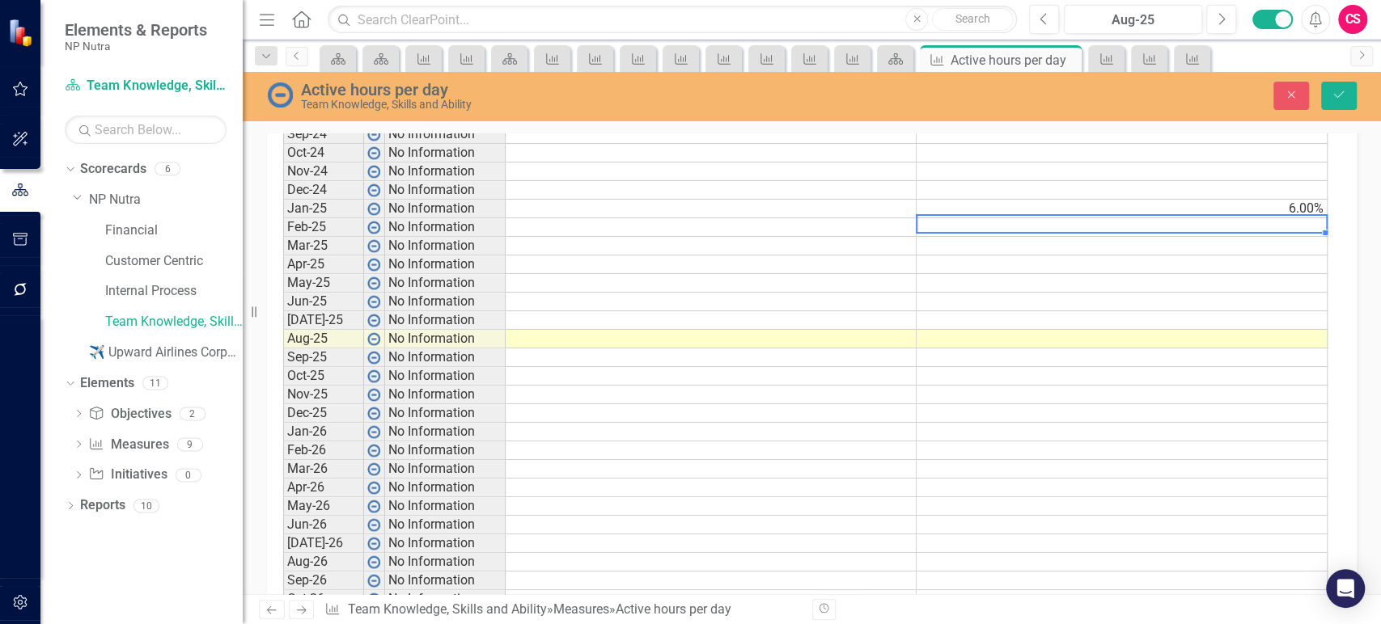
click at [1320, 218] on td at bounding box center [1121, 227] width 411 height 19
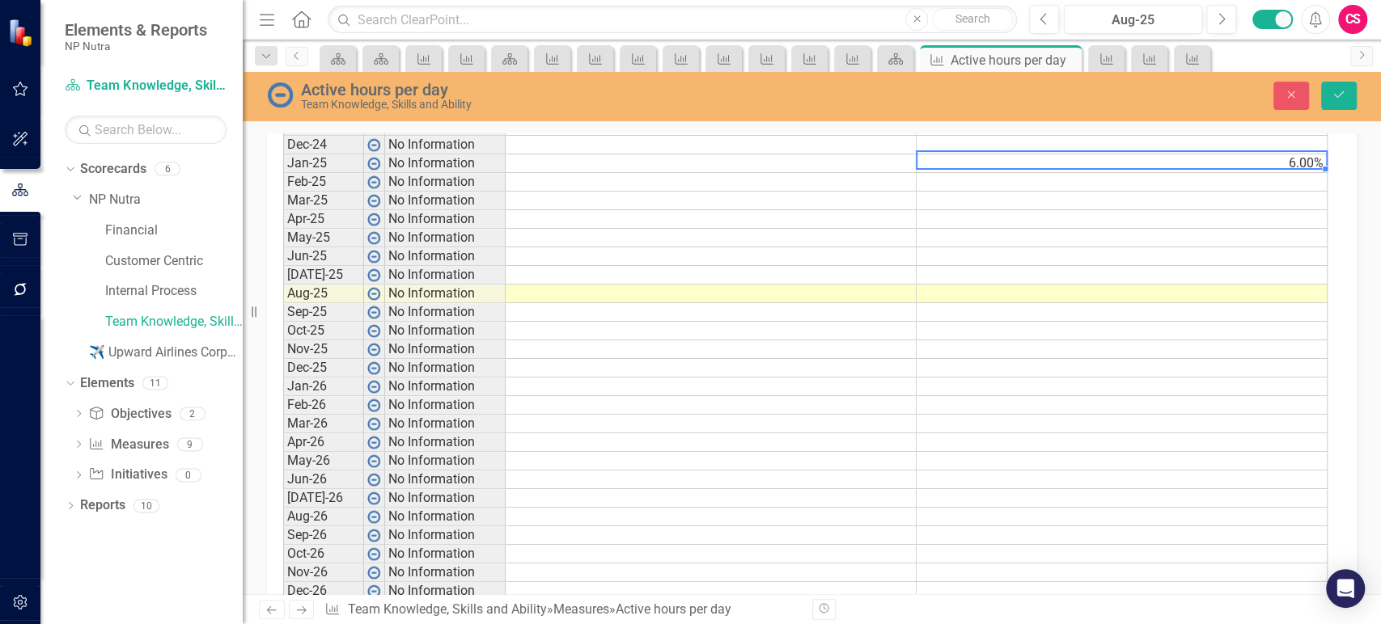
click at [1310, 159] on td "6.00%" at bounding box center [1121, 163] width 411 height 19
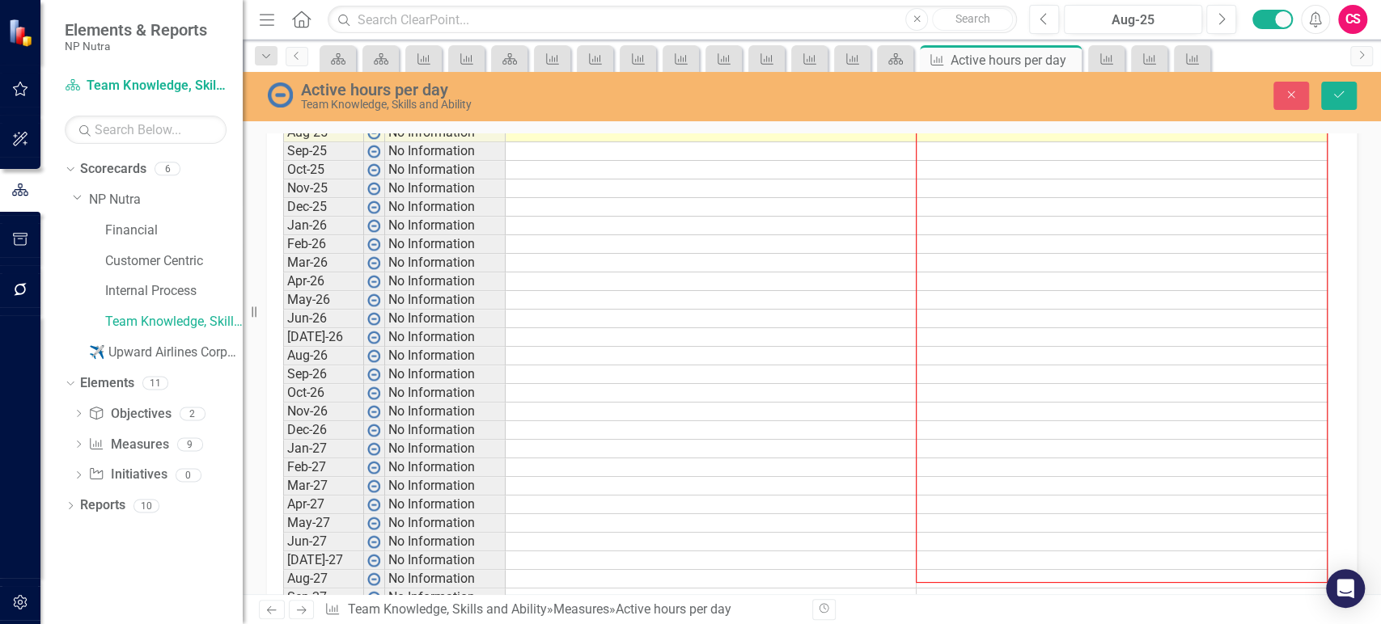
scroll to position [1413, 0]
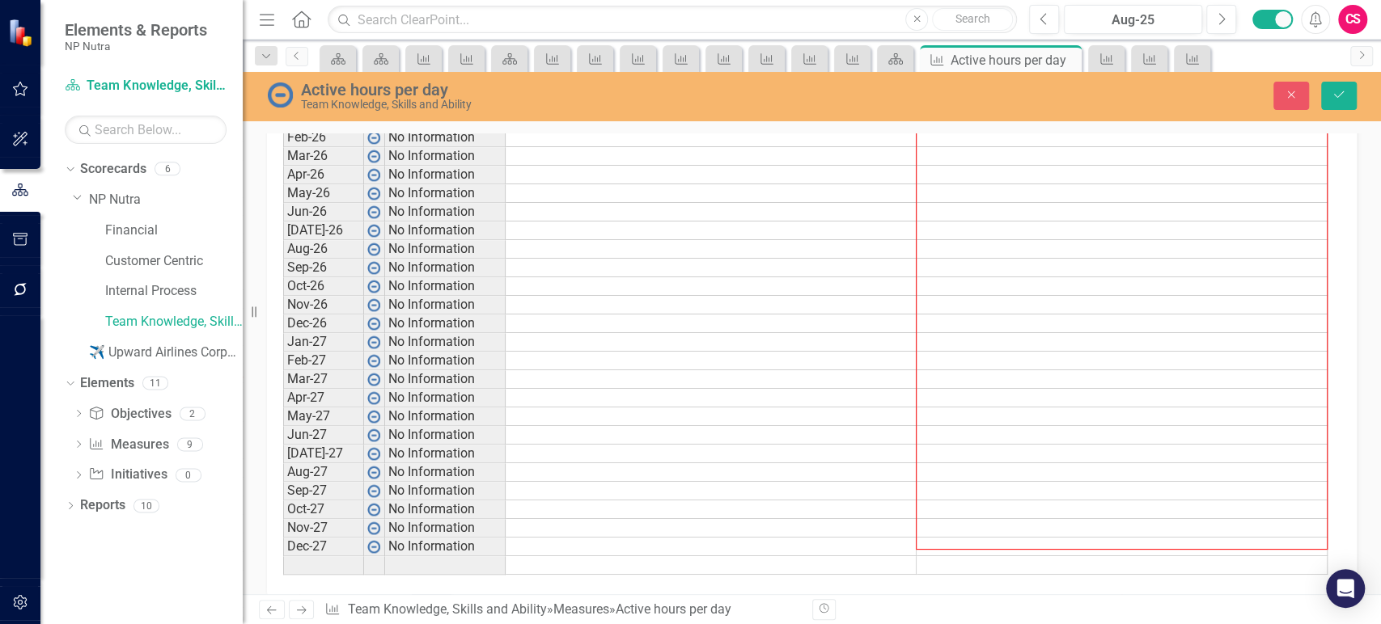
drag, startPoint x: 1322, startPoint y: 166, endPoint x: 1197, endPoint y: 545, distance: 399.3
type textarea "6"
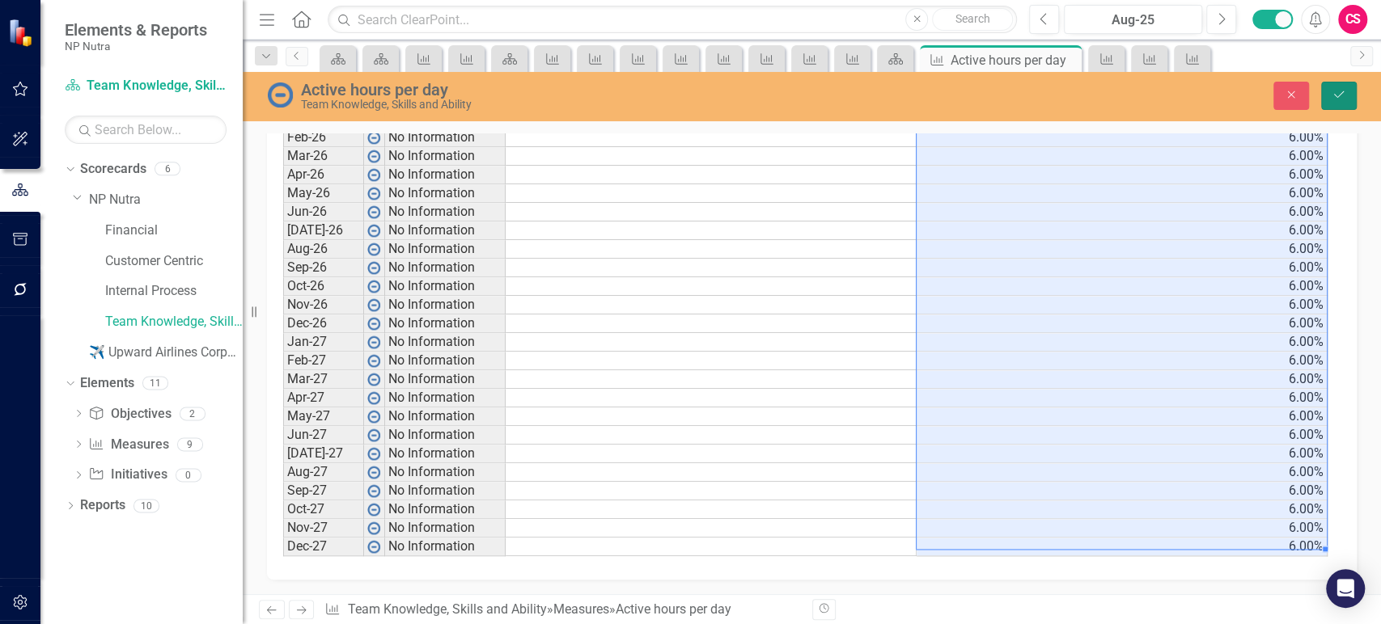
click at [1345, 97] on icon "Save" at bounding box center [1338, 94] width 15 height 11
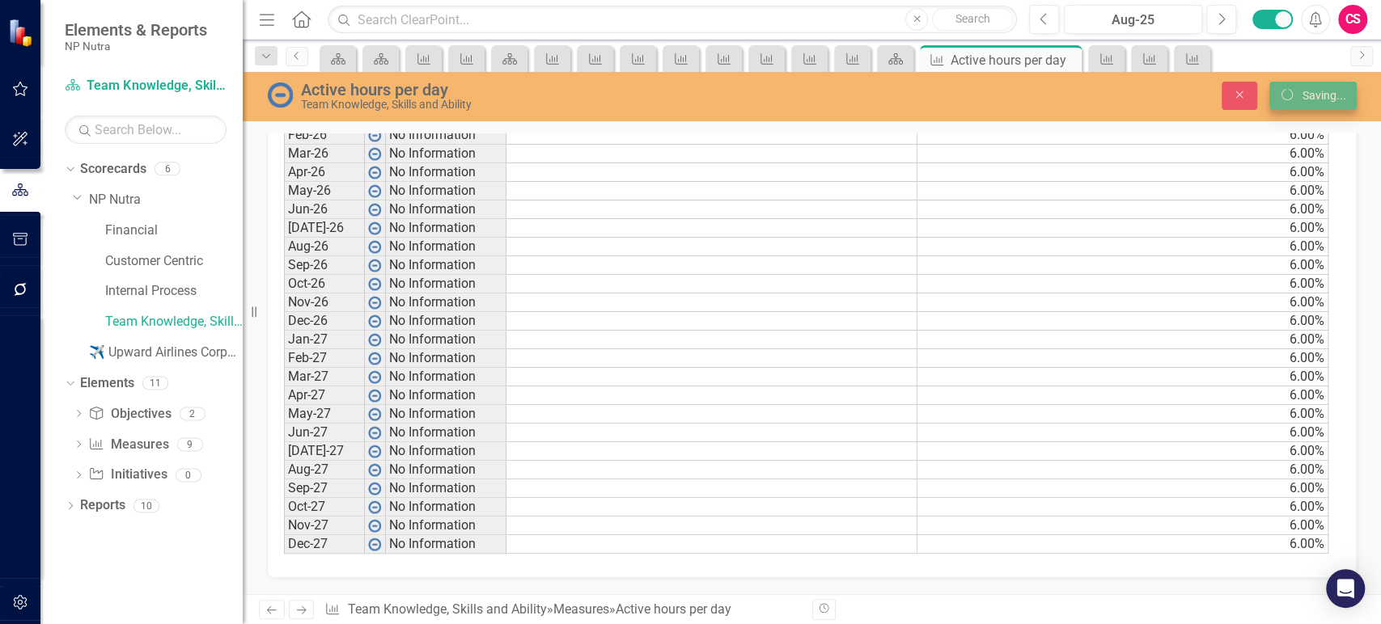
scroll to position [1407, 0]
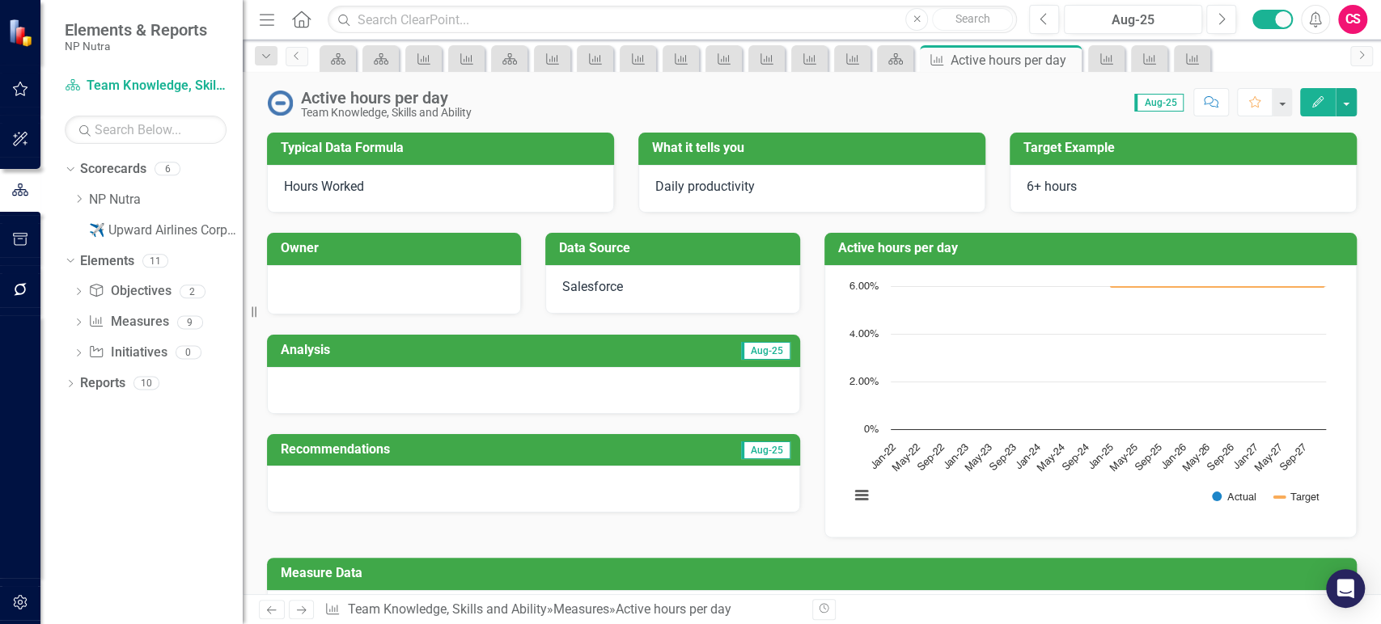
click at [1316, 115] on button "Edit" at bounding box center [1318, 102] width 36 height 28
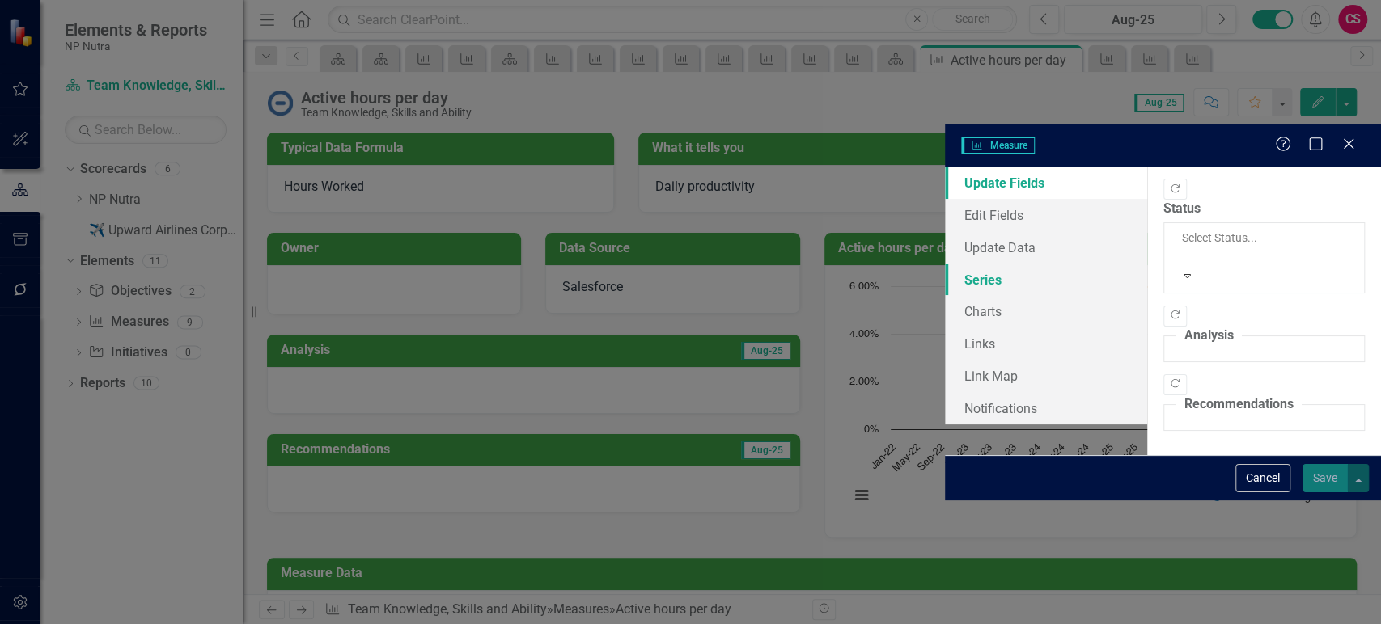
click at [945, 264] on link "Series" at bounding box center [1046, 280] width 202 height 32
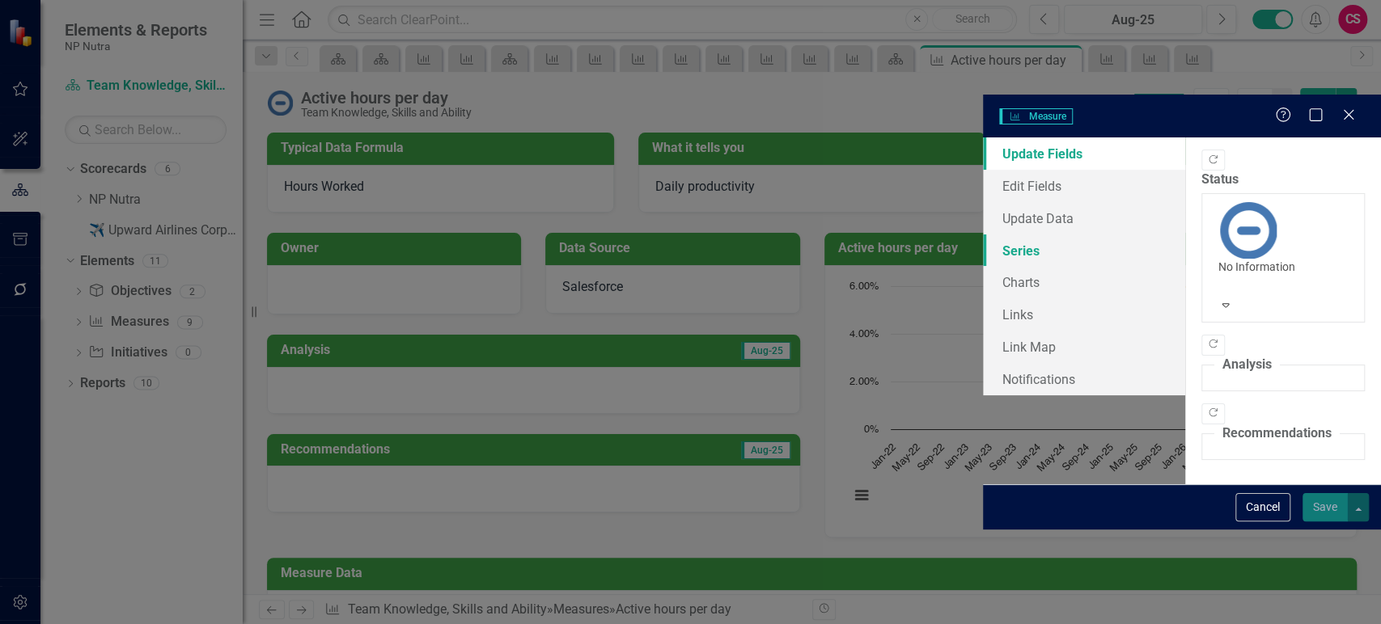
click at [983, 235] on link "Series" at bounding box center [1084, 251] width 202 height 32
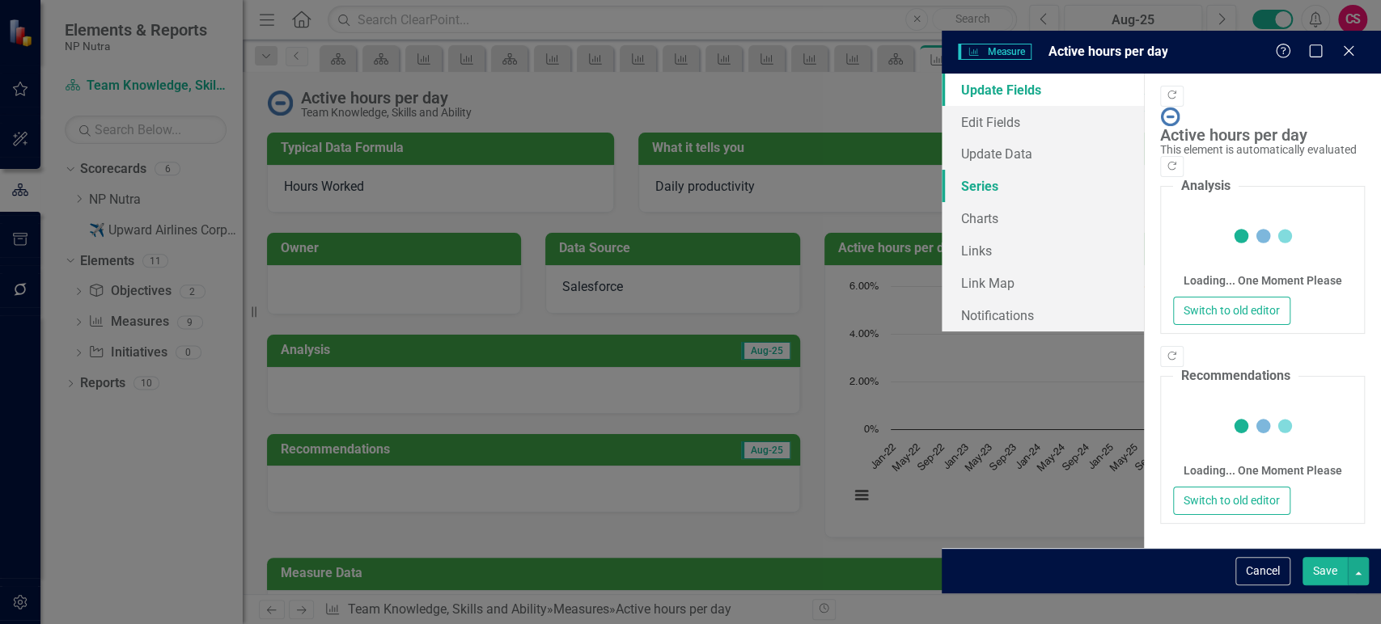
click at [942, 170] on link "Series" at bounding box center [1043, 186] width 202 height 32
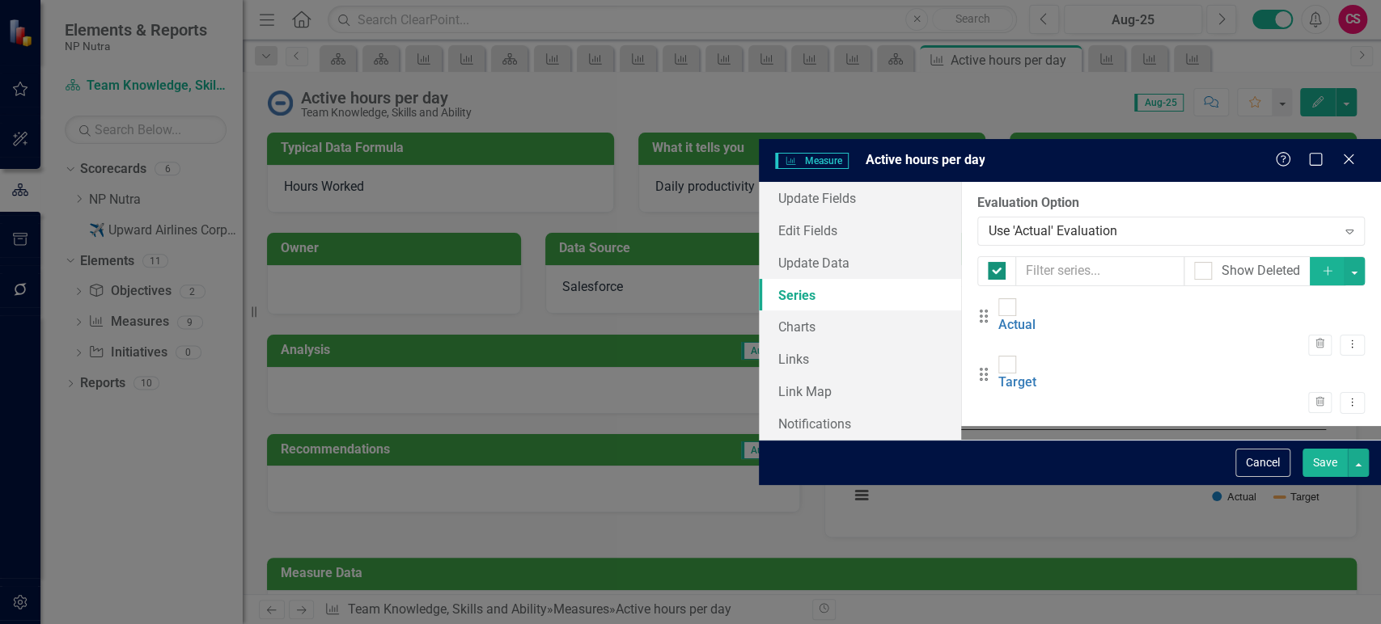
click at [988, 262] on div at bounding box center [997, 271] width 18 height 18
click at [988, 262] on input "checkbox" at bounding box center [993, 267] width 11 height 11
checkbox input "true"
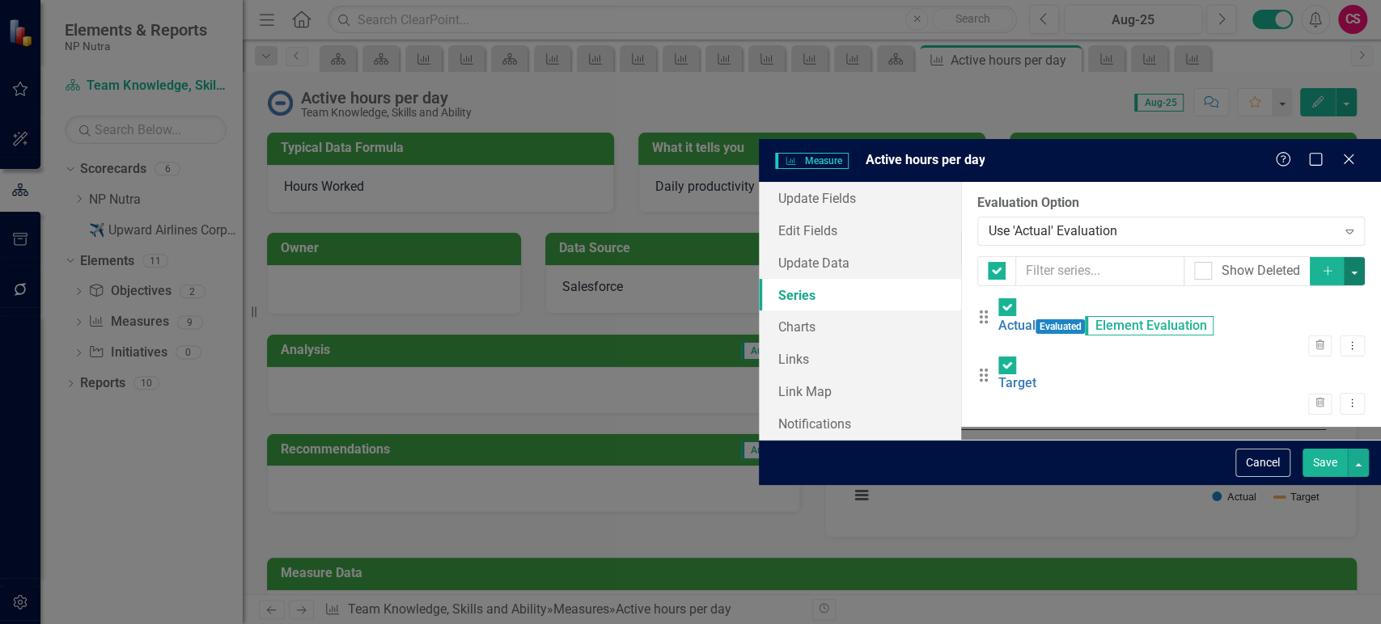
click at [1357, 257] on button "button" at bounding box center [1354, 271] width 21 height 28
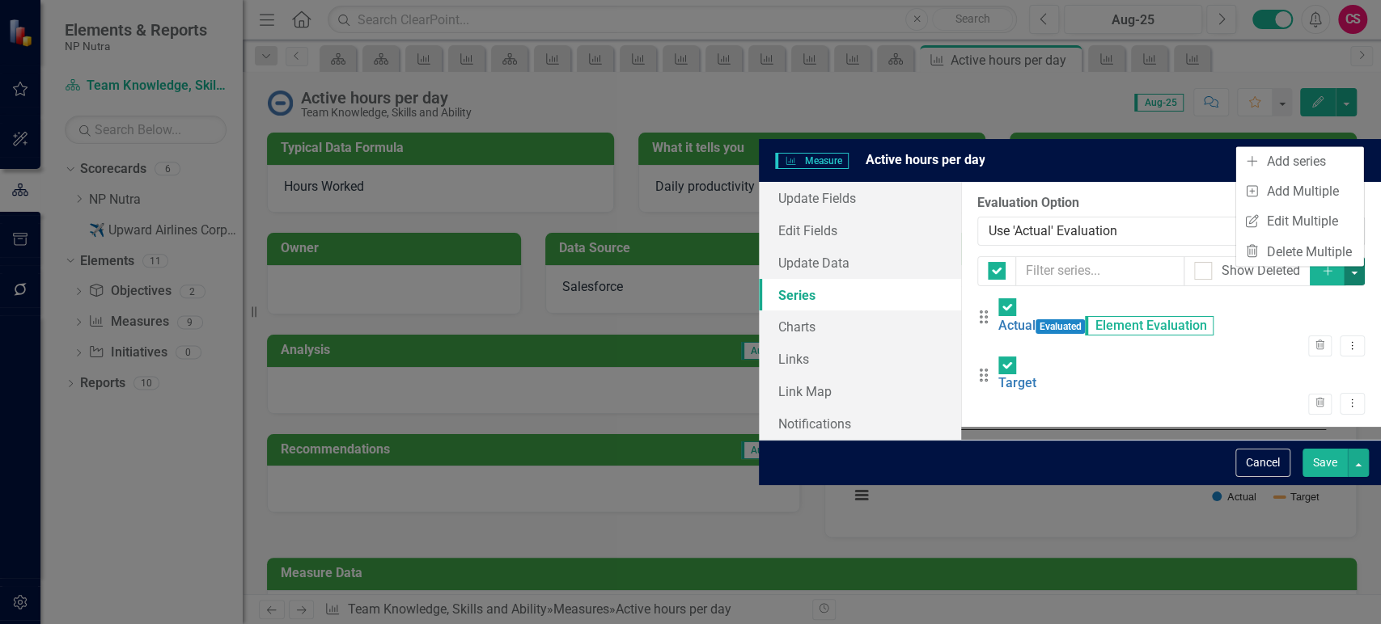
scroll to position [0, 0]
click at [1274, 218] on link "Edit Multiple Edit Multiple" at bounding box center [1300, 221] width 128 height 30
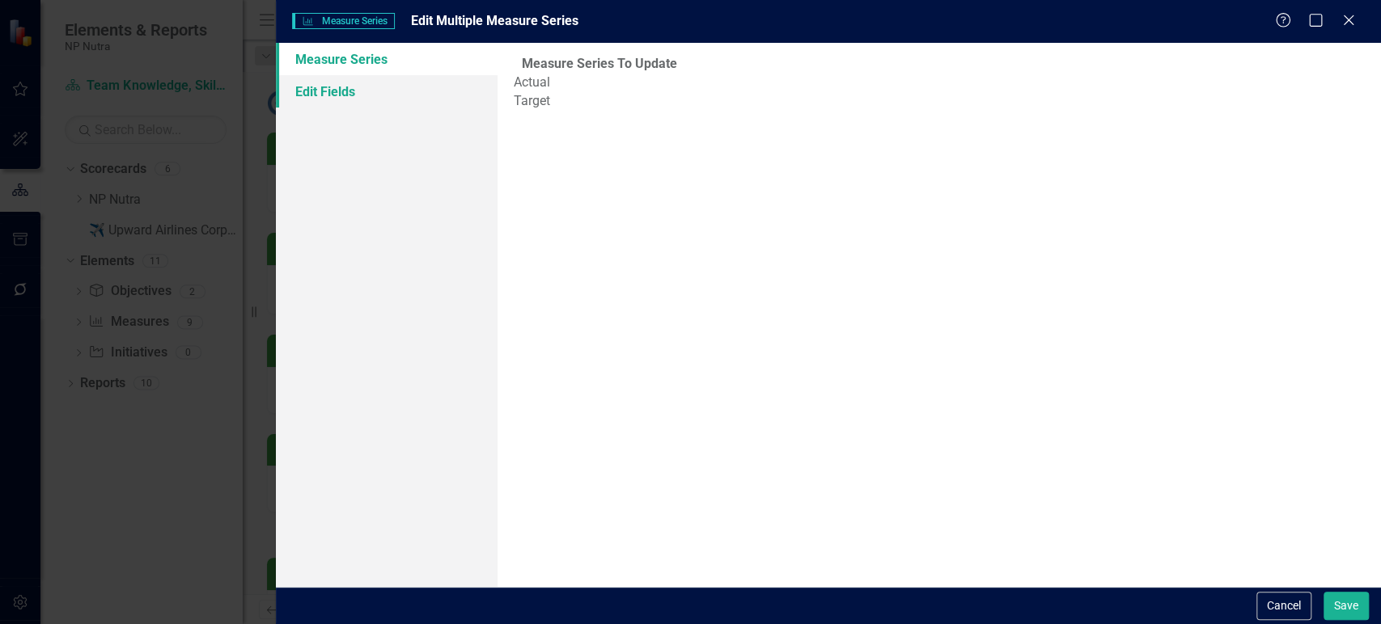
click at [366, 92] on link "Edit Fields" at bounding box center [386, 91] width 221 height 32
click at [641, 85] on div "Select Fields..." at bounding box center [939, 98] width 830 height 39
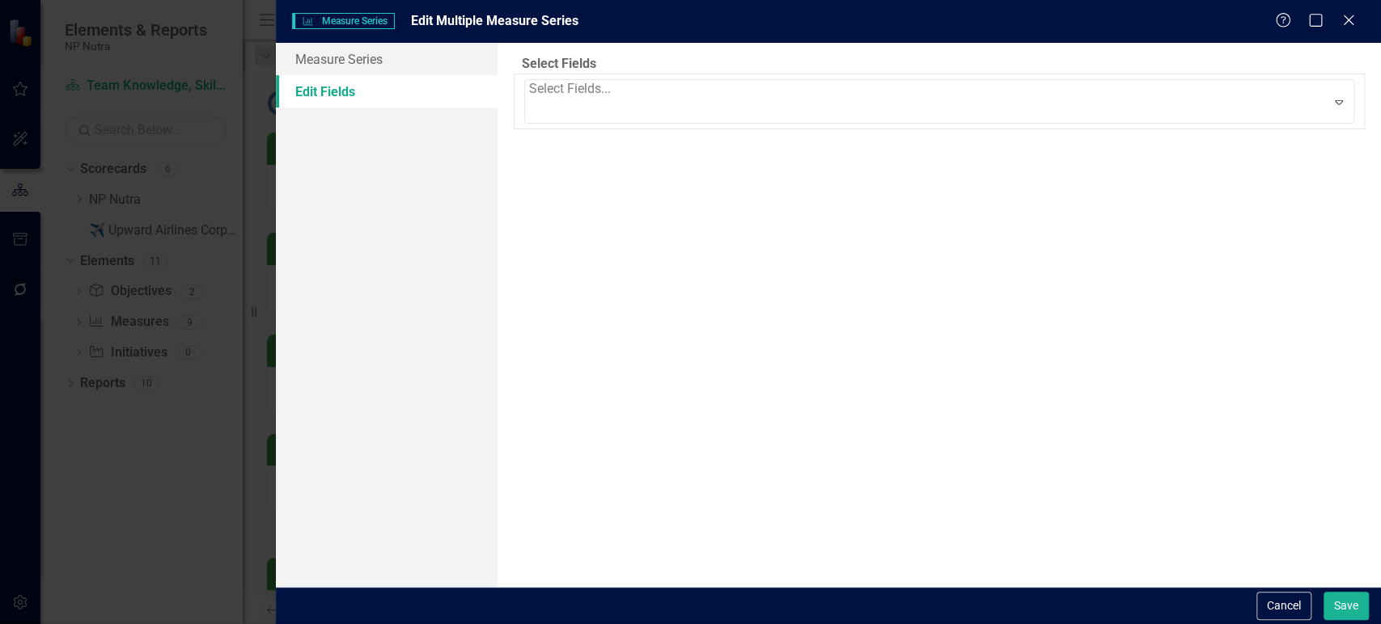
click at [590, 198] on div "Currency" at bounding box center [930, 205] width 811 height 19
click at [772, 213] on div "Integer Expand" at bounding box center [939, 205] width 851 height 29
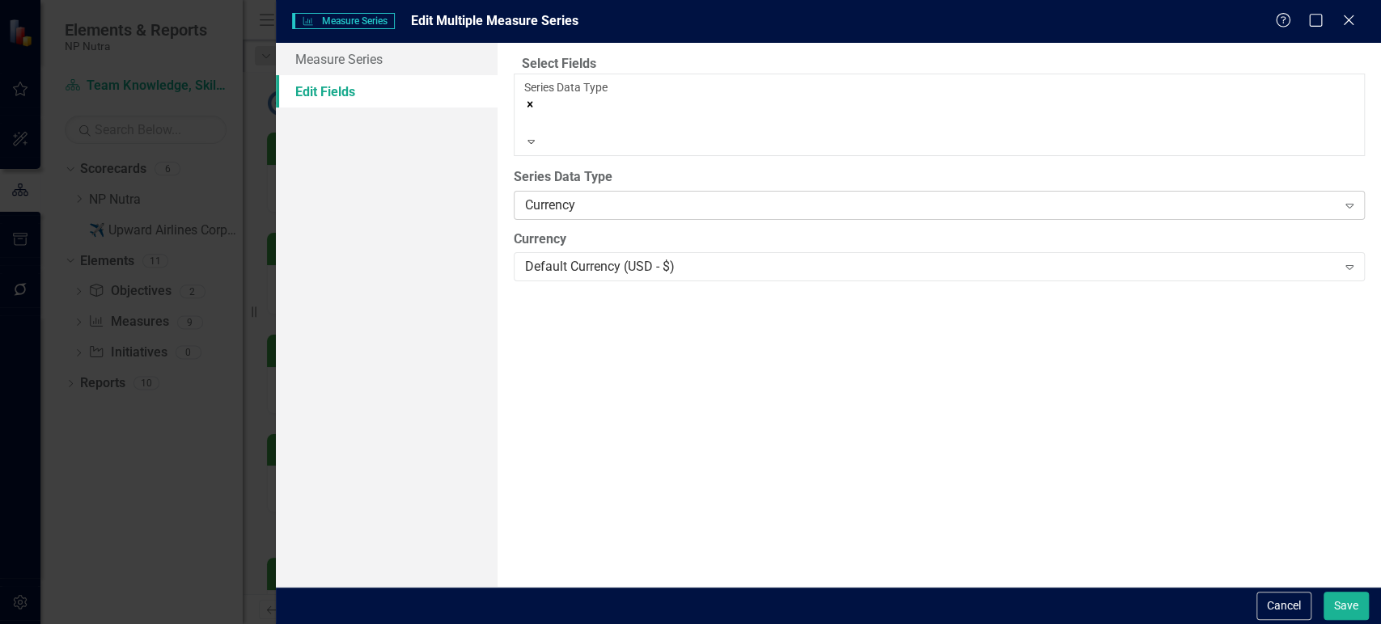
click at [770, 199] on div "Currency" at bounding box center [930, 205] width 811 height 19
click at [1344, 600] on button "Save" at bounding box center [1345, 606] width 45 height 28
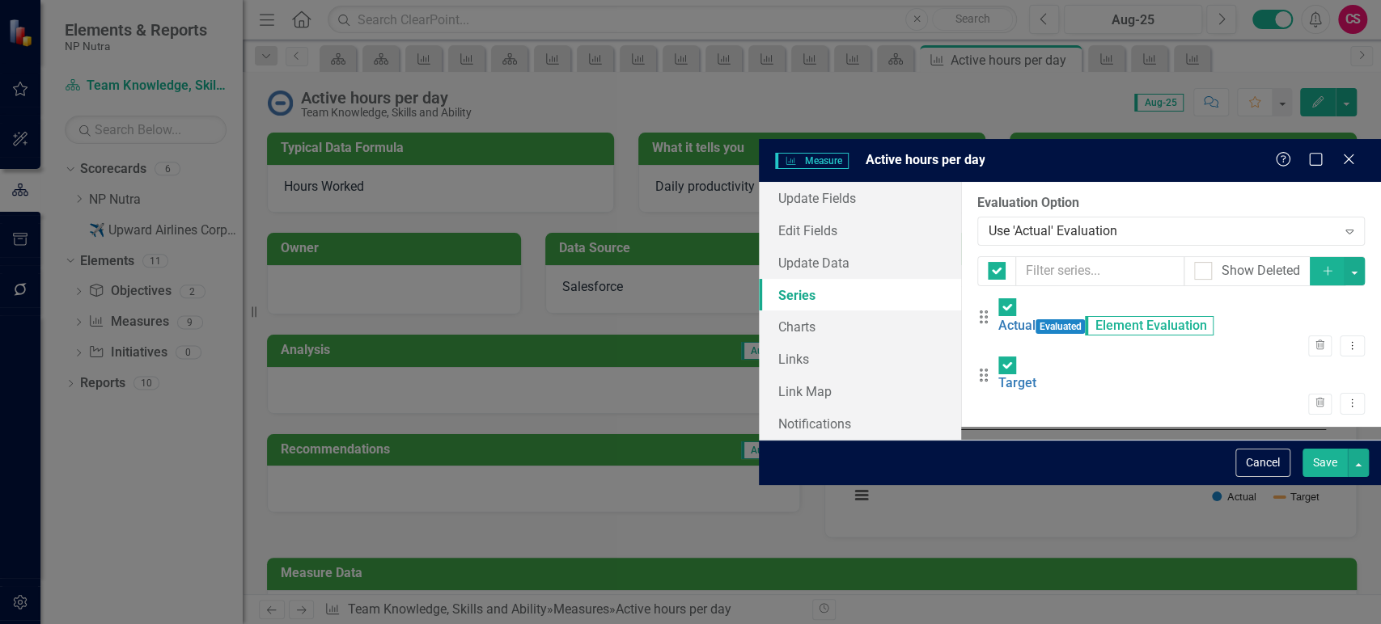
click at [1325, 477] on button "Save" at bounding box center [1324, 463] width 45 height 28
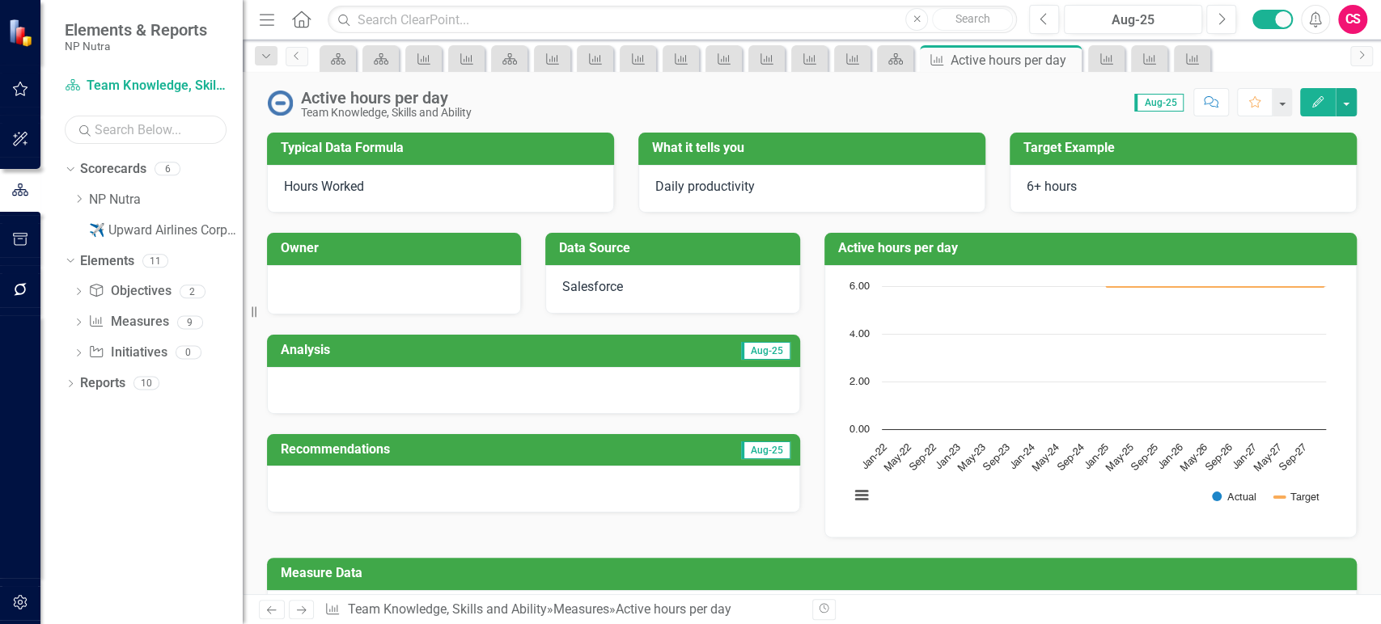
click at [129, 133] on input "text" at bounding box center [146, 130] width 162 height 28
type input "cla"
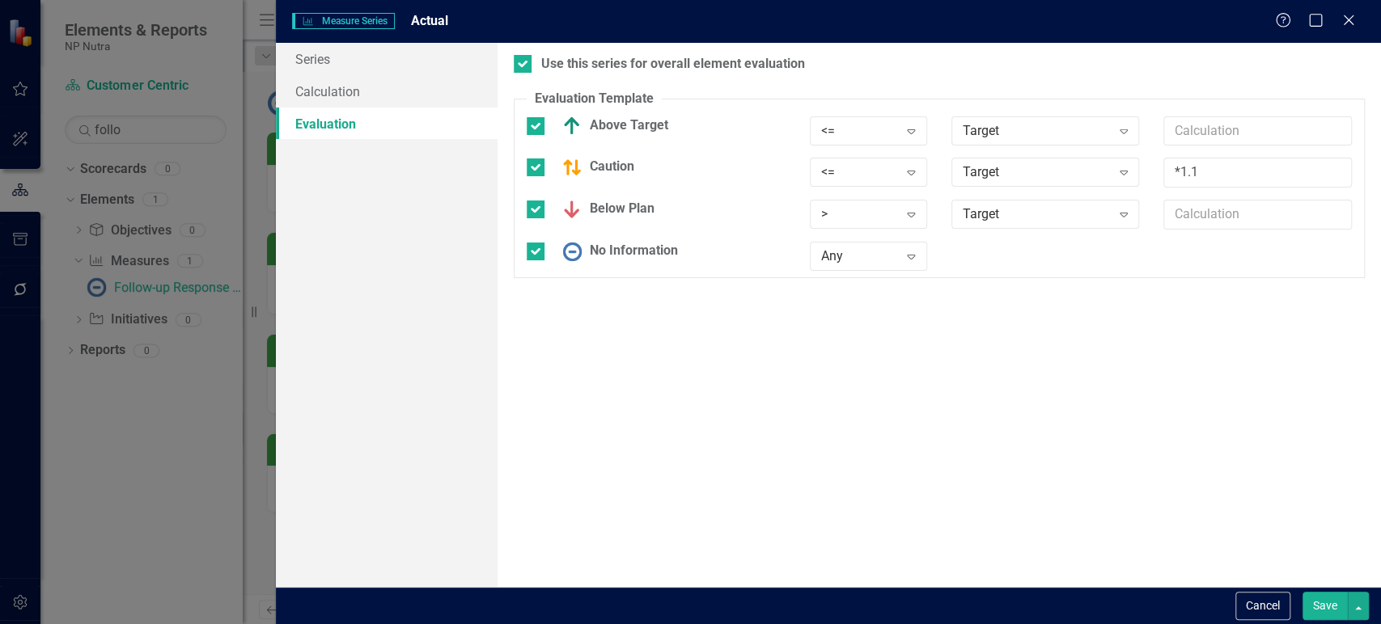
scroll to position [540, 0]
type input "*1.1"
click at [1325, 616] on button "Save" at bounding box center [1324, 606] width 45 height 28
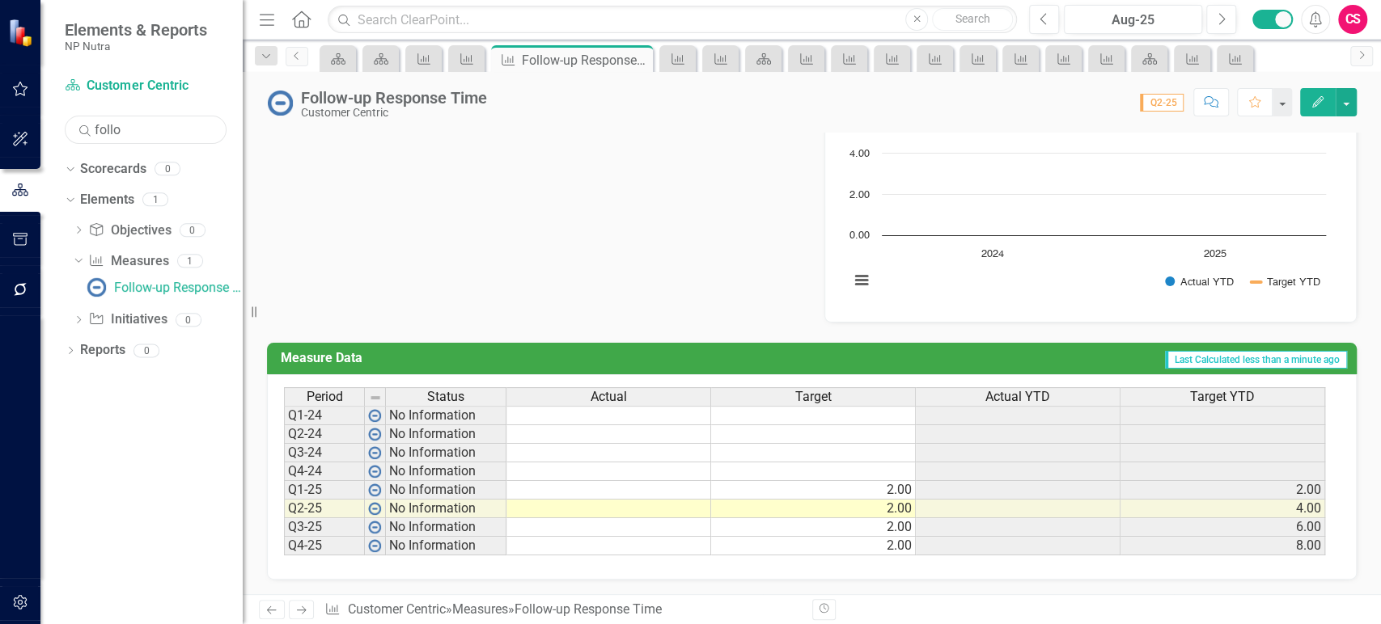
click at [126, 127] on input "follo" at bounding box center [146, 130] width 162 height 28
type input "leads"
click at [147, 313] on div "Leads per Rep" at bounding box center [154, 316] width 81 height 15
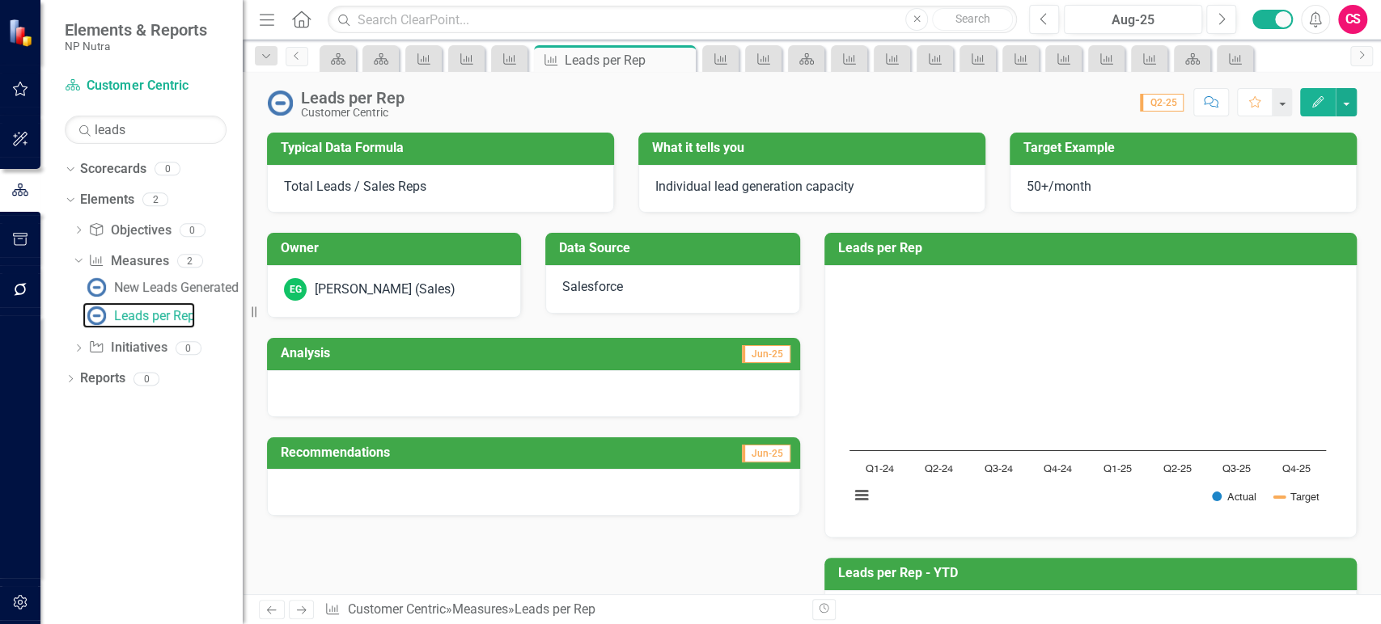
scroll to position [540, 0]
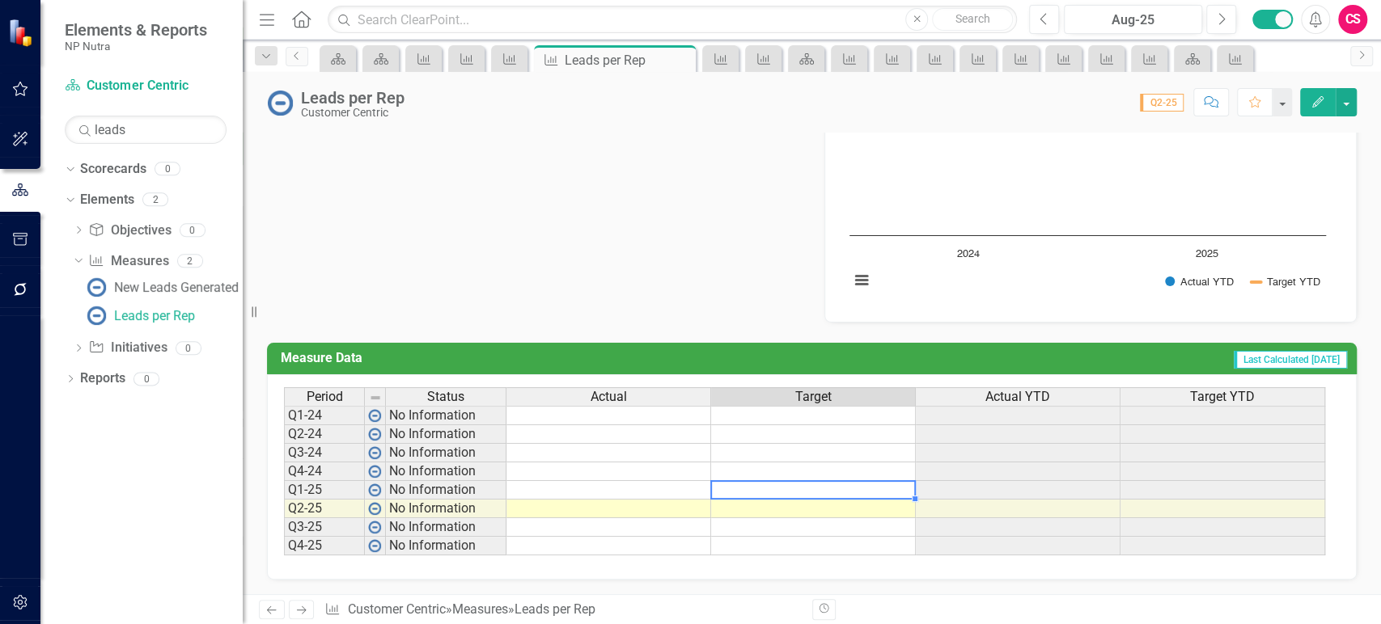
click at [748, 493] on td at bounding box center [813, 490] width 205 height 19
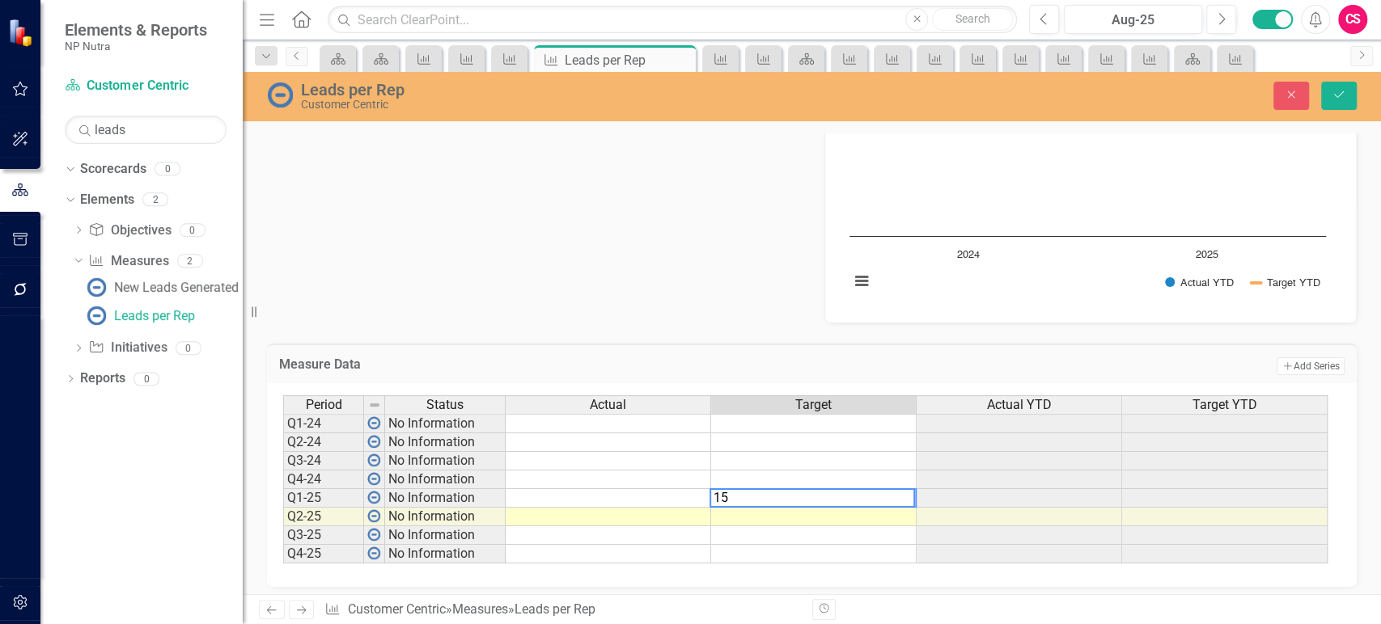
type textarea "150"
click at [899, 501] on td "150.00" at bounding box center [813, 498] width 205 height 19
drag, startPoint x: 918, startPoint y: 505, endPoint x: 910, endPoint y: 542, distance: 38.1
click at [283, 564] on div at bounding box center [283, 564] width 0 height 0
type textarea "150"
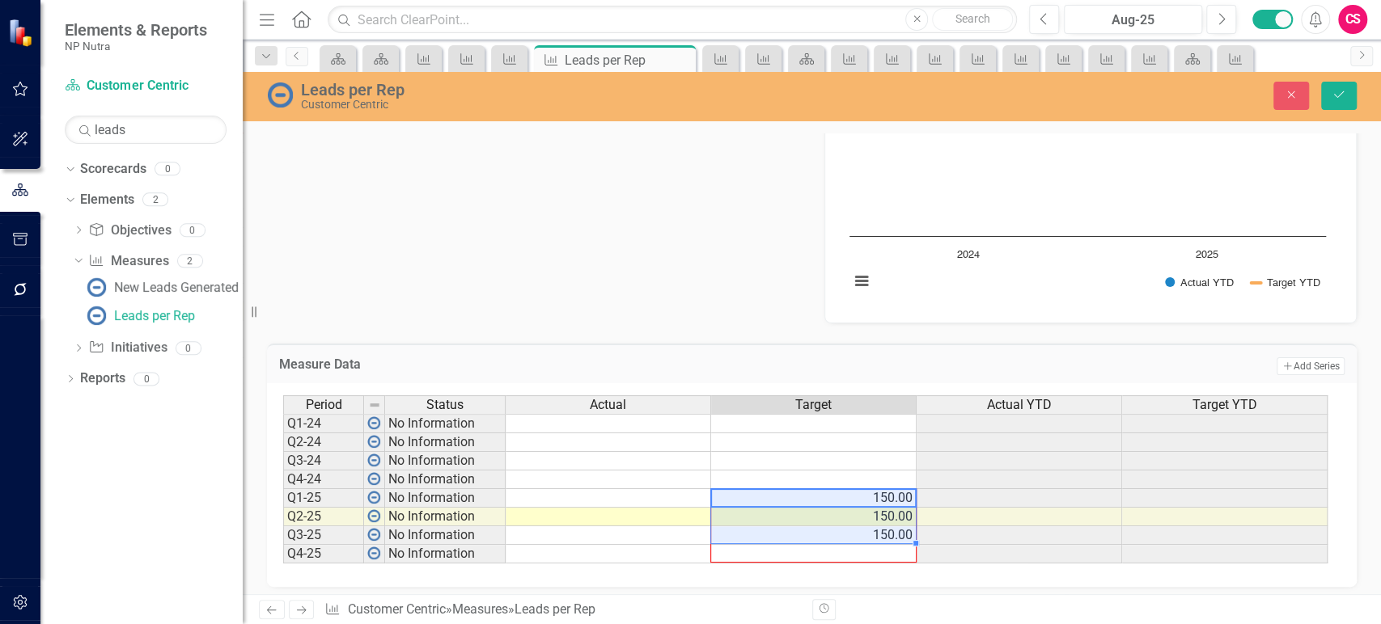
drag, startPoint x: 913, startPoint y: 544, endPoint x: 912, endPoint y: 553, distance: 9.7
click at [283, 553] on div "Period Status Actual Target Actual YTD Target YTD Q1-24 No Information Q2-24 No…" at bounding box center [283, 480] width 0 height 168
click at [1336, 89] on icon "Save" at bounding box center [1338, 94] width 15 height 11
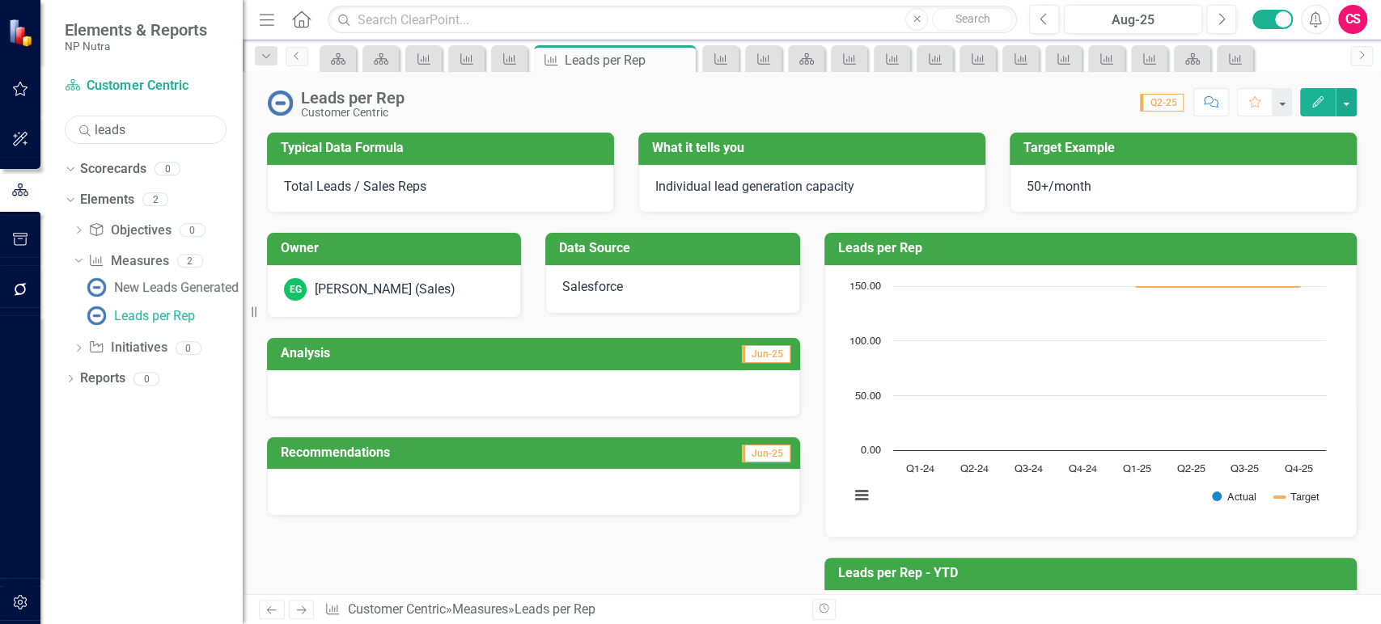
click at [146, 131] on input "leads" at bounding box center [146, 130] width 162 height 28
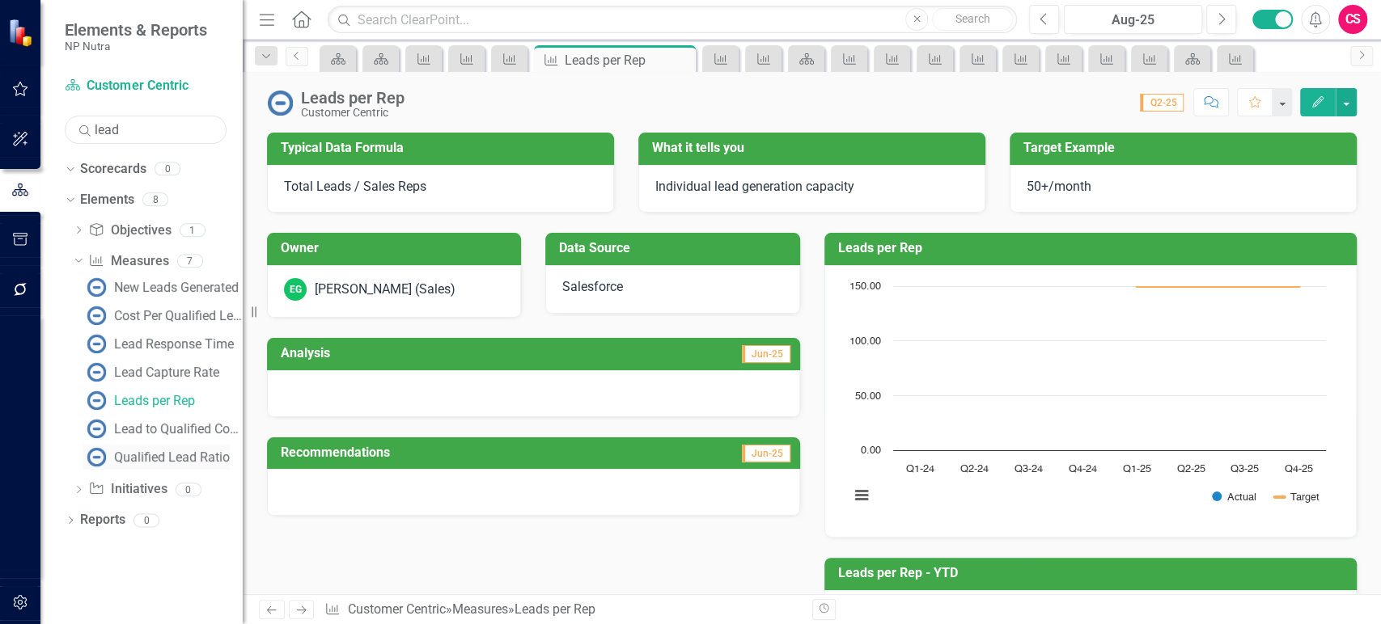
type input "lead"
click at [167, 452] on div "Qualified Lead Ratio" at bounding box center [172, 458] width 116 height 15
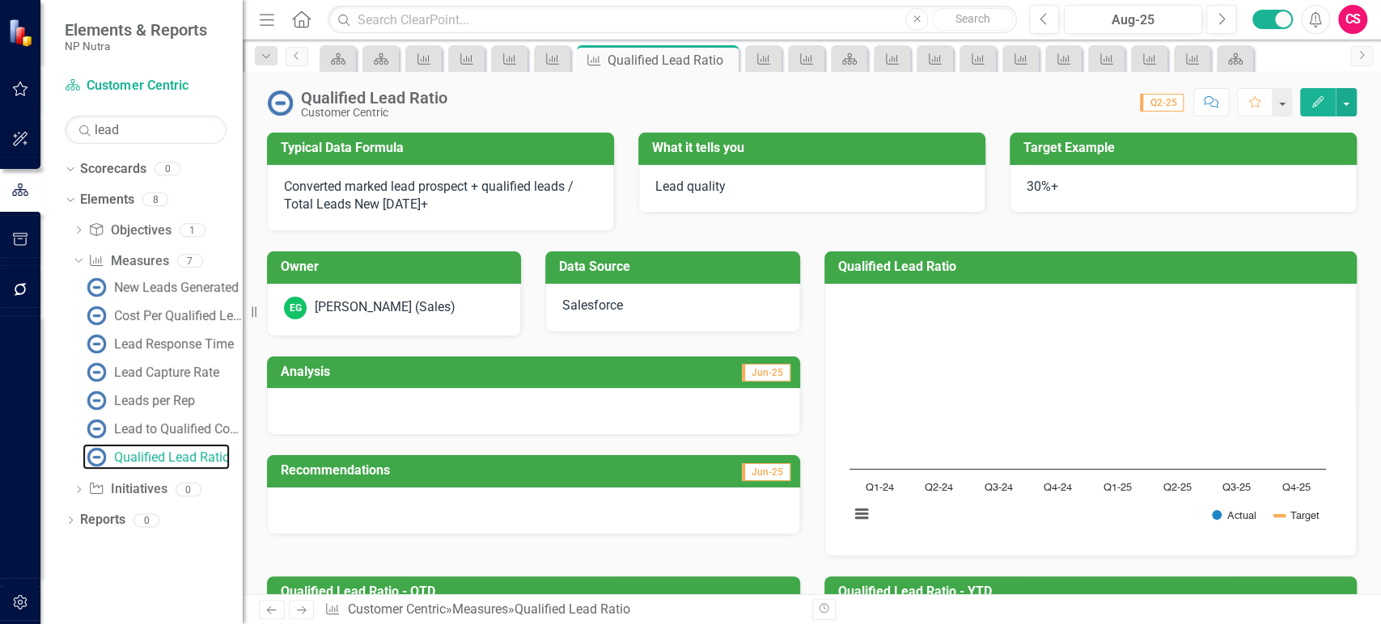
scroll to position [558, 0]
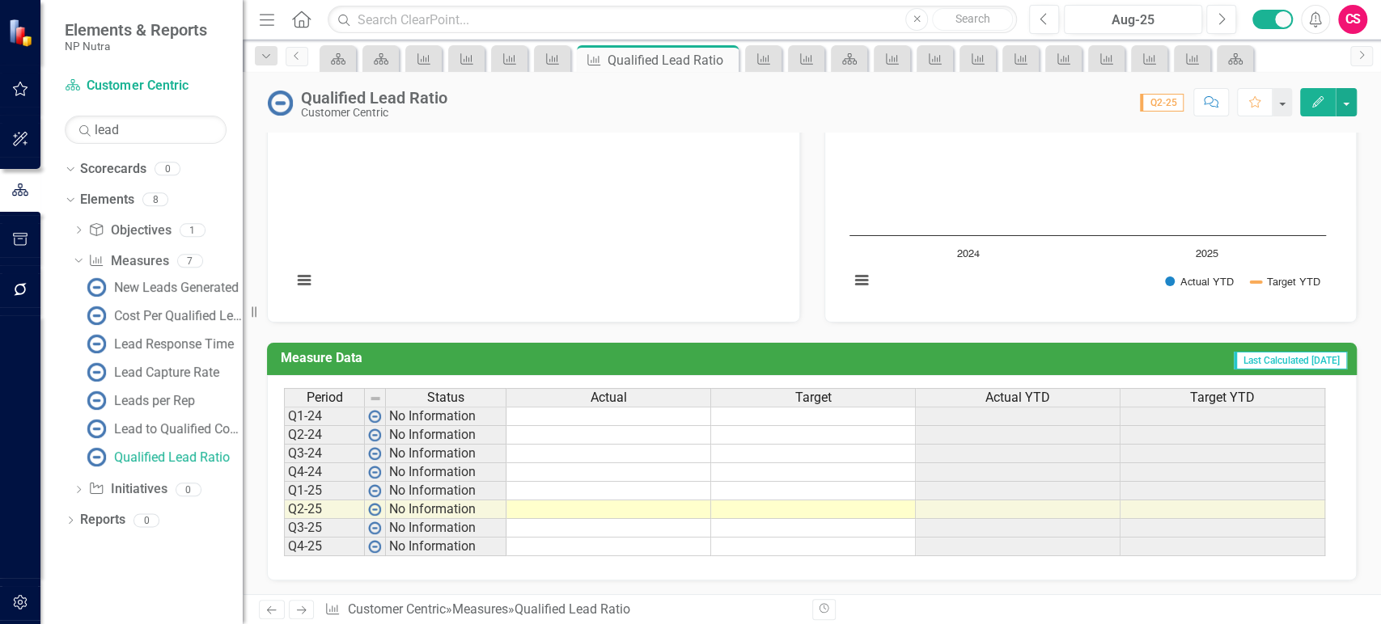
click at [740, 490] on td at bounding box center [813, 491] width 205 height 19
type textarea "30"
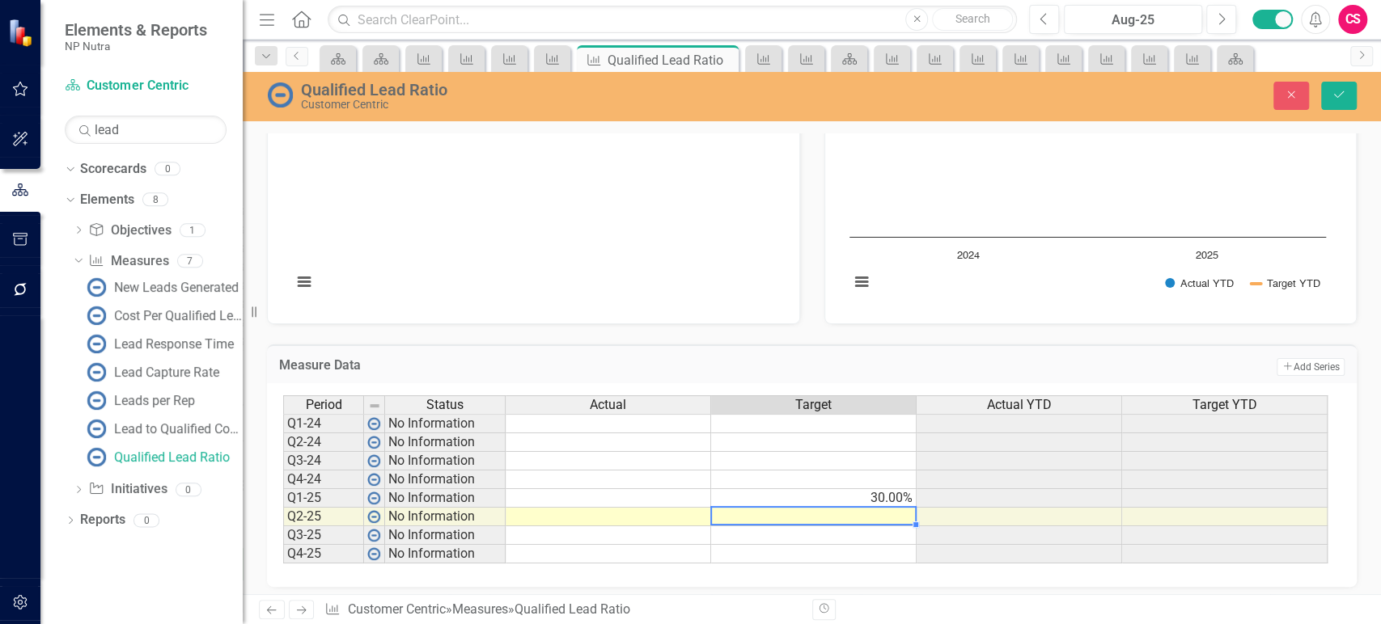
click at [854, 502] on td "30.00%" at bounding box center [813, 498] width 205 height 19
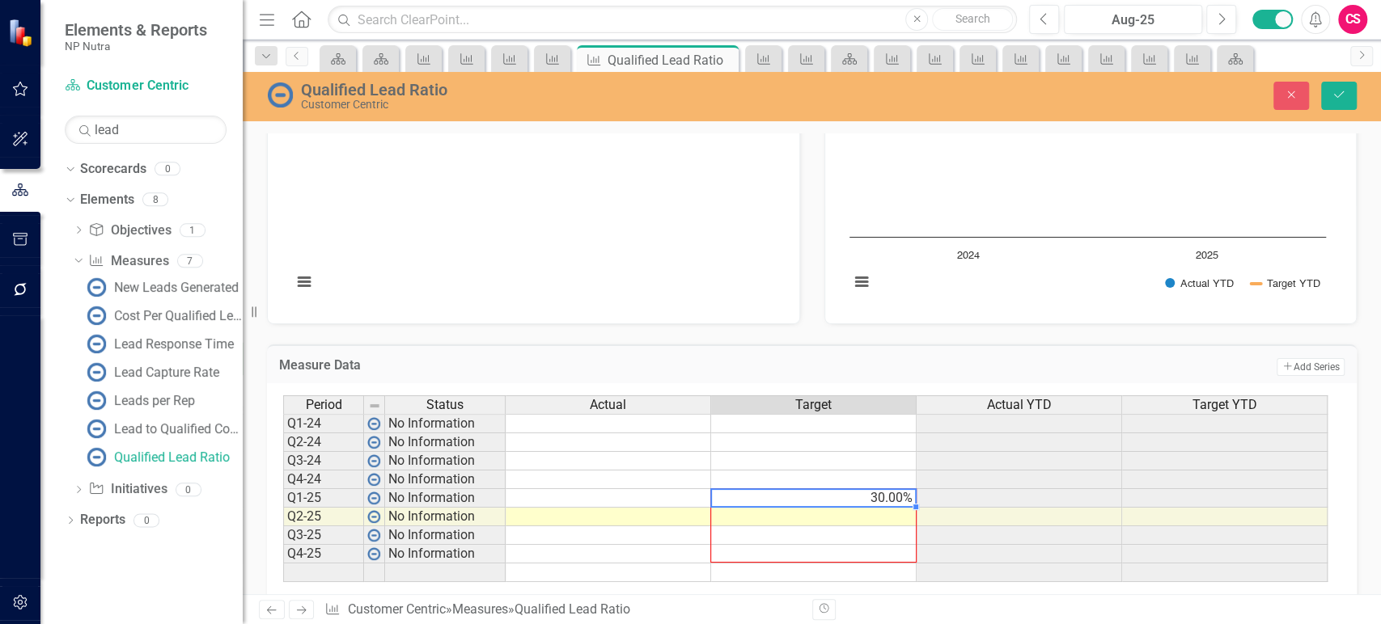
drag, startPoint x: 916, startPoint y: 506, endPoint x: 904, endPoint y: 545, distance: 40.9
click at [283, 545] on div "Period Status Actual Target Actual YTD Target YTD Q1-24 No Information Q2-24 No…" at bounding box center [283, 489] width 0 height 187
type textarea "30"
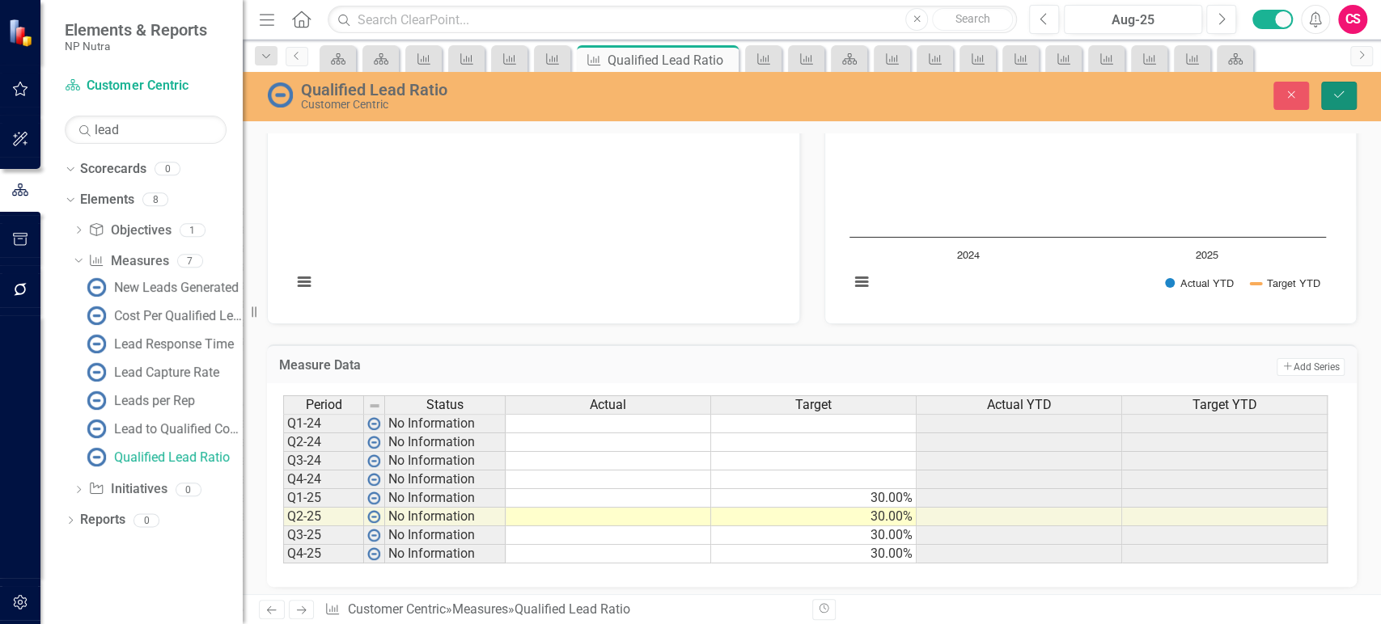
click at [1338, 105] on button "Save" at bounding box center [1339, 96] width 36 height 28
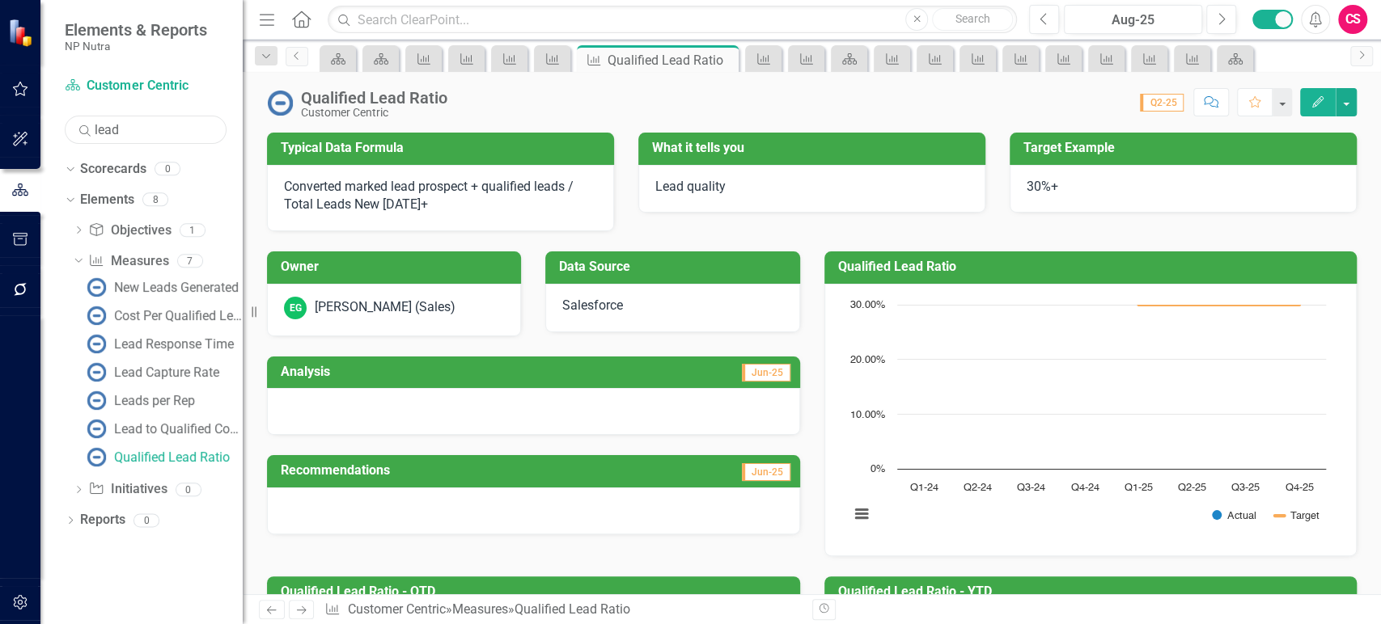
click at [163, 117] on input "lead" at bounding box center [146, 130] width 162 height 28
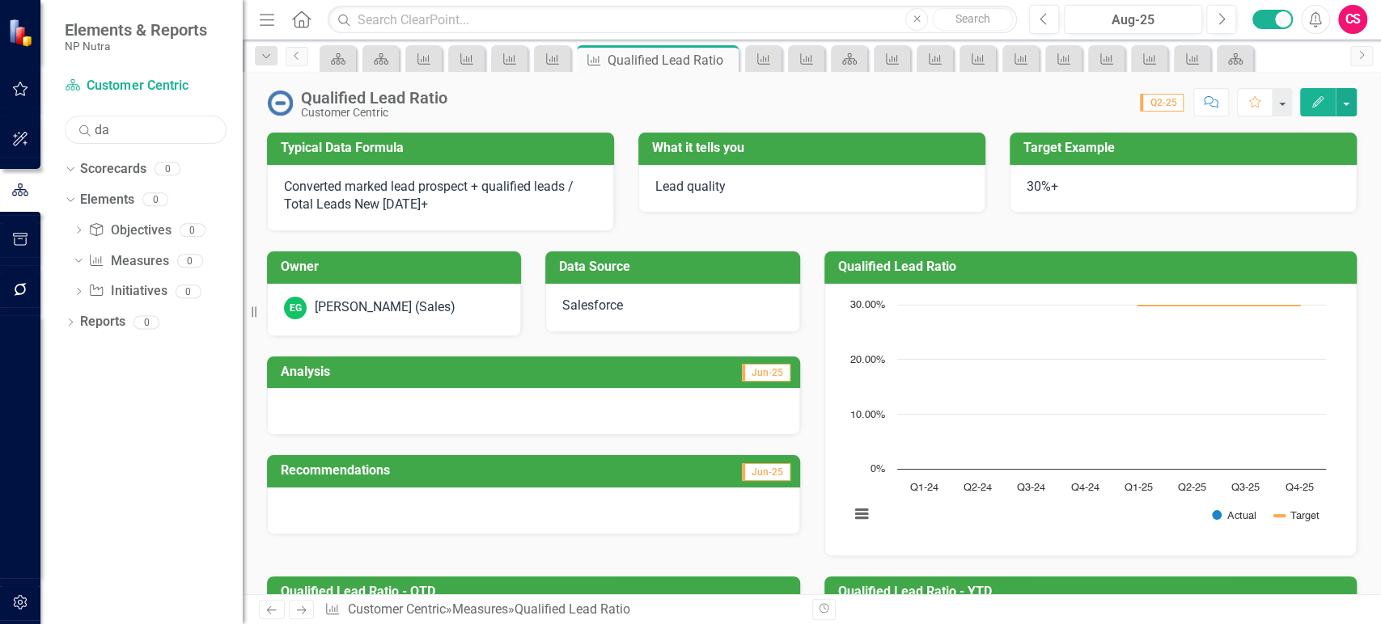
type input "d"
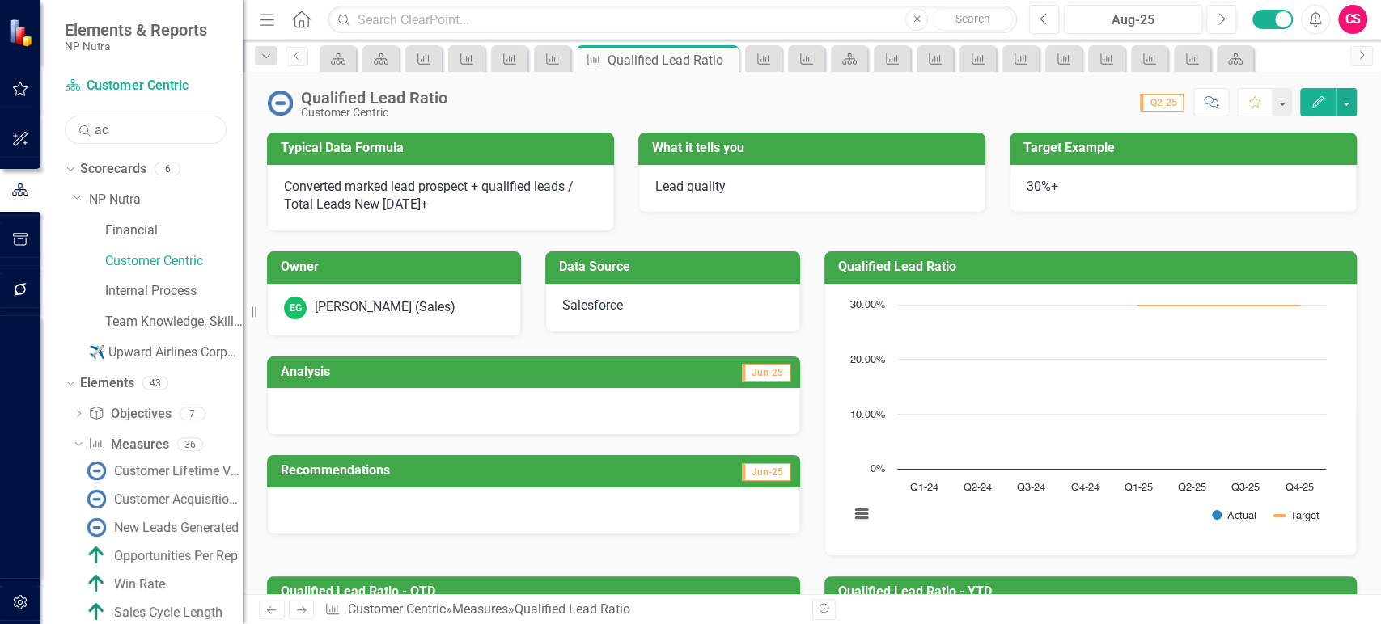
scroll to position [0, 0]
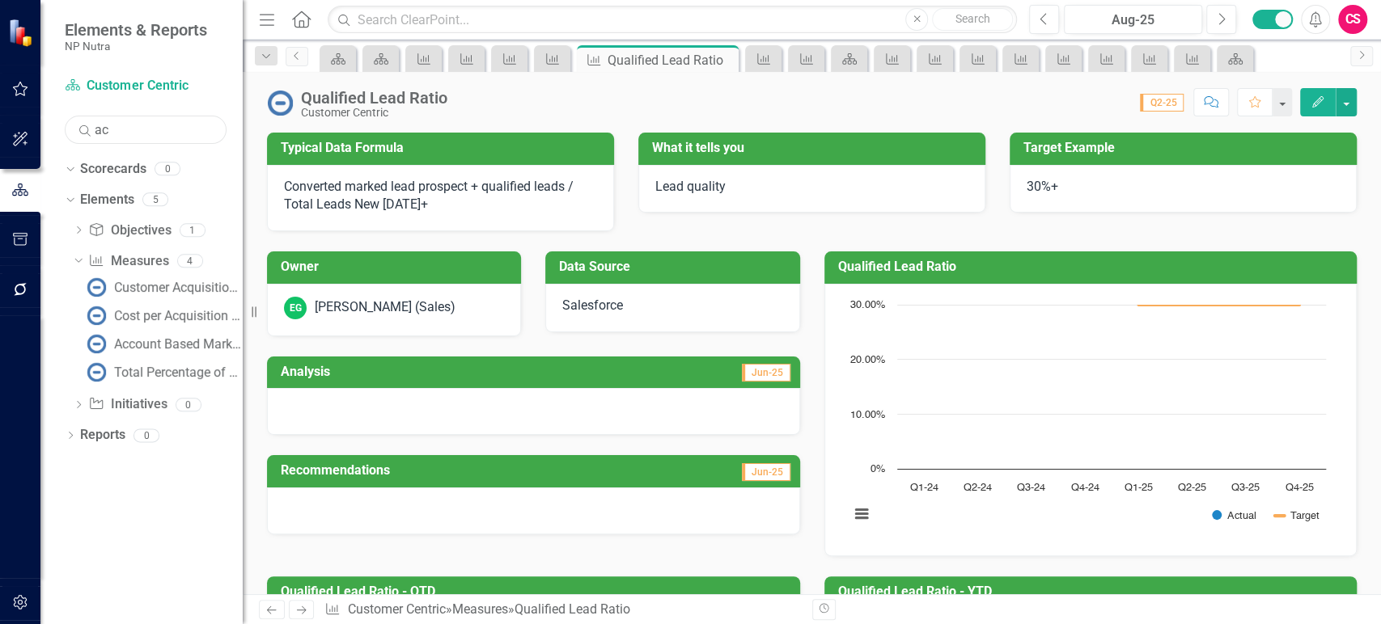
type input "a"
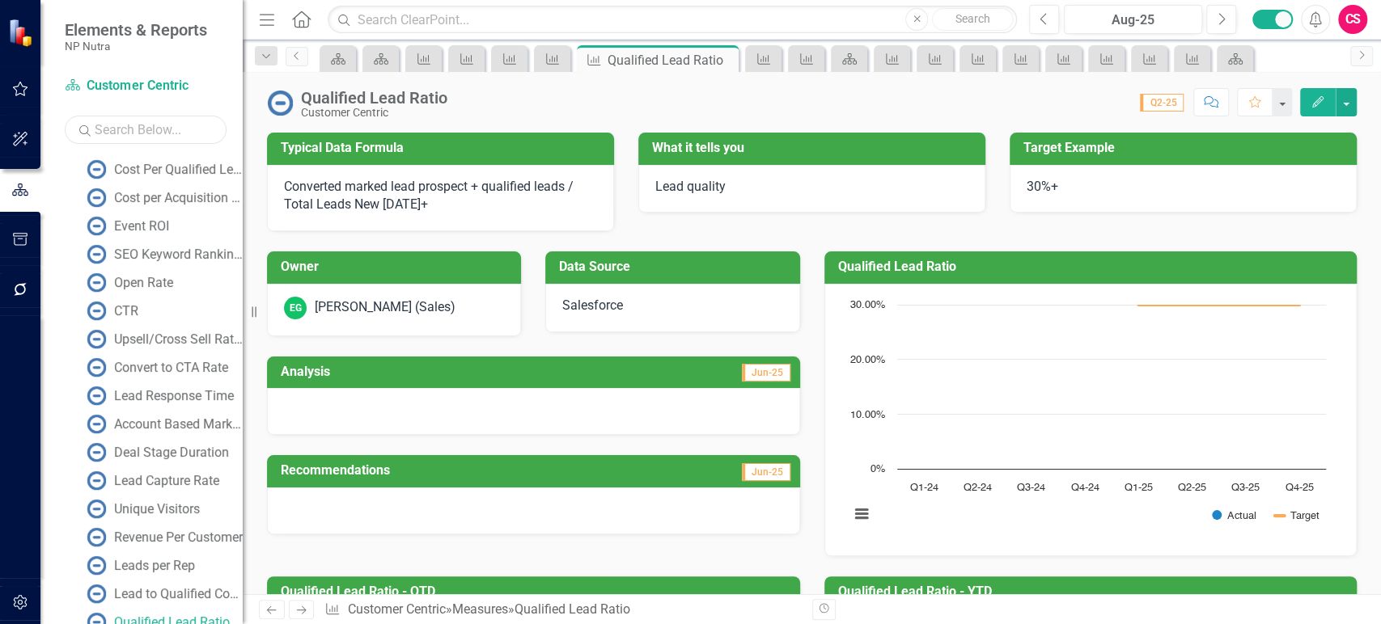
scroll to position [623, 0]
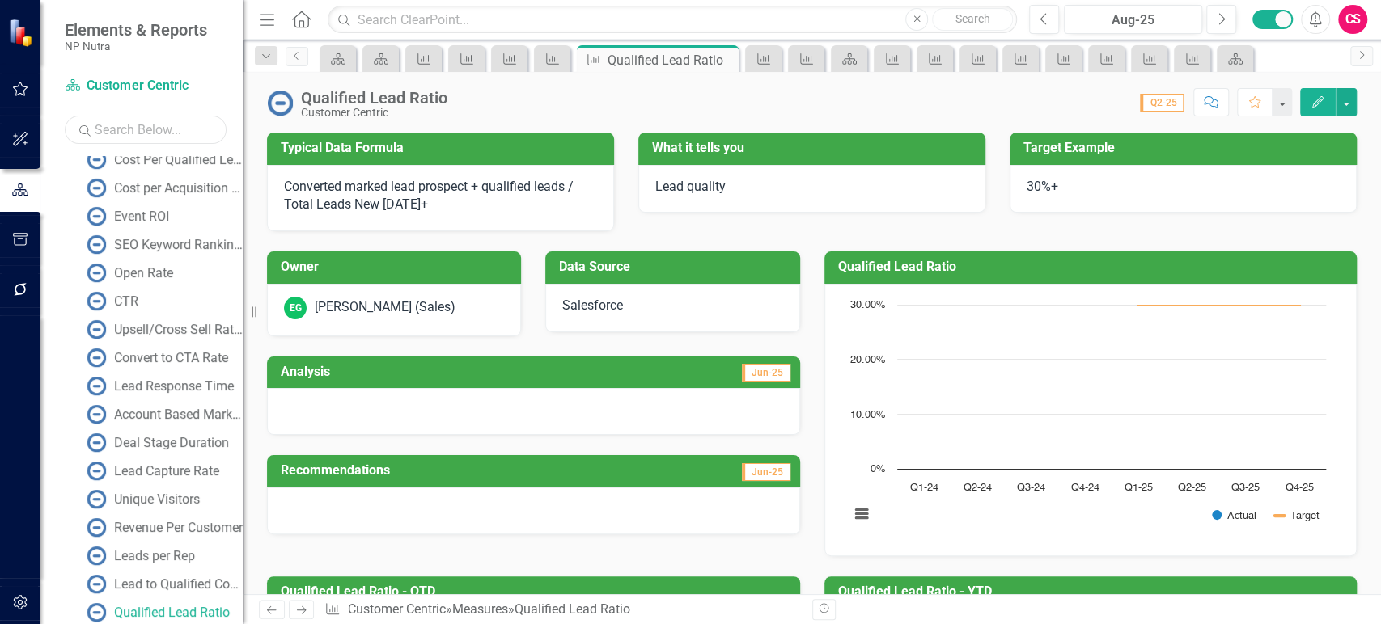
click at [180, 141] on input "text" at bounding box center [146, 130] width 162 height 28
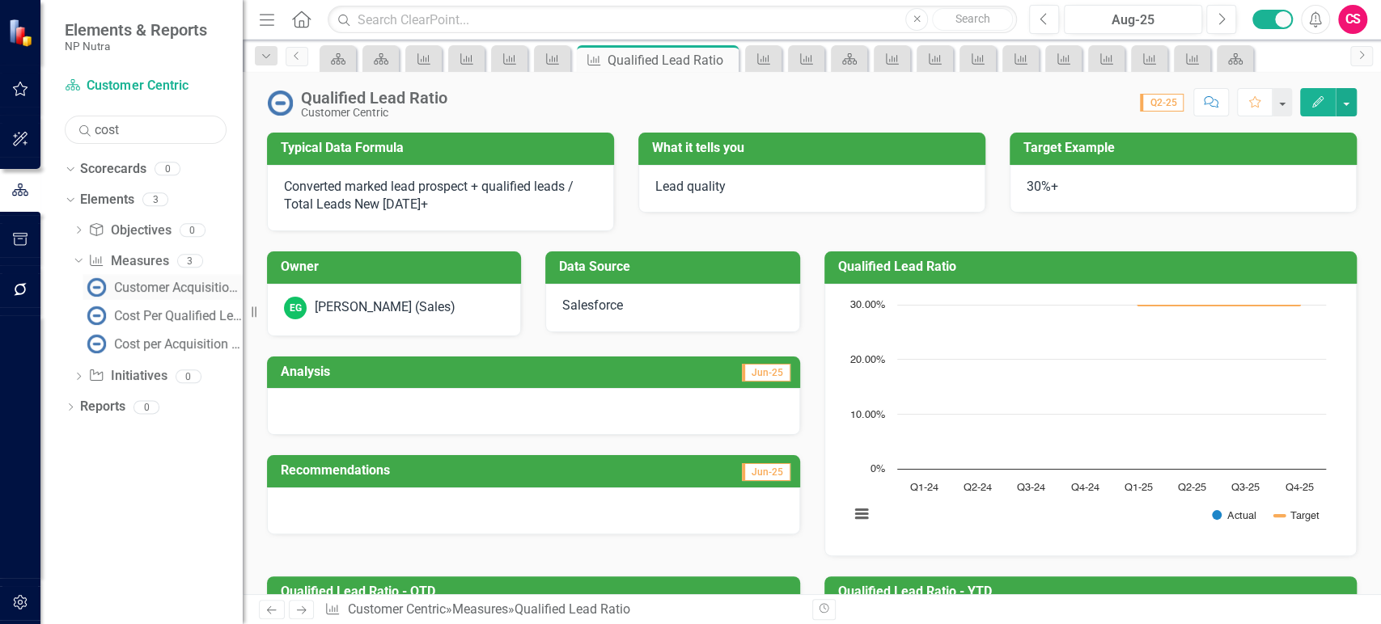
type input "cost"
click at [176, 285] on div "Customer Acquisition Cost" at bounding box center [178, 288] width 129 height 15
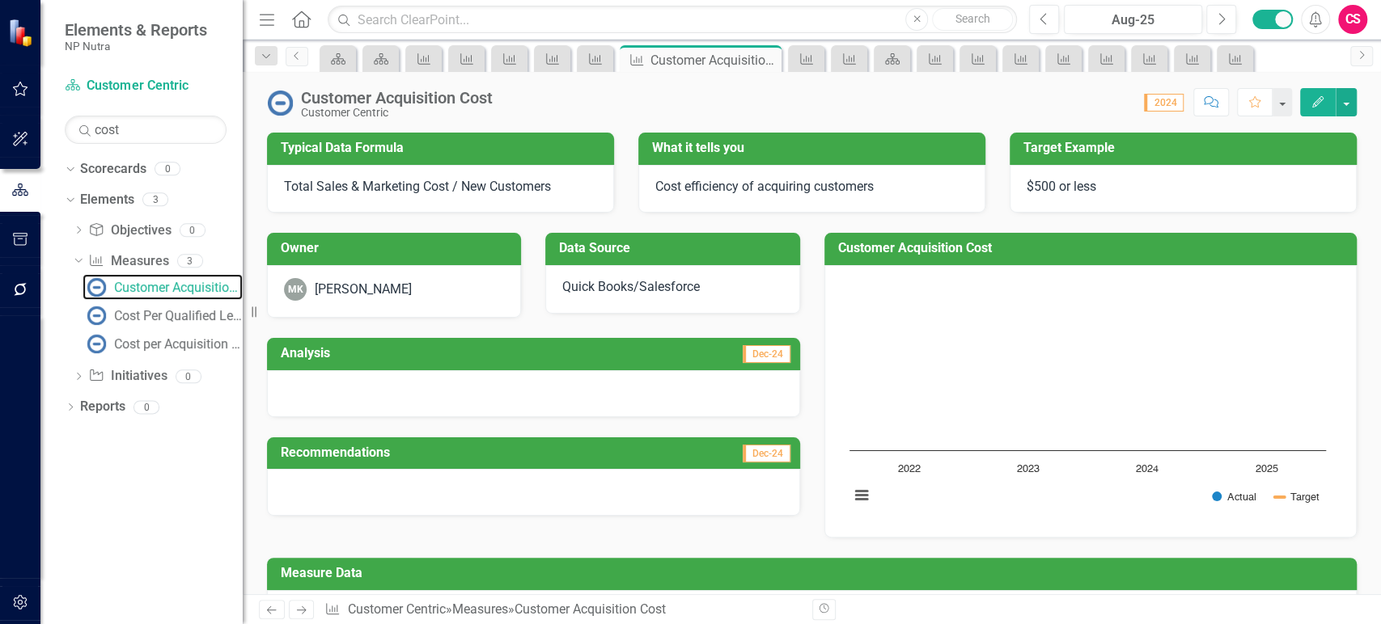
scroll to position [209, 0]
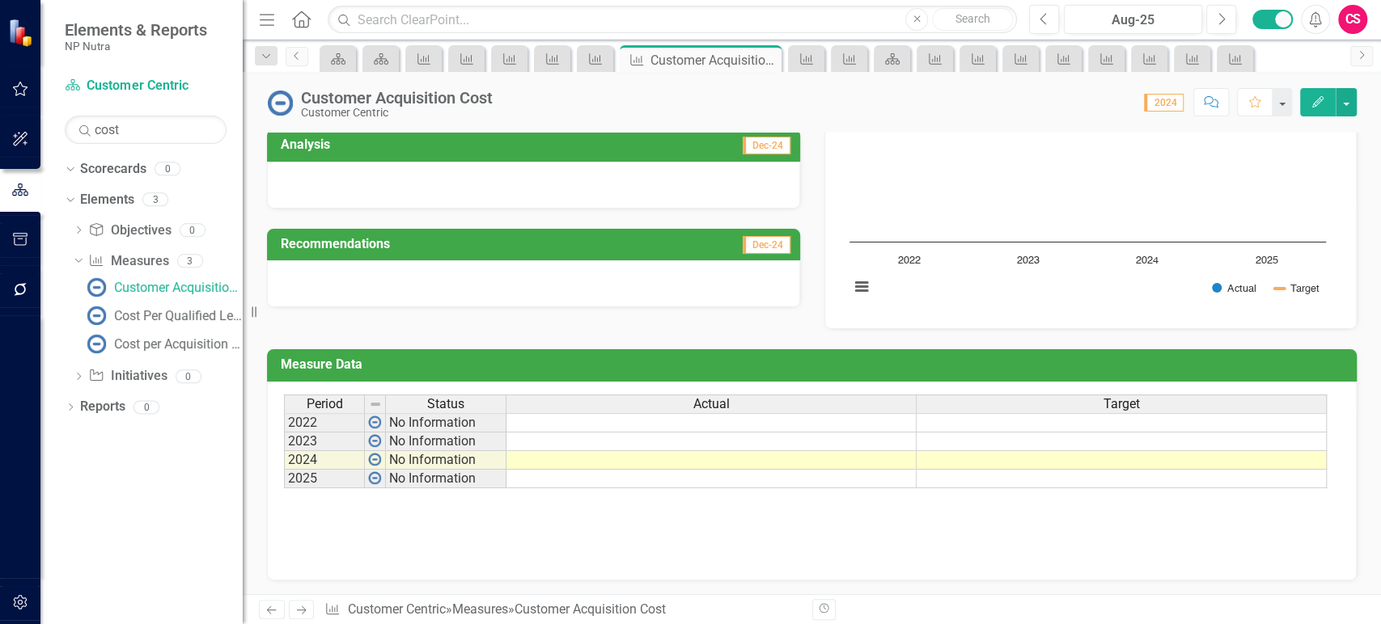
click at [963, 455] on td at bounding box center [1121, 460] width 410 height 19
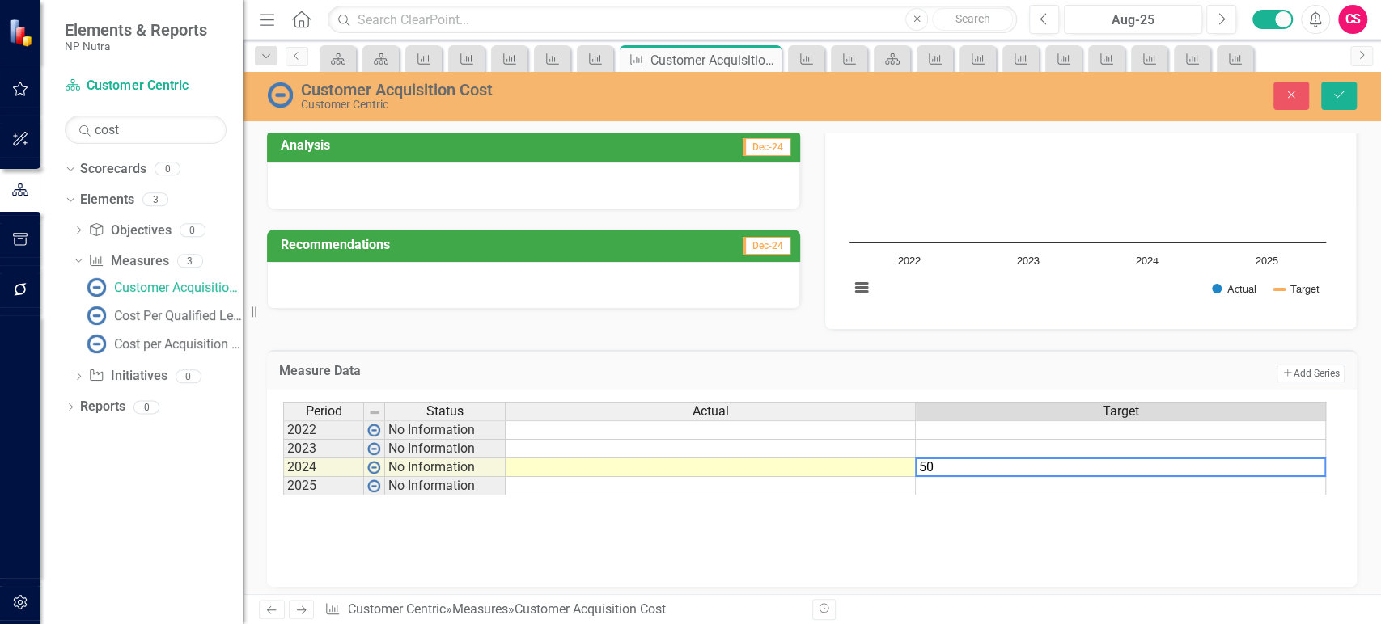
type textarea "500"
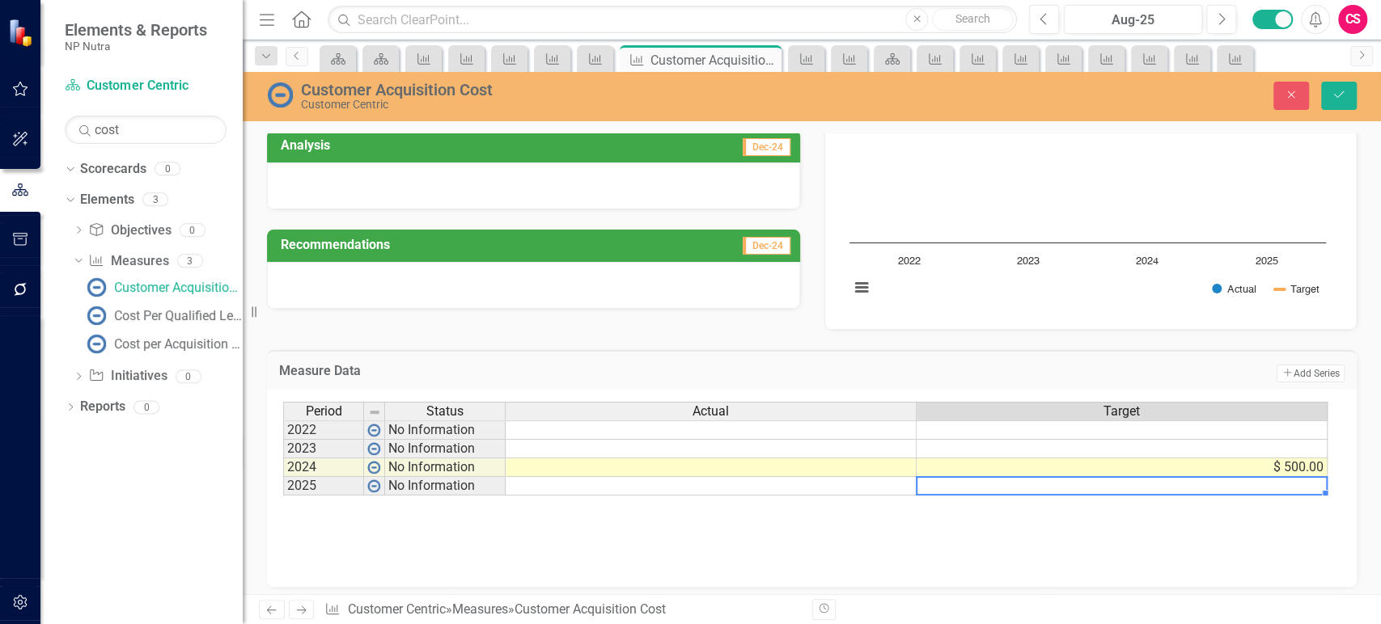
click at [1348, 470] on div "Measure Data Add Add Series Period Status Actual Target 2022 No Information 202…" at bounding box center [812, 458] width 1114 height 257
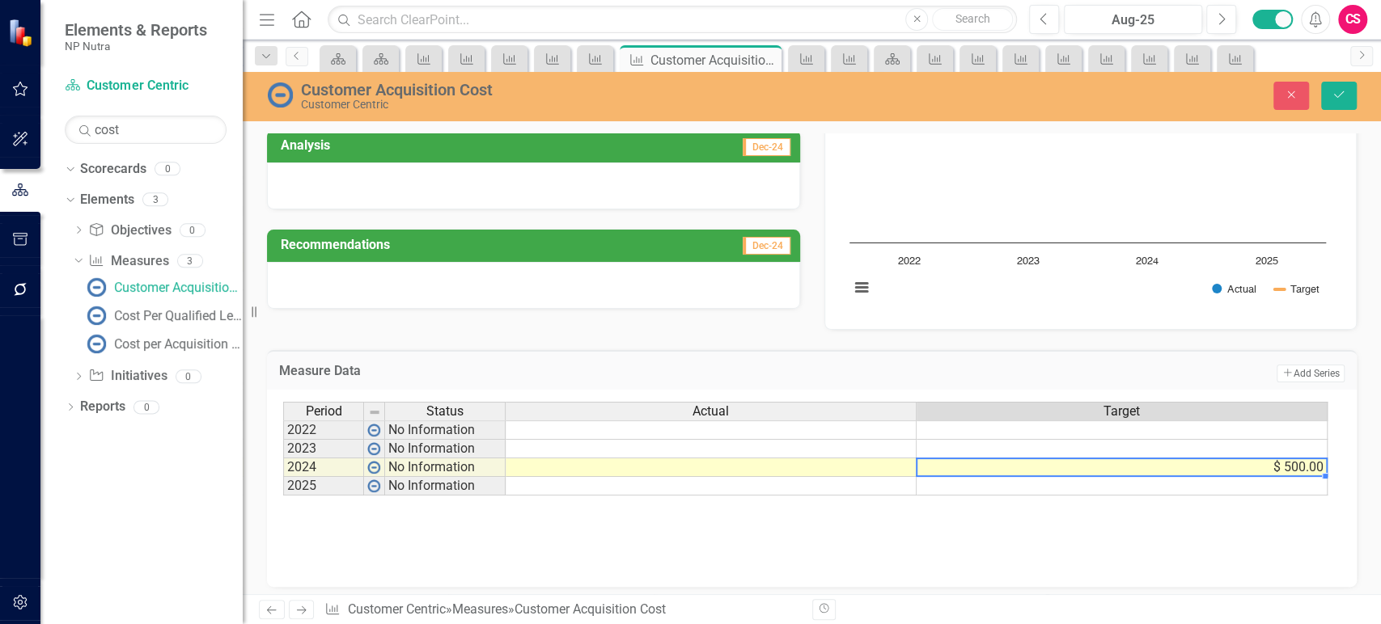
drag, startPoint x: 1320, startPoint y: 469, endPoint x: 1320, endPoint y: 478, distance: 8.9
click at [1320, 469] on td "$ 500.00" at bounding box center [1121, 468] width 411 height 19
click at [283, 482] on div "Period Status Actual Target 2022 No Information 2023 No Information 2024 No Inf…" at bounding box center [283, 449] width 0 height 94
type textarea "500"
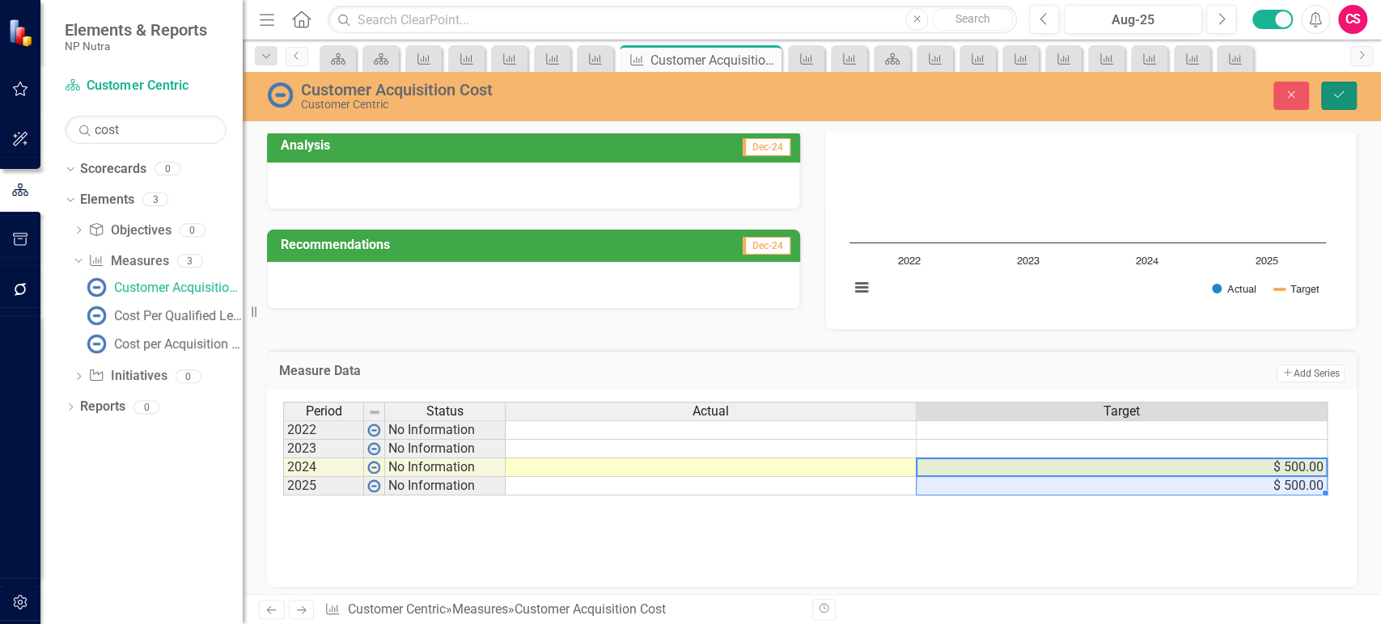
click at [1340, 102] on button "Save" at bounding box center [1339, 96] width 36 height 28
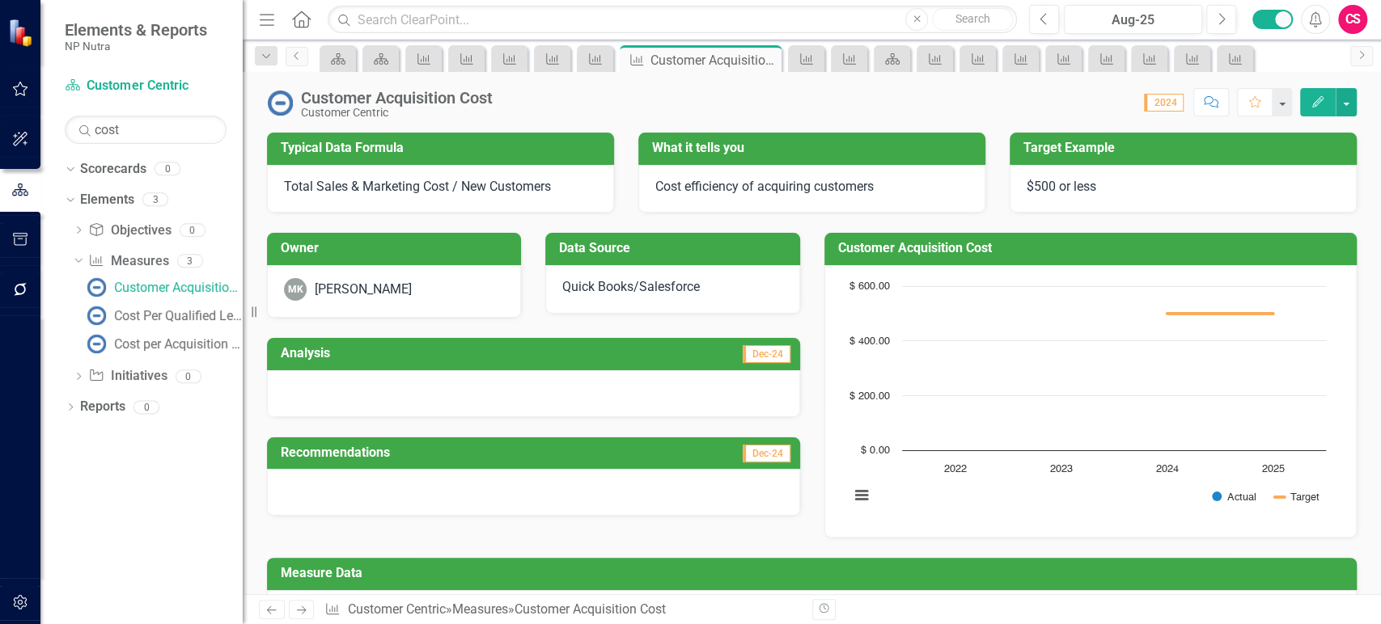
click at [732, 604] on div "Actual" at bounding box center [710, 613] width 409 height 18
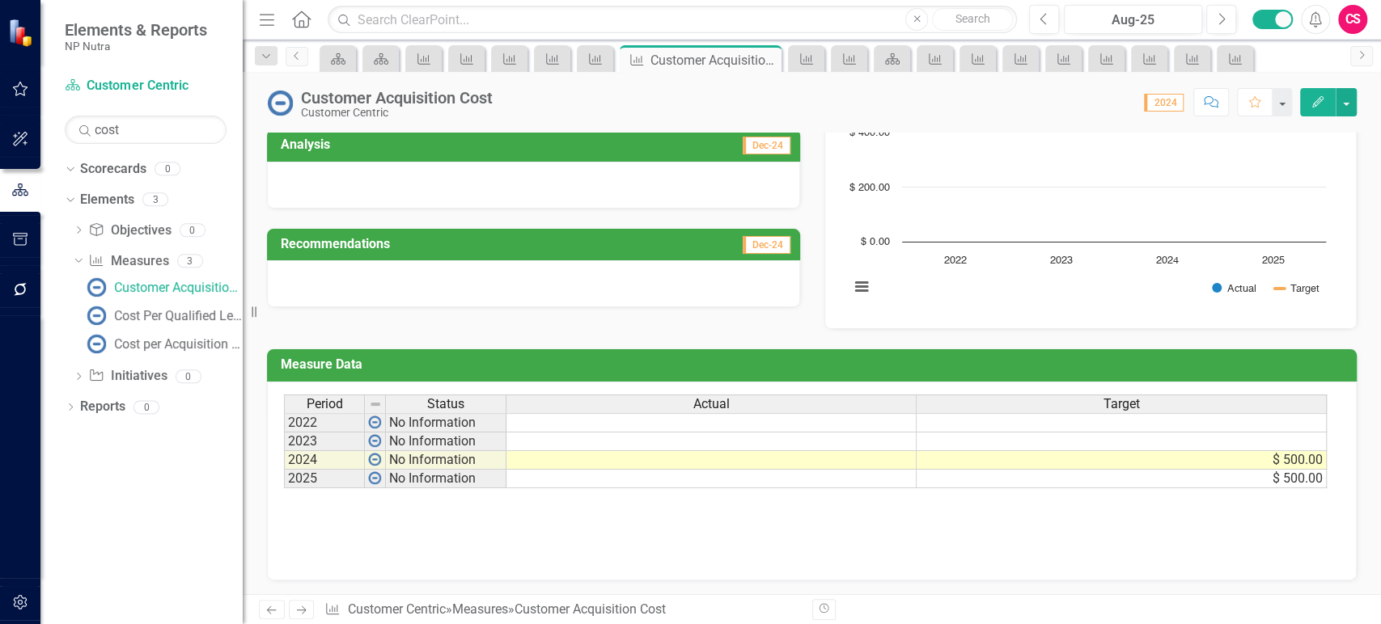
click at [732, 401] on div "Actual" at bounding box center [710, 405] width 409 height 18
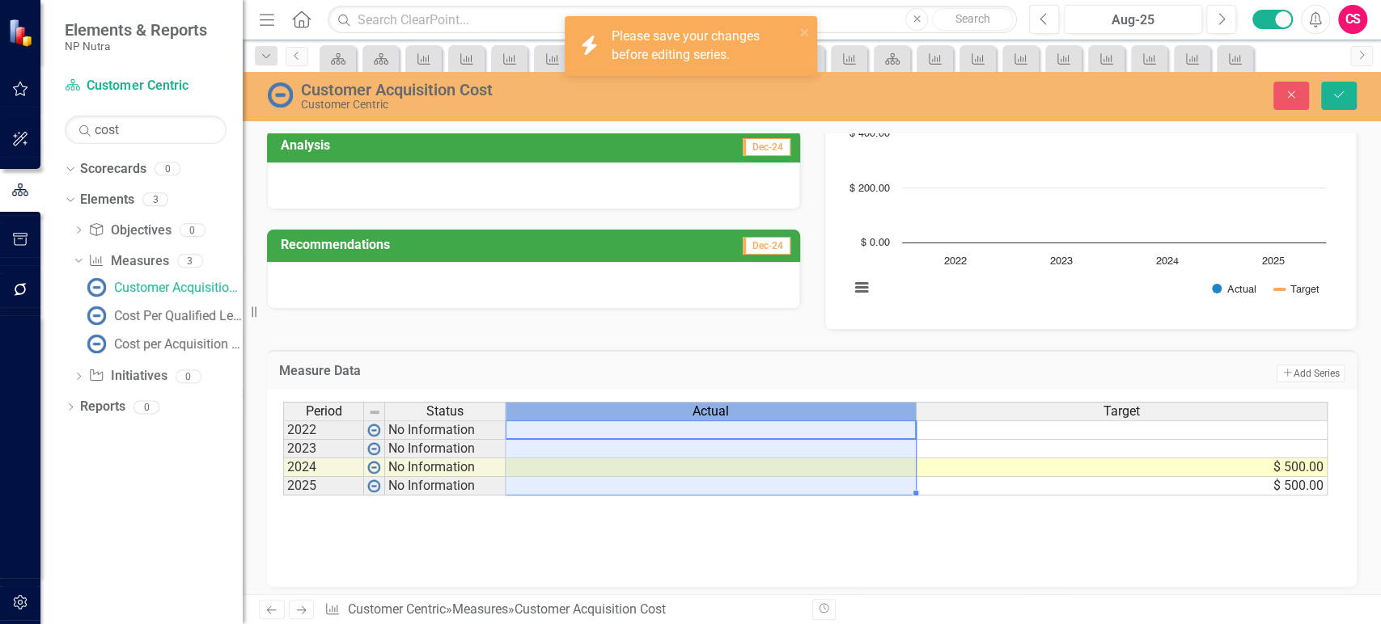
click at [571, 404] on div "Actual" at bounding box center [711, 412] width 410 height 18
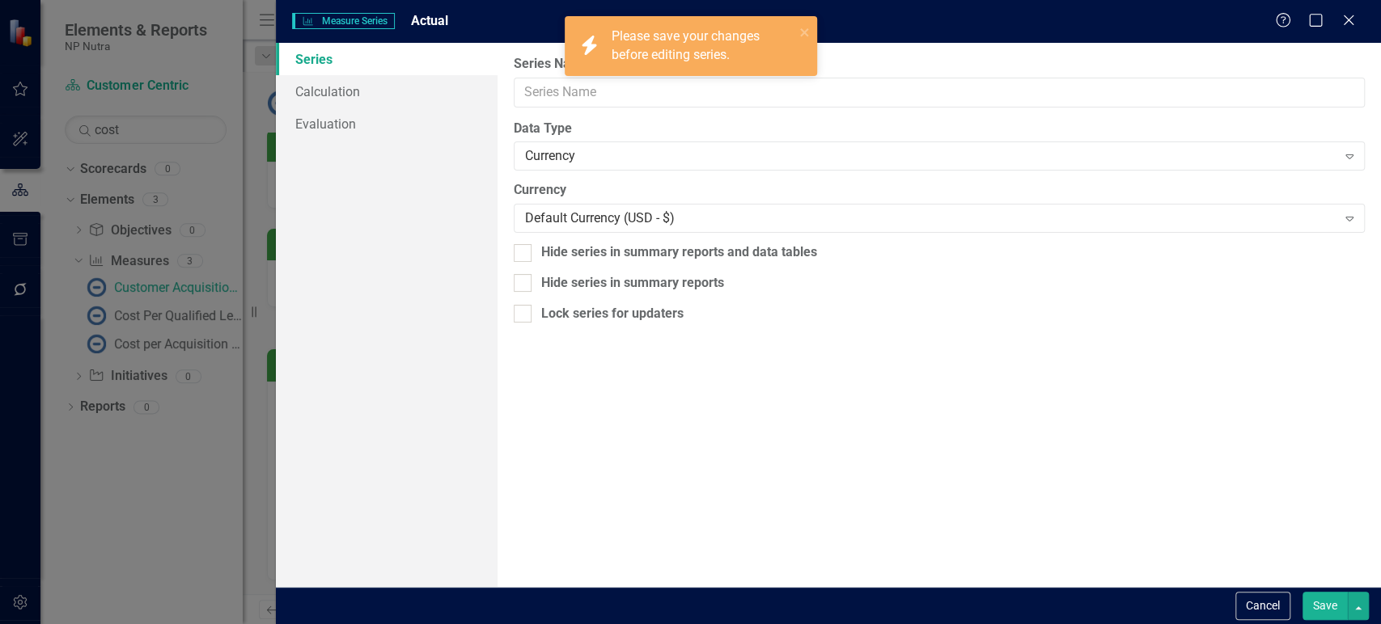
type input "Actual"
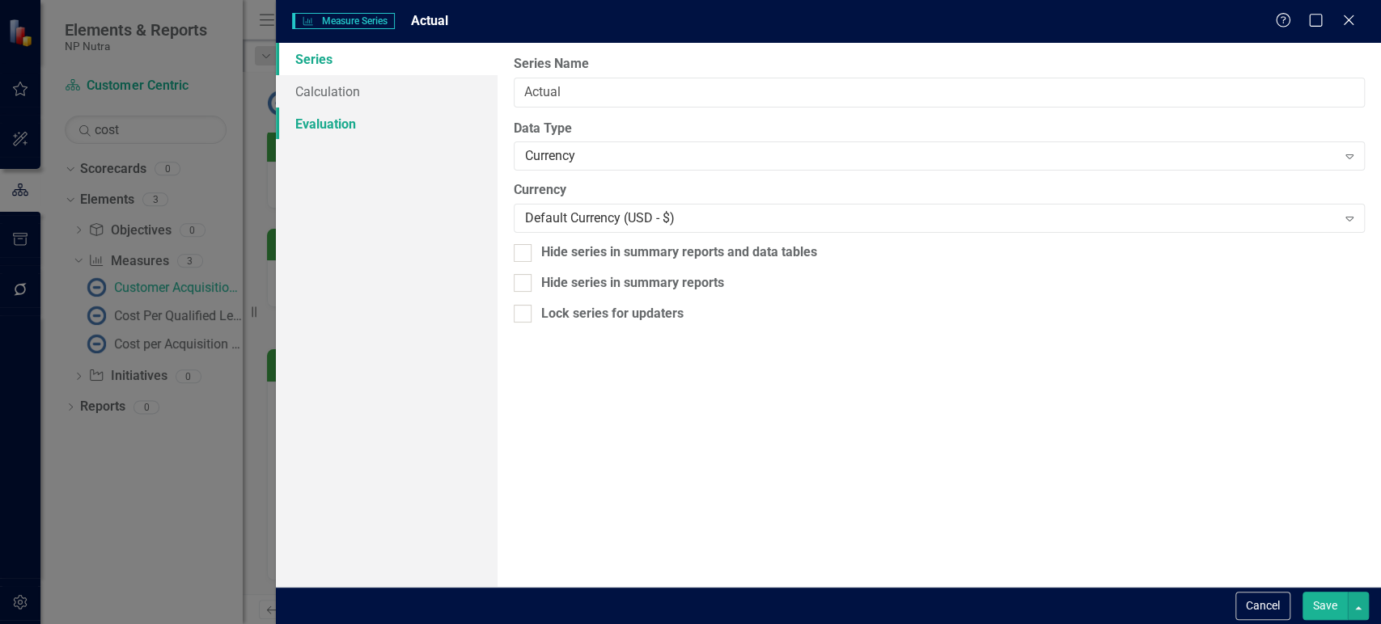
click at [346, 121] on link "Evaluation" at bounding box center [386, 124] width 221 height 32
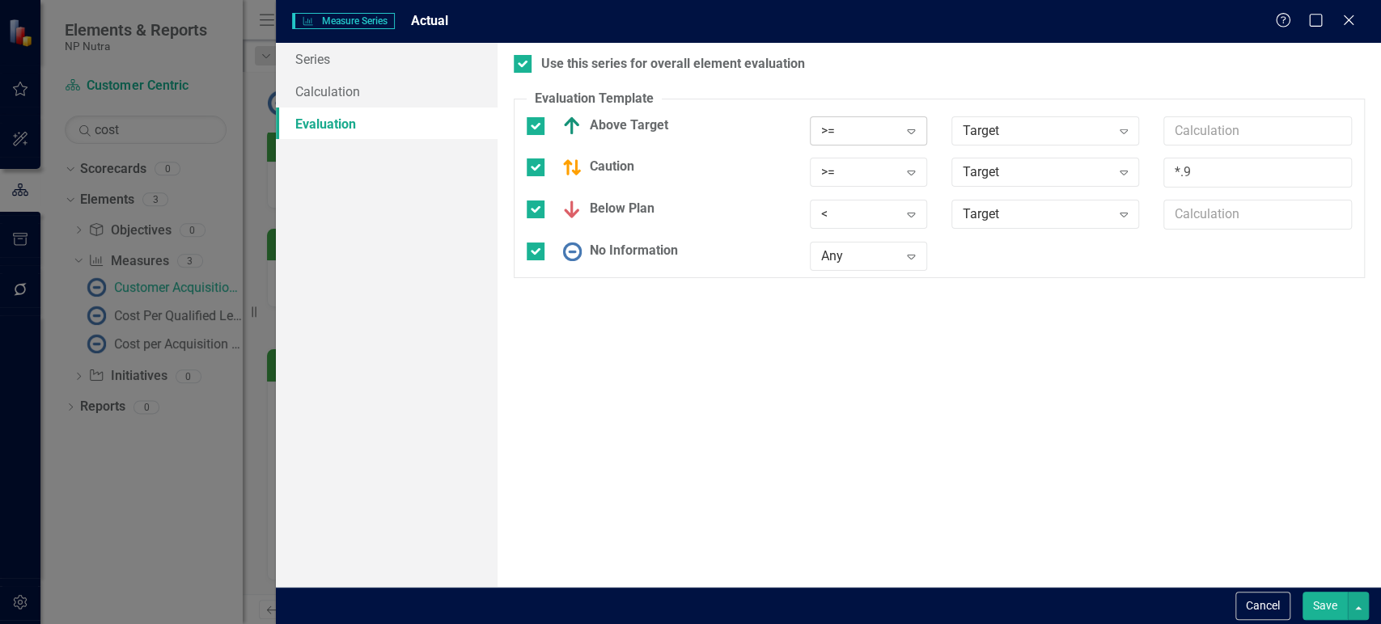
click at [836, 129] on div ">=" at bounding box center [860, 130] width 78 height 19
click at [848, 232] on div "<=" at bounding box center [877, 239] width 104 height 19
click at [866, 173] on div ">=" at bounding box center [860, 172] width 78 height 19
click at [848, 273] on div "<=" at bounding box center [877, 280] width 104 height 19
click at [868, 208] on div "<" at bounding box center [860, 214] width 78 height 19
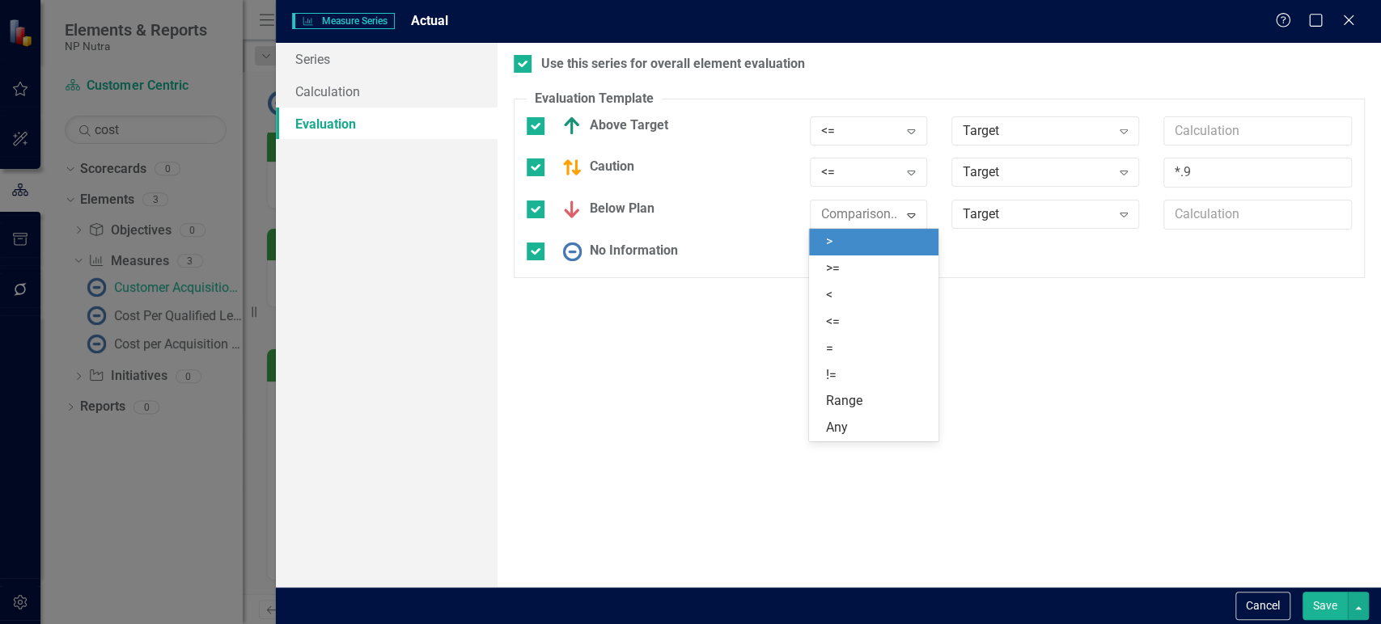
click at [854, 239] on div ">" at bounding box center [877, 242] width 104 height 19
click at [1174, 201] on input "text" at bounding box center [1257, 215] width 188 height 30
click at [1217, 173] on input "*.9" at bounding box center [1257, 173] width 188 height 30
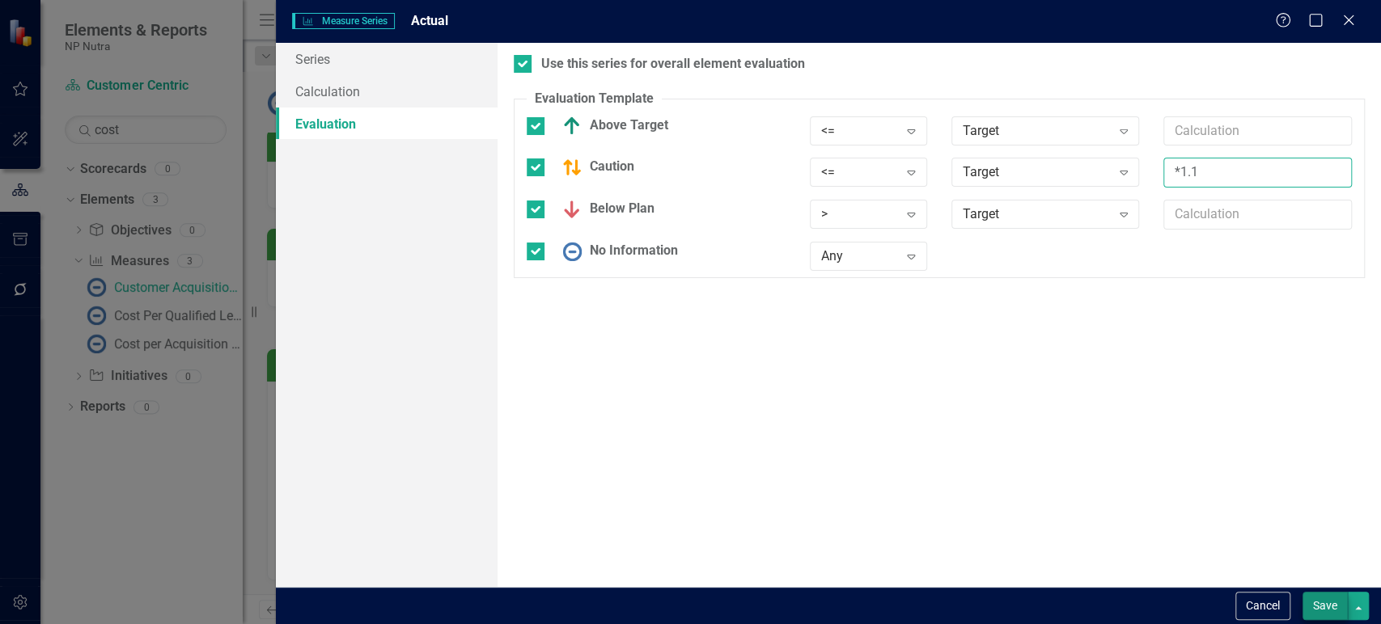
type input "*1.1"
click at [1323, 611] on button "Save" at bounding box center [1324, 606] width 45 height 28
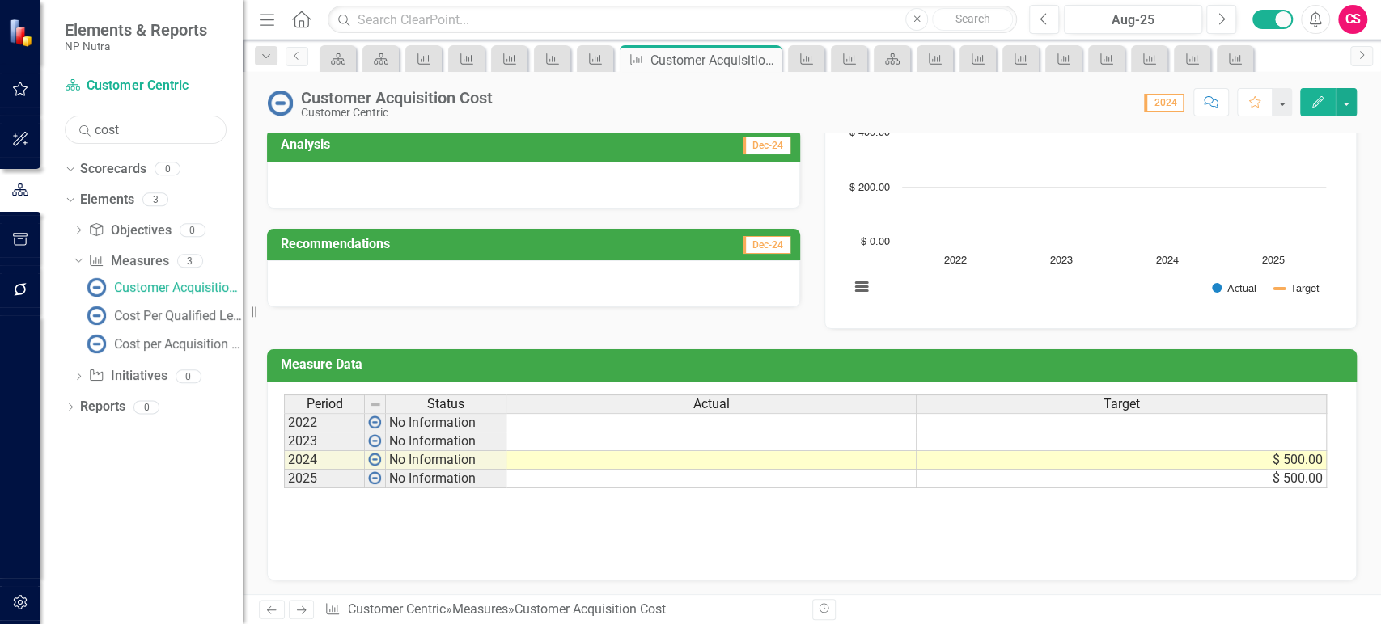
click at [140, 141] on input "cost" at bounding box center [146, 130] width 162 height 28
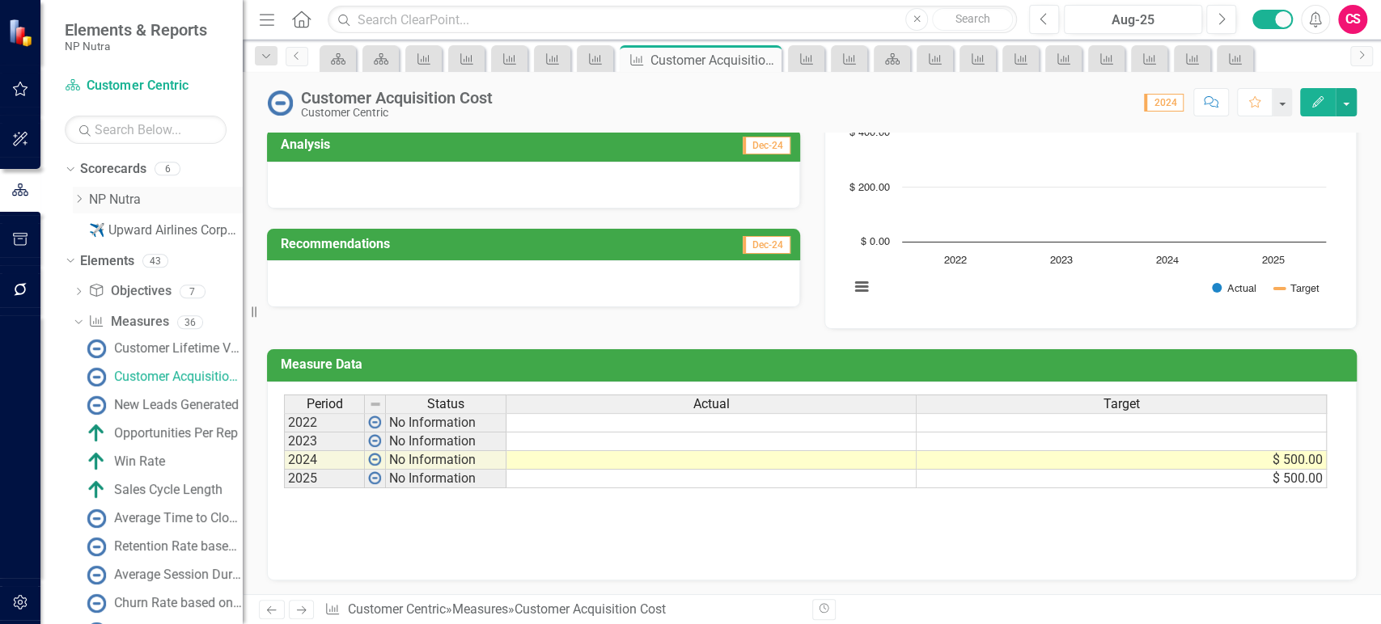
click at [81, 200] on icon "Dropdown" at bounding box center [79, 199] width 12 height 10
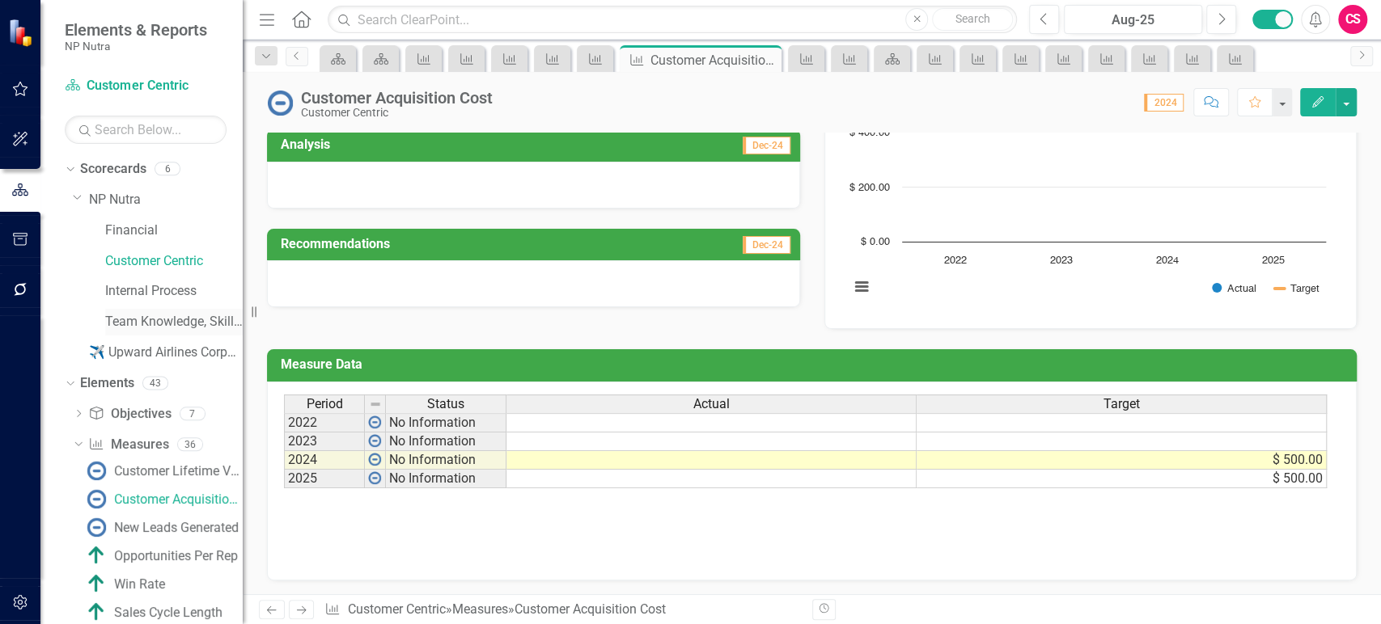
click at [134, 319] on link "Team Knowledge, Skills and Ability" at bounding box center [174, 322] width 138 height 19
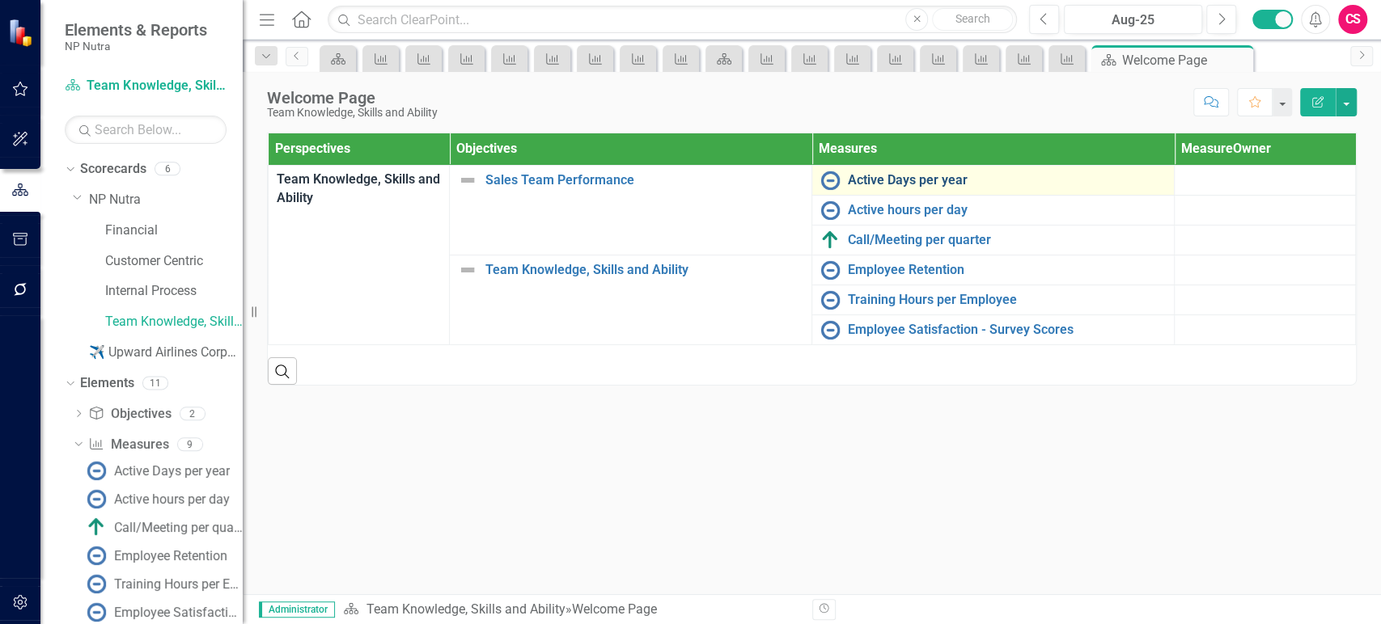
click at [915, 180] on link "Active Days per year" at bounding box center [1007, 180] width 318 height 15
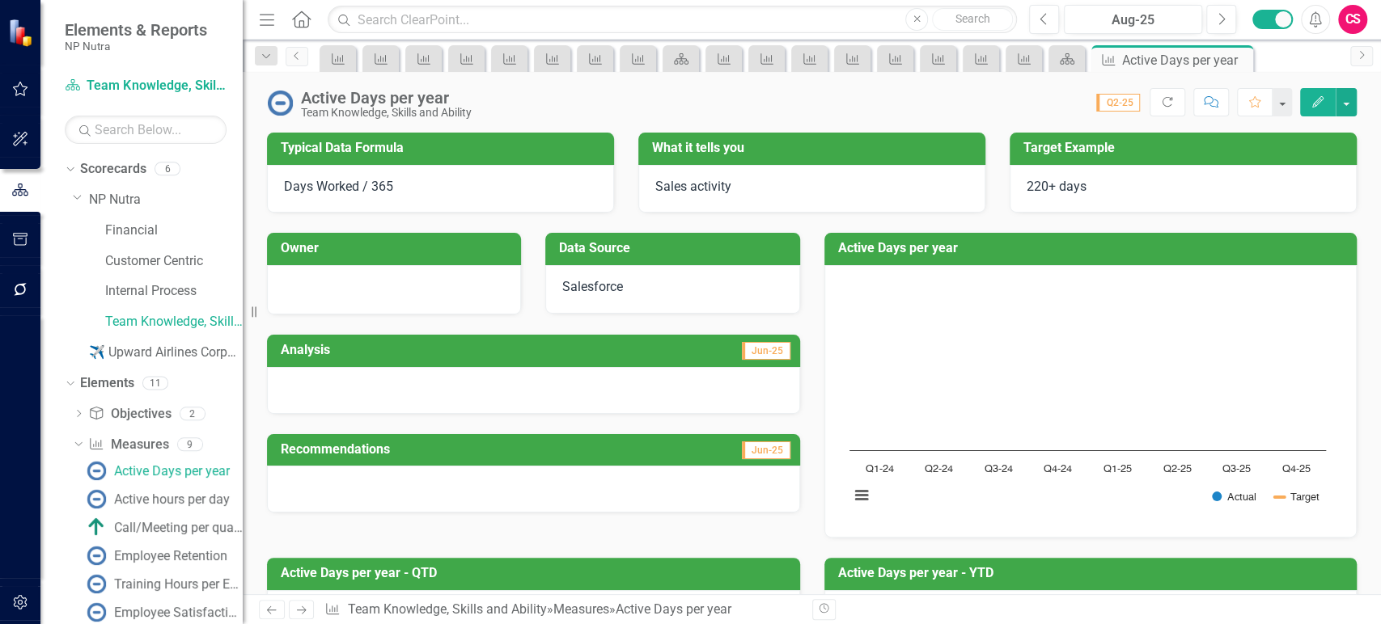
scroll to position [540, 0]
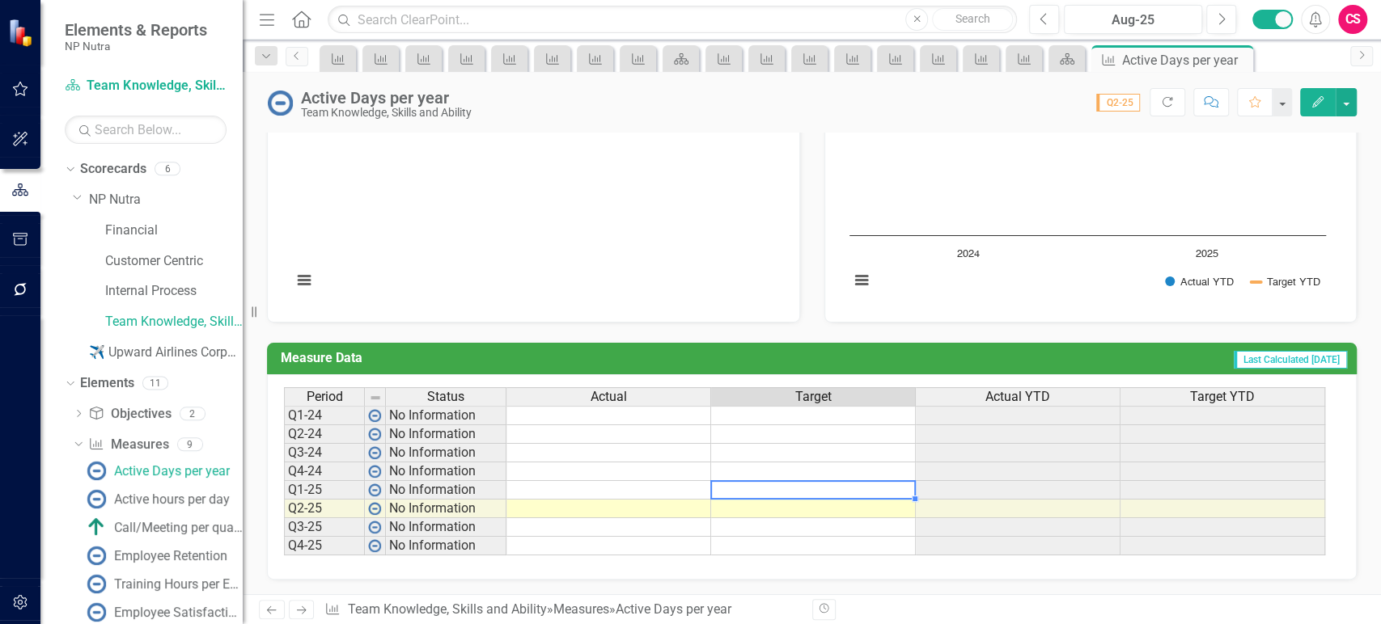
click at [764, 487] on td at bounding box center [813, 490] width 205 height 19
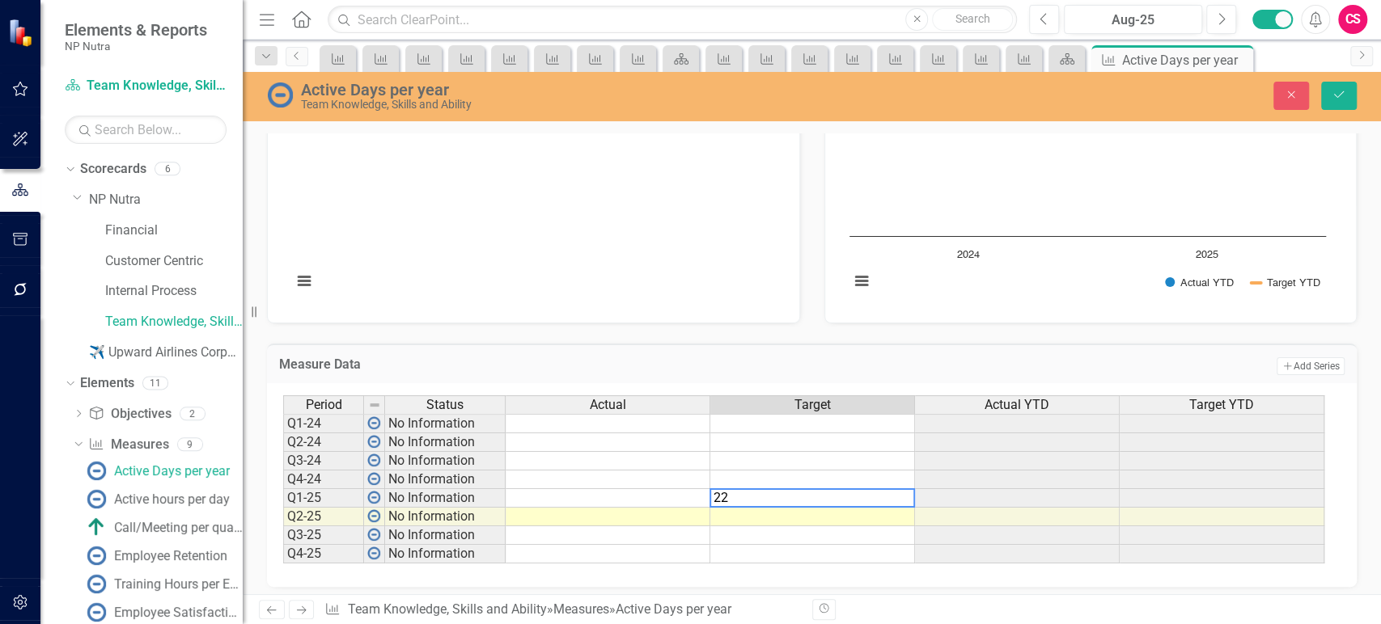
type textarea "220"
click at [854, 493] on td "220.00" at bounding box center [813, 498] width 205 height 19
drag, startPoint x: 1135, startPoint y: 345, endPoint x: 1051, endPoint y: 375, distance: 89.3
click at [1136, 345] on div "Measure Data Add Add Series" at bounding box center [812, 364] width 1090 height 40
click at [775, 491] on td "220.00" at bounding box center [813, 498] width 205 height 19
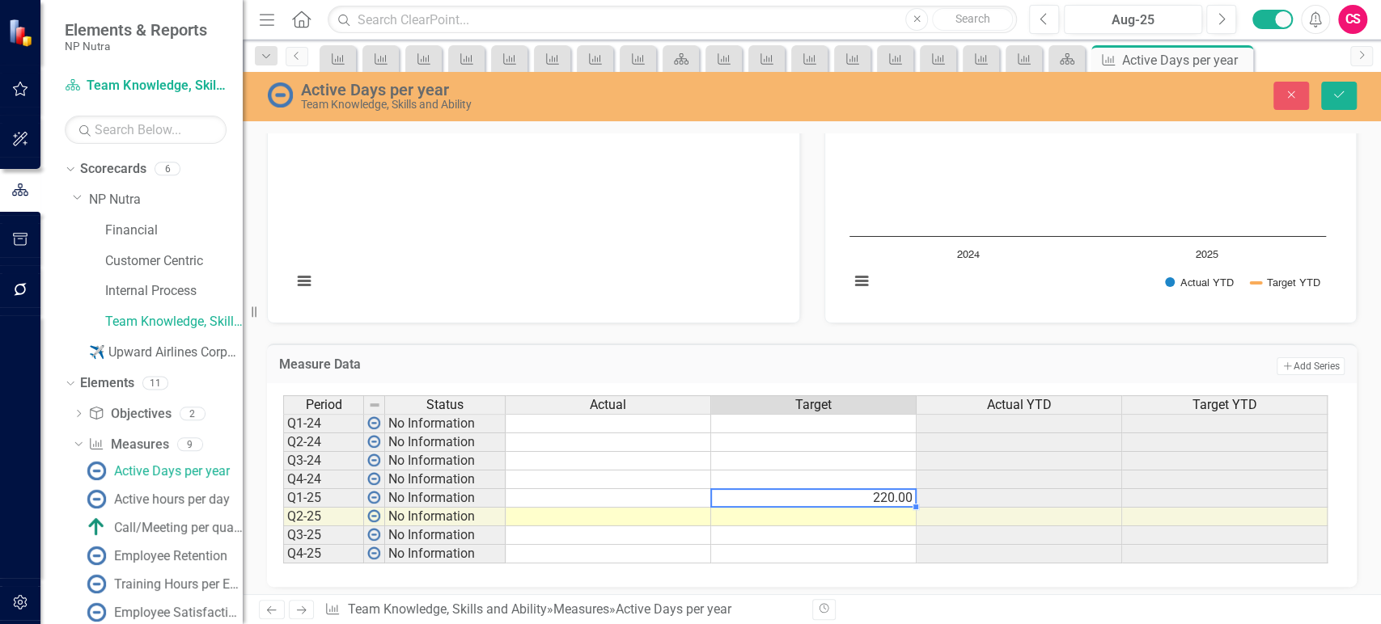
type textarea "55"
click at [880, 498] on td "55.00" at bounding box center [813, 498] width 205 height 19
click at [283, 503] on div "Period Status Actual Target Actual YTD Target YTD Q1-24 No Information Q2-24 No…" at bounding box center [283, 480] width 0 height 168
drag, startPoint x: 916, startPoint y: 503, endPoint x: 904, endPoint y: 547, distance: 45.3
click at [283, 547] on div "Period Status Actual Target Actual YTD Target YTD Q1-24 No Information Q2-24 No…" at bounding box center [283, 480] width 0 height 168
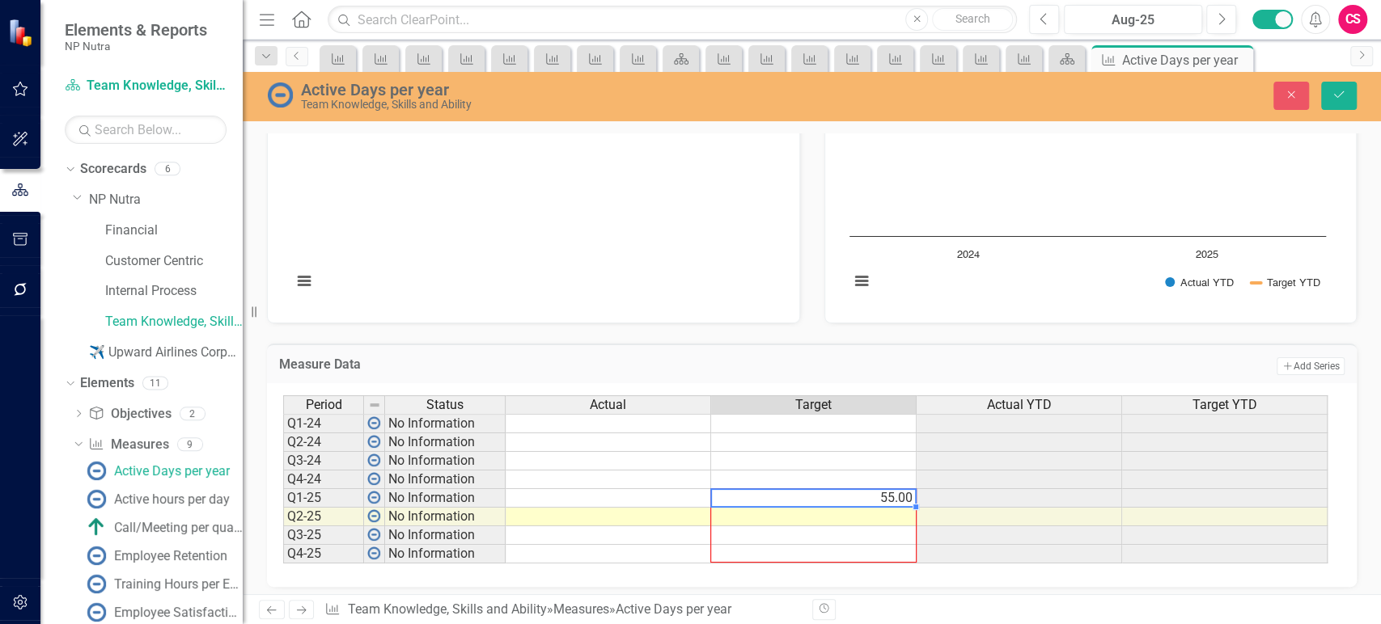
type textarea "55"
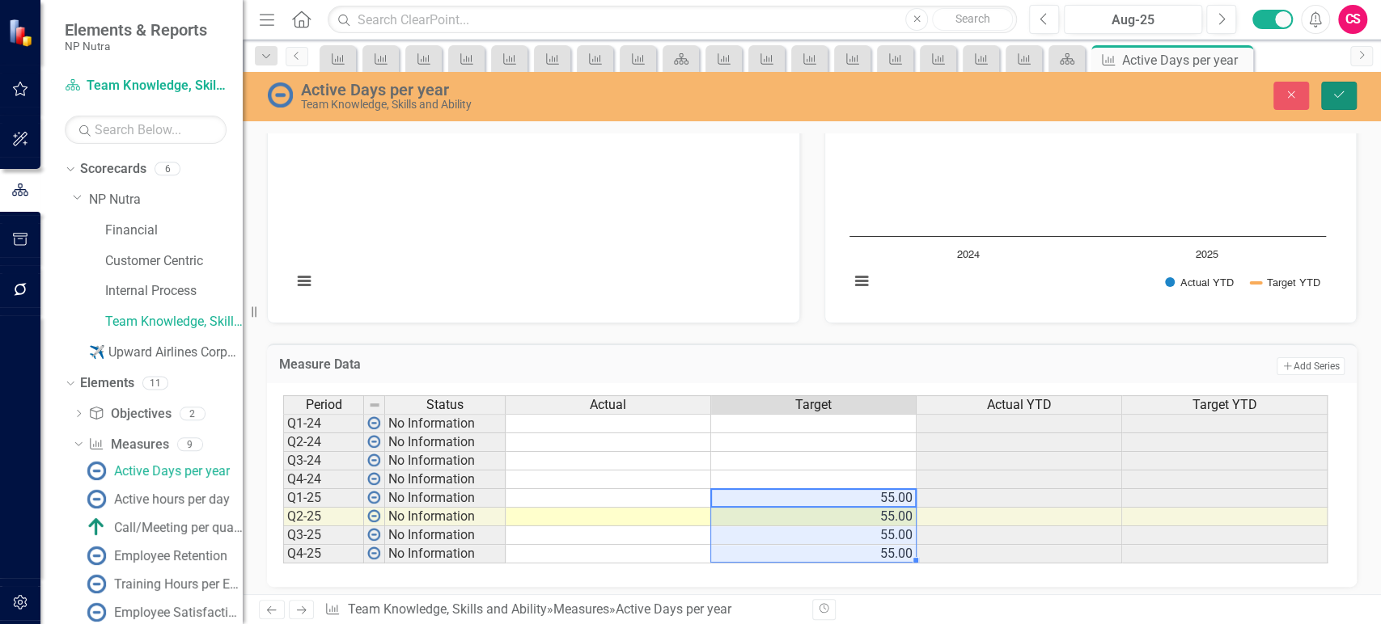
click at [1340, 98] on icon "Save" at bounding box center [1338, 94] width 15 height 11
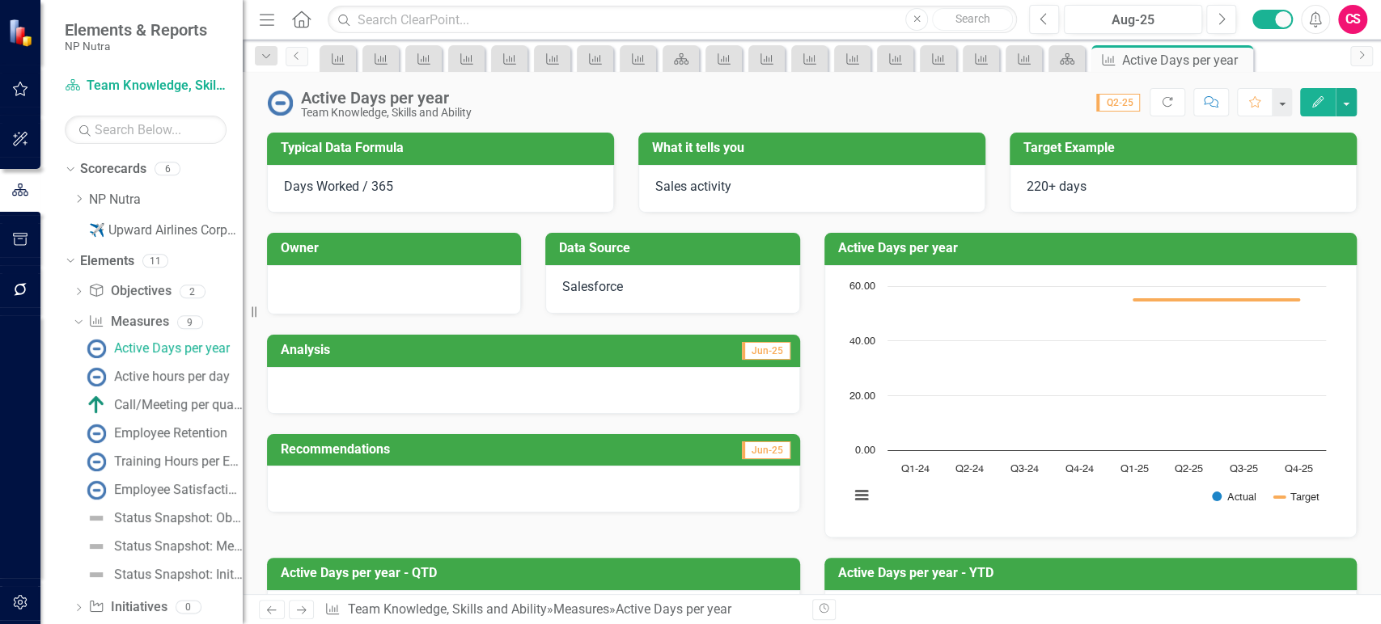
scroll to position [378, 0]
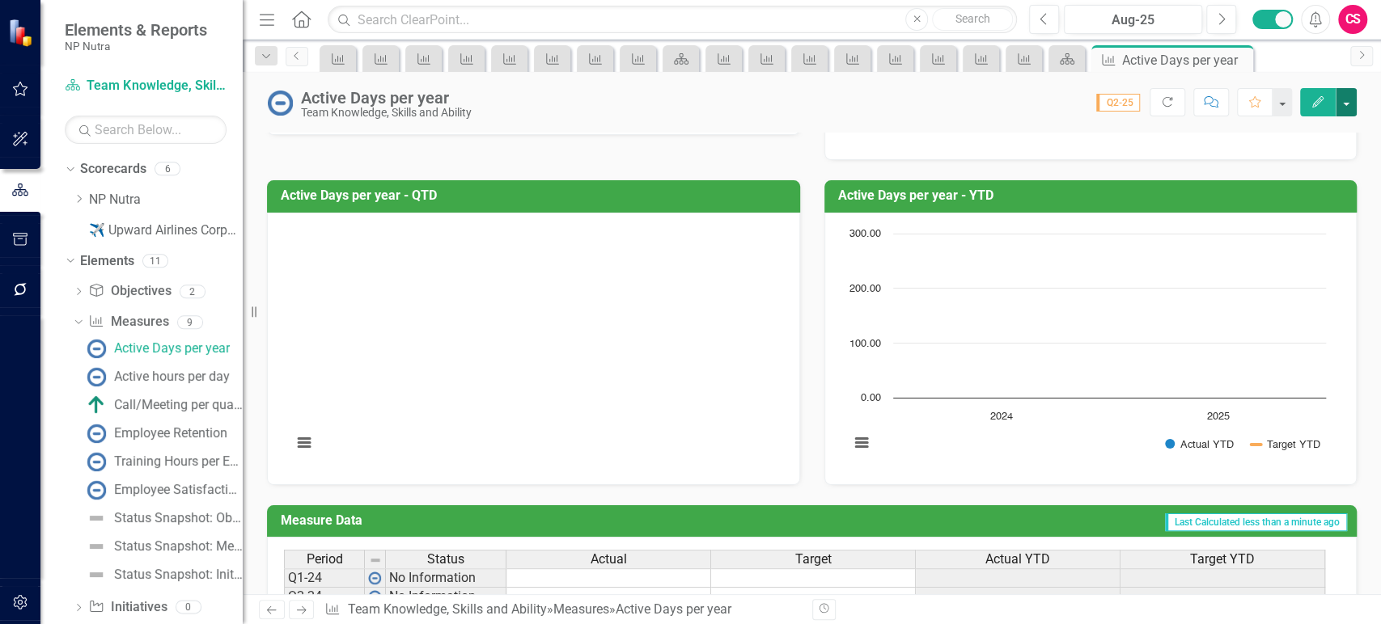
click at [1348, 106] on button "button" at bounding box center [1345, 102] width 21 height 28
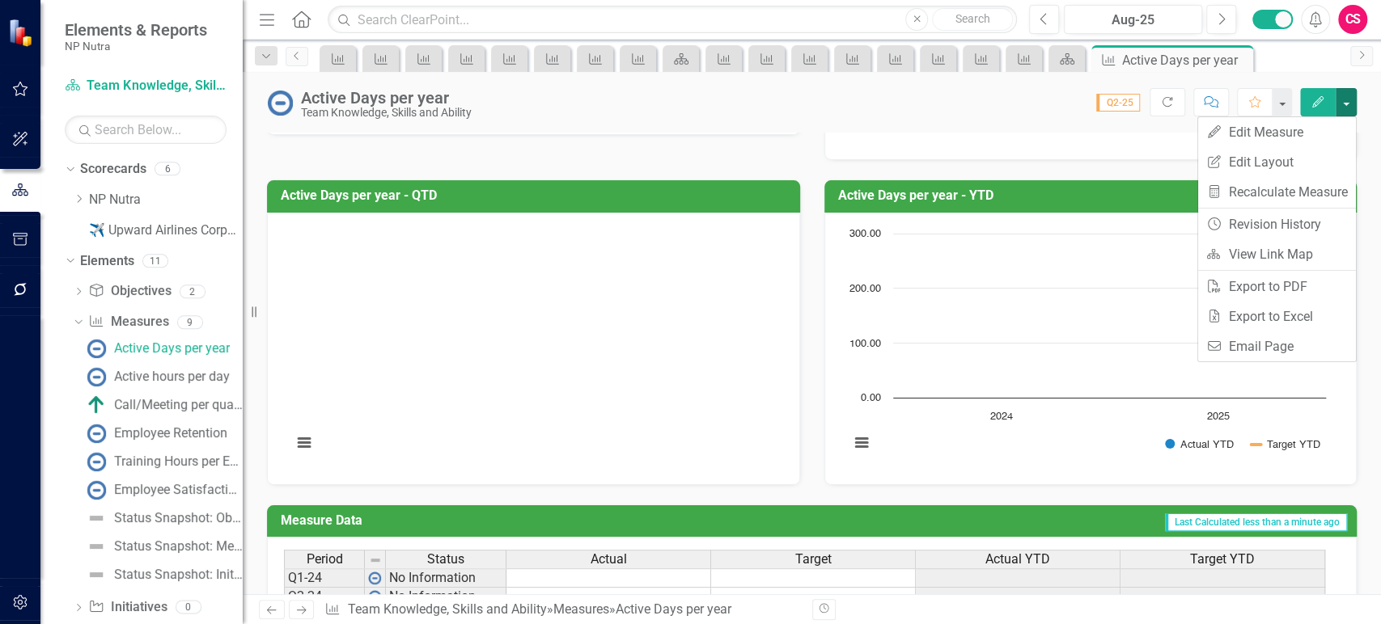
click at [1310, 111] on button "Edit" at bounding box center [1318, 102] width 36 height 28
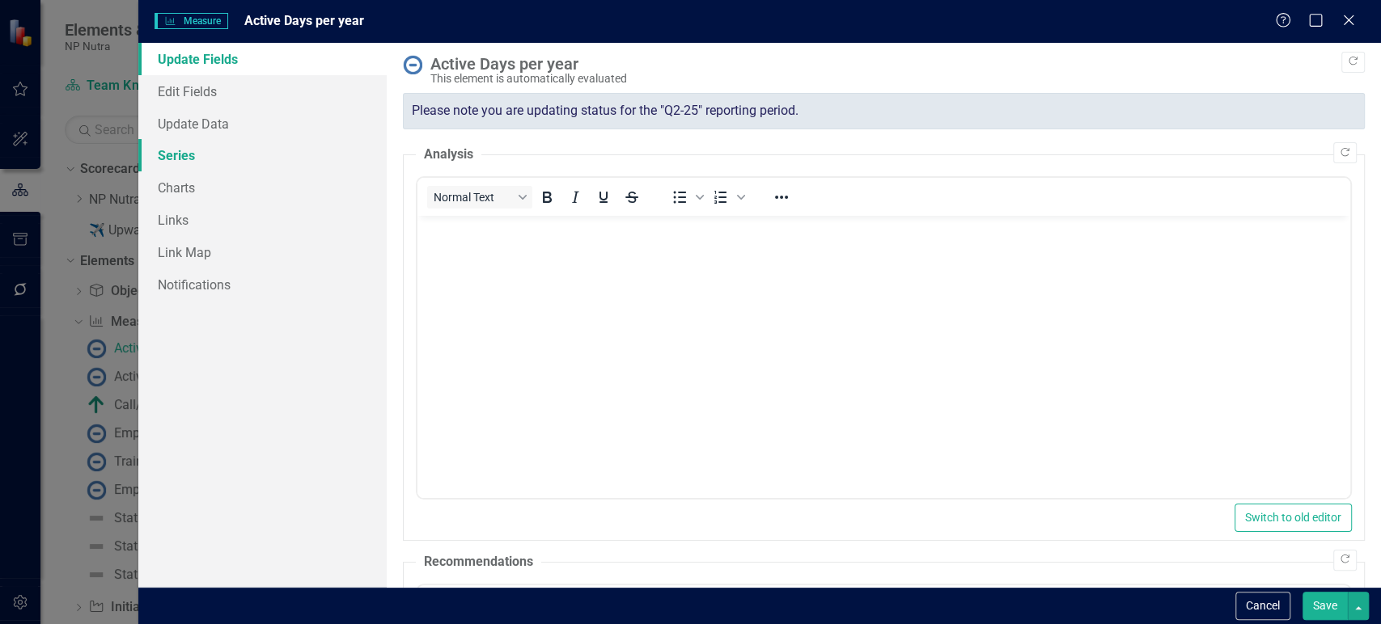
scroll to position [0, 0]
click at [254, 186] on link "Charts" at bounding box center [262, 187] width 248 height 32
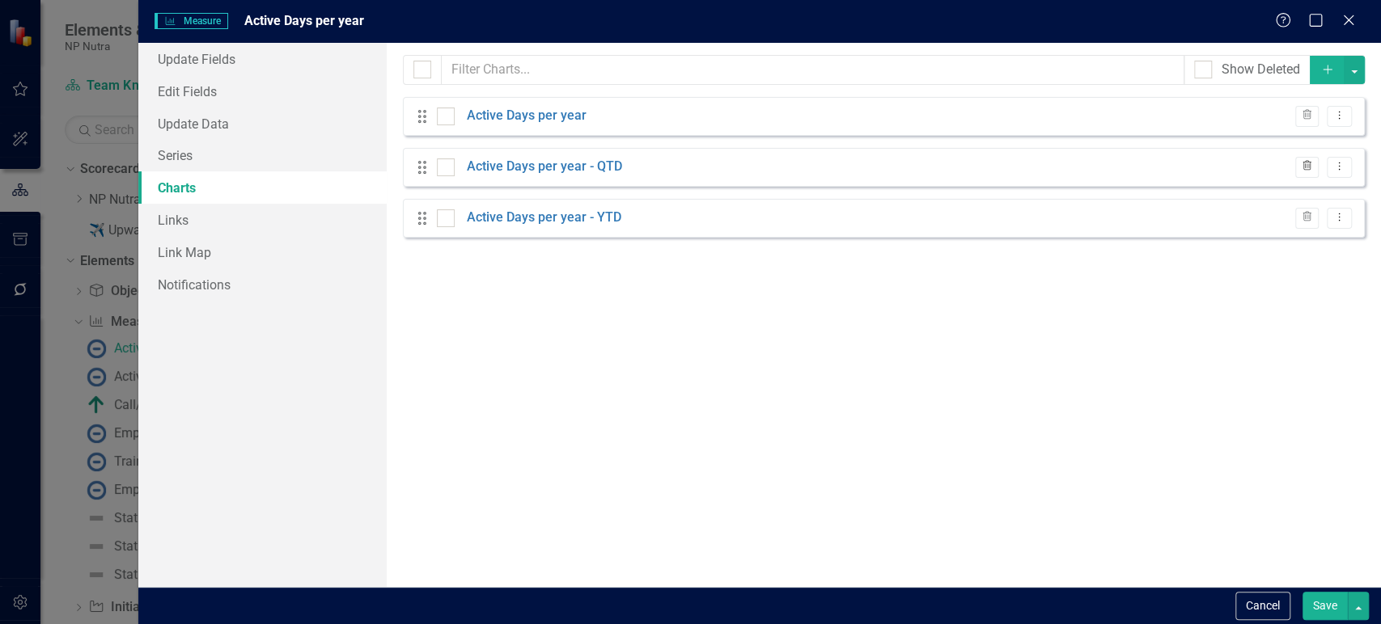
click at [1306, 167] on icon "Trash" at bounding box center [1307, 167] width 12 height 10
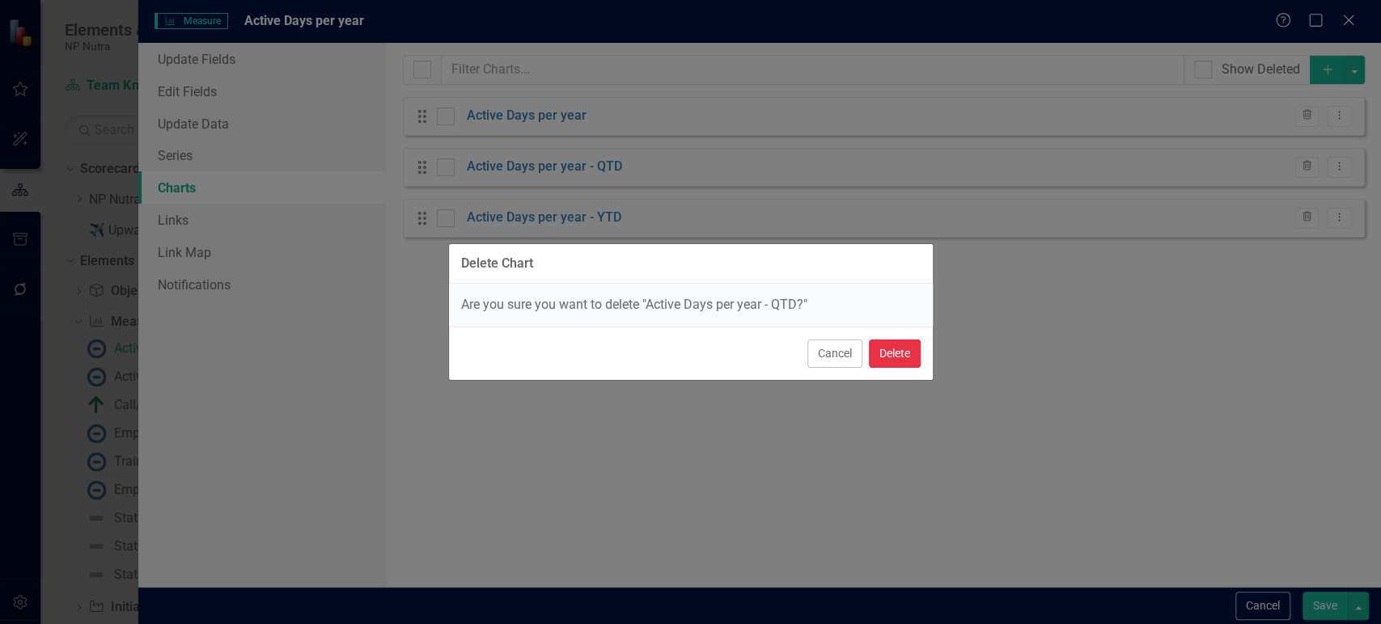
click at [905, 359] on button "Delete" at bounding box center [895, 354] width 52 height 28
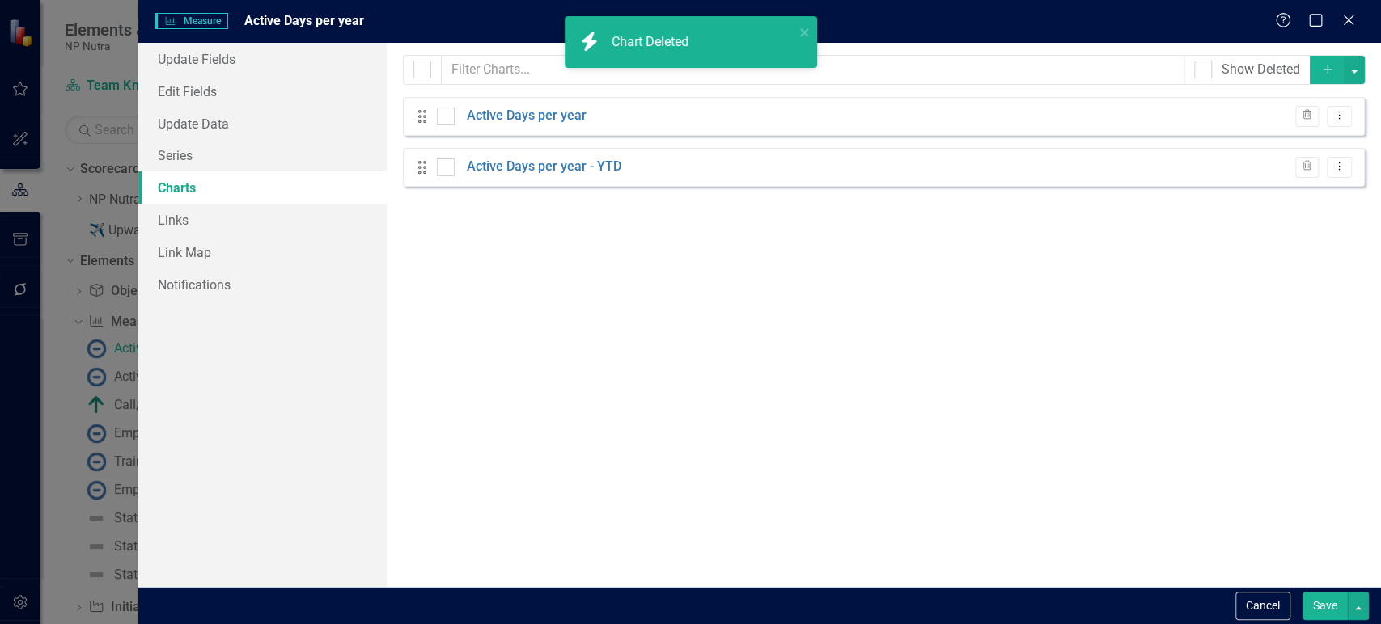
click at [1328, 603] on button "Save" at bounding box center [1324, 606] width 45 height 28
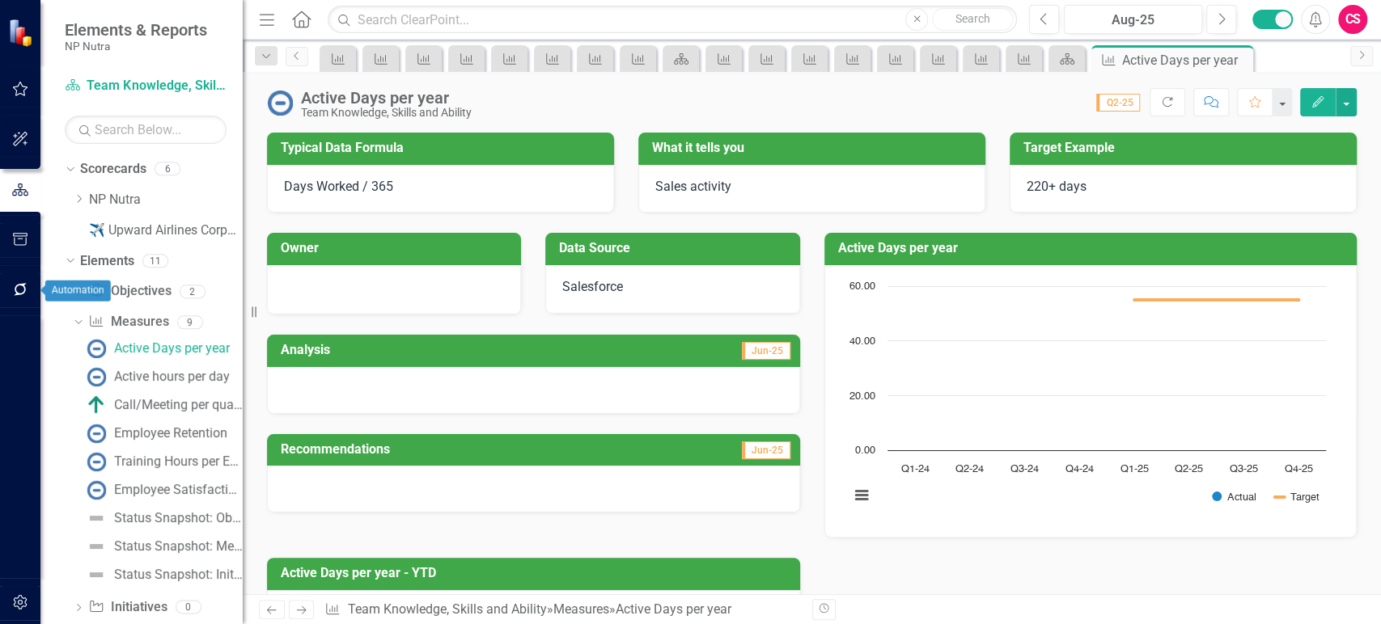
click at [15, 284] on icon "button" at bounding box center [20, 289] width 17 height 13
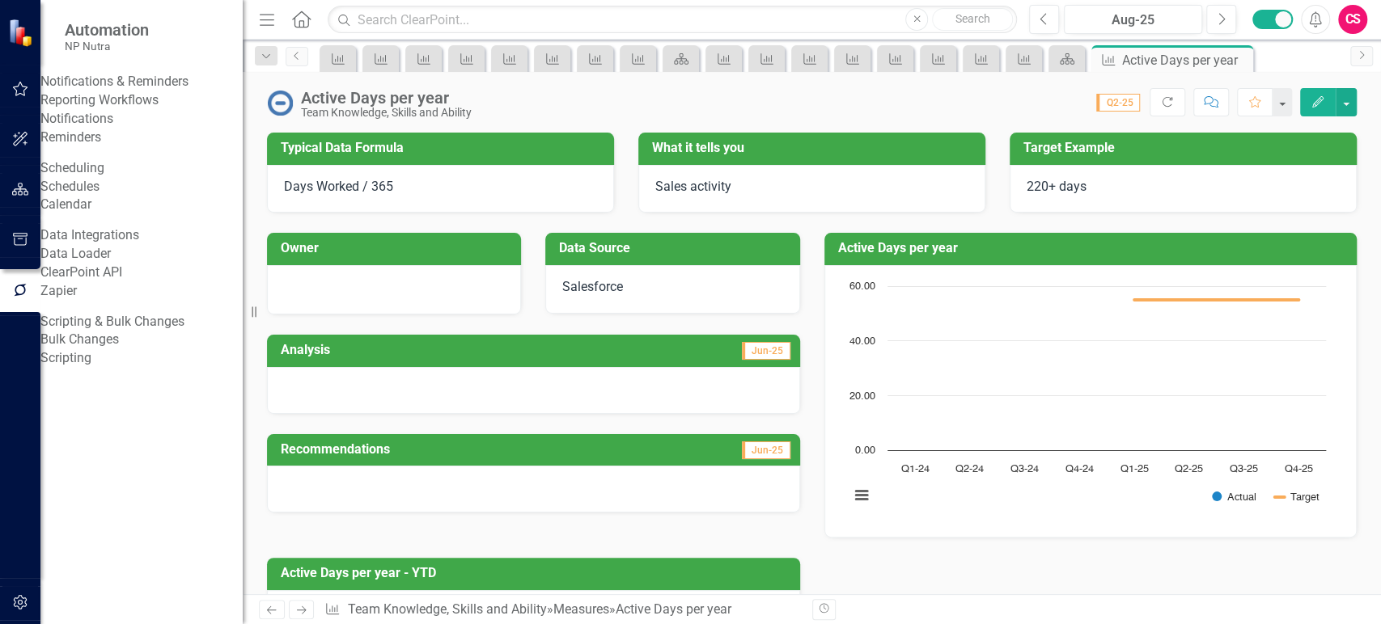
click at [91, 349] on link "Bulk Changes" at bounding box center [141, 340] width 202 height 19
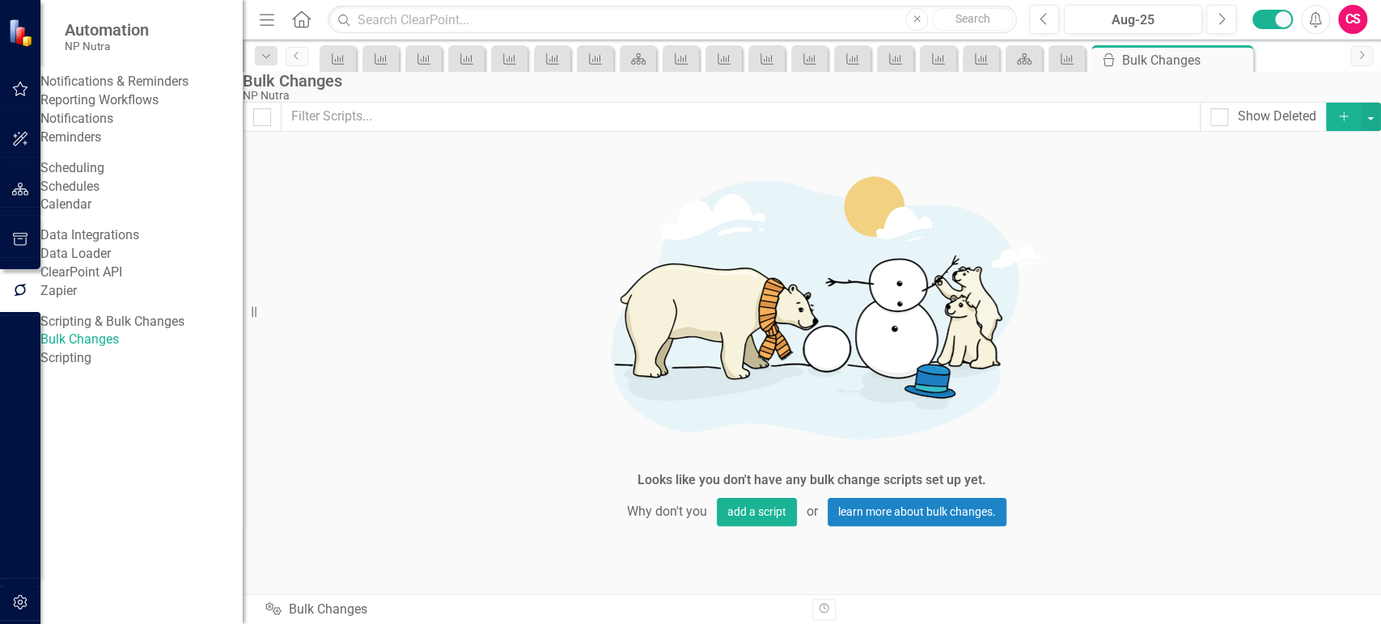
click at [1329, 131] on button "Add" at bounding box center [1344, 117] width 36 height 28
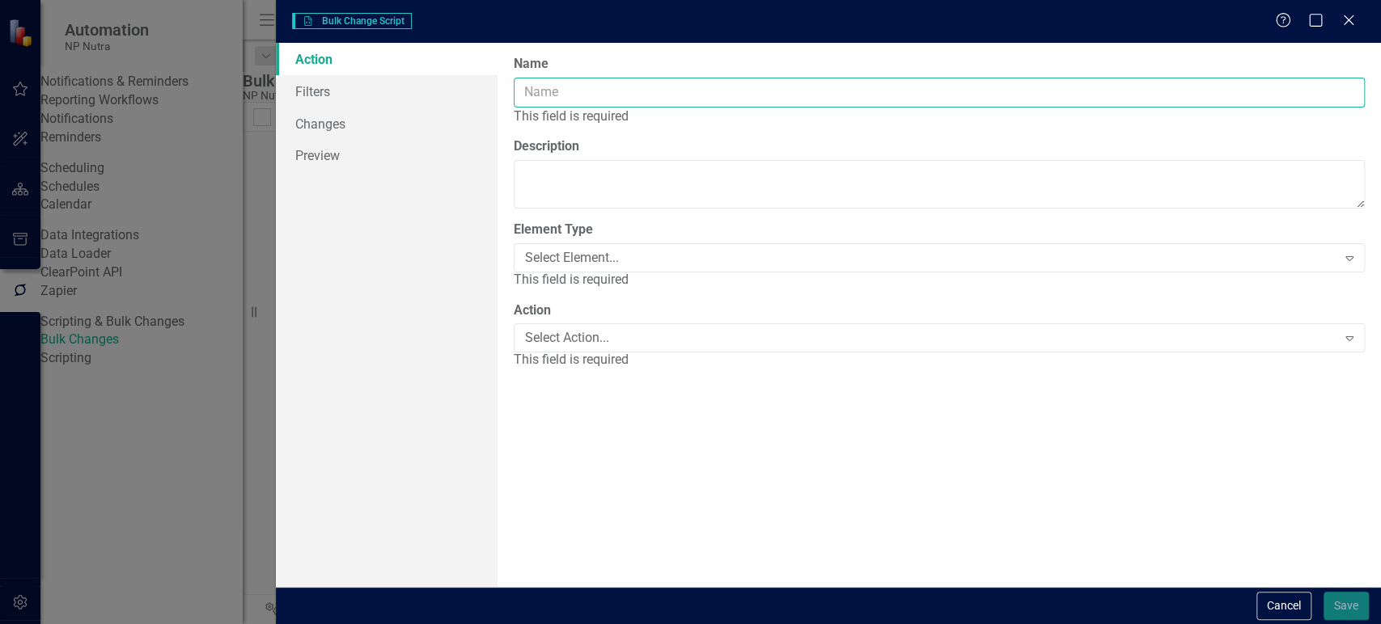
click at [545, 100] on input "Name" at bounding box center [939, 93] width 851 height 30
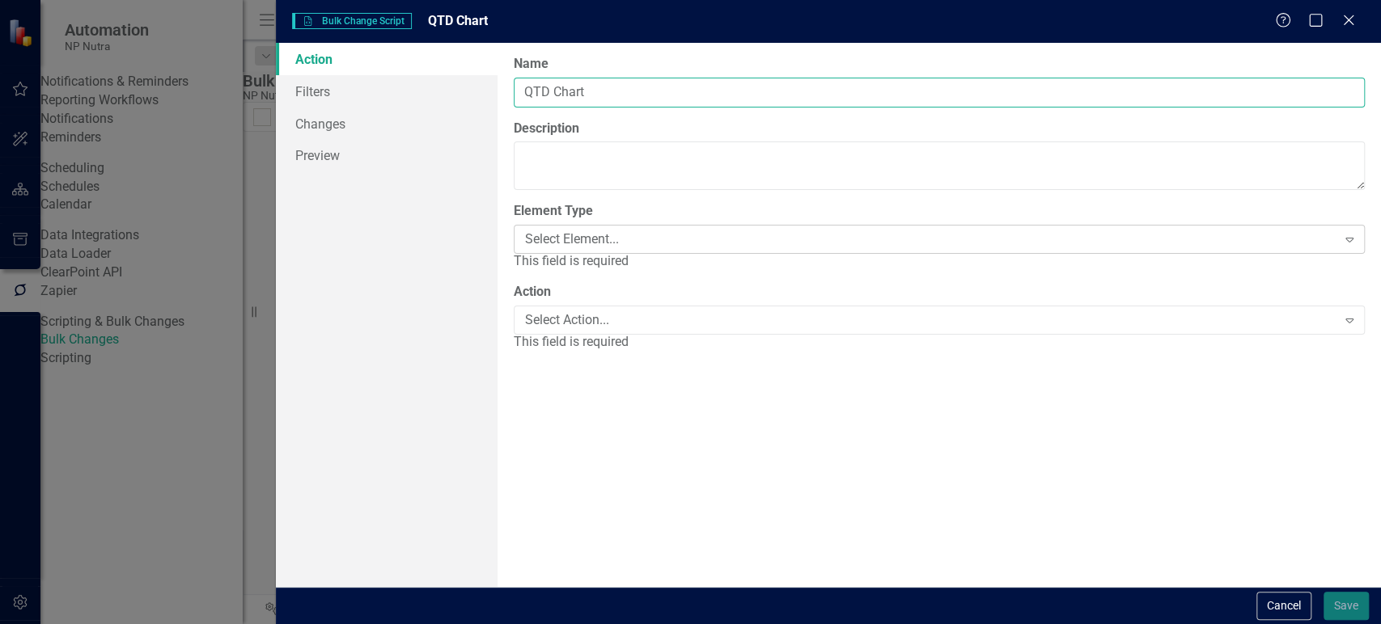
type input "QTD Chart"
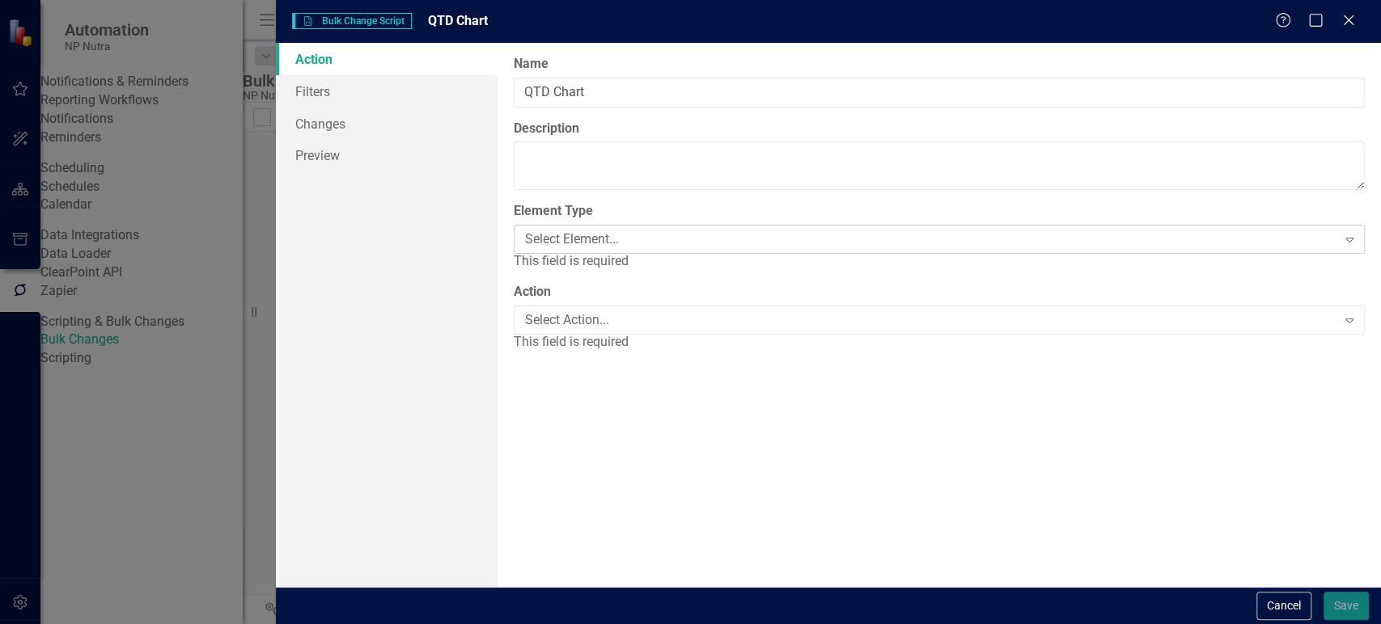
click at [581, 244] on div "Select Element..." at bounding box center [930, 240] width 811 height 19
click at [568, 349] on div "The first step in creating a bulk change script is defining the element type (o…" at bounding box center [938, 315] width 883 height 544
click at [585, 303] on div "Select Action..." at bounding box center [930, 301] width 811 height 19
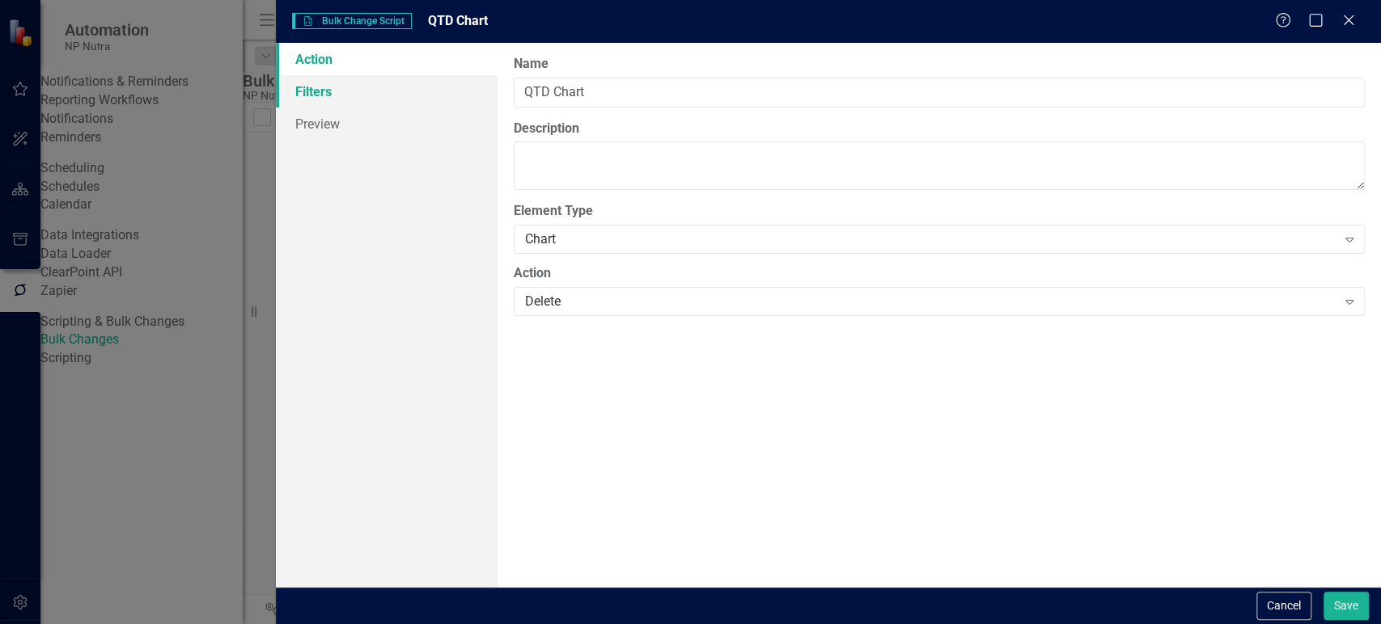
click at [394, 94] on link "Filters" at bounding box center [386, 91] width 221 height 32
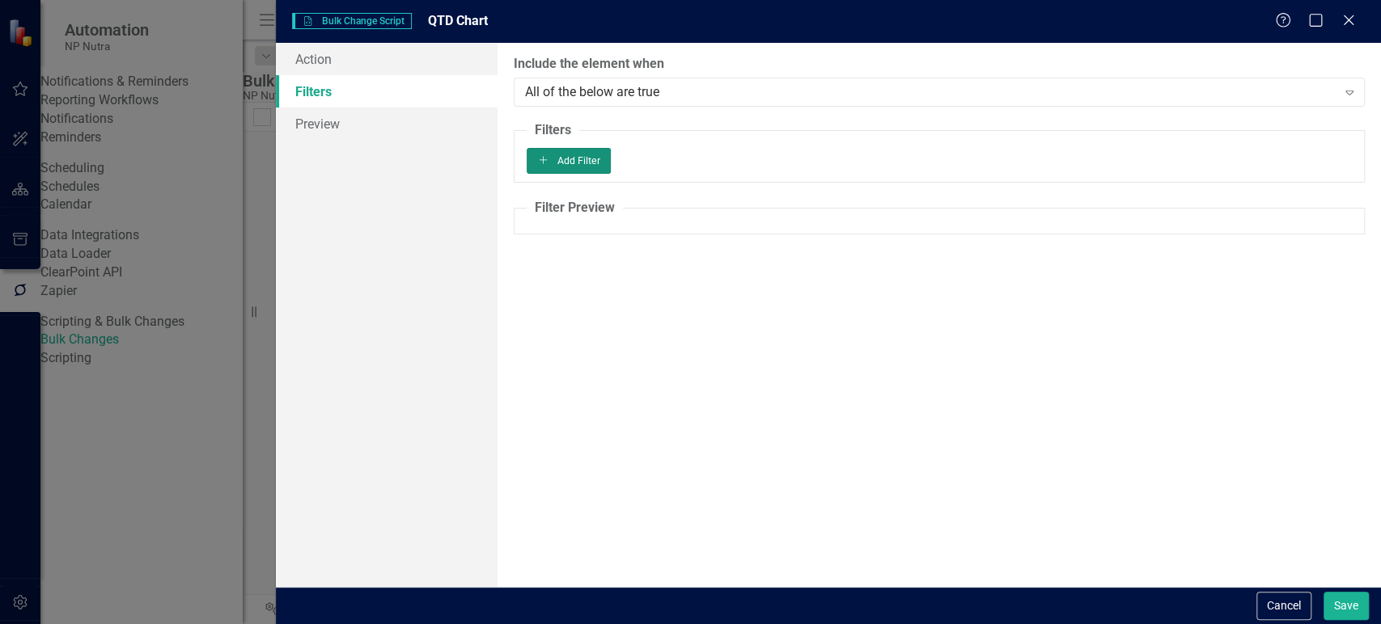
click at [612, 174] on button "Add Add Filter" at bounding box center [569, 161] width 85 height 26
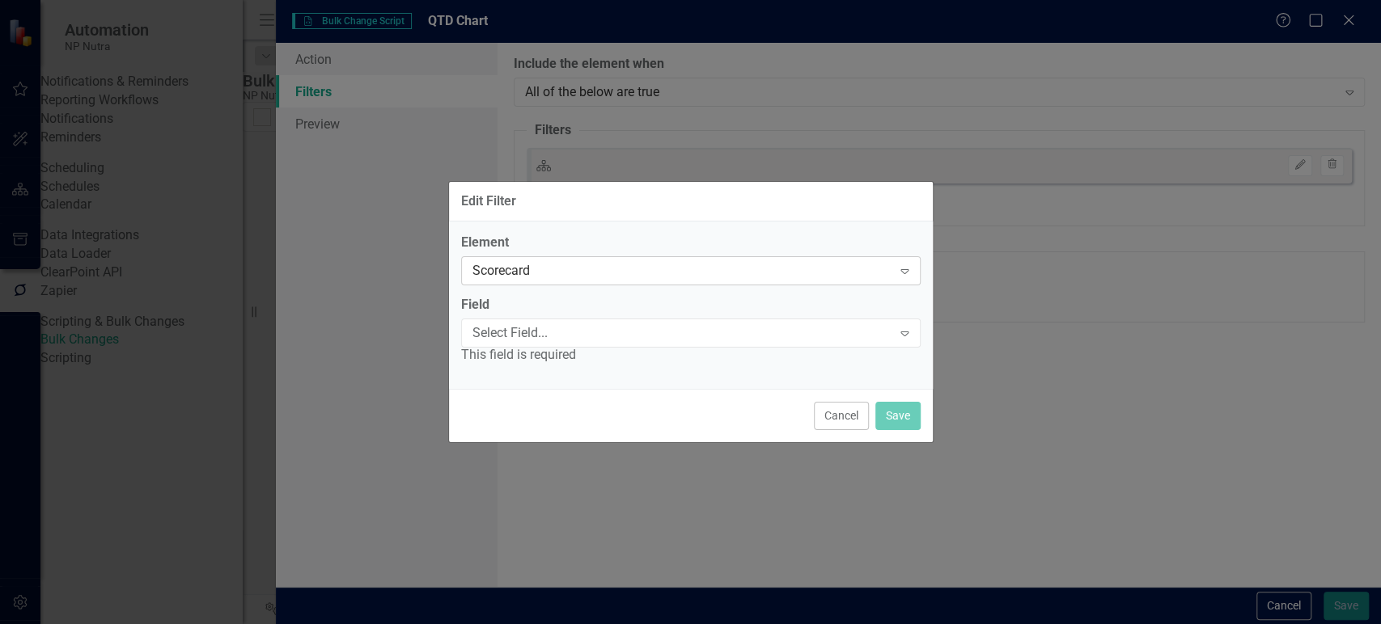
click at [688, 265] on div "Scorecard" at bounding box center [682, 271] width 420 height 19
drag, startPoint x: 548, startPoint y: 516, endPoint x: 565, endPoint y: 389, distance: 128.0
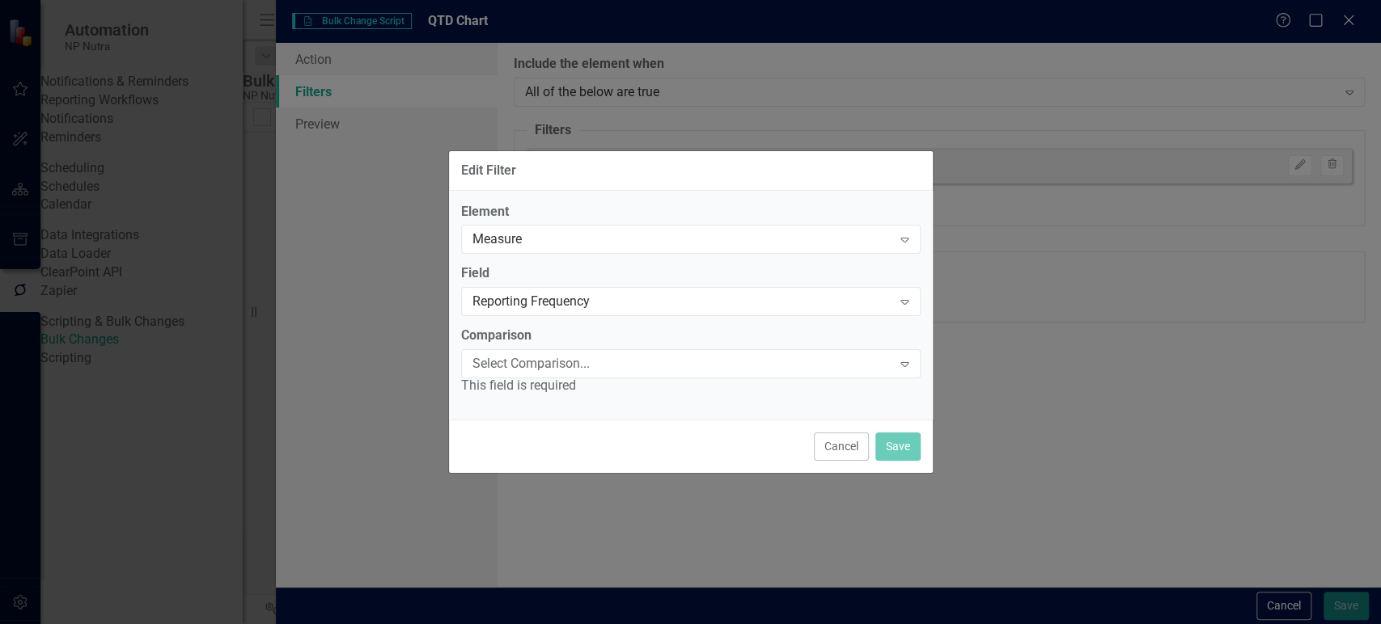
click at [566, 383] on div "This field is required" at bounding box center [690, 386] width 459 height 19
drag, startPoint x: 567, startPoint y: 381, endPoint x: 576, endPoint y: 366, distance: 17.1
click at [567, 380] on div "This field is required" at bounding box center [690, 386] width 459 height 19
click at [578, 364] on div "Select Comparison..." at bounding box center [682, 364] width 420 height 19
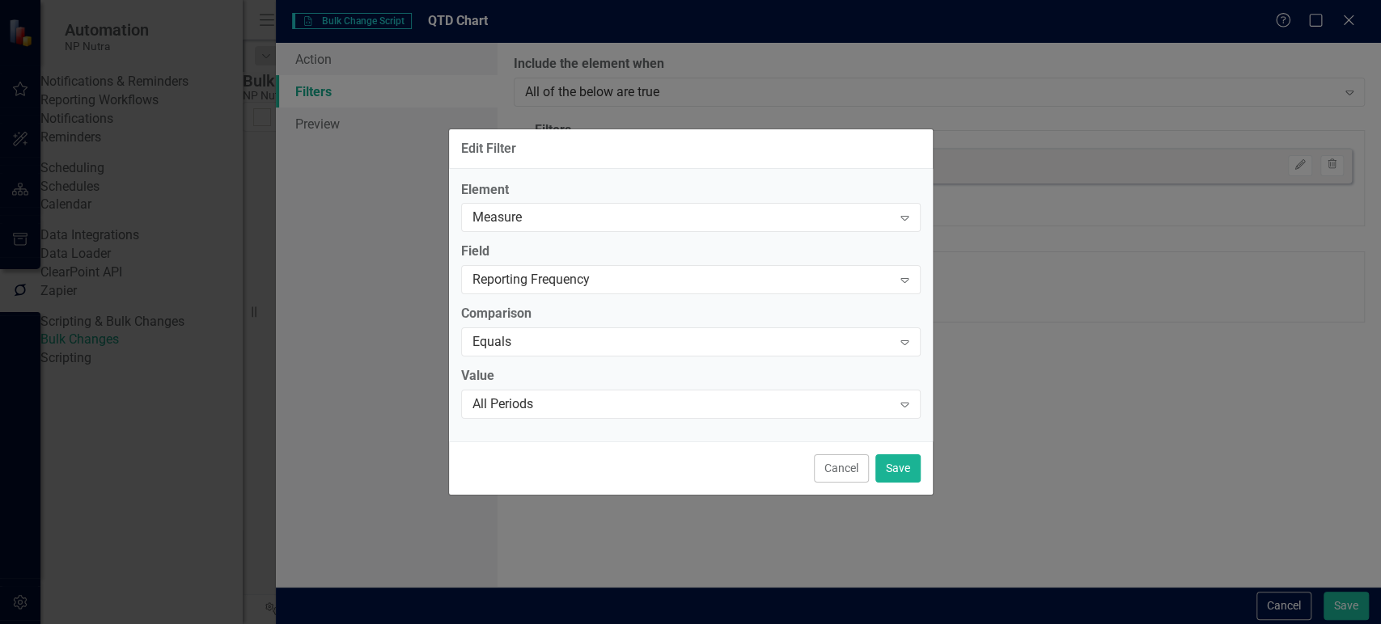
click at [552, 400] on div "All Periods" at bounding box center [682, 405] width 420 height 19
click at [895, 464] on button "Save" at bounding box center [897, 469] width 45 height 28
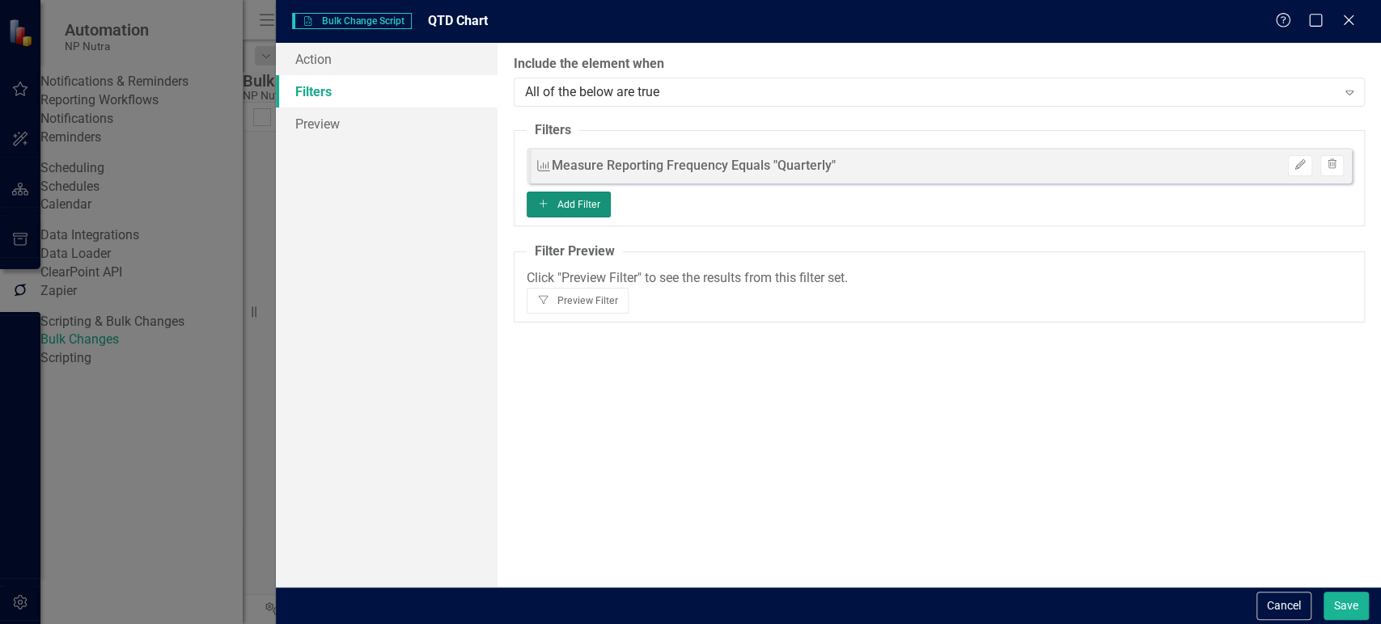
click at [612, 206] on button "Add Add Filter" at bounding box center [569, 205] width 85 height 26
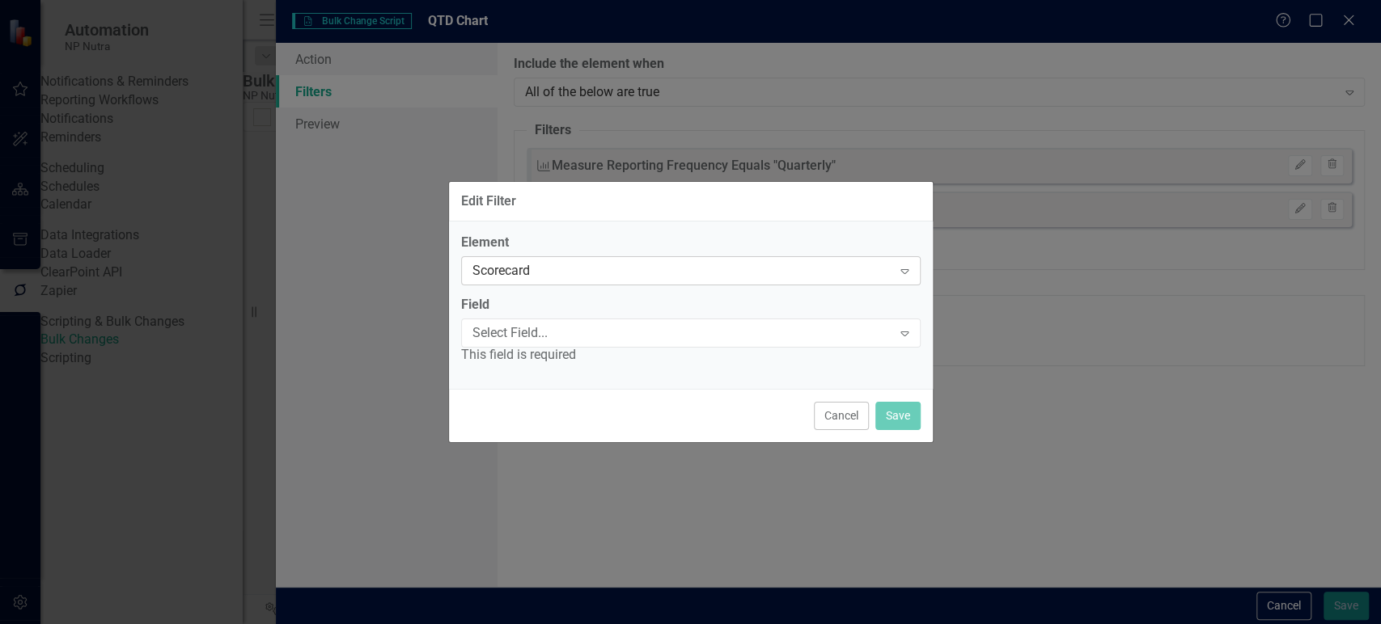
click at [645, 278] on div "Scorecard" at bounding box center [682, 271] width 420 height 19
click at [587, 352] on div "This field is required" at bounding box center [690, 356] width 459 height 19
click at [580, 334] on div "Select Field..." at bounding box center [682, 333] width 420 height 19
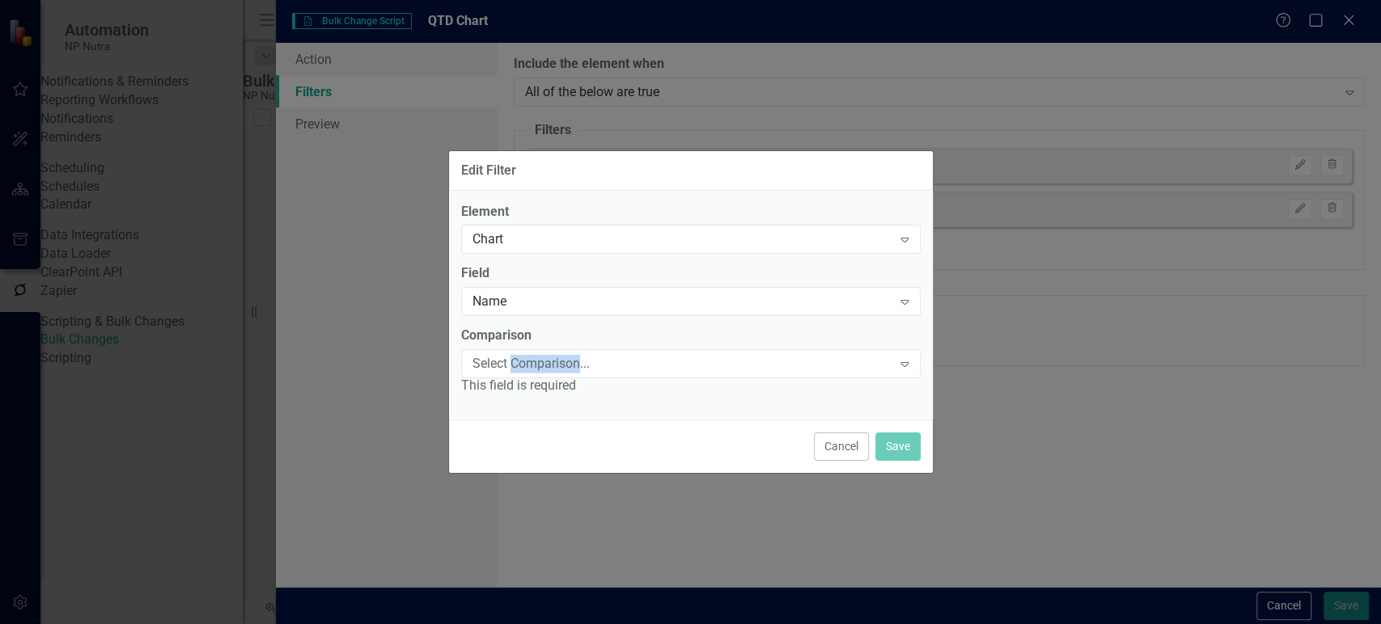
click at [530, 366] on div "Select Comparison..." at bounding box center [682, 364] width 420 height 19
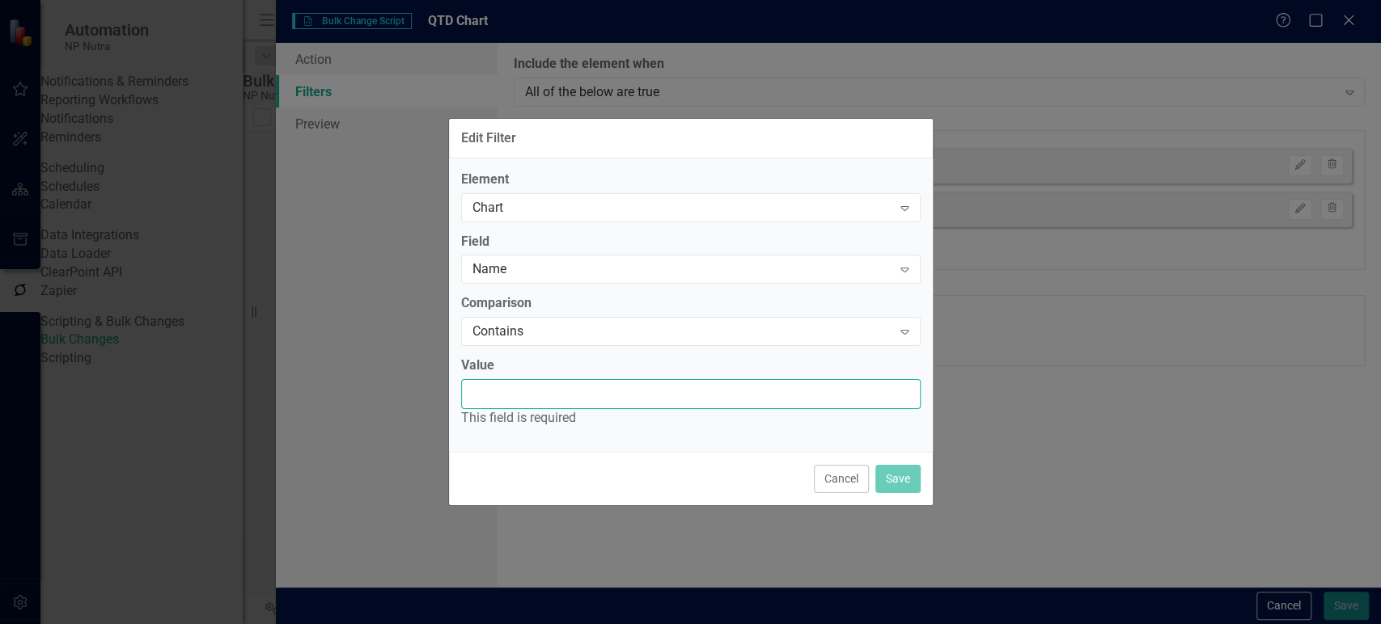
drag, startPoint x: 518, startPoint y: 433, endPoint x: 540, endPoint y: 402, distance: 38.2
click at [540, 402] on input "Value" at bounding box center [690, 394] width 459 height 30
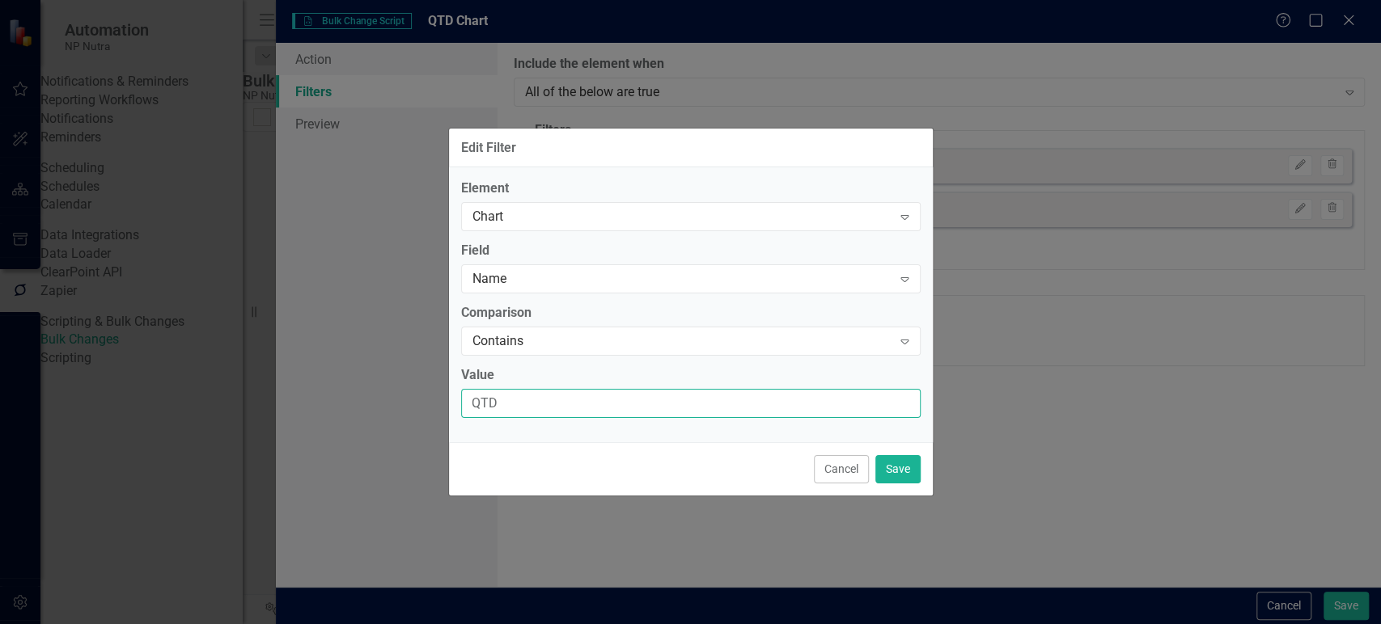
type input "QTD"
click at [920, 496] on div "Cancel Save" at bounding box center [691, 468] width 484 height 53
click at [893, 472] on button "Save" at bounding box center [897, 469] width 45 height 28
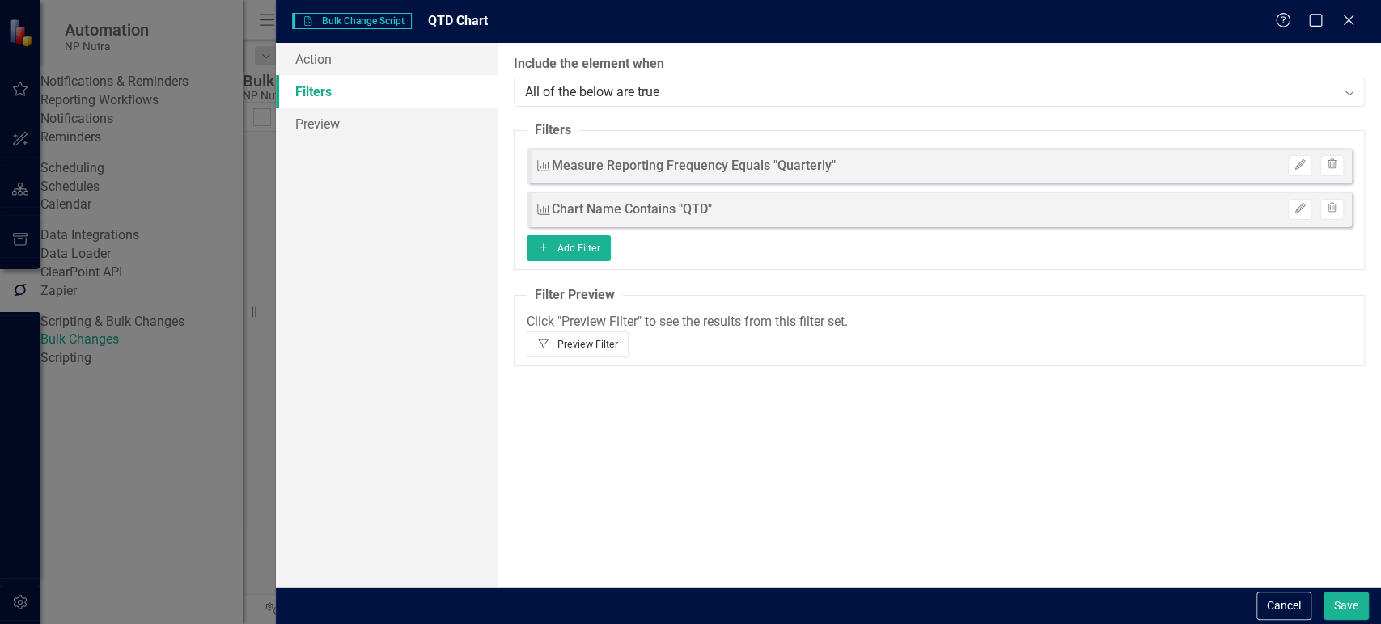
click at [629, 332] on button "Filter Preview Filter" at bounding box center [578, 345] width 103 height 26
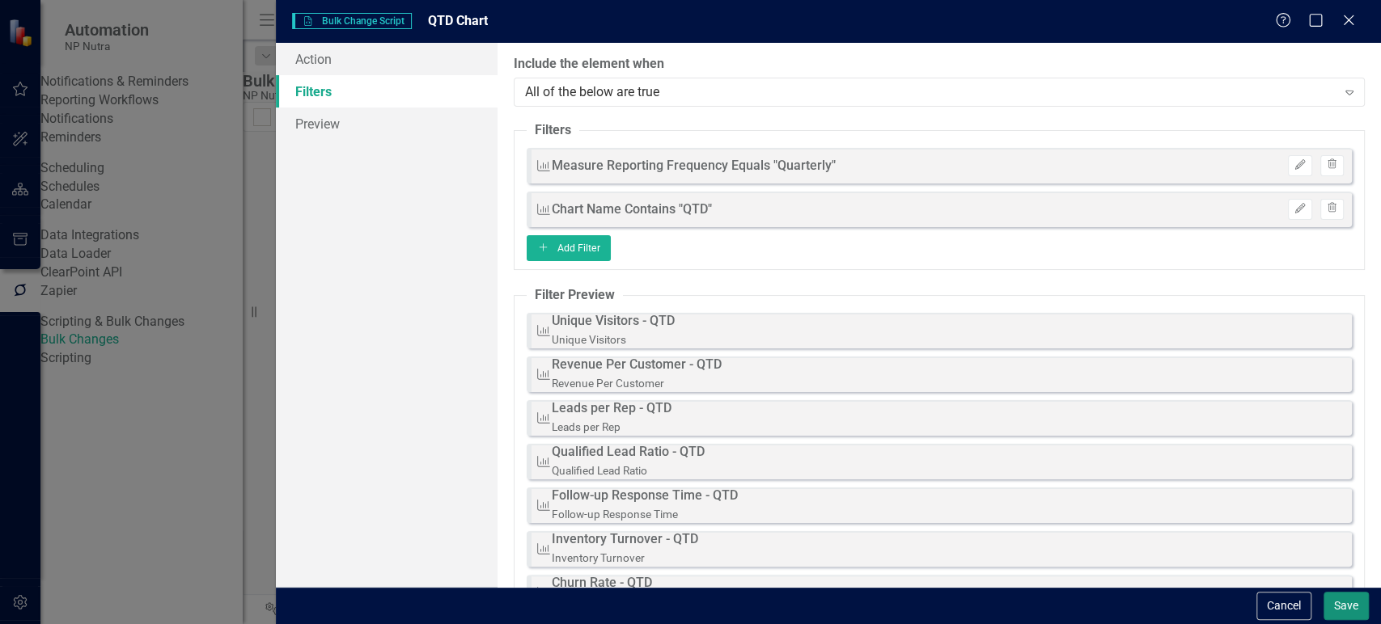
click at [1341, 606] on button "Save" at bounding box center [1345, 606] width 45 height 28
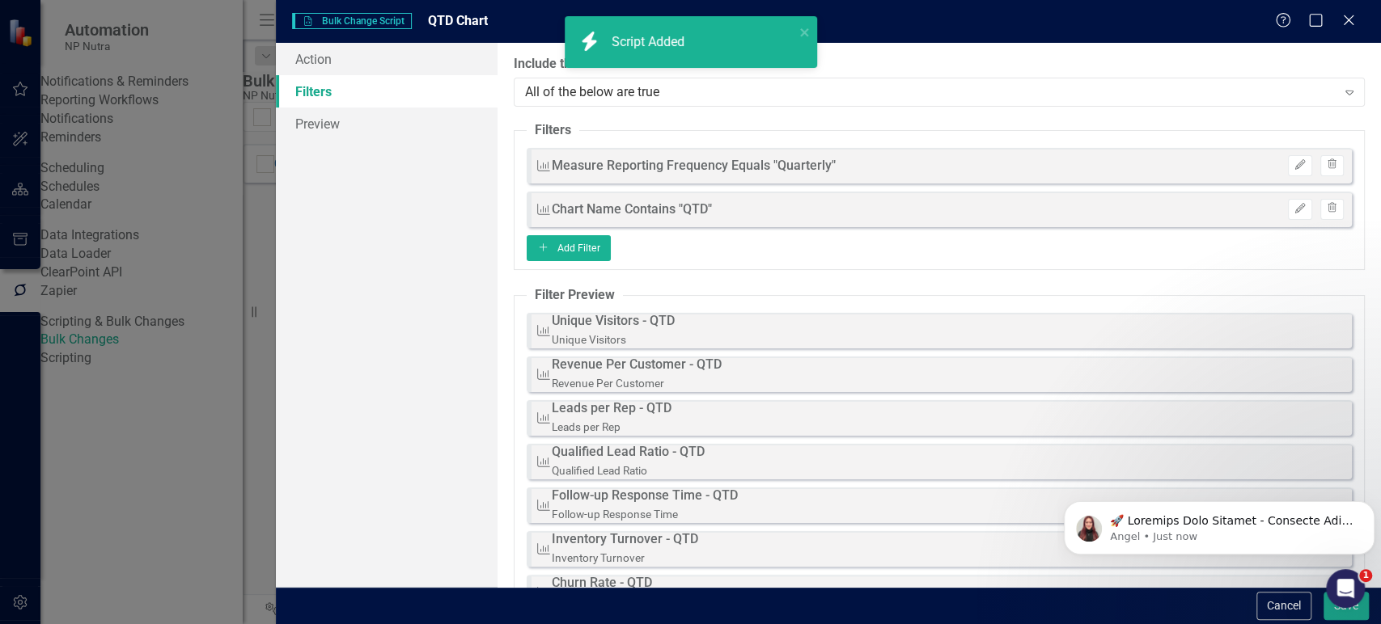
checkbox input "false"
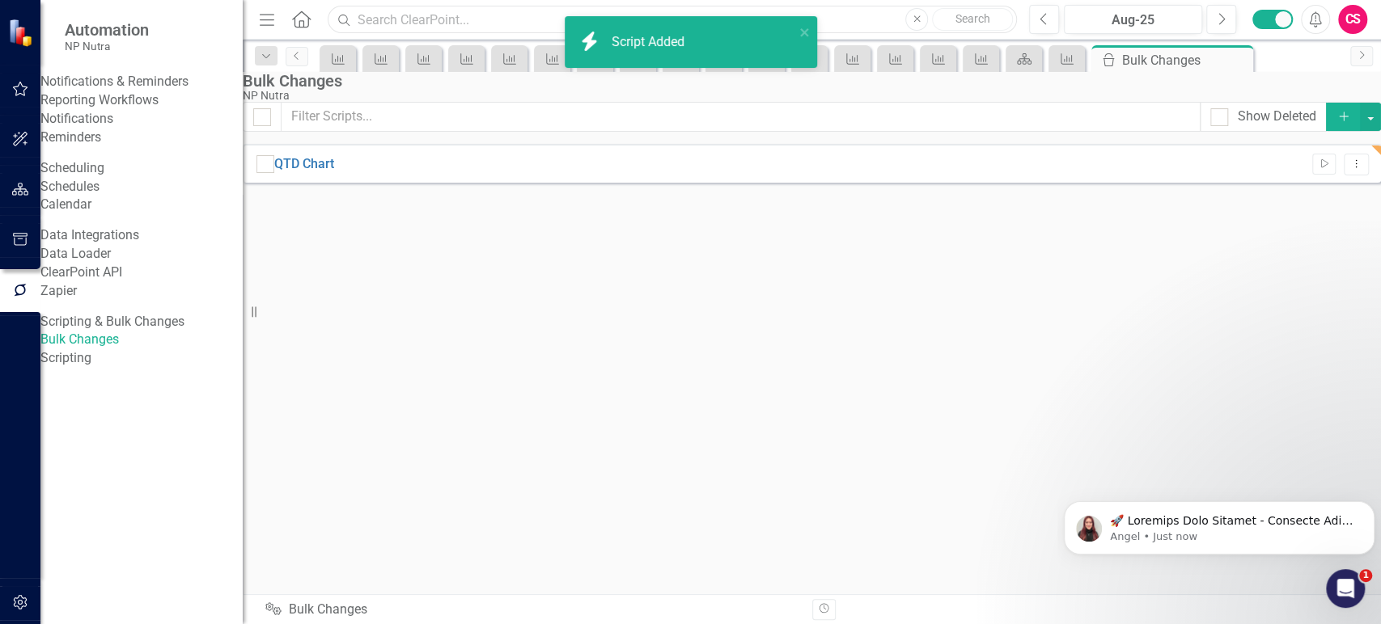
click at [408, 27] on input "text" at bounding box center [672, 20] width 689 height 28
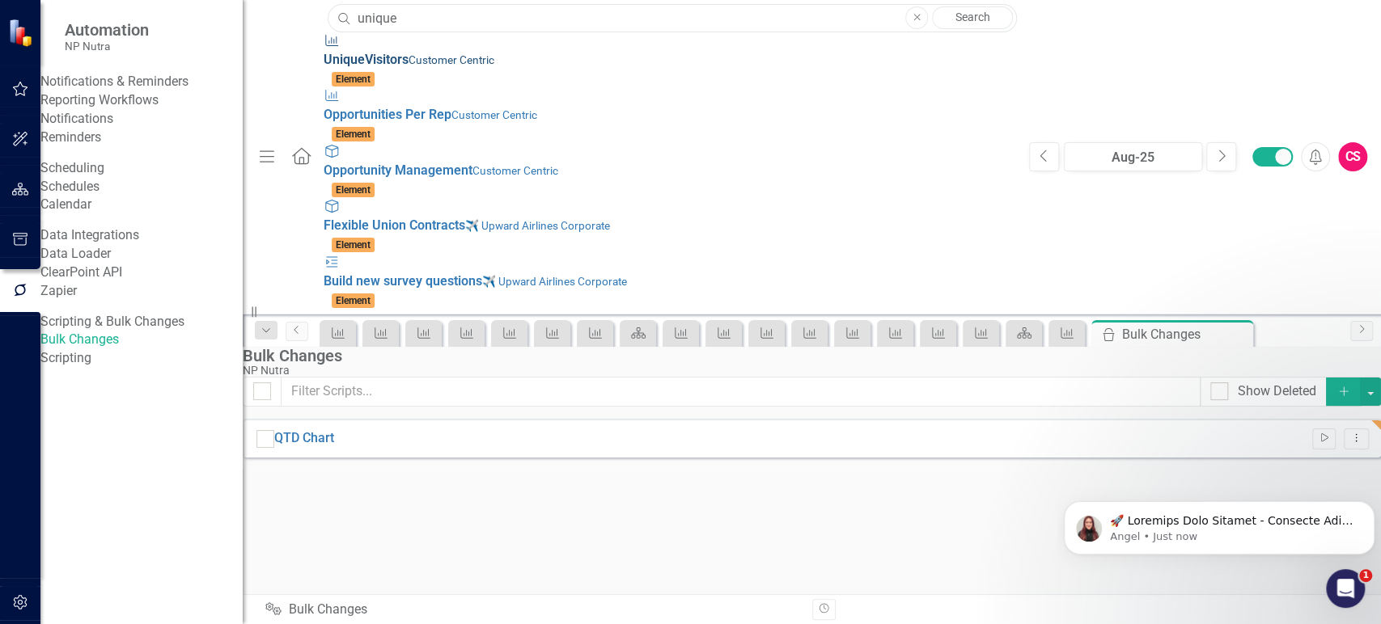
type input "unique"
click at [378, 65] on div "Measure Unique Visitors Customer Centric" at bounding box center [668, 50] width 689 height 37
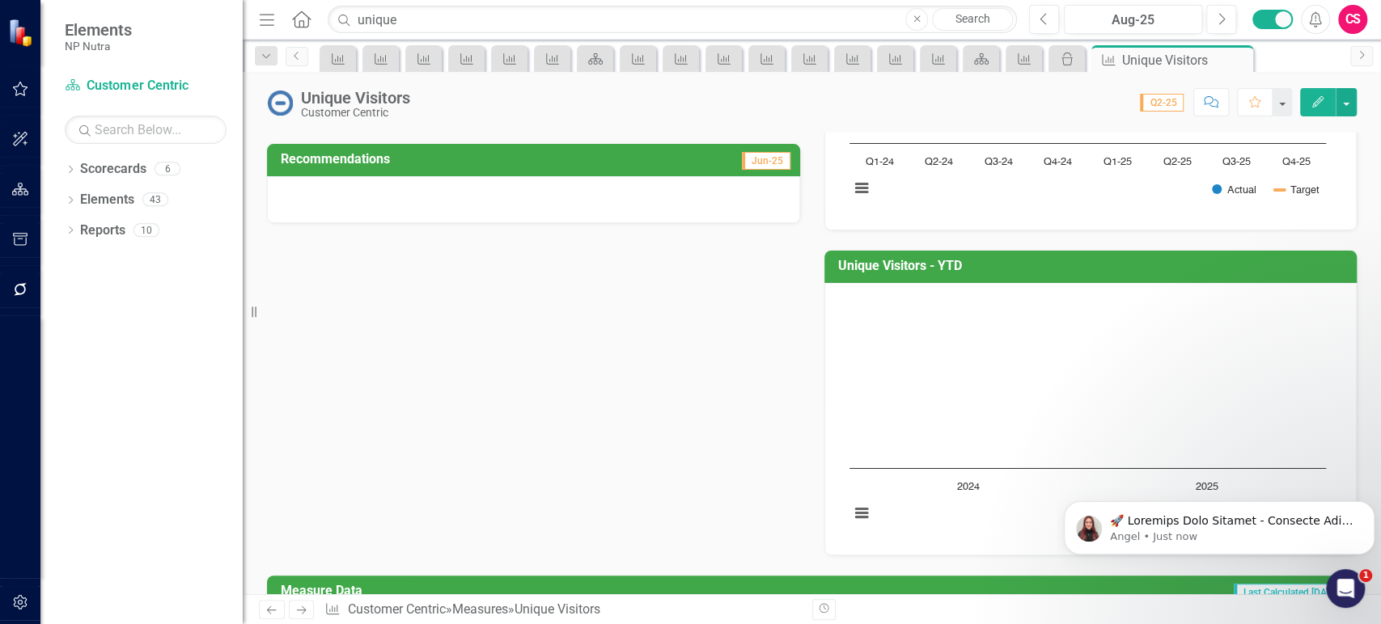
scroll to position [19, 0]
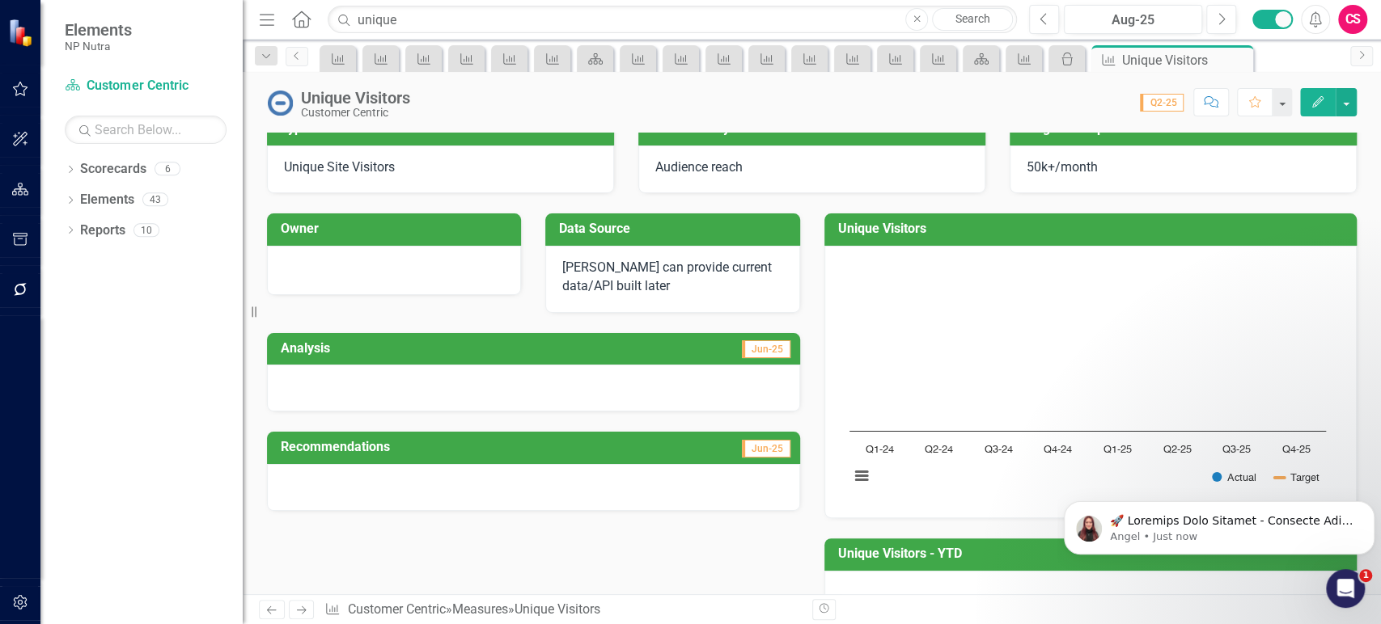
click at [1325, 108] on button "Edit" at bounding box center [1318, 102] width 36 height 28
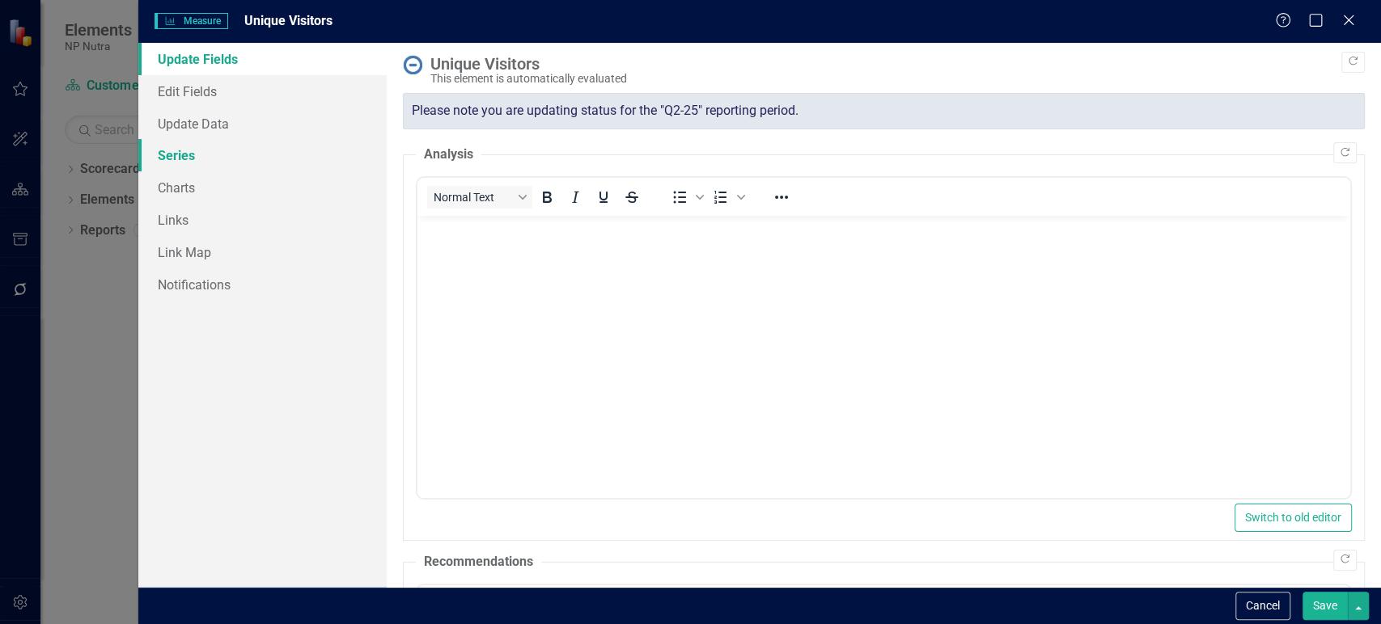
scroll to position [0, 0]
click at [183, 180] on link "Charts" at bounding box center [262, 187] width 248 height 32
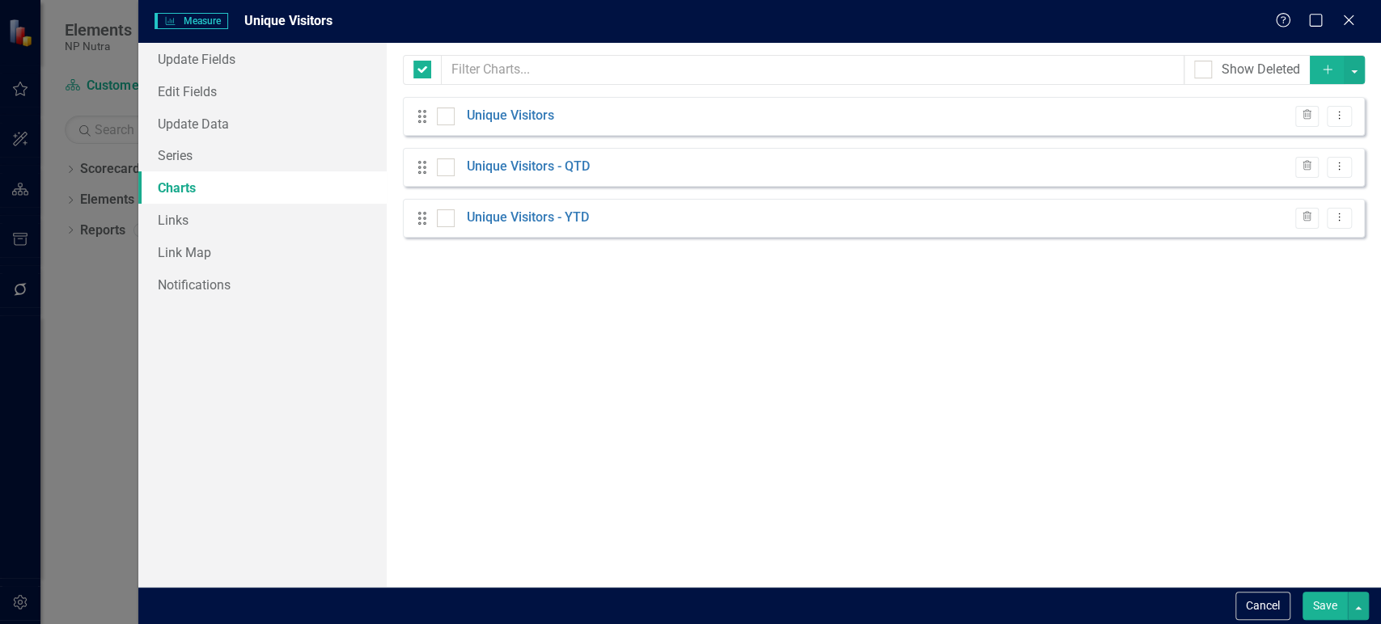
checkbox input "false"
click at [539, 175] on link "Unique Visitors - QTD" at bounding box center [528, 167] width 123 height 19
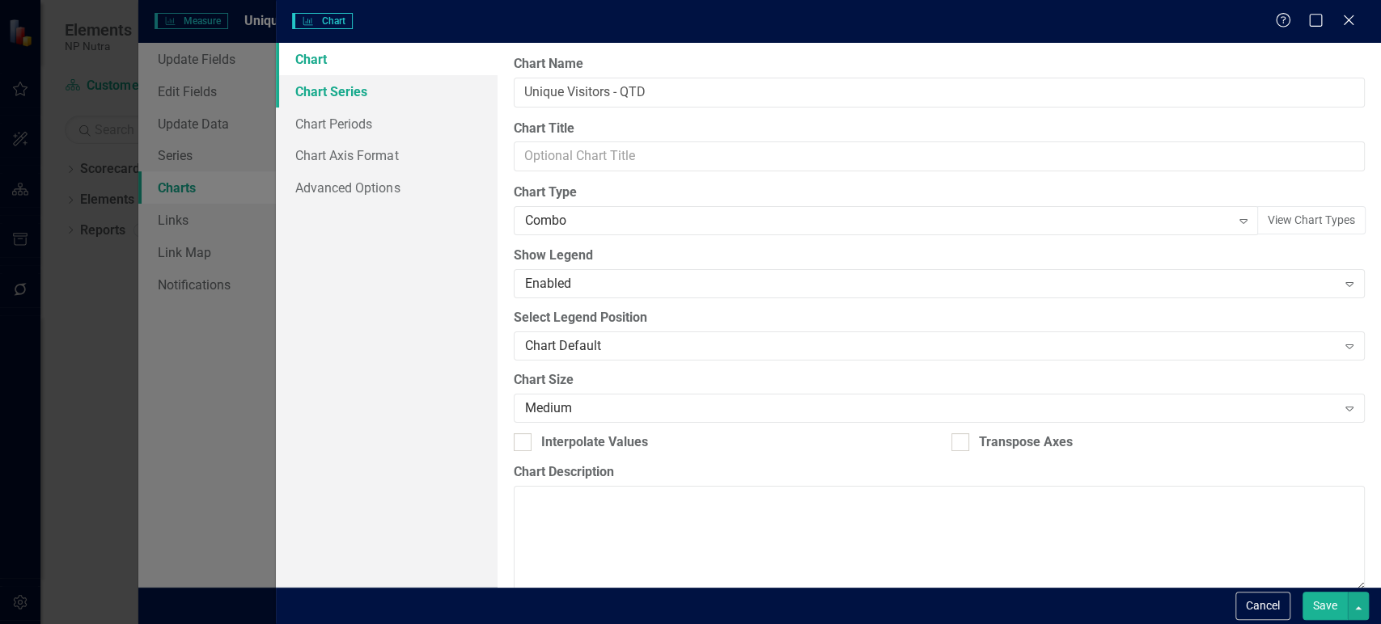
click at [429, 87] on link "Chart Series" at bounding box center [386, 91] width 221 height 32
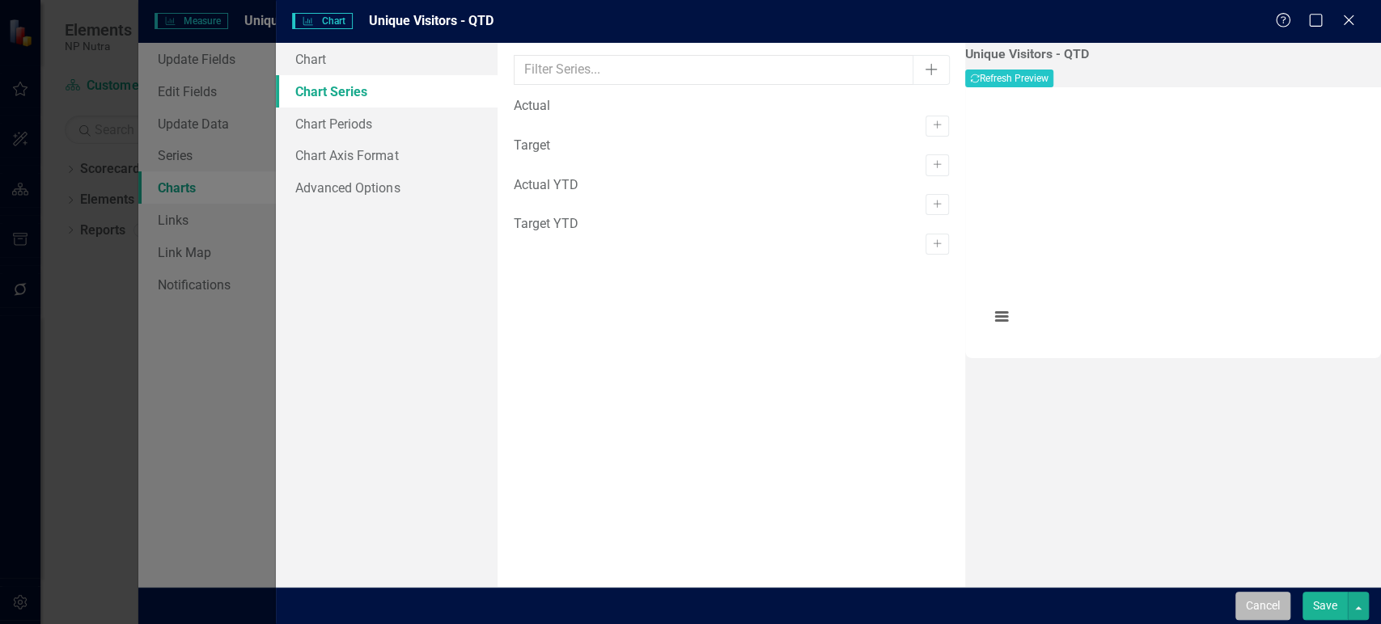
click at [1262, 603] on button "Cancel" at bounding box center [1262, 606] width 55 height 28
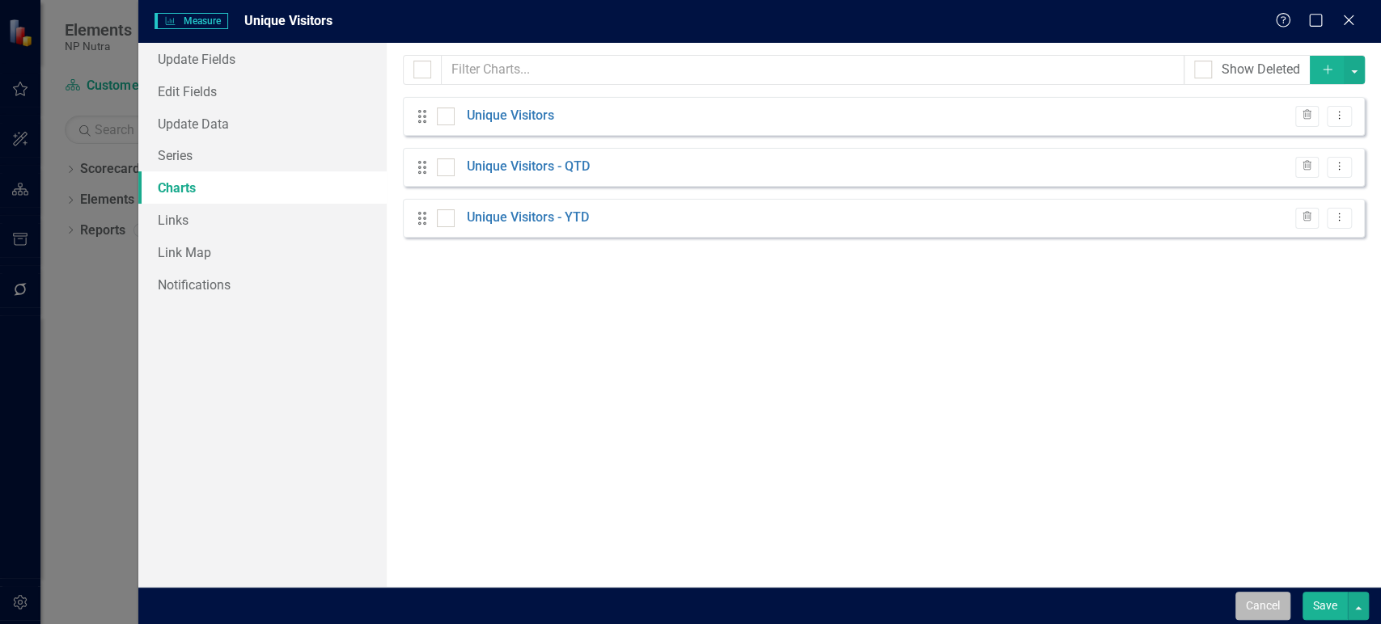
click at [1270, 606] on button "Cancel" at bounding box center [1262, 606] width 55 height 28
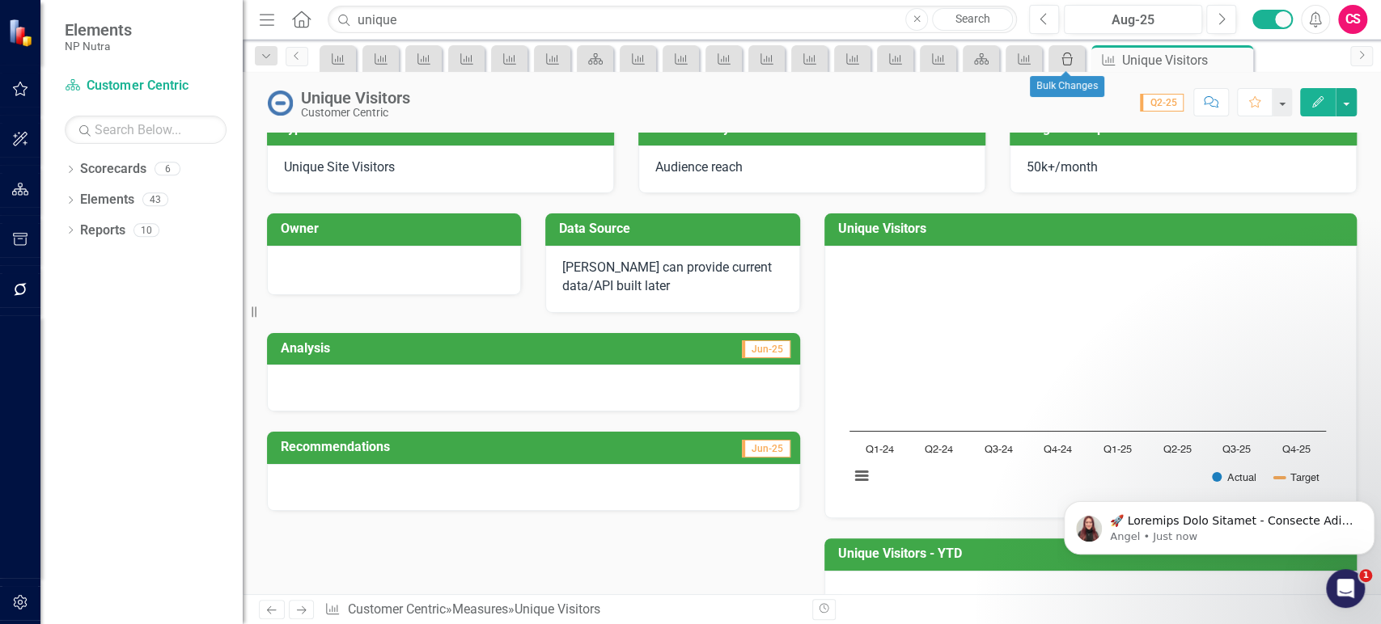
click at [1057, 59] on div "icon.bulk-changes" at bounding box center [1063, 59] width 23 height 20
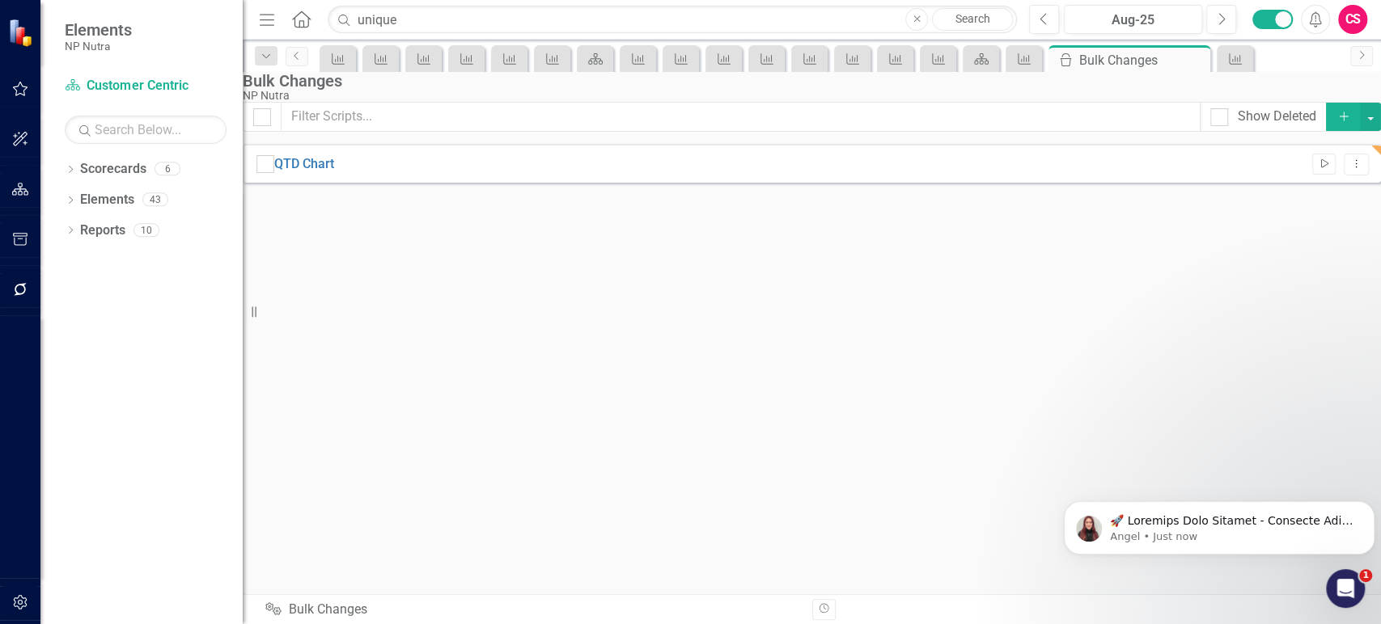
click at [1312, 175] on button "Run Script" at bounding box center [1323, 164] width 23 height 21
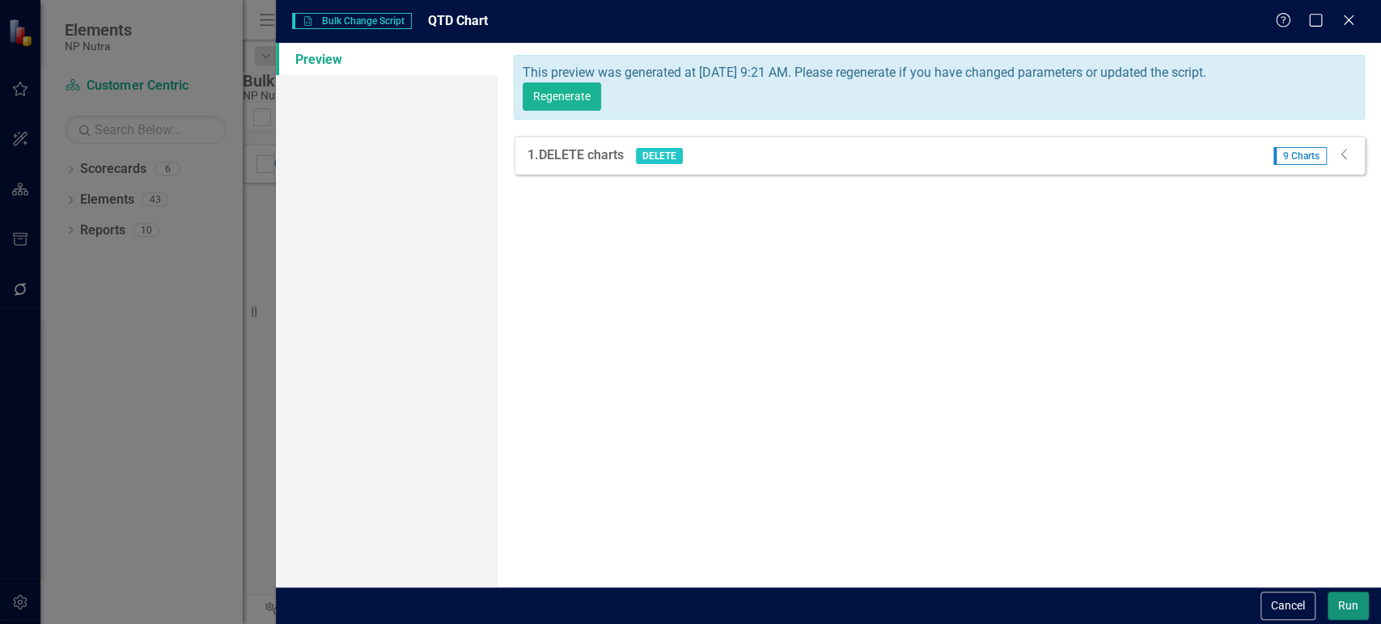
click at [1337, 598] on button "Run" at bounding box center [1347, 606] width 41 height 28
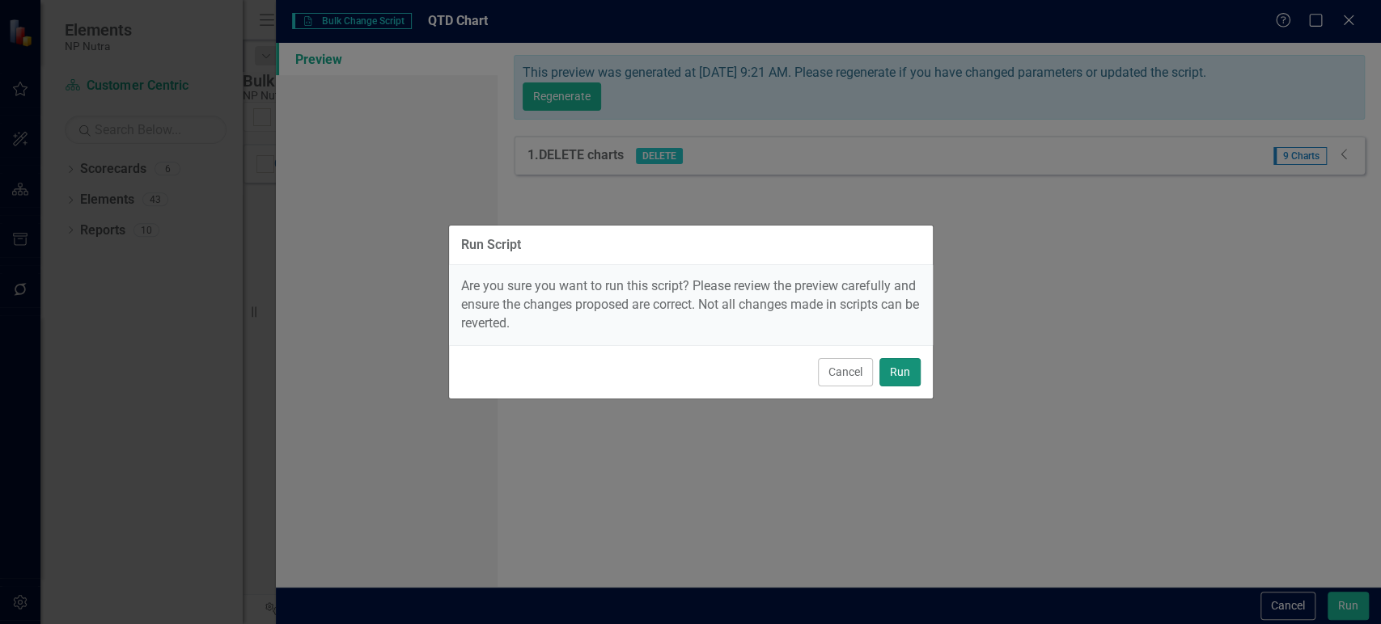
click at [909, 370] on button "Run" at bounding box center [899, 372] width 41 height 28
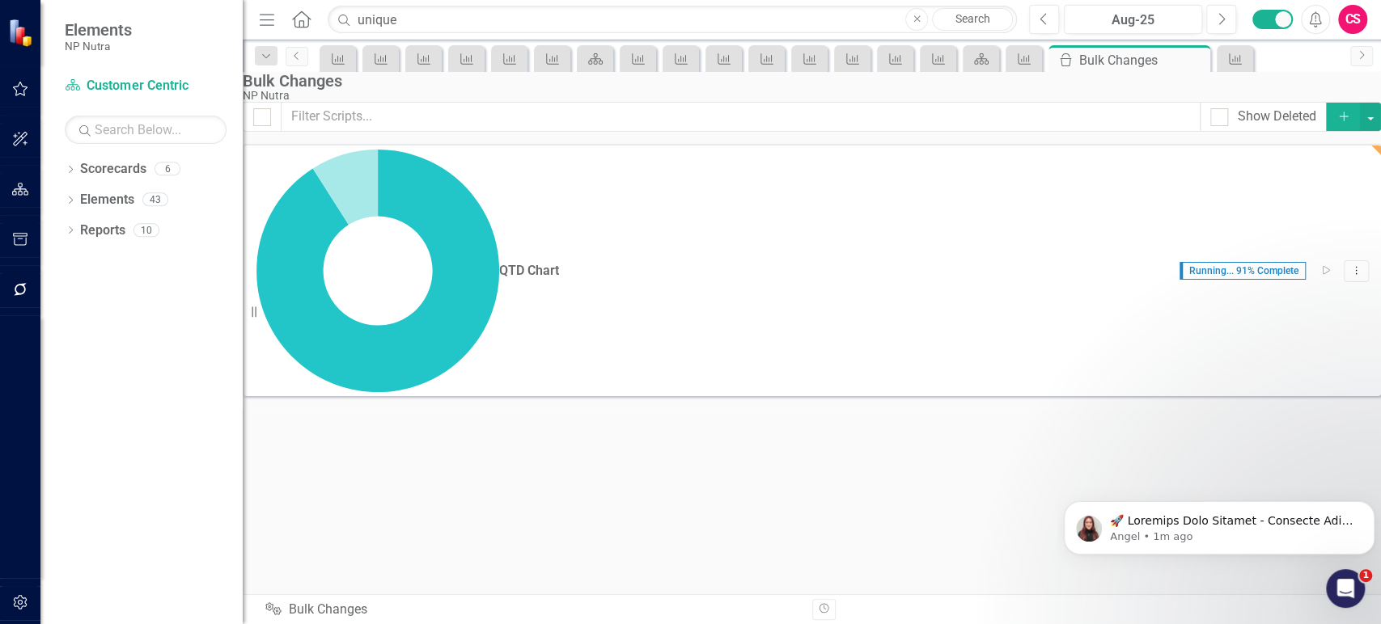
checkbox input "false"
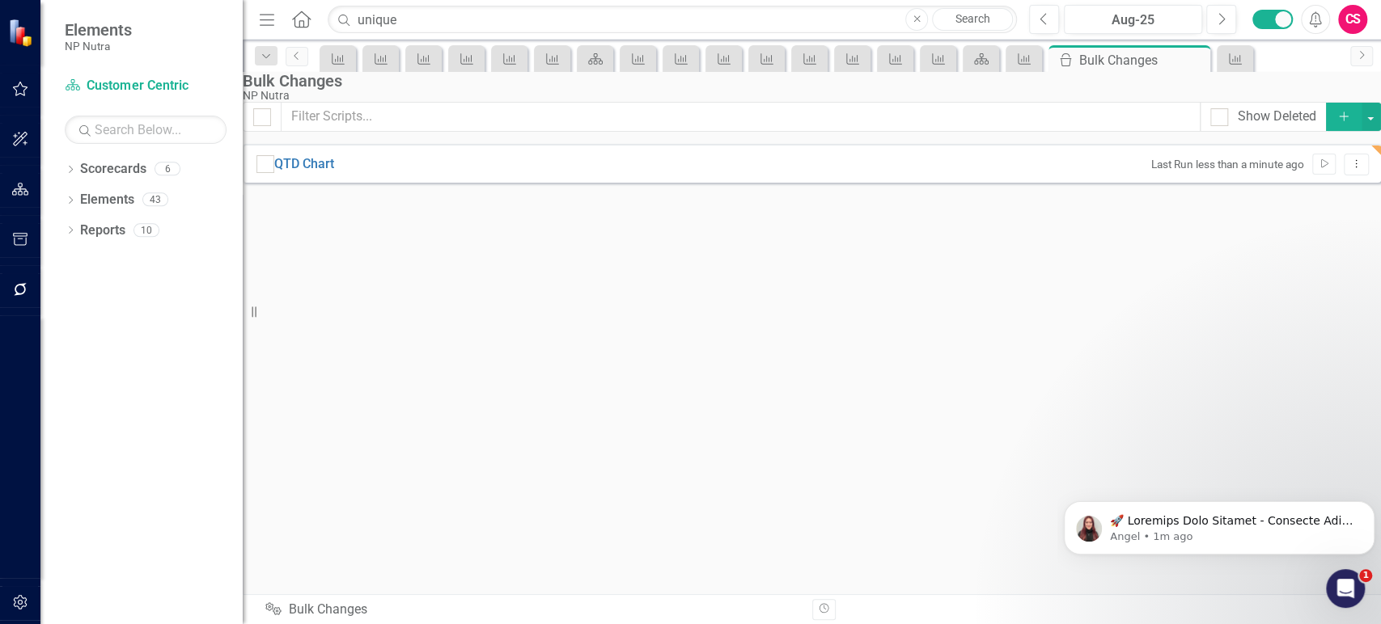
click at [1336, 122] on icon "Add" at bounding box center [1343, 116] width 15 height 11
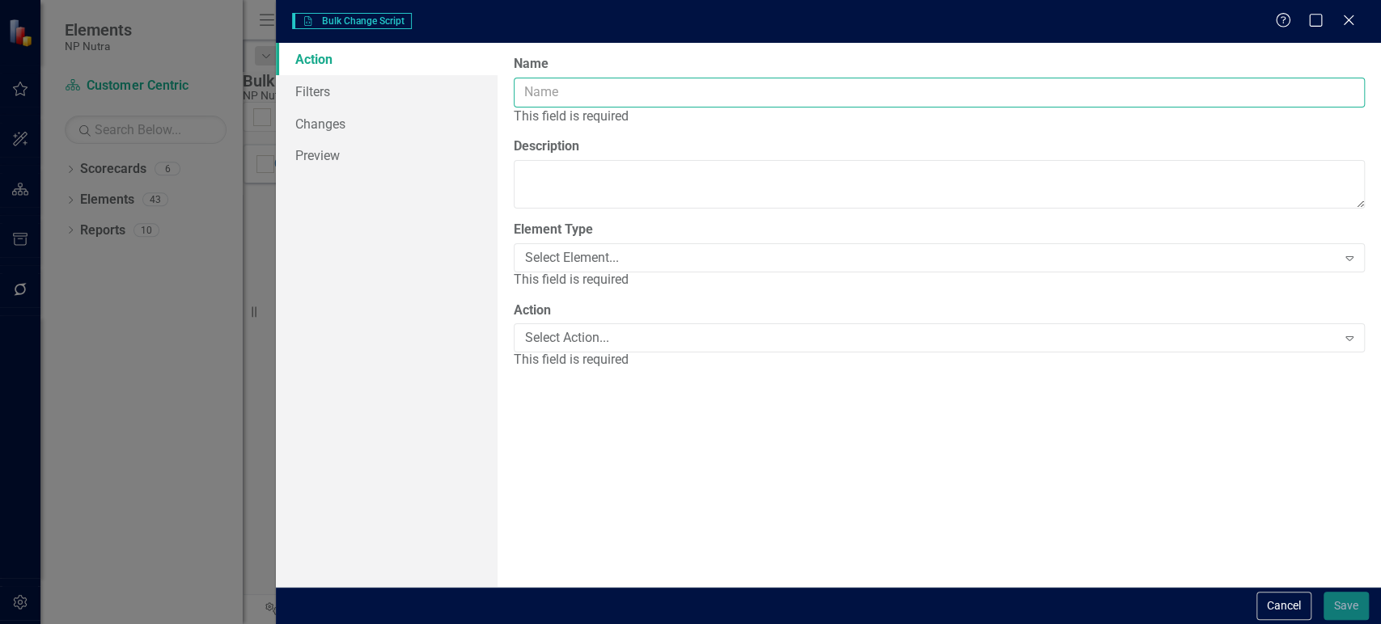
click at [650, 95] on input "Name" at bounding box center [939, 93] width 851 height 30
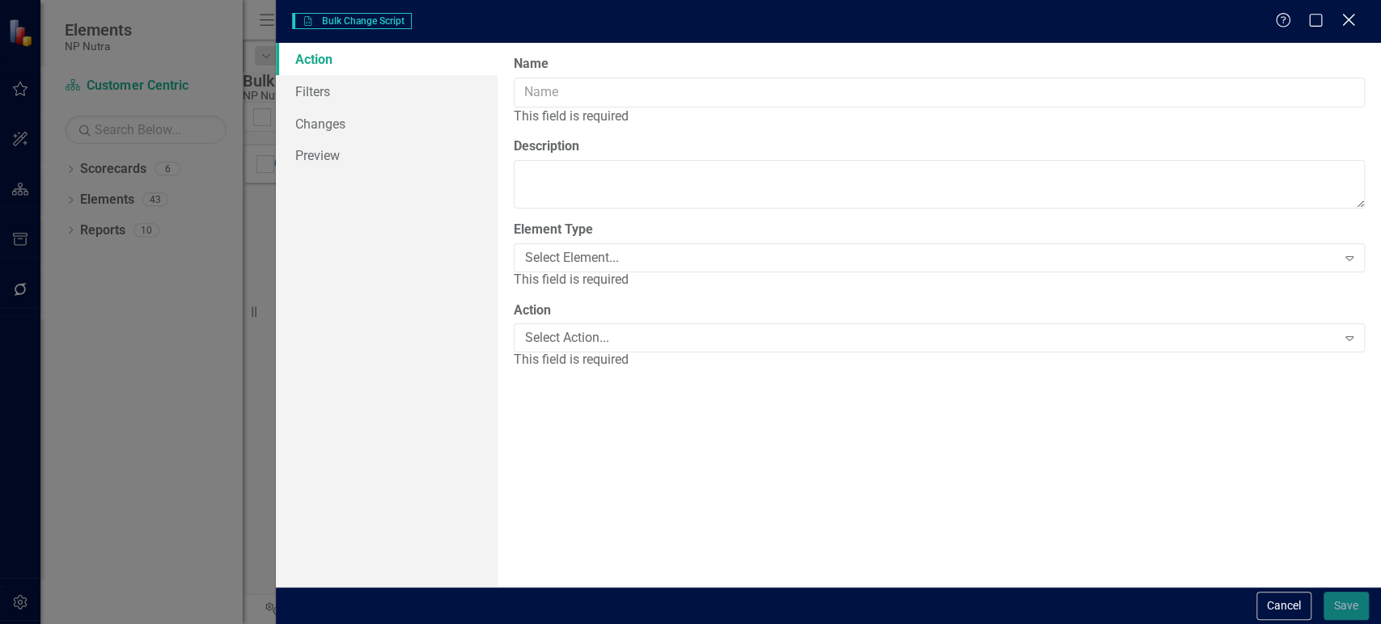
click at [1353, 17] on icon "Close" at bounding box center [1348, 19] width 20 height 15
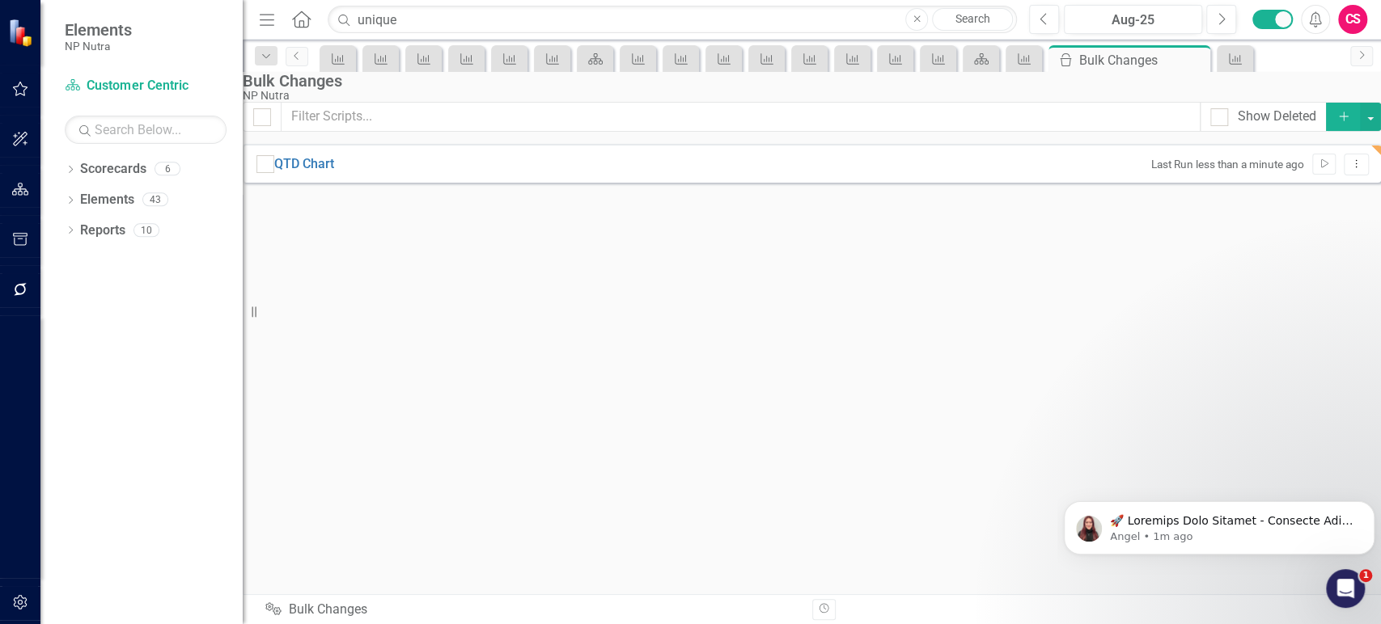
click at [324, 183] on div "QTD Chart Last Run less than a minute ago Run Script Dropdown Menu" at bounding box center [812, 163] width 1138 height 39
click at [327, 174] on link "QTD Chart" at bounding box center [304, 164] width 60 height 19
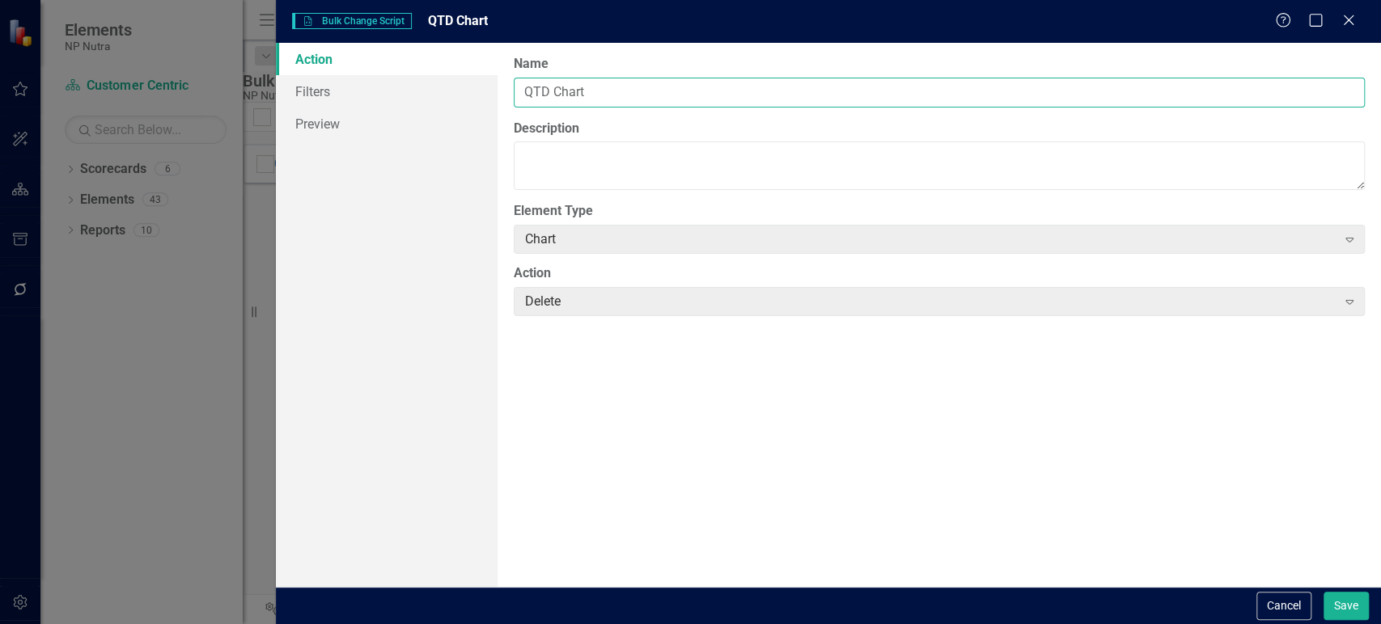
click at [542, 93] on input "QTD Chart" at bounding box center [939, 93] width 851 height 30
type input "Annual Chart"
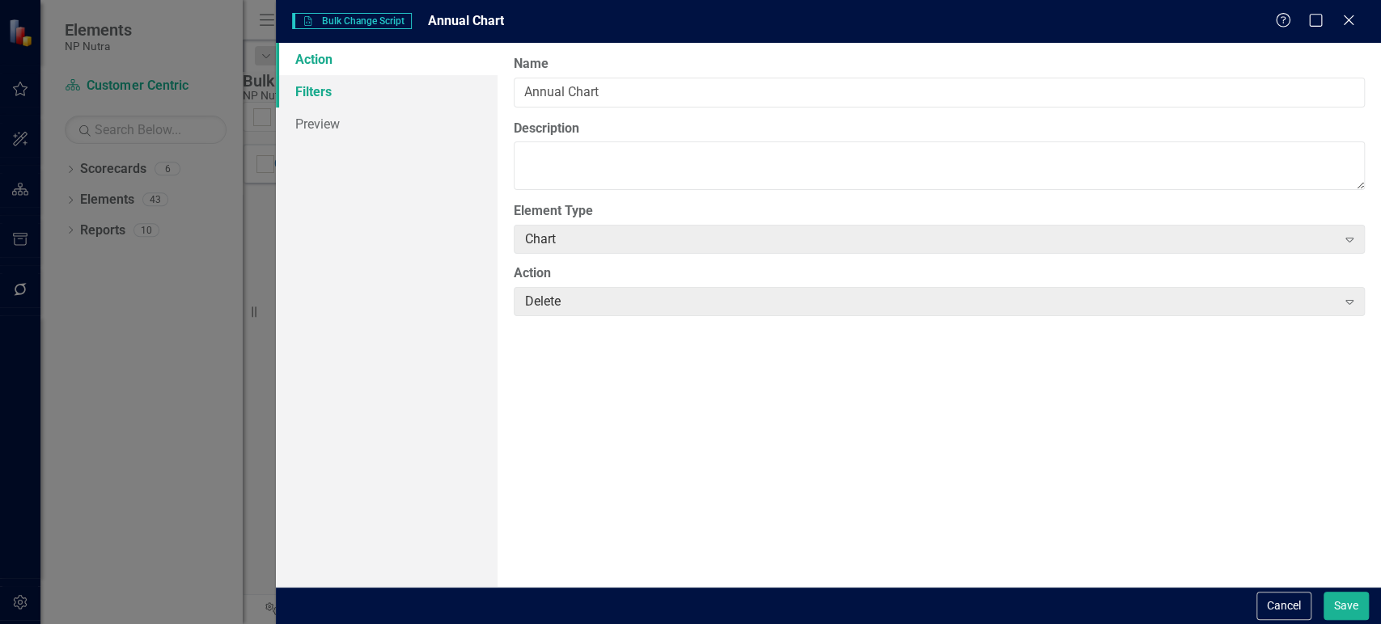
click at [408, 87] on link "Filters" at bounding box center [386, 91] width 221 height 32
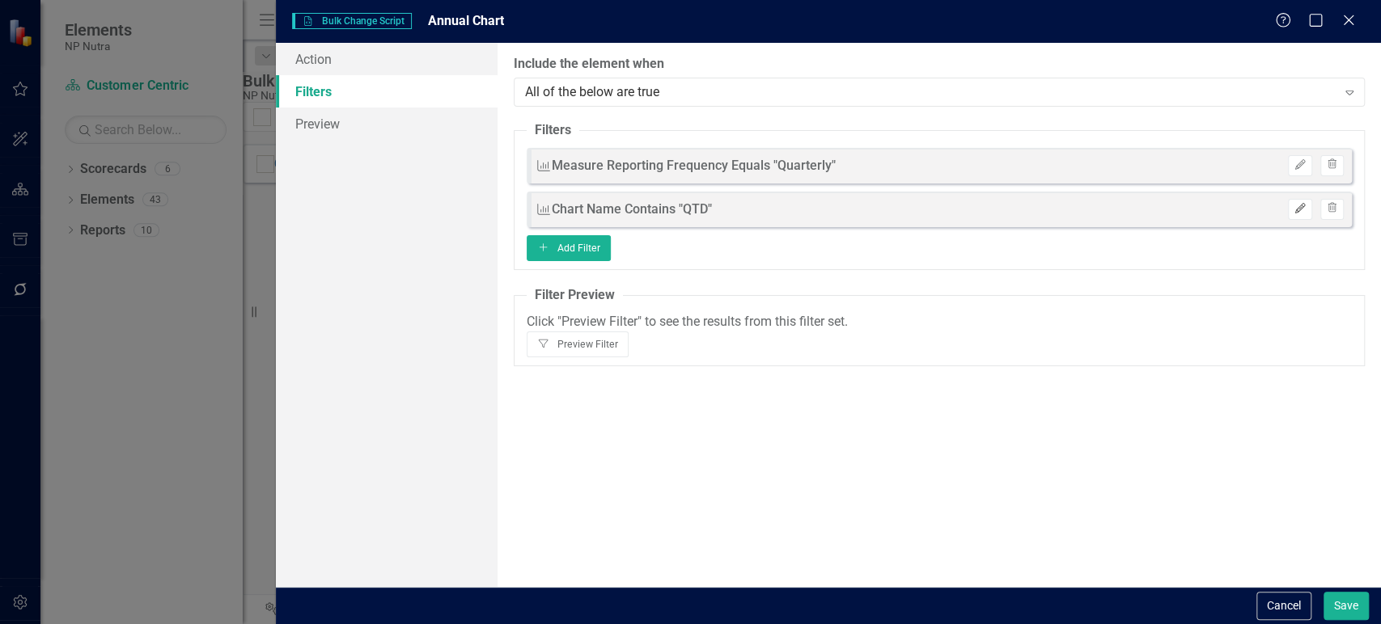
click at [1300, 201] on button "Edit" at bounding box center [1299, 209] width 23 height 21
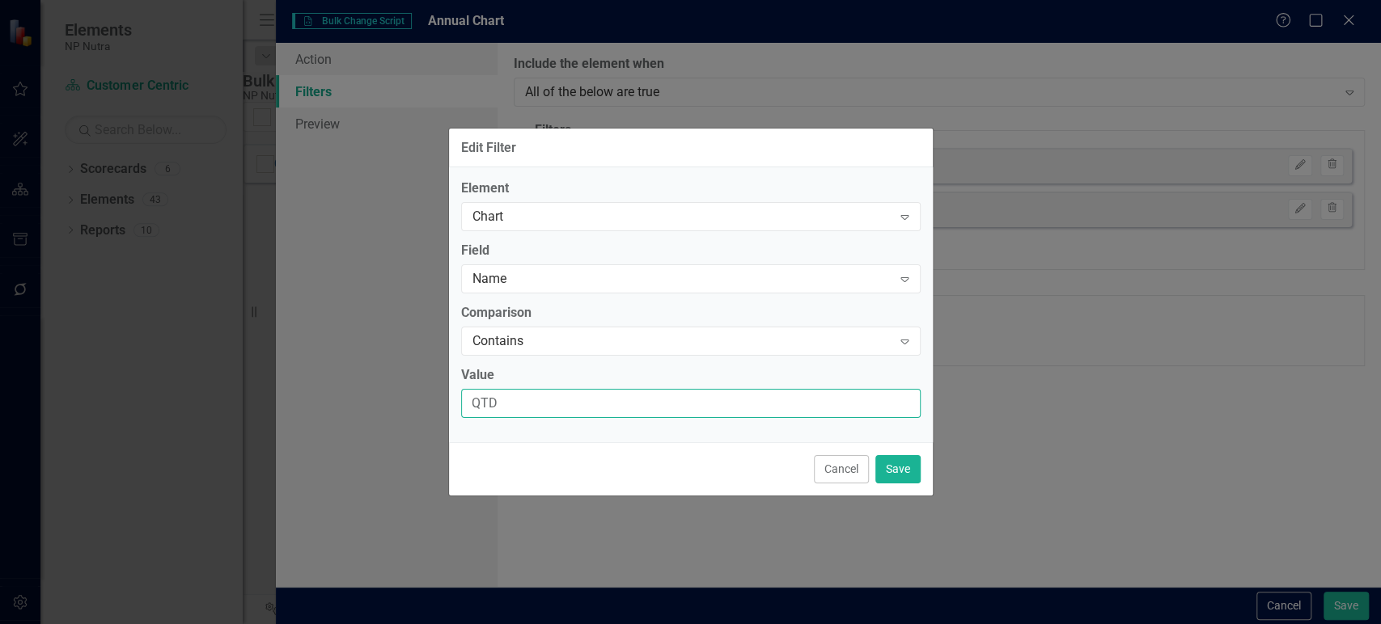
drag, startPoint x: 523, startPoint y: 401, endPoint x: 426, endPoint y: 394, distance: 96.5
click at [434, 396] on div "Edit Filter Element Chart Expand Field Name Expand Comparison Contains Expand V…" at bounding box center [690, 312] width 1381 height 624
type input "YTD"
click at [906, 474] on button "Save" at bounding box center [897, 469] width 45 height 28
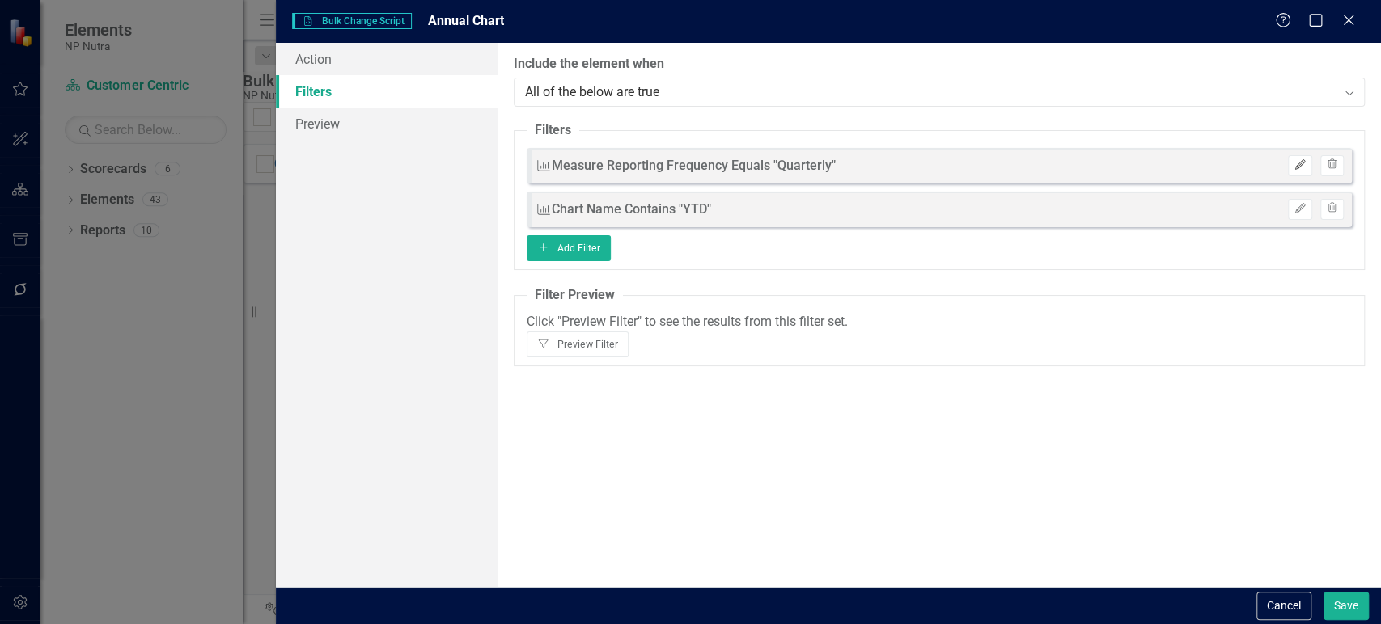
click at [1293, 162] on button "Edit" at bounding box center [1299, 165] width 23 height 21
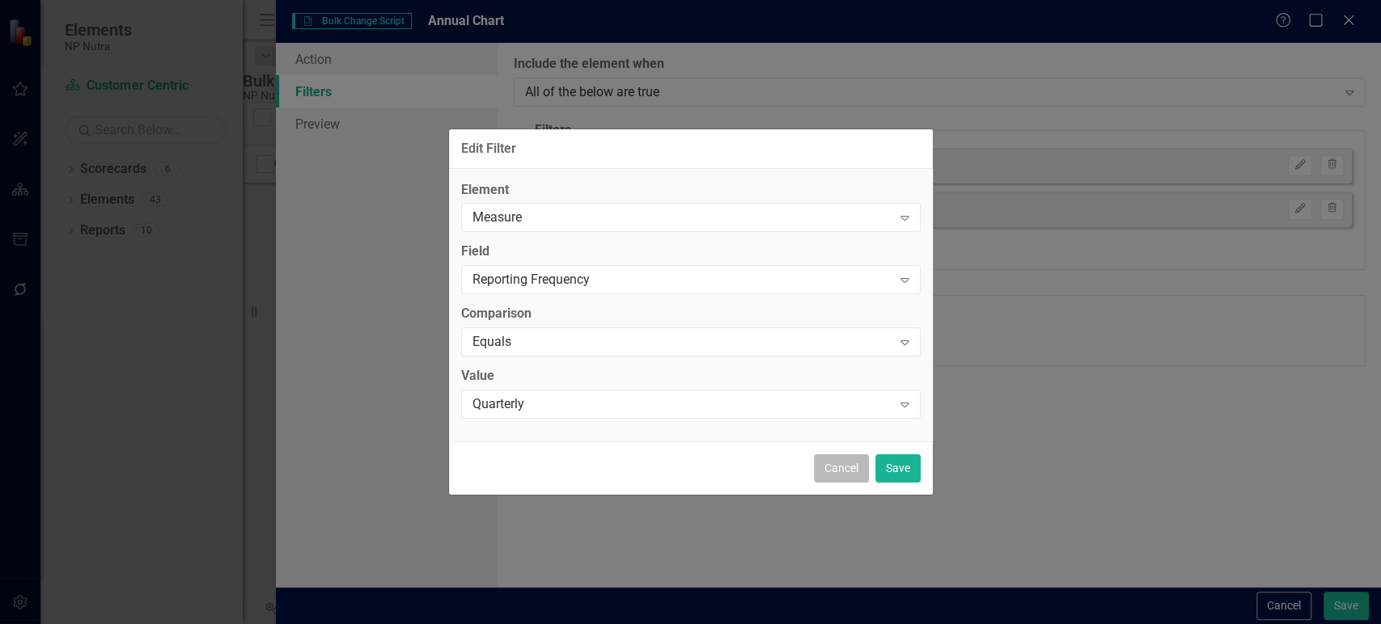
click at [828, 466] on button "Cancel" at bounding box center [841, 469] width 55 height 28
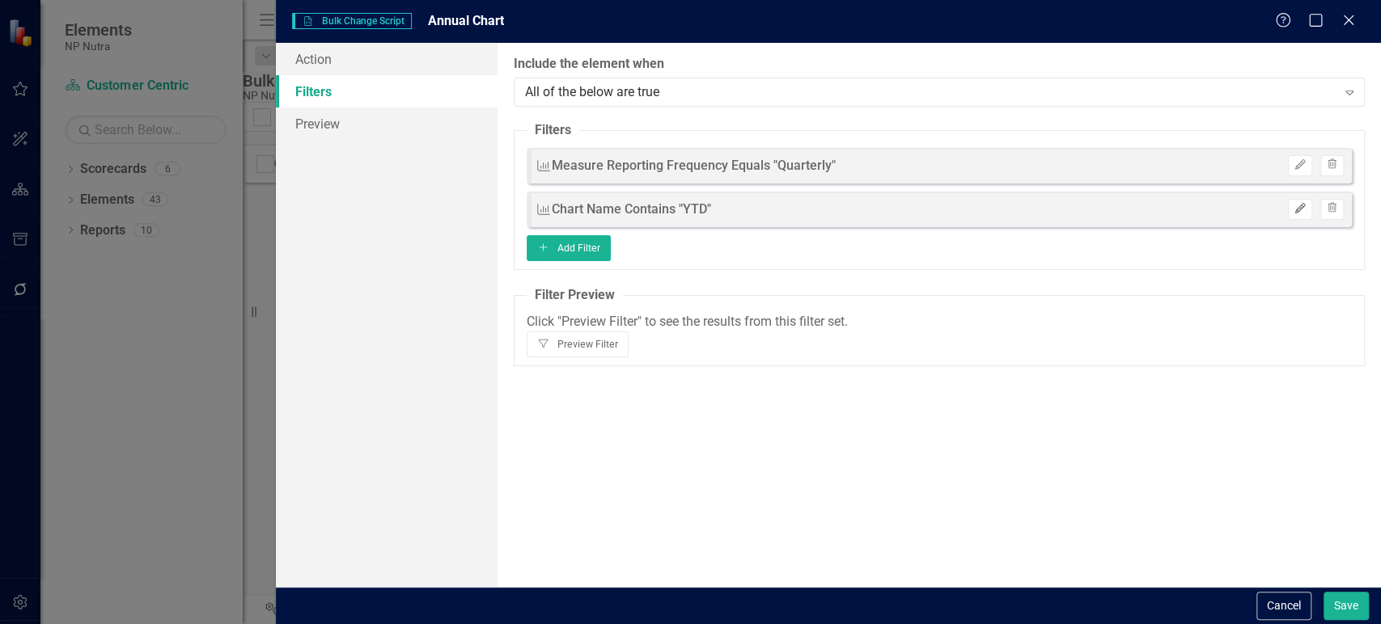
click at [1290, 213] on button "Edit" at bounding box center [1299, 209] width 23 height 21
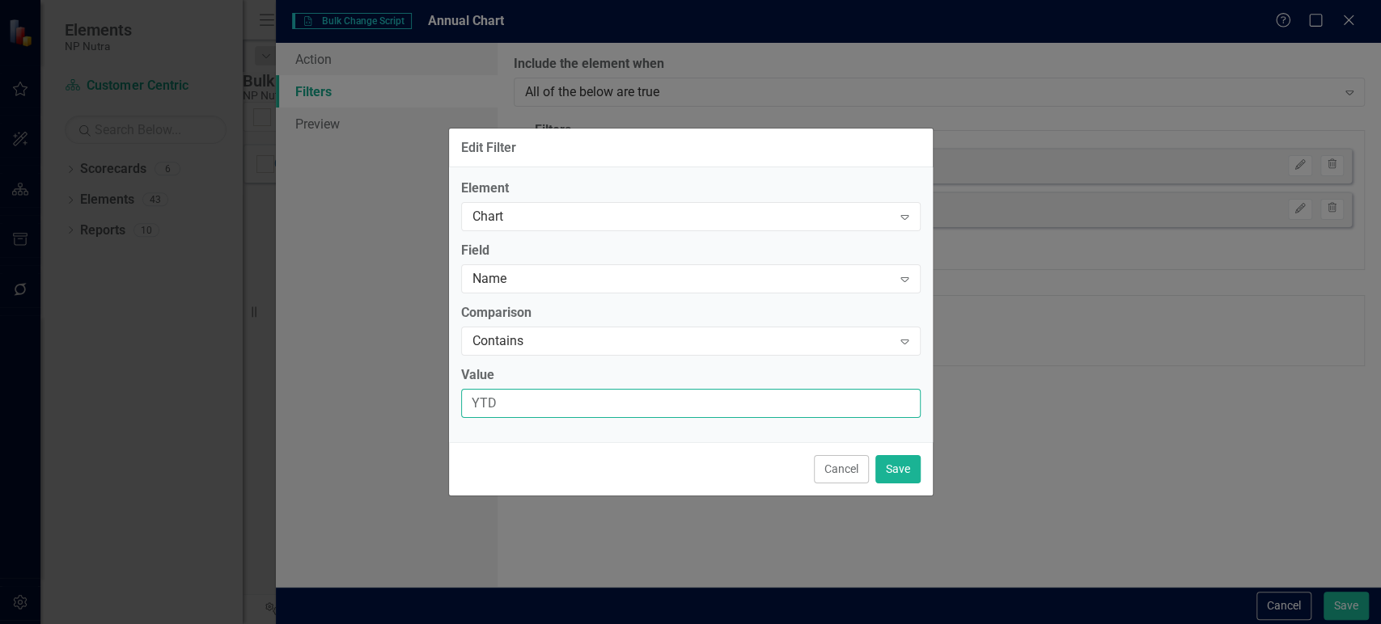
drag, startPoint x: 576, startPoint y: 400, endPoint x: 430, endPoint y: 403, distance: 145.6
click at [430, 403] on div "Edit Filter Element Chart Expand Field Name Expand Comparison Contains Expand V…" at bounding box center [690, 312] width 1381 height 624
type input "QTD"
click at [902, 471] on button "Save" at bounding box center [897, 469] width 45 height 28
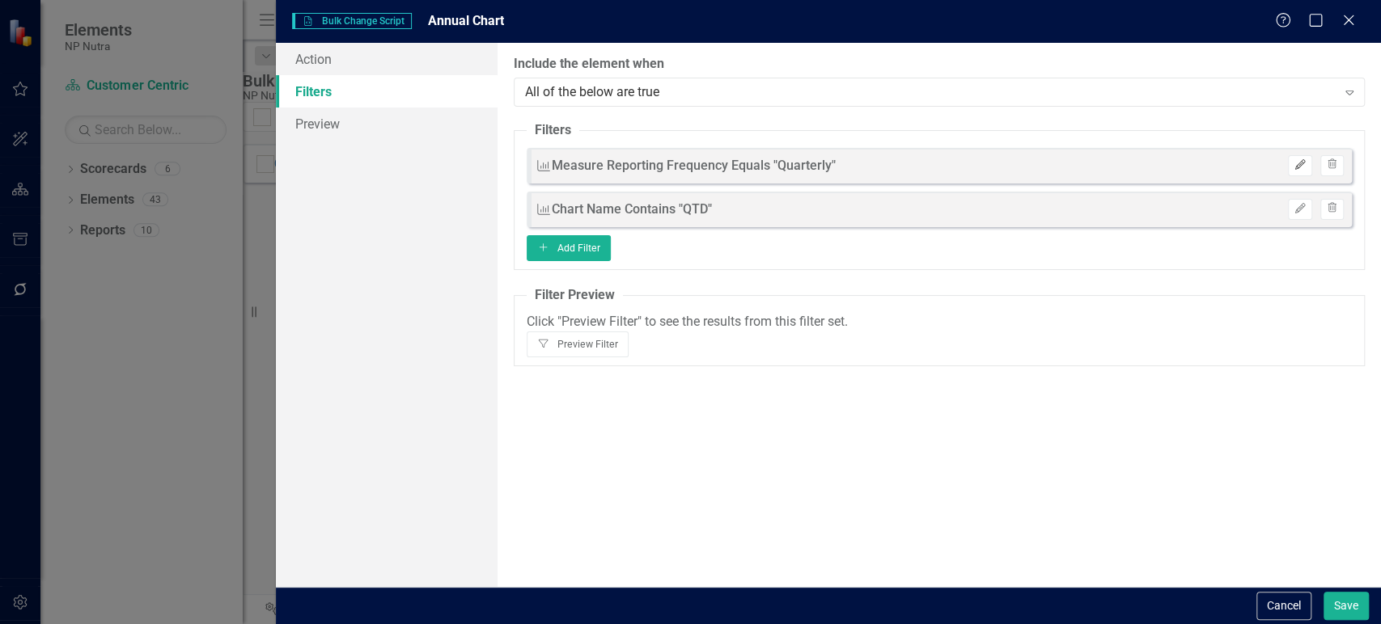
click at [1290, 170] on button "Edit" at bounding box center [1299, 165] width 23 height 21
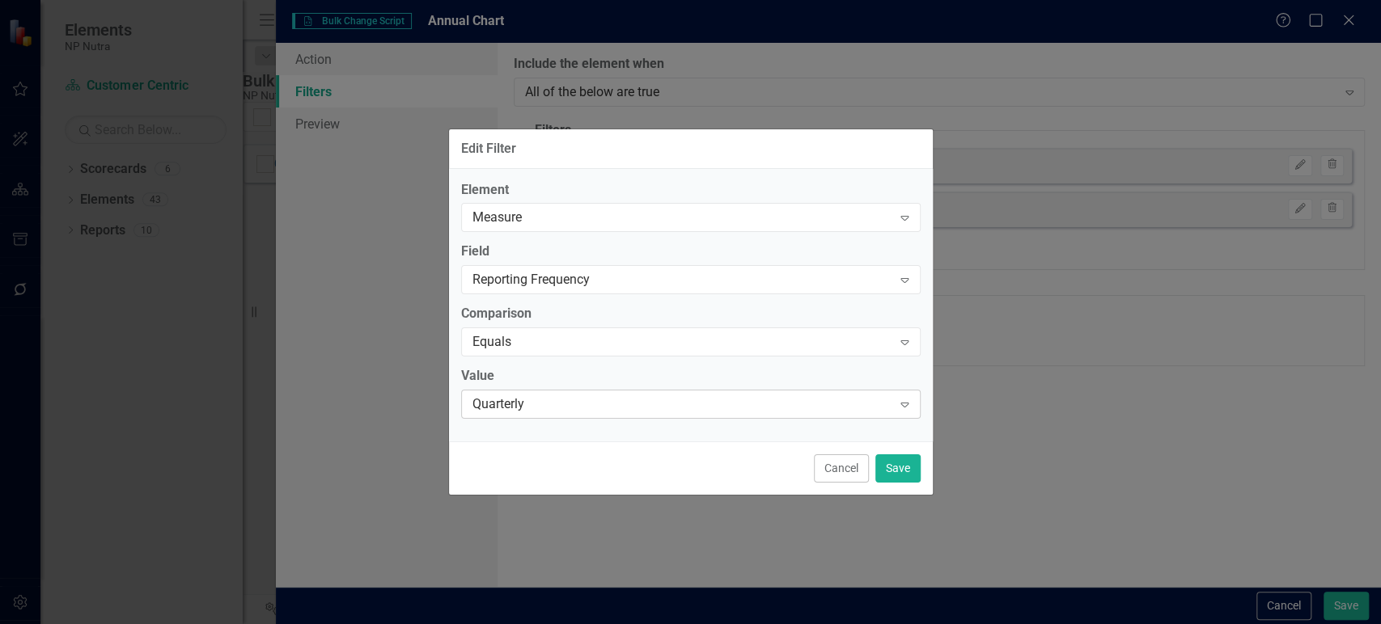
click at [566, 393] on div "Quarterly Expand" at bounding box center [690, 404] width 459 height 29
click at [917, 471] on button "Save" at bounding box center [897, 469] width 45 height 28
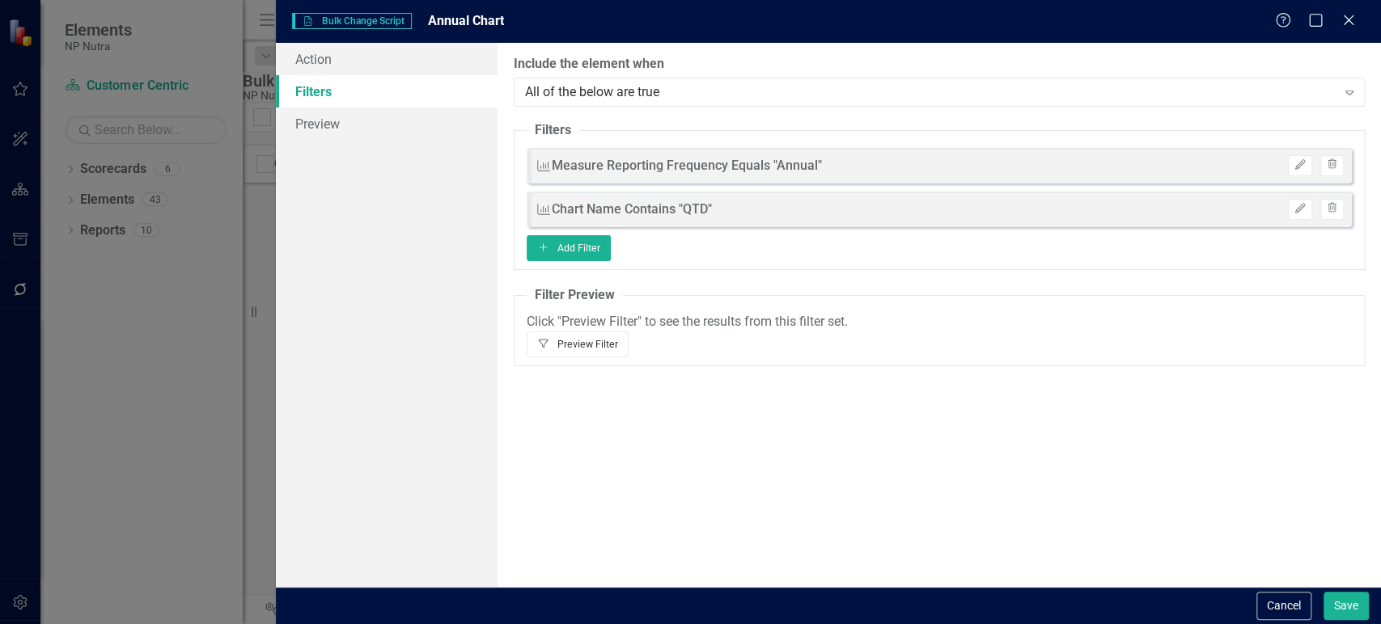
click at [629, 337] on button "Filter Preview Filter" at bounding box center [578, 345] width 103 height 26
click at [1301, 208] on icon "Edit" at bounding box center [1299, 209] width 12 height 10
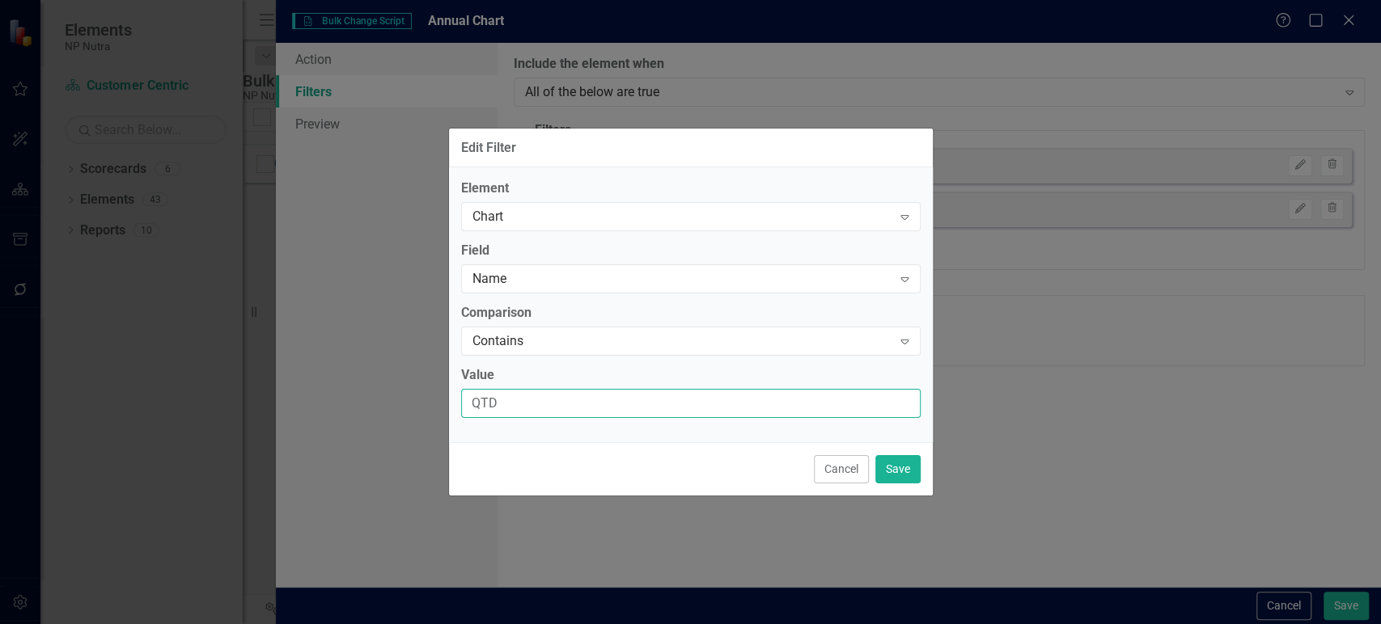
drag, startPoint x: 492, startPoint y: 400, endPoint x: 401, endPoint y: 412, distance: 91.4
click at [402, 412] on div "Edit Filter Element Chart Expand Field Name Expand Comparison Contains Expand V…" at bounding box center [690, 312] width 1381 height 624
type input "YTD"
click at [912, 466] on button "Save" at bounding box center [897, 469] width 45 height 28
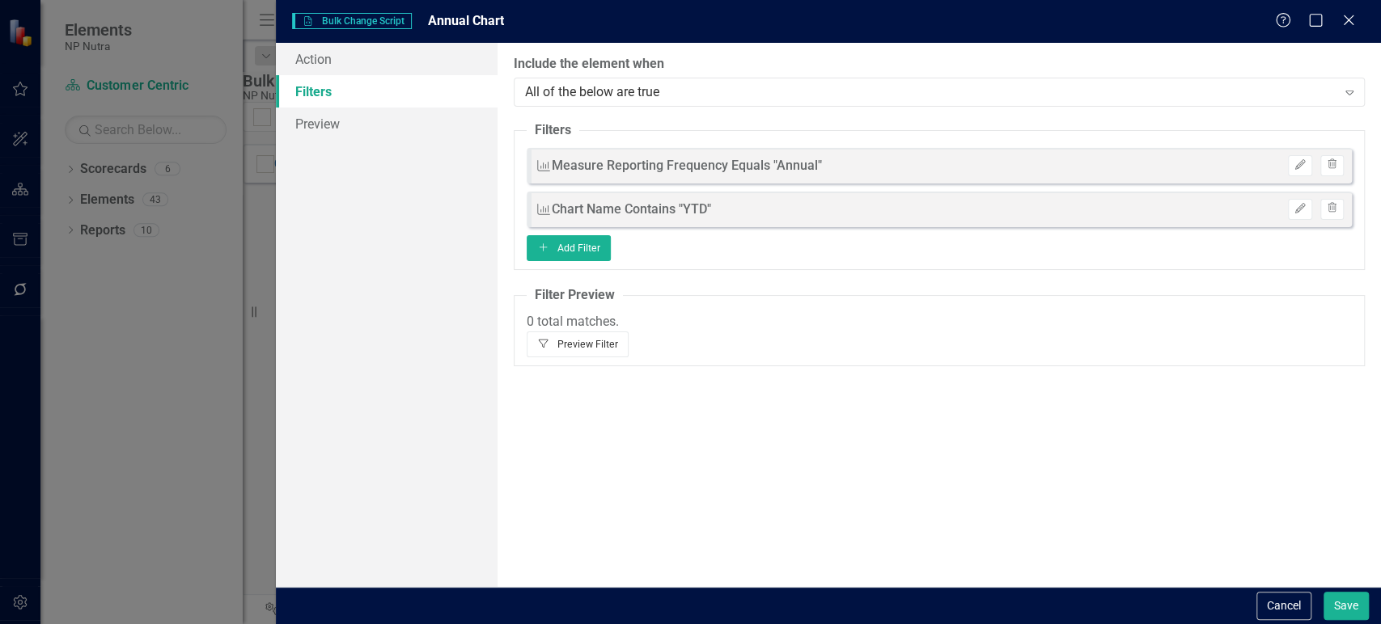
click at [629, 332] on button "Filter Preview Filter" at bounding box center [578, 345] width 103 height 26
click at [1288, 603] on button "Cancel" at bounding box center [1283, 606] width 55 height 28
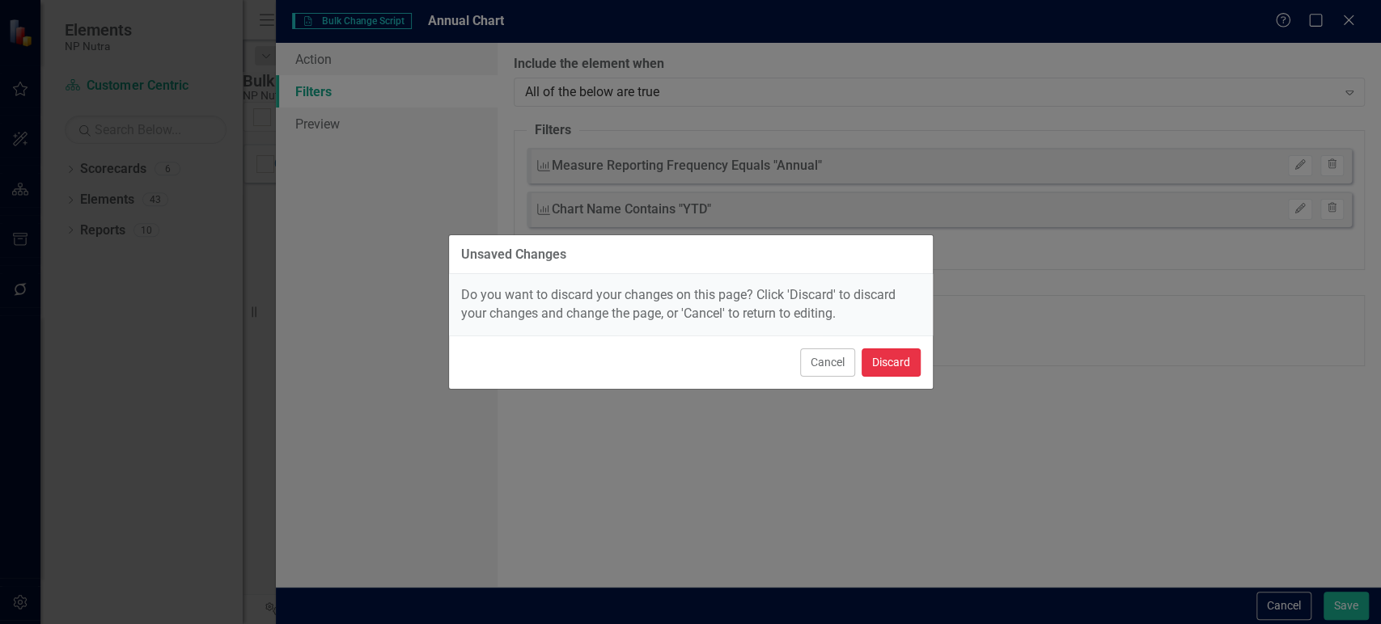
click at [899, 370] on button "Discard" at bounding box center [890, 363] width 59 height 28
